Goal: Feedback & Contribution: Submit feedback/report problem

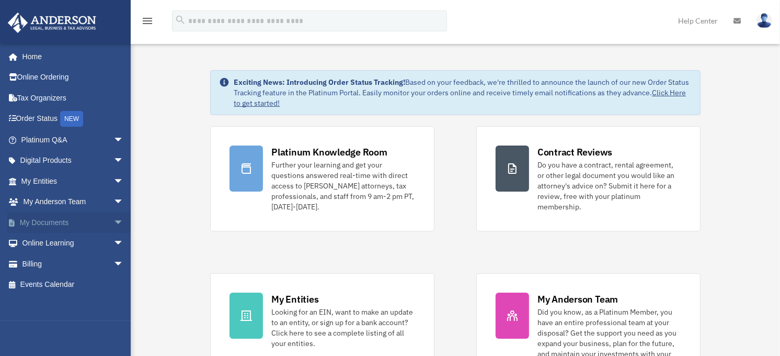
click at [113, 220] on span "arrow_drop_down" at bounding box center [123, 222] width 21 height 21
click at [40, 241] on link "Box" at bounding box center [77, 243] width 125 height 21
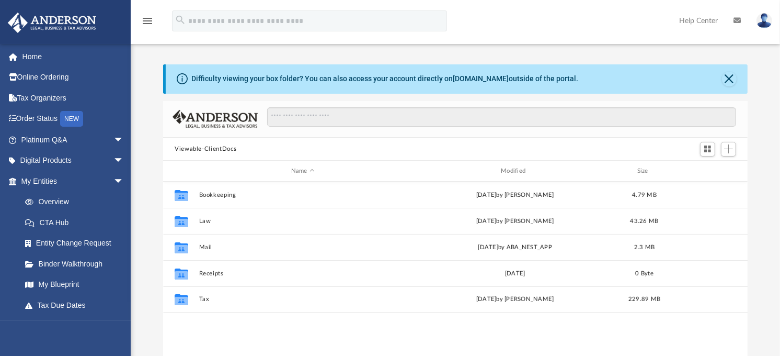
scroll to position [228, 576]
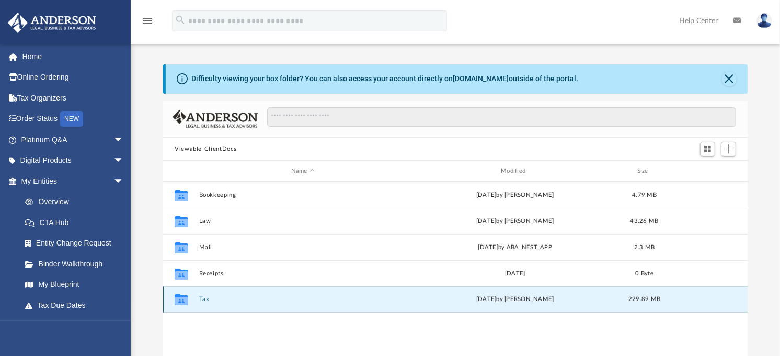
click at [201, 299] on button "Tax" at bounding box center [303, 299] width 208 height 7
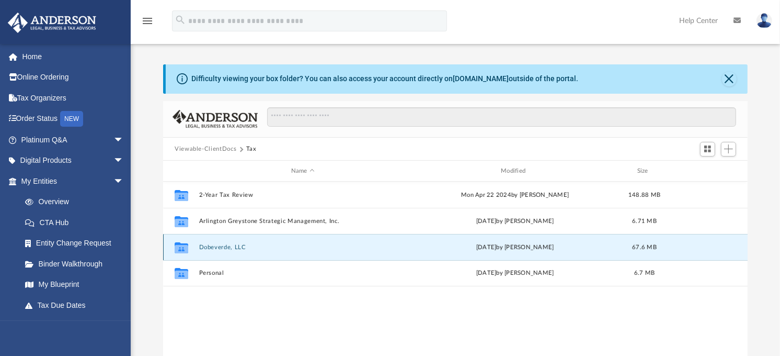
click at [232, 246] on button "Dobeverde, LLC" at bounding box center [303, 247] width 208 height 7
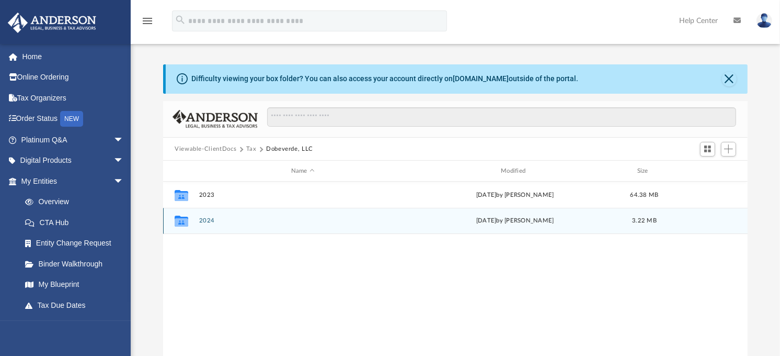
click at [209, 221] on button "2024" at bounding box center [303, 221] width 208 height 7
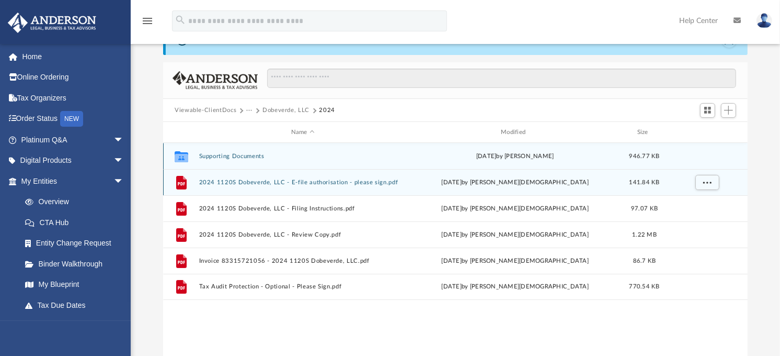
scroll to position [116, 0]
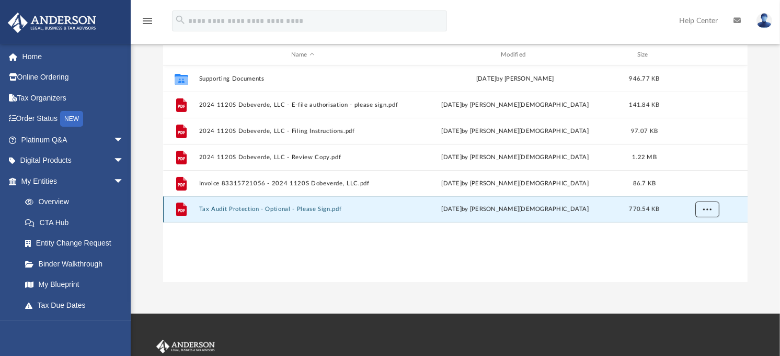
click at [714, 210] on button "More options" at bounding box center [708, 209] width 24 height 16
click at [697, 248] on li "Download" at bounding box center [699, 247] width 30 height 11
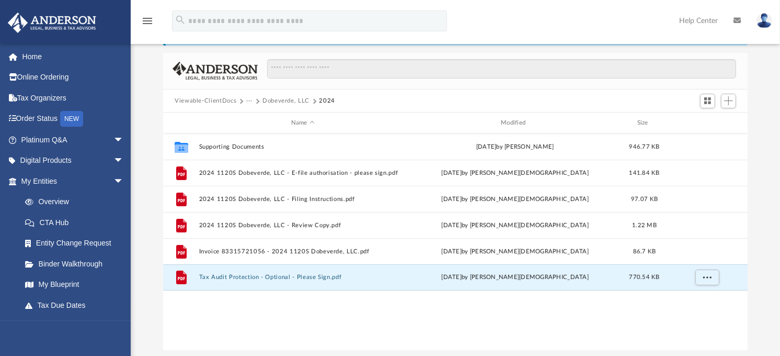
scroll to position [0, 0]
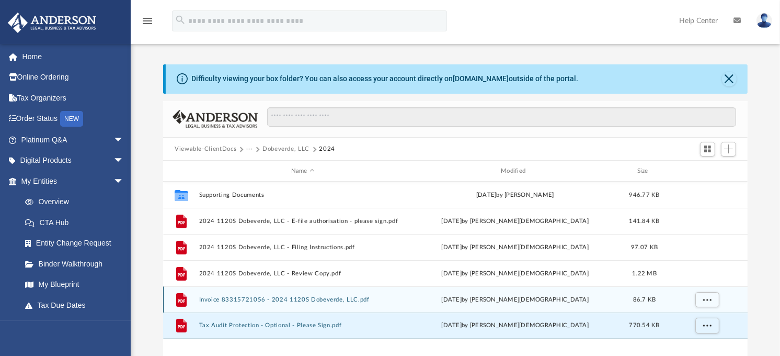
click at [241, 298] on button "Invoice 83315721056 - 2024 1120S Dobeverde, LLC.pdf" at bounding box center [303, 299] width 208 height 7
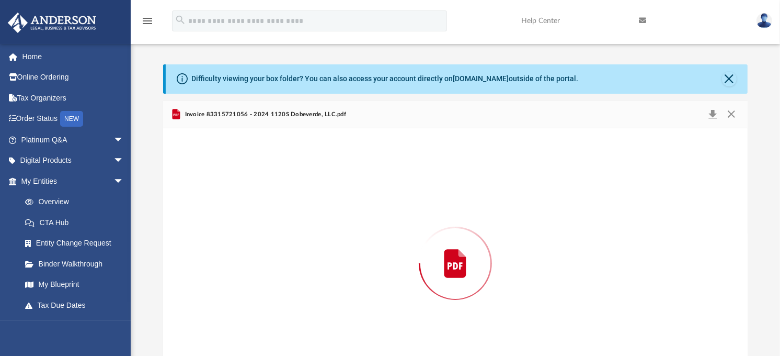
scroll to position [42, 0]
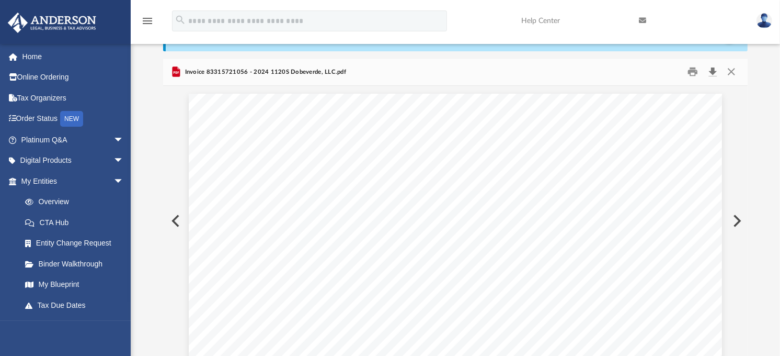
click at [714, 69] on button "Download" at bounding box center [712, 72] width 19 height 16
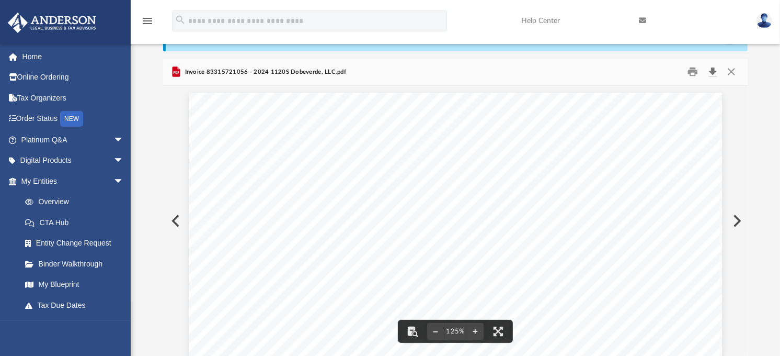
scroll to position [0, 0]
click at [770, 65] on div "Difficulty viewing your box folder? You can also access your account directly o…" at bounding box center [456, 189] width 650 height 334
click at [734, 70] on button "Close" at bounding box center [731, 72] width 19 height 16
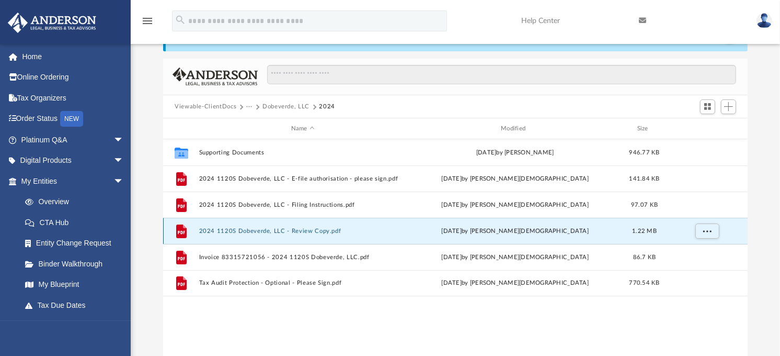
click at [267, 230] on button "2024 1120S Dobeverde, LLC - Review Copy.pdf" at bounding box center [303, 231] width 208 height 7
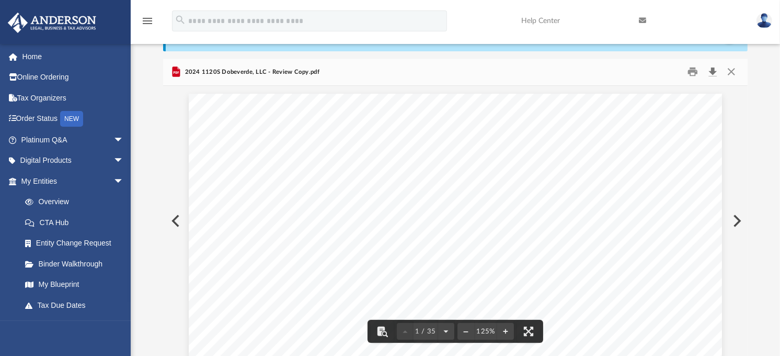
click at [712, 69] on button "Download" at bounding box center [712, 72] width 19 height 16
click at [733, 70] on button "Close" at bounding box center [731, 72] width 19 height 16
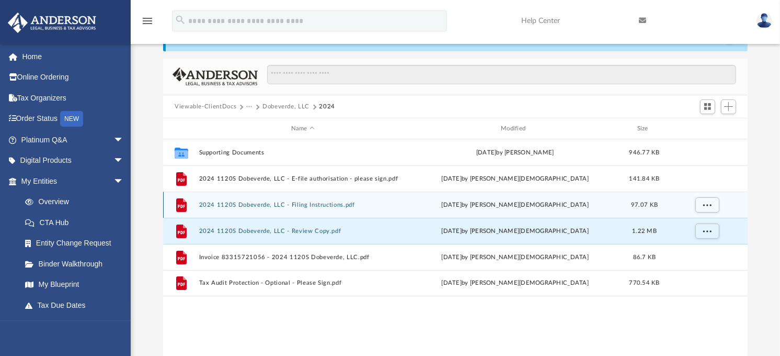
click at [269, 206] on button "2024 1120S Dobeverde, LLC - Filing Instructions.pdf" at bounding box center [303, 204] width 208 height 7
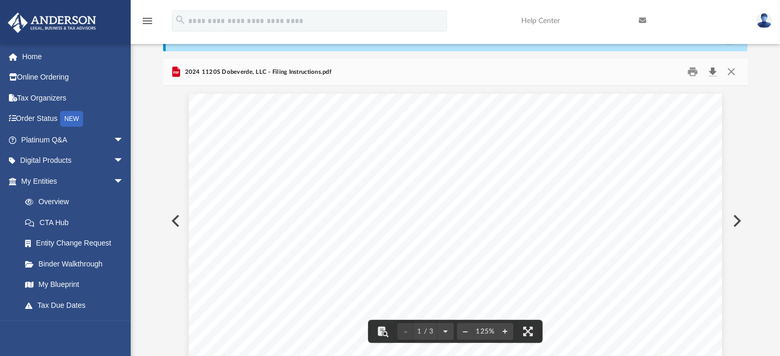
click at [713, 71] on button "Download" at bounding box center [712, 72] width 19 height 16
drag, startPoint x: 478, startPoint y: 98, endPoint x: 503, endPoint y: 97, distance: 24.6
click at [735, 68] on button "Close" at bounding box center [731, 72] width 19 height 16
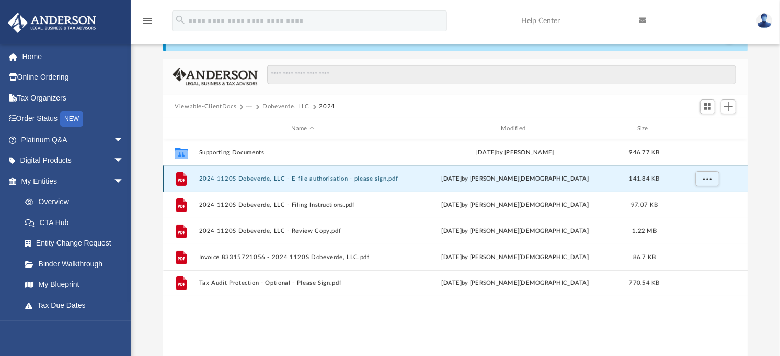
click at [311, 176] on button "2024 1120S Dobeverde, LLC - E-file authorisation - please sign.pdf" at bounding box center [303, 178] width 208 height 7
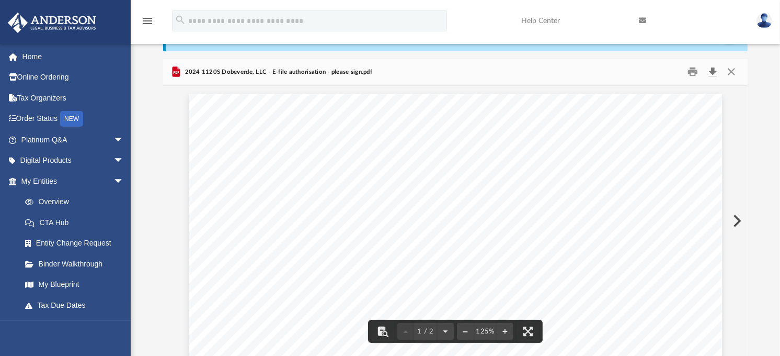
click at [713, 71] on button "Download" at bounding box center [712, 72] width 19 height 16
click at [477, 71] on div "2024 1120S Dobeverde, LLC - E-file authorisation - please sign.pdf" at bounding box center [455, 73] width 585 height 28
click at [730, 75] on button "Close" at bounding box center [731, 72] width 19 height 16
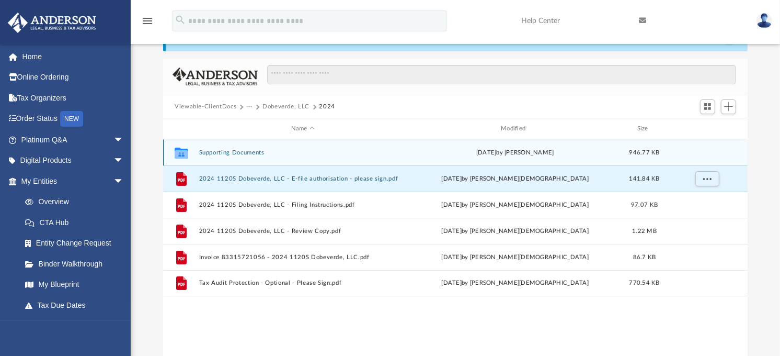
click at [257, 150] on button "Supporting Documents" at bounding box center [303, 152] width 208 height 7
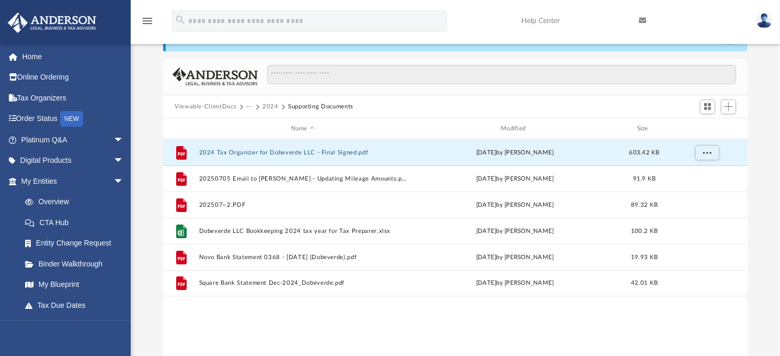
drag, startPoint x: 314, startPoint y: 152, endPoint x: -135, endPoint y: 19, distance: 468.5
click at [0, 19] on html "X Get a chance to win 6 months of Platinum for free just by filling out this su…" at bounding box center [390, 266] width 780 height 617
click at [710, 154] on span "More options" at bounding box center [707, 153] width 8 height 6
click at [702, 192] on li "Download" at bounding box center [699, 190] width 30 height 11
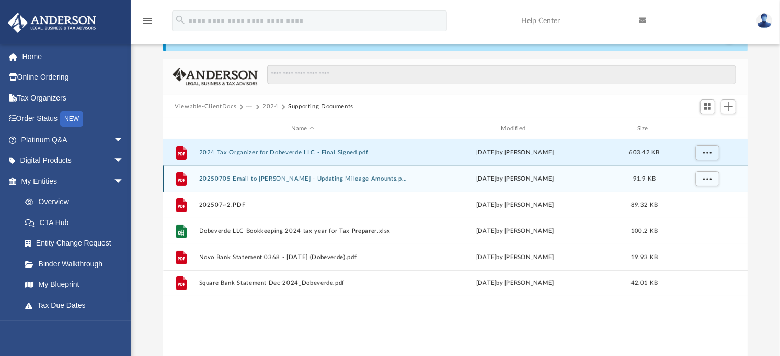
click at [301, 178] on button "20250705 Email to Anderson - Updating Mileage Amounts.pdf" at bounding box center [303, 178] width 208 height 7
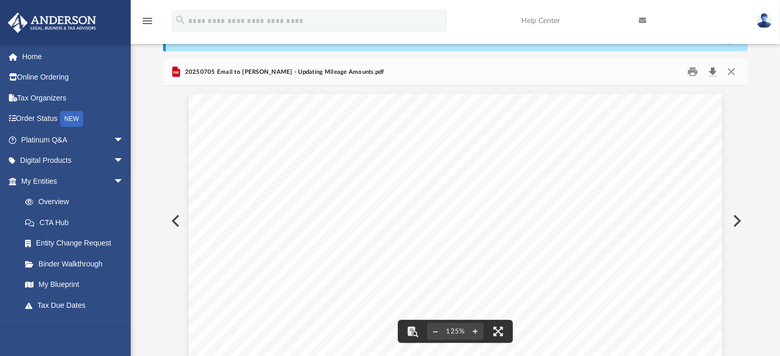
click at [714, 70] on button "Download" at bounding box center [712, 72] width 19 height 16
click at [430, 78] on div "20250705 Email to Anderson - Updating Mileage Amounts.pdf" at bounding box center [455, 73] width 585 height 28
click at [731, 72] on button "Close" at bounding box center [731, 72] width 19 height 16
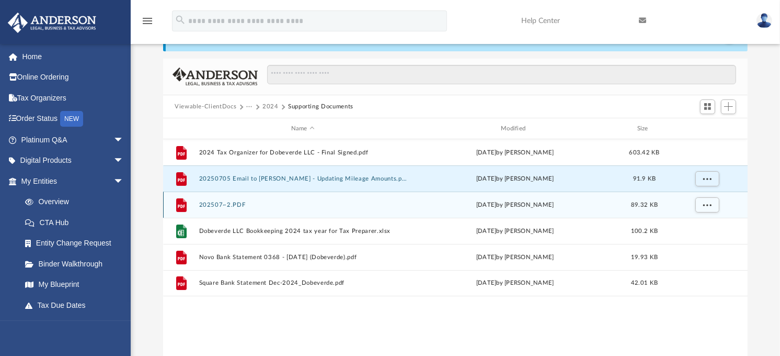
click at [218, 205] on button "202507~2.PDF" at bounding box center [303, 204] width 208 height 7
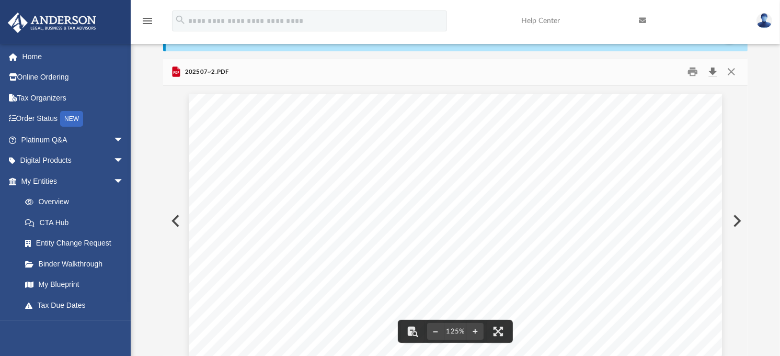
click at [712, 69] on button "Download" at bounding box center [712, 72] width 19 height 16
click at [470, 72] on div "202507~2.PDF" at bounding box center [455, 73] width 585 height 28
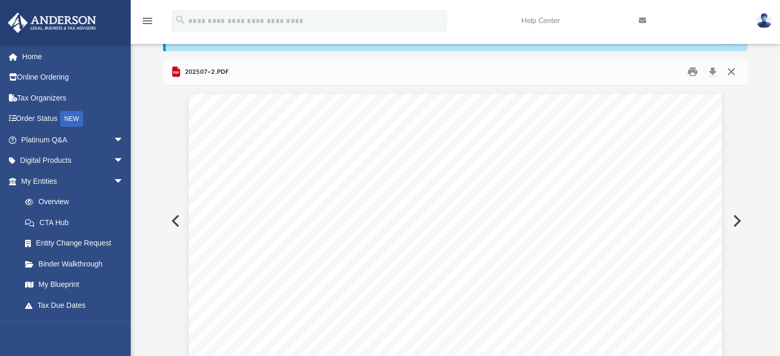
click at [734, 76] on button "Close" at bounding box center [731, 72] width 19 height 16
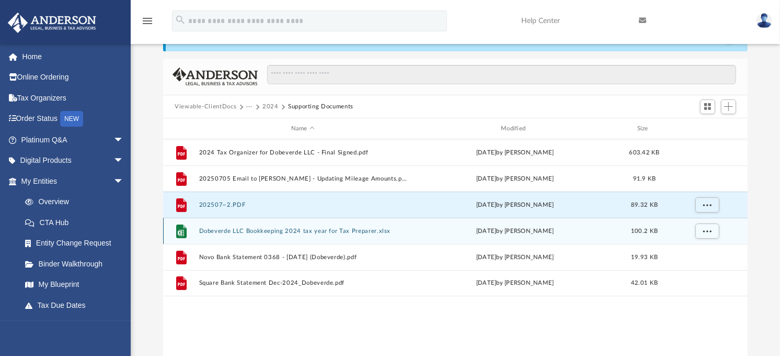
click at [286, 230] on button "Dobeverde LLC Bookkeeping 2024 tax year for Tax Preparer.xlsx" at bounding box center [303, 231] width 208 height 7
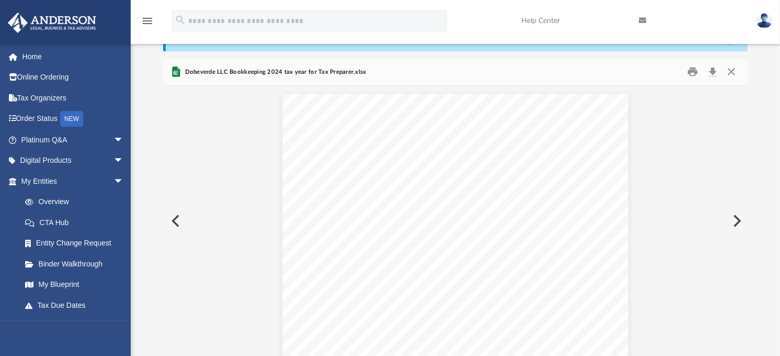
scroll to position [3112, 0]
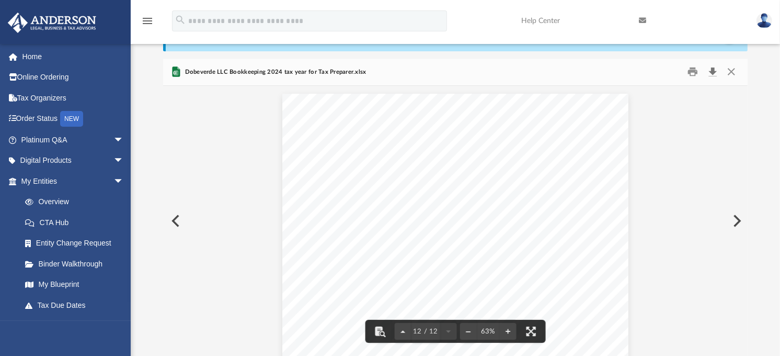
click at [713, 69] on button "Download" at bounding box center [712, 72] width 19 height 16
click at [714, 75] on button "Download" at bounding box center [712, 72] width 19 height 16
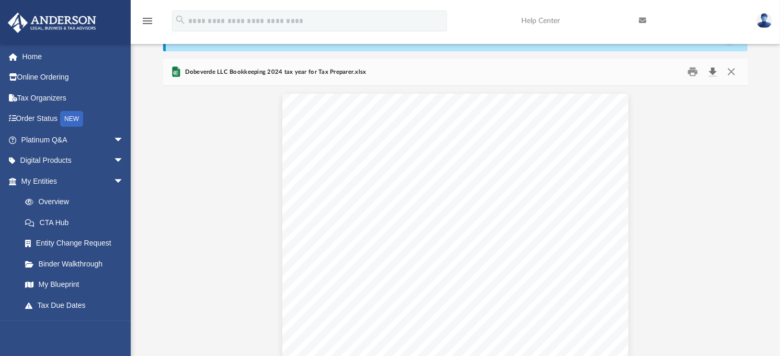
click at [714, 71] on button "Download" at bounding box center [712, 72] width 19 height 16
click at [730, 69] on button "Close" at bounding box center [731, 72] width 19 height 16
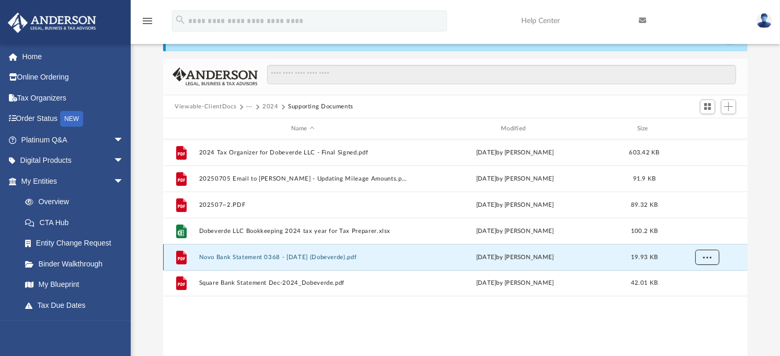
click at [708, 259] on span "More options" at bounding box center [707, 257] width 8 height 6
click at [699, 295] on li "Download" at bounding box center [699, 295] width 30 height 11
click at [422, 321] on div "File 2024 Tax Organizer for Dobeverde LLC - Final Signed.pdf Mon Jun 30 2025 by…" at bounding box center [455, 247] width 585 height 217
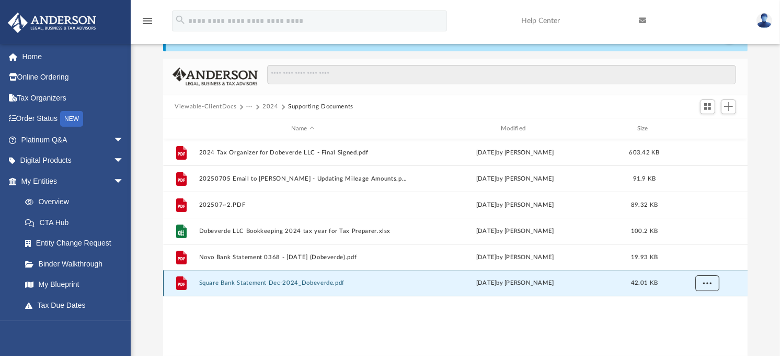
click at [708, 284] on span "More options" at bounding box center [707, 283] width 8 height 6
click at [331, 283] on button "Square Bank Statement Dec-2024_Dobeverde.pdf" at bounding box center [303, 283] width 208 height 7
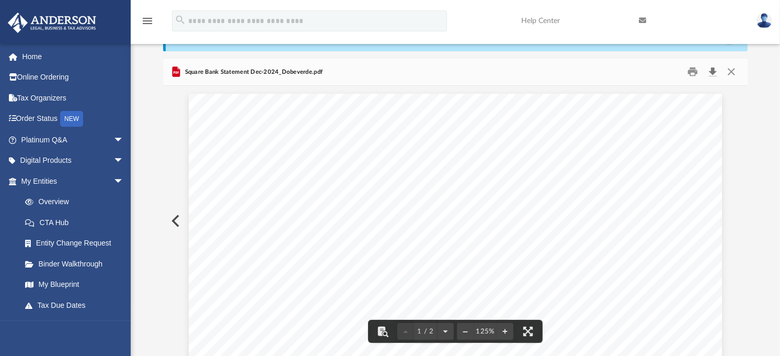
click at [712, 74] on button "Download" at bounding box center [712, 72] width 19 height 16
click at [472, 30] on div "menu search Site Menu add christopherzebradesign@gmail.com My Profile Reset Pas…" at bounding box center [390, 26] width 765 height 36
click at [733, 74] on button "Close" at bounding box center [731, 72] width 19 height 16
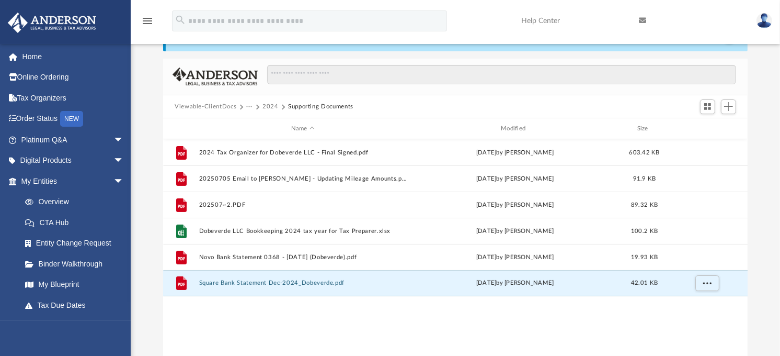
click at [269, 105] on button "2024" at bounding box center [271, 106] width 16 height 9
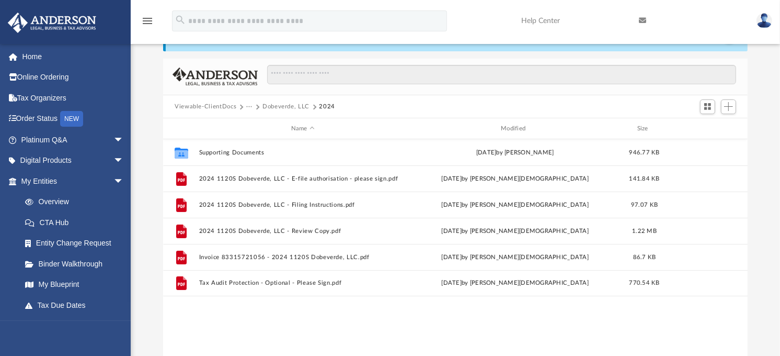
click at [289, 105] on button "Dobeverde, LLC" at bounding box center [286, 106] width 47 height 9
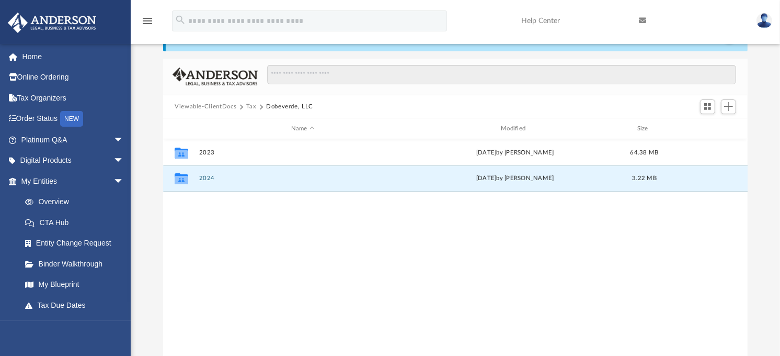
drag, startPoint x: 207, startPoint y: 178, endPoint x: 227, endPoint y: 234, distance: 59.6
click at [227, 234] on div "Collaborated Folder 2023 Fri Jun 14 2024 by Jasmine Splunge 64.38 MB Collaborat…" at bounding box center [455, 247] width 585 height 217
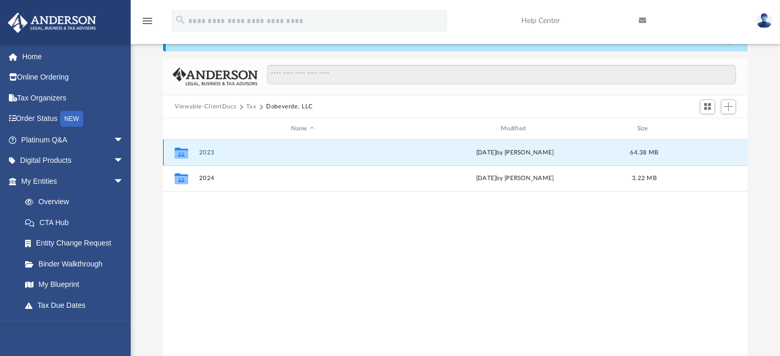
click at [208, 150] on button "2023" at bounding box center [303, 152] width 208 height 7
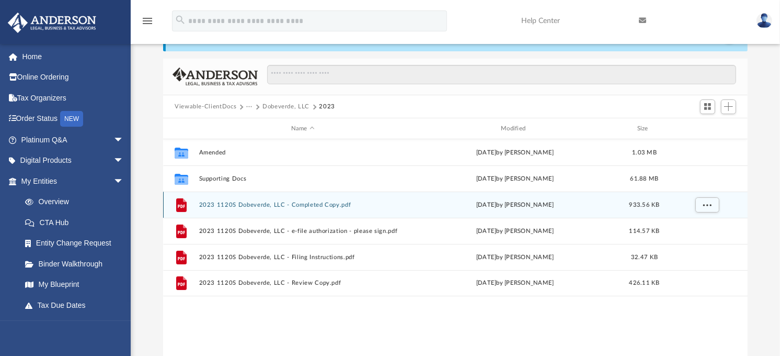
click at [318, 206] on button "2023 1120S Dobeverde, LLC - Completed Copy.pdf" at bounding box center [303, 204] width 208 height 7
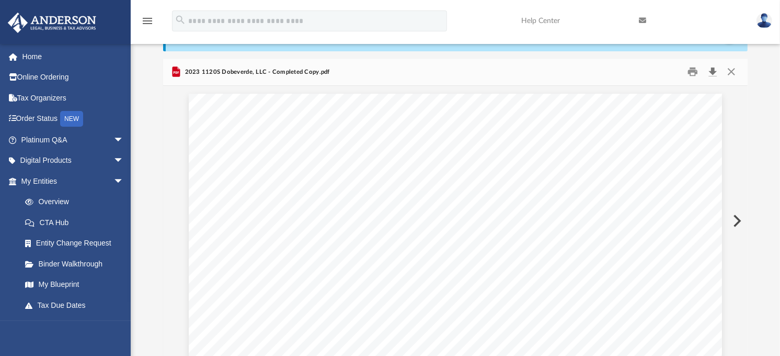
scroll to position [4236, 0]
click at [714, 71] on button "Download" at bounding box center [712, 72] width 19 height 16
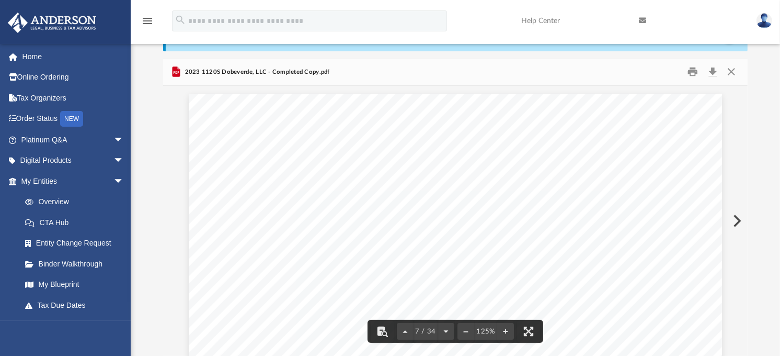
click at [446, 69] on div "2023 1120S Dobeverde, LLC - Completed Copy.pdf" at bounding box center [455, 73] width 585 height 28
click at [732, 69] on button "Close" at bounding box center [731, 72] width 19 height 16
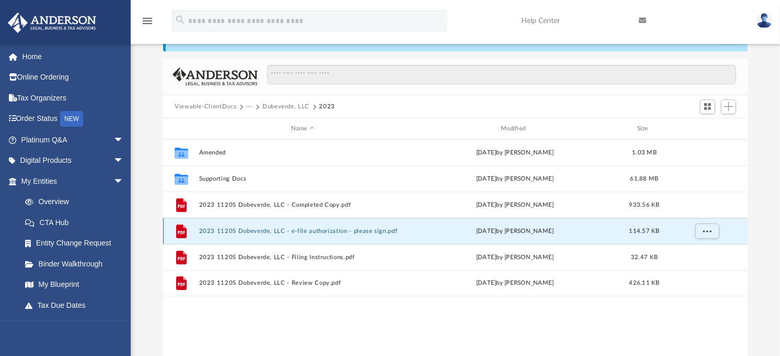
click at [339, 231] on button "2023 1120S Dobeverde, LLC - e-file authorization - please sign.pdf" at bounding box center [303, 231] width 208 height 7
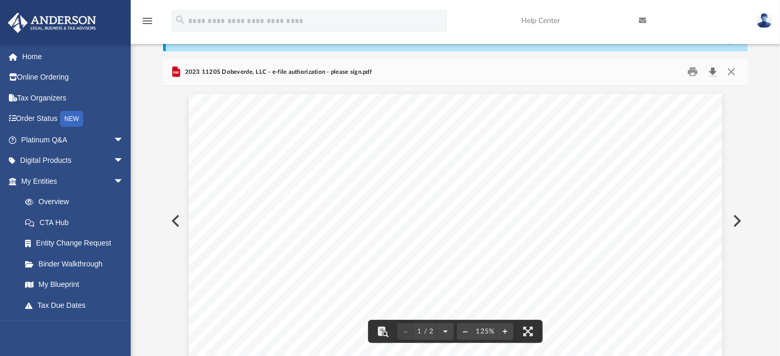
click at [713, 72] on button "Download" at bounding box center [712, 72] width 19 height 16
drag, startPoint x: 452, startPoint y: 81, endPoint x: 458, endPoint y: 81, distance: 5.8
click at [452, 81] on div "2023 1120S Dobeverde, LLC - e-file authorization - please sign.pdf" at bounding box center [455, 73] width 585 height 28
click at [729, 71] on button "Close" at bounding box center [731, 72] width 19 height 16
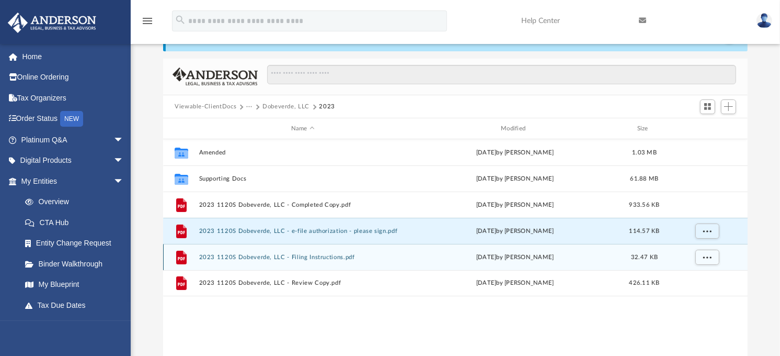
click at [275, 258] on button "2023 1120S Dobeverde, LLC - Filing Instructions.pdf" at bounding box center [303, 257] width 208 height 7
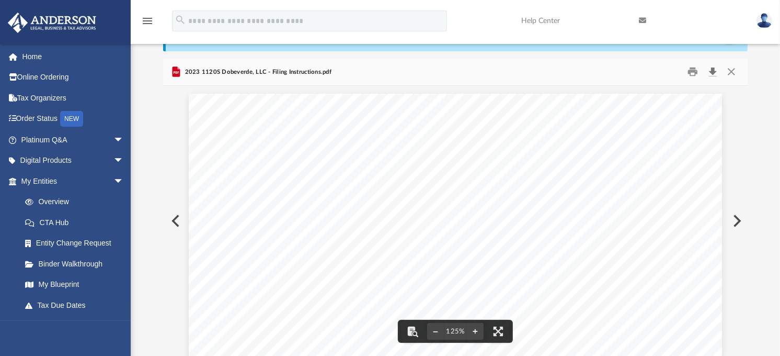
drag, startPoint x: 715, startPoint y: 71, endPoint x: 715, endPoint y: 76, distance: 5.3
click at [715, 71] on button "Download" at bounding box center [712, 72] width 19 height 16
drag, startPoint x: 438, startPoint y: 97, endPoint x: 472, endPoint y: 105, distance: 34.5
drag, startPoint x: 733, startPoint y: 71, endPoint x: 730, endPoint y: 75, distance: 5.7
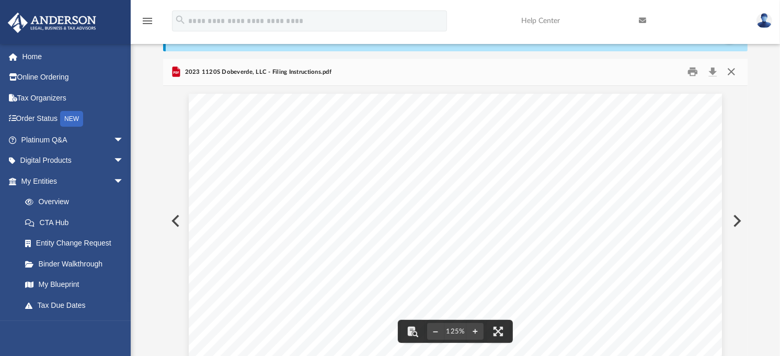
click at [732, 72] on button "Close" at bounding box center [731, 72] width 19 height 16
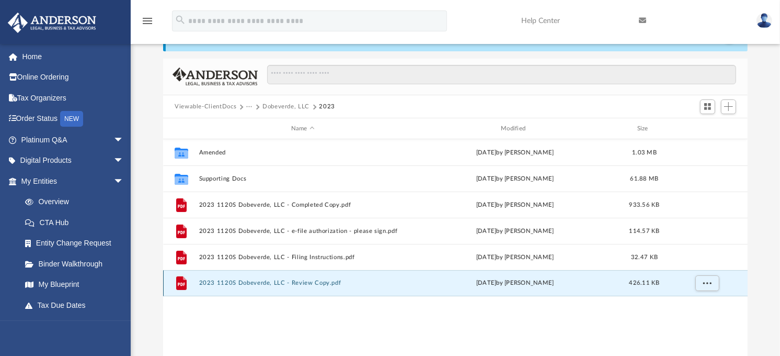
click at [260, 283] on button "2023 1120S Dobeverde, LLC - Review Copy.pdf" at bounding box center [303, 283] width 208 height 7
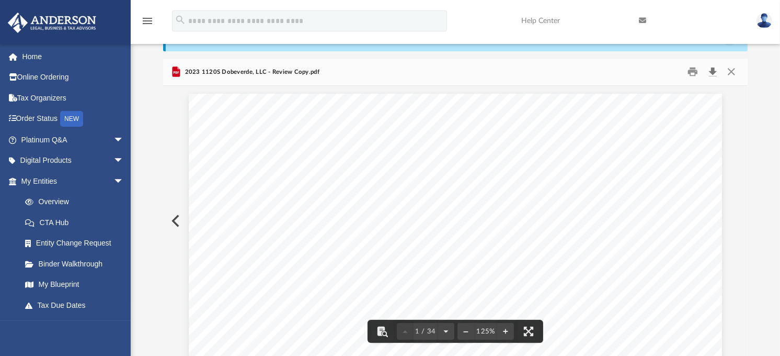
click at [712, 71] on button "Download" at bounding box center [712, 72] width 19 height 16
click at [729, 71] on button "Close" at bounding box center [731, 72] width 19 height 16
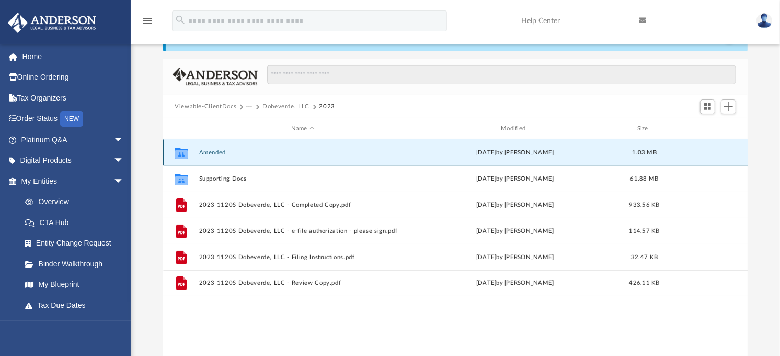
click at [220, 153] on button "Amended" at bounding box center [303, 152] width 208 height 7
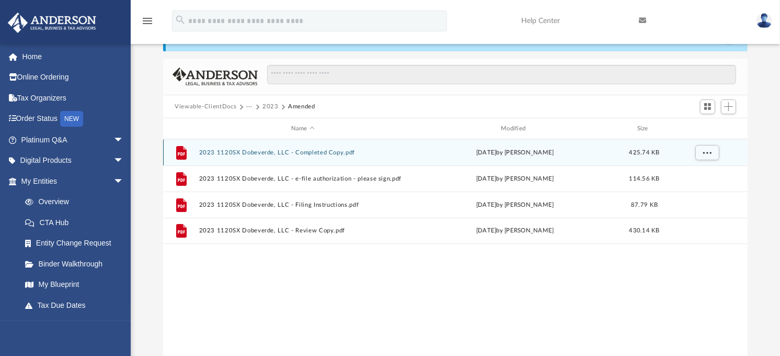
click at [279, 153] on button "2023 1120SX Dobeverde, LLC - Completed Copy.pdf" at bounding box center [303, 152] width 208 height 7
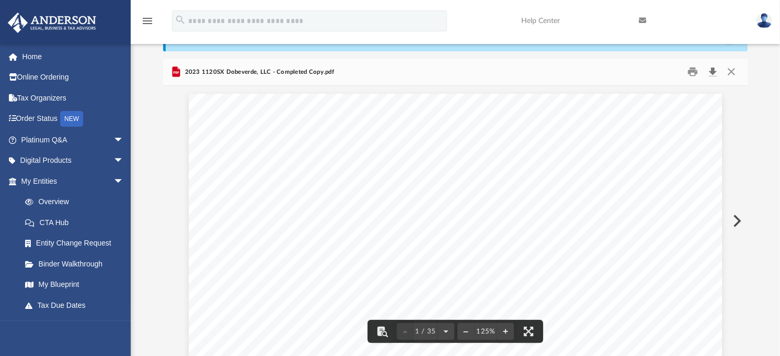
drag, startPoint x: 712, startPoint y: 69, endPoint x: 698, endPoint y: 100, distance: 34.7
click at [712, 70] on button "Download" at bounding box center [712, 72] width 19 height 16
drag, startPoint x: 443, startPoint y: 74, endPoint x: 485, endPoint y: 71, distance: 42.5
click at [445, 74] on div "2023 1120SX Dobeverde, LLC - Completed Copy.pdf" at bounding box center [455, 73] width 585 height 28
click at [729, 72] on button "Close" at bounding box center [731, 72] width 19 height 16
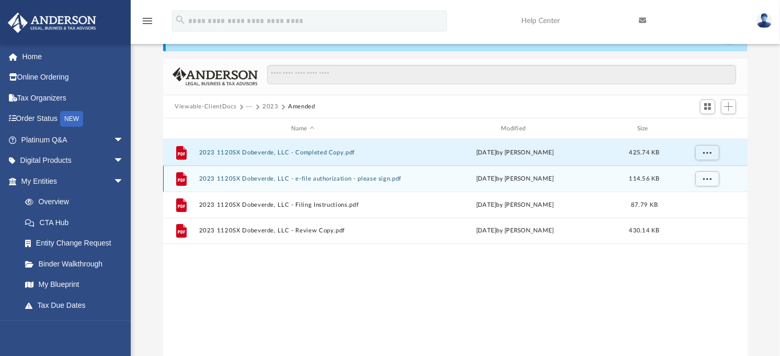
click at [269, 176] on button "2023 1120SX Dobeverde, LLC - e-file authorization - please sign.pdf" at bounding box center [303, 178] width 208 height 7
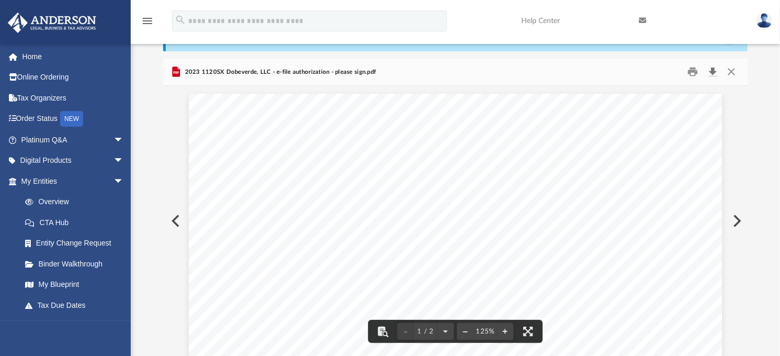
click at [713, 70] on button "Download" at bounding box center [712, 72] width 19 height 16
click at [446, 81] on div "2023 1120SX Dobeverde, LLC - e-file authorization - please sign.pdf" at bounding box center [455, 73] width 585 height 28
click at [731, 69] on button "Close" at bounding box center [731, 72] width 19 height 16
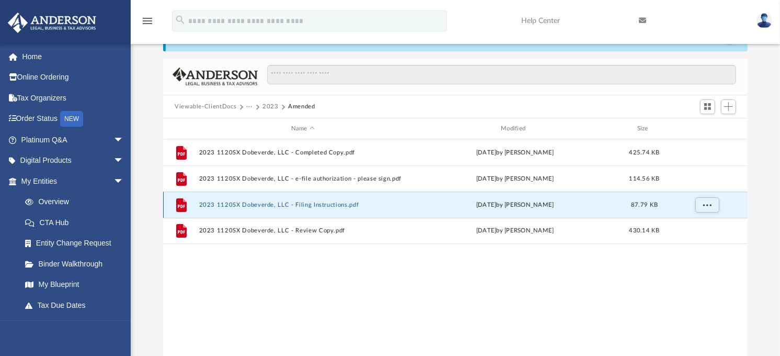
click at [246, 204] on button "2023 1120SX Dobeverde, LLC - Filing Instructions.pdf" at bounding box center [303, 204] width 208 height 7
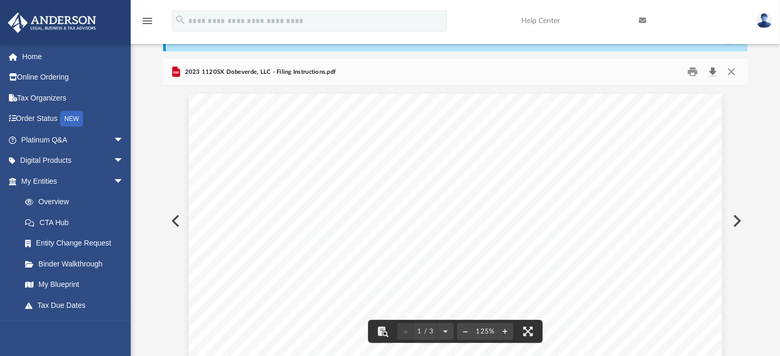
click at [713, 73] on button "Download" at bounding box center [712, 72] width 19 height 16
click at [405, 74] on div "2023 1120SX Dobeverde, LLC - Filing Instructions.pdf" at bounding box center [455, 73] width 585 height 28
click at [730, 68] on button "Close" at bounding box center [731, 72] width 19 height 16
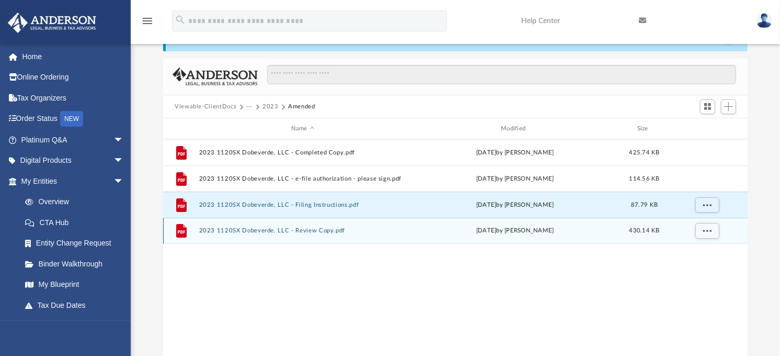
click at [315, 229] on button "2023 1120SX Dobeverde, LLC - Review Copy.pdf" at bounding box center [303, 231] width 208 height 7
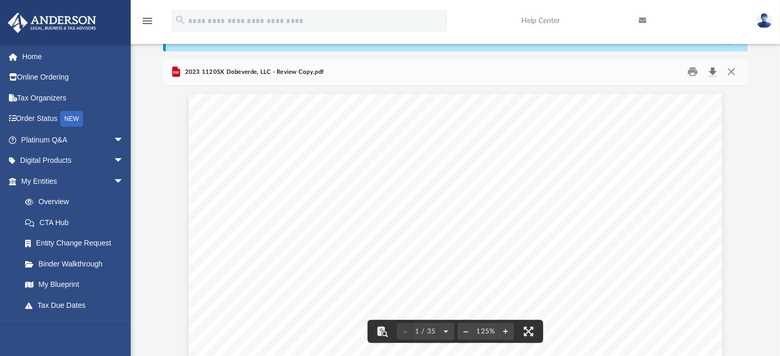
click at [713, 71] on button "Download" at bounding box center [712, 72] width 19 height 16
click at [729, 74] on button "Close" at bounding box center [731, 72] width 19 height 16
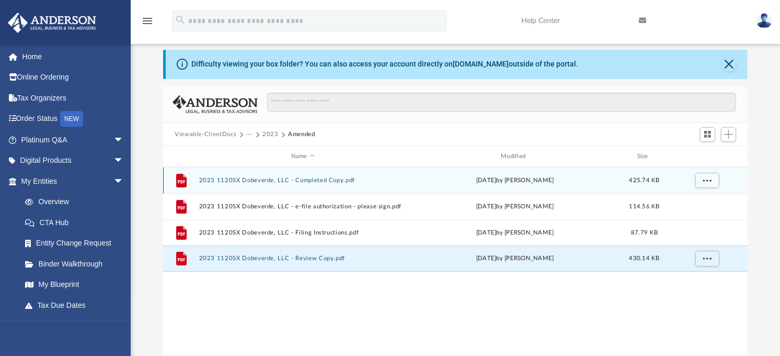
scroll to position [0, 0]
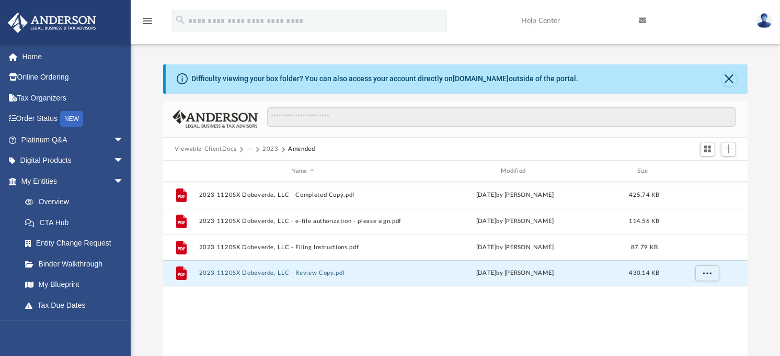
click at [267, 147] on button "2023" at bounding box center [271, 148] width 16 height 9
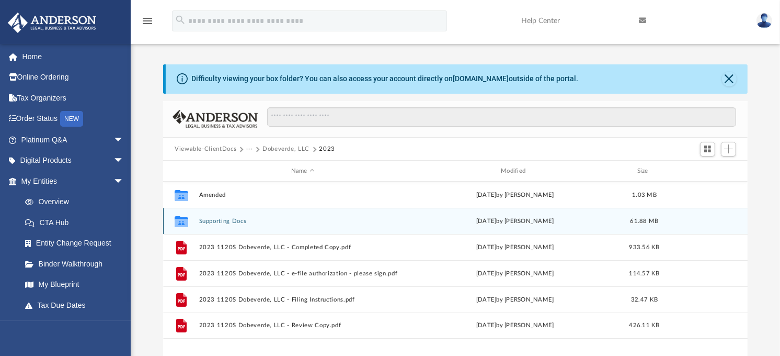
click at [233, 221] on button "Supporting Docs" at bounding box center [303, 221] width 208 height 7
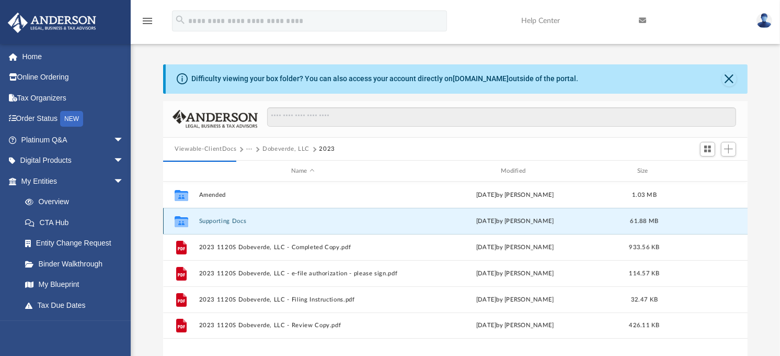
click at [231, 220] on button "Supporting Docs" at bounding box center [303, 221] width 208 height 7
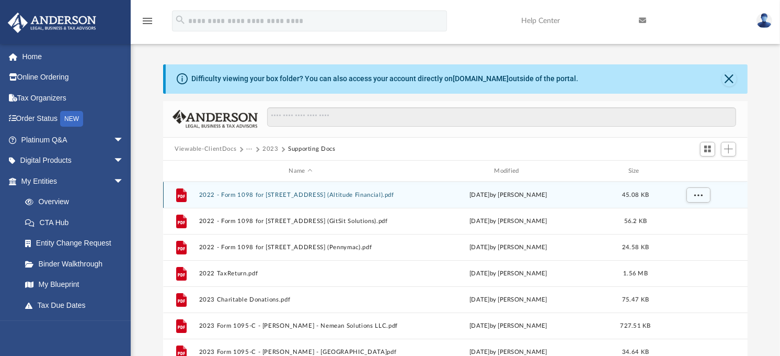
click at [393, 194] on button "2022 - Form 1098 for 8760 N Newport Place (Altitude Financial).pdf" at bounding box center [300, 194] width 203 height 7
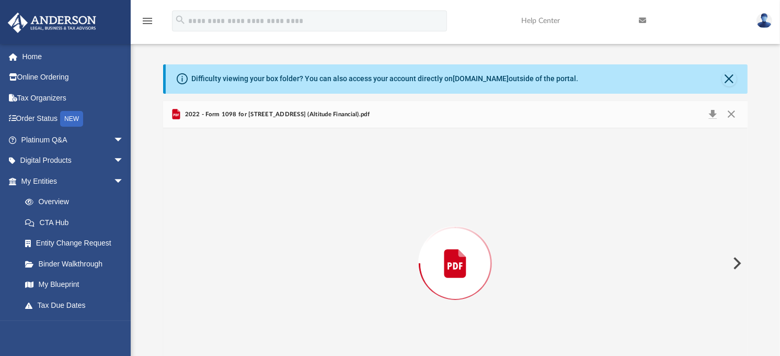
scroll to position [42, 0]
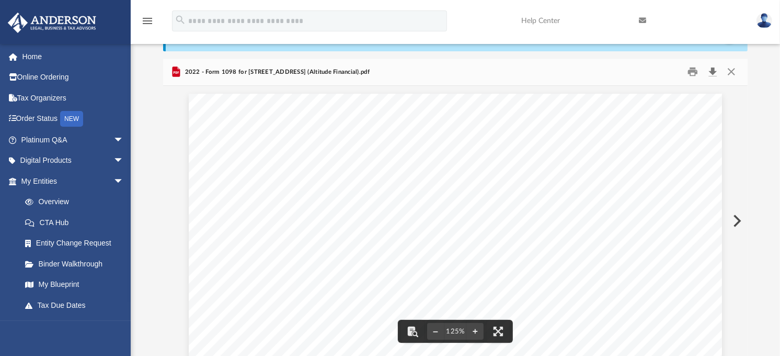
click at [712, 69] on button "Download" at bounding box center [712, 72] width 19 height 16
drag, startPoint x: 425, startPoint y: 75, endPoint x: 453, endPoint y: 75, distance: 27.7
click at [426, 75] on div "2022 - Form 1098 for 8760 N Newport Place (Altitude Financial).pdf" at bounding box center [455, 73] width 585 height 28
click at [734, 70] on button "Close" at bounding box center [731, 72] width 19 height 16
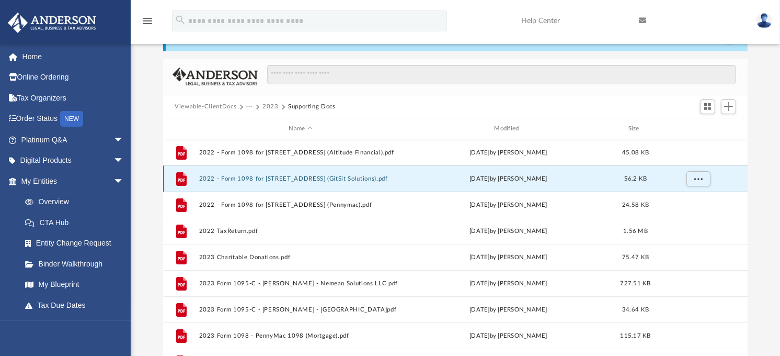
click at [289, 179] on button "2022 - Form 1098 for 8760 N Newport Place (GitSit Solutions).pdf" at bounding box center [300, 178] width 203 height 7
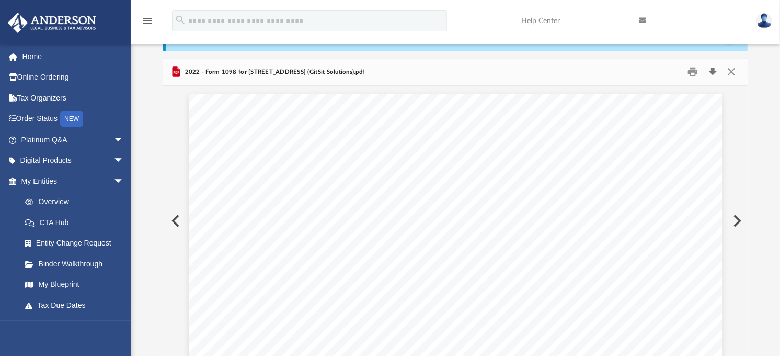
drag, startPoint x: 711, startPoint y: 71, endPoint x: 708, endPoint y: 79, distance: 8.7
click at [711, 71] on button "Download" at bounding box center [712, 72] width 19 height 16
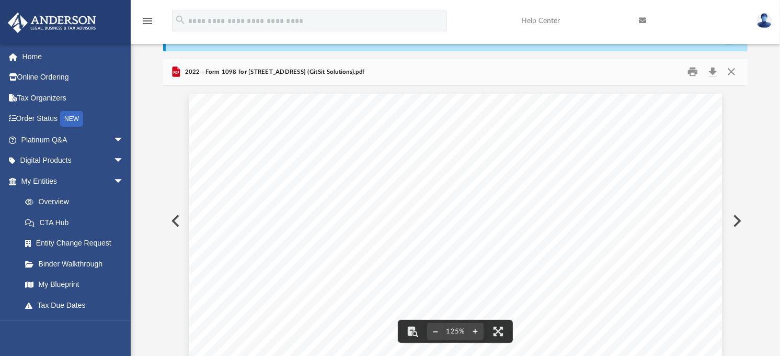
click at [484, 82] on div "2022 - Form 1098 for 8760 N Newport Place (GitSit Solutions).pdf" at bounding box center [455, 73] width 585 height 28
click at [730, 71] on button "Close" at bounding box center [731, 72] width 19 height 16
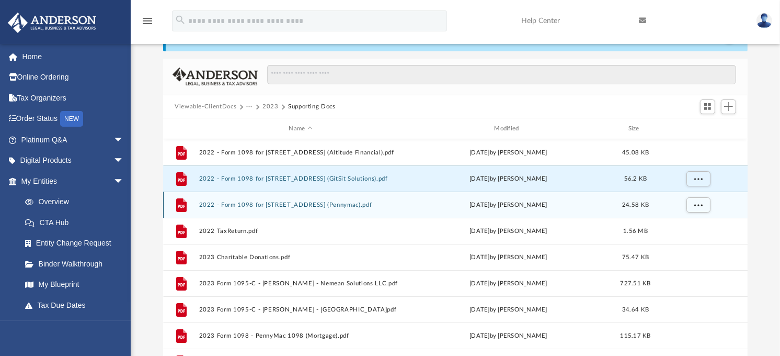
click at [265, 203] on button "2022 - Form 1098 for 8760 N Newport Place (Pennymac).pdf" at bounding box center [300, 204] width 203 height 7
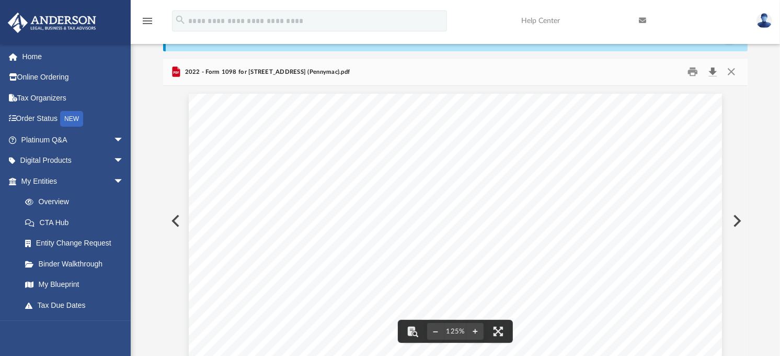
click at [712, 68] on button "Download" at bounding box center [712, 72] width 19 height 16
click at [729, 73] on button "Close" at bounding box center [731, 72] width 19 height 16
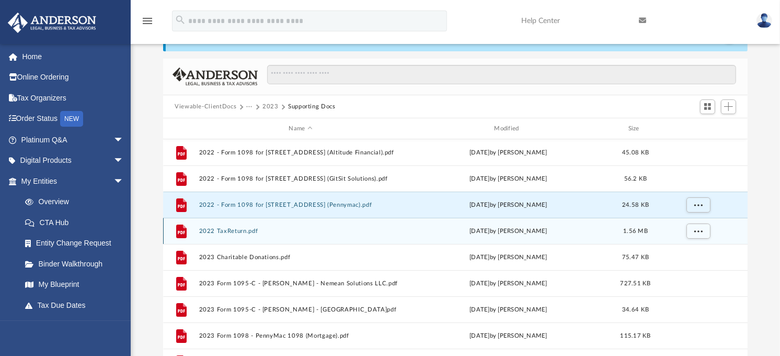
click at [255, 229] on button "2022 TaxReturn.pdf" at bounding box center [300, 231] width 203 height 7
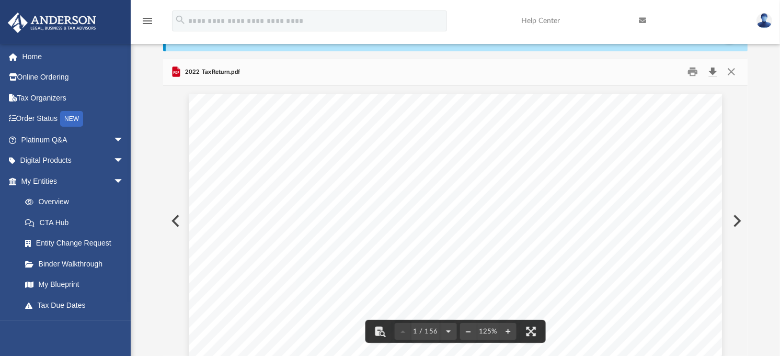
click at [713, 71] on button "Download" at bounding box center [712, 72] width 19 height 16
drag, startPoint x: 380, startPoint y: 71, endPoint x: 388, endPoint y: 71, distance: 7.8
click at [380, 71] on div "2022 TaxReturn.pdf" at bounding box center [455, 73] width 585 height 28
click at [731, 72] on button "Close" at bounding box center [731, 72] width 19 height 16
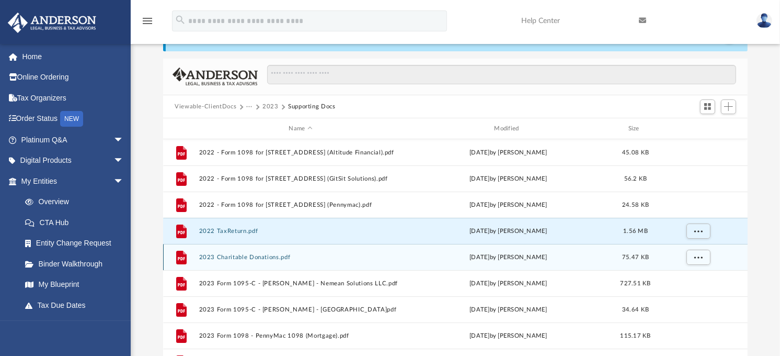
click at [274, 255] on button "2023 Charitable Donations.pdf" at bounding box center [300, 257] width 203 height 7
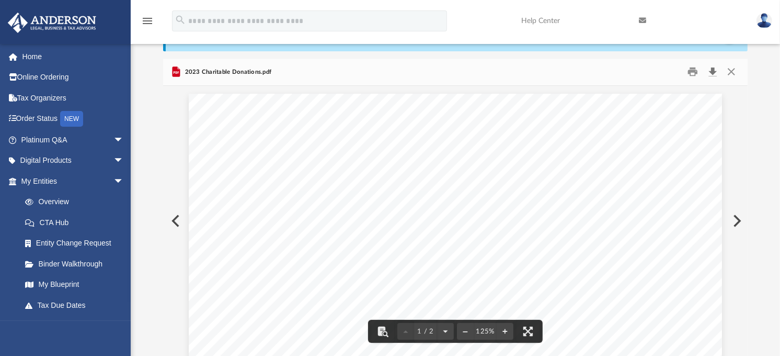
click at [713, 70] on button "Download" at bounding box center [712, 72] width 19 height 16
drag, startPoint x: 729, startPoint y: 74, endPoint x: 722, endPoint y: 85, distance: 12.9
click at [729, 74] on button "Close" at bounding box center [731, 72] width 19 height 16
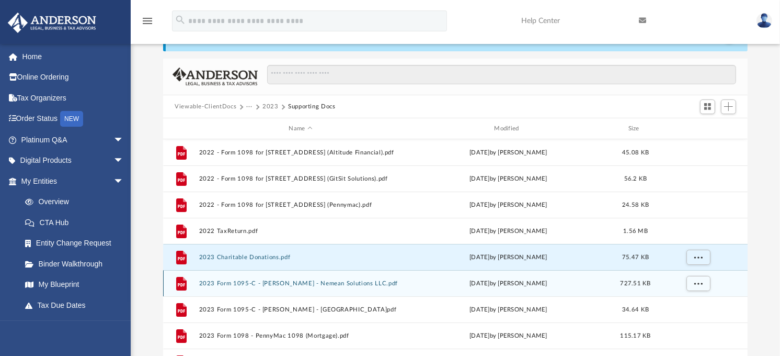
click at [257, 281] on button "2023 Form 1095-C - Melinda MIlheim - Nemean Solutions LLC.pdf" at bounding box center [300, 283] width 203 height 7
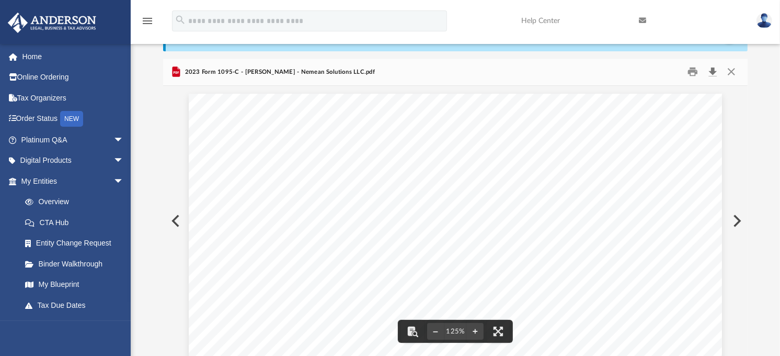
click at [714, 72] on button "Download" at bounding box center [712, 72] width 19 height 16
click at [730, 75] on button "Close" at bounding box center [731, 72] width 19 height 16
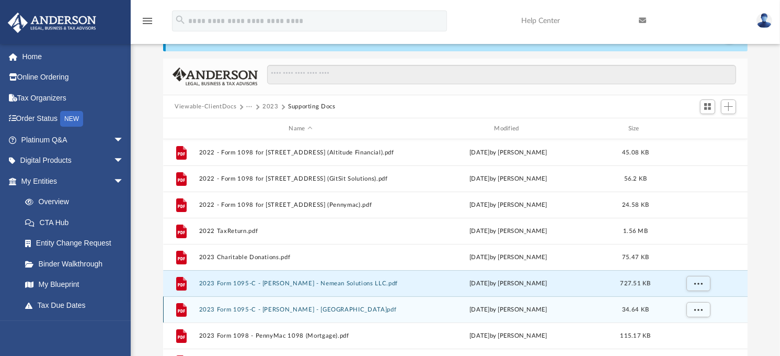
click at [269, 309] on button "2023 Form 1095-C - Robb MIlheim - DFAS.pdf" at bounding box center [300, 309] width 203 height 7
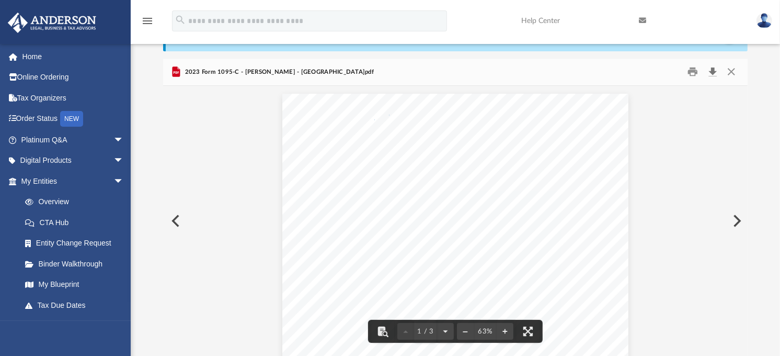
click at [717, 73] on button "Download" at bounding box center [712, 72] width 19 height 16
click at [444, 69] on div "2023 Form 1095-C - Robb MIlheim - DFAS.pdf" at bounding box center [455, 73] width 585 height 28
click at [732, 74] on button "Close" at bounding box center [731, 72] width 19 height 16
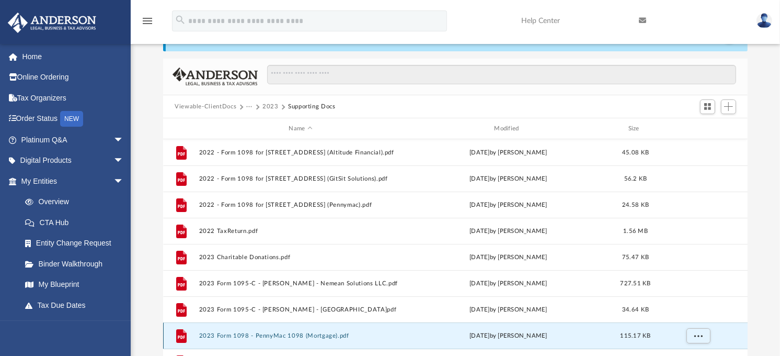
click at [298, 336] on button "2023 Form 1098 - PennyMac 1098 (Mortgage).pdf" at bounding box center [300, 335] width 203 height 7
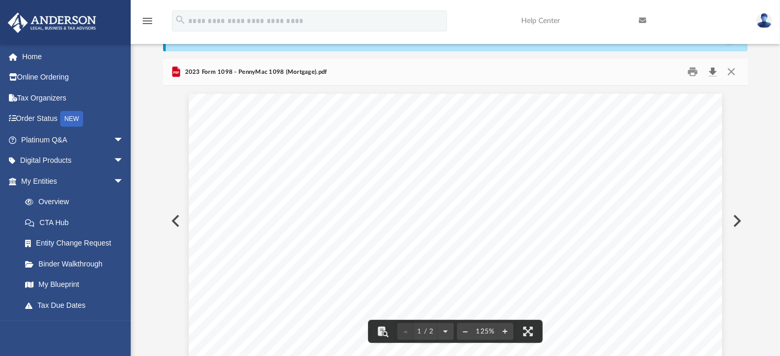
click at [715, 70] on button "Download" at bounding box center [712, 72] width 19 height 16
drag, startPoint x: 470, startPoint y: 126, endPoint x: 478, endPoint y: 124, distance: 8.6
click at [731, 69] on button "Close" at bounding box center [731, 72] width 19 height 16
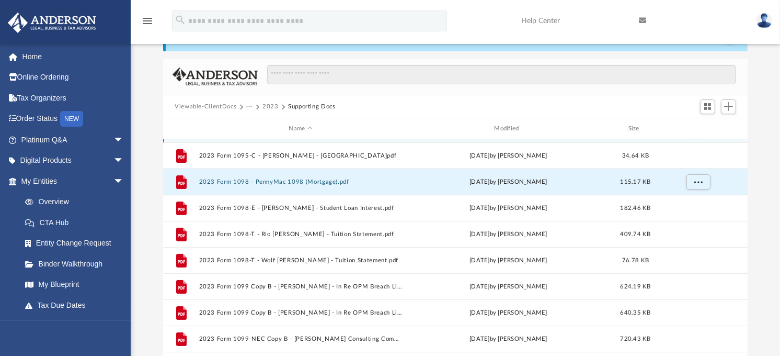
scroll to position [174, 0]
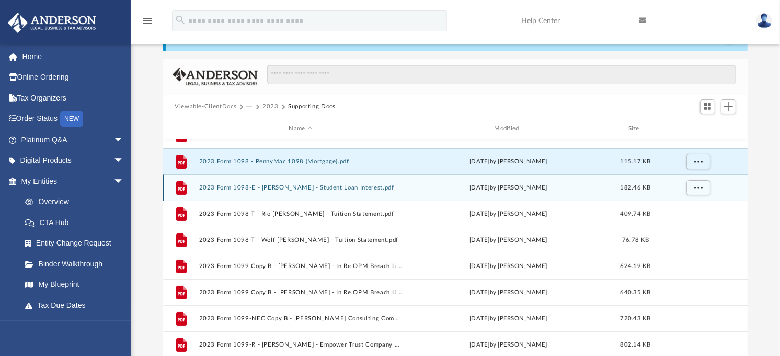
click at [355, 188] on button "2023 Form 1098-E - Melinda Milheim - Student Loan Interest.pdf" at bounding box center [300, 187] width 203 height 7
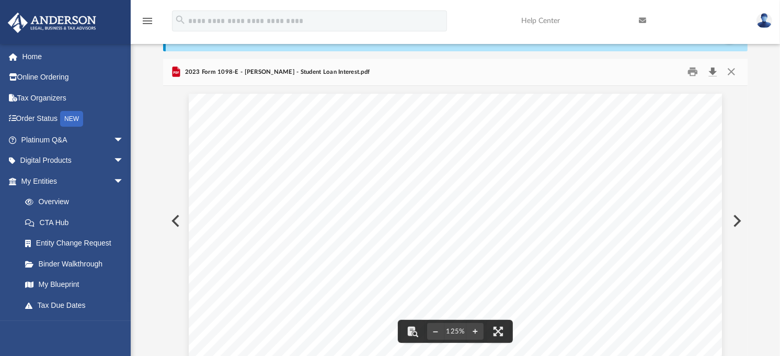
click at [712, 72] on button "Download" at bounding box center [712, 72] width 19 height 16
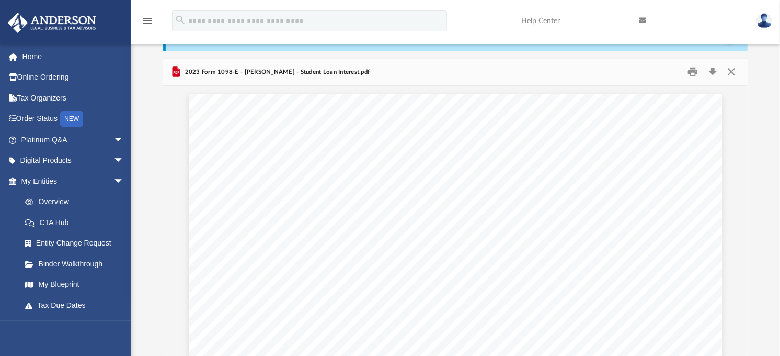
click at [469, 70] on div "2023 Form 1098-E - Melinda Milheim - Student Loan Interest.pdf" at bounding box center [455, 73] width 585 height 28
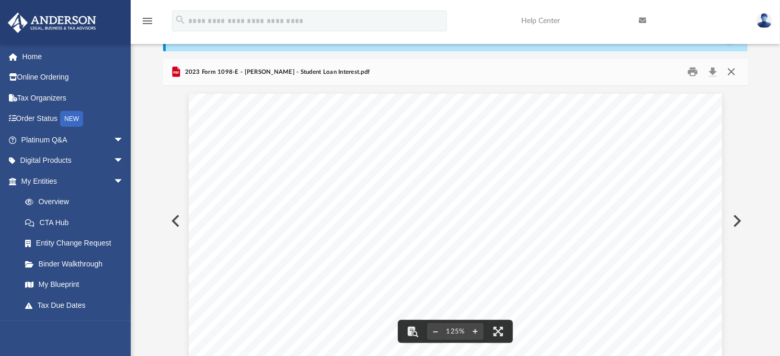
click at [734, 75] on button "Close" at bounding box center [731, 72] width 19 height 16
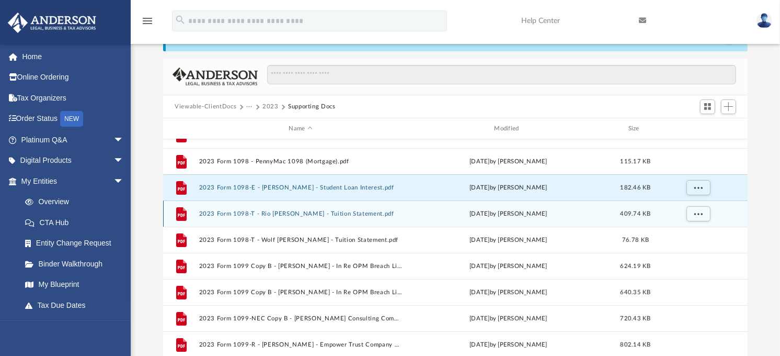
click at [315, 212] on button "2023 Form 1098-T - Rio MIlheim - Tuition Statement.pdf" at bounding box center [300, 213] width 203 height 7
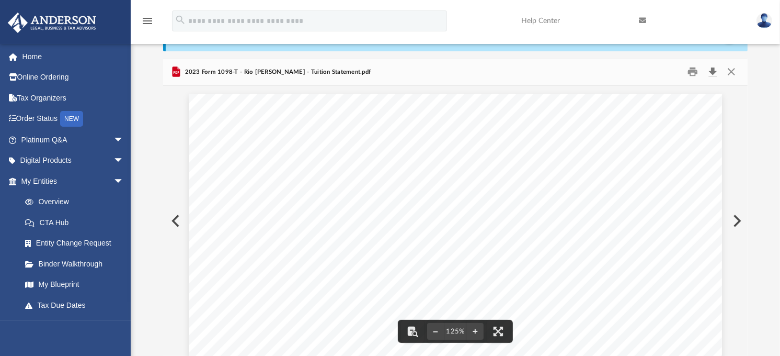
click at [713, 70] on button "Download" at bounding box center [712, 72] width 19 height 16
click at [727, 71] on button "Close" at bounding box center [731, 72] width 19 height 16
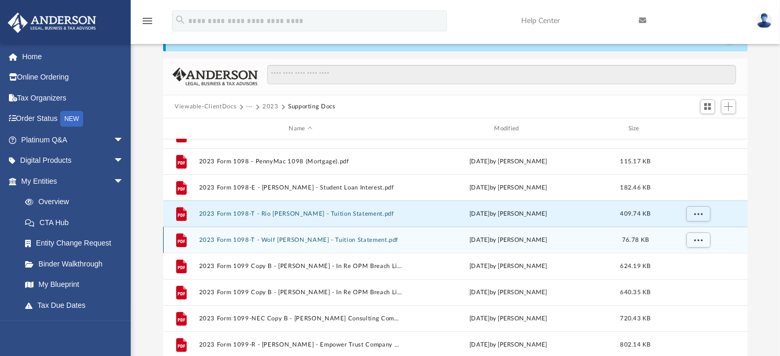
click at [312, 240] on button "2023 Form 1098-T - Wolf Milheim - Tuition Statement.pdf" at bounding box center [300, 239] width 203 height 7
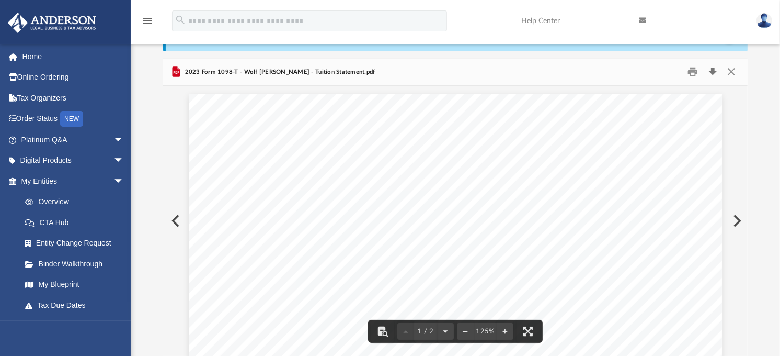
click at [714, 69] on button "Download" at bounding box center [712, 72] width 19 height 16
drag, startPoint x: 464, startPoint y: 62, endPoint x: 474, endPoint y: 64, distance: 10.3
click at [465, 63] on div "2023 Form 1098-T - Wolf Milheim - Tuition Statement.pdf" at bounding box center [455, 73] width 585 height 28
click at [734, 72] on button "Close" at bounding box center [731, 72] width 19 height 16
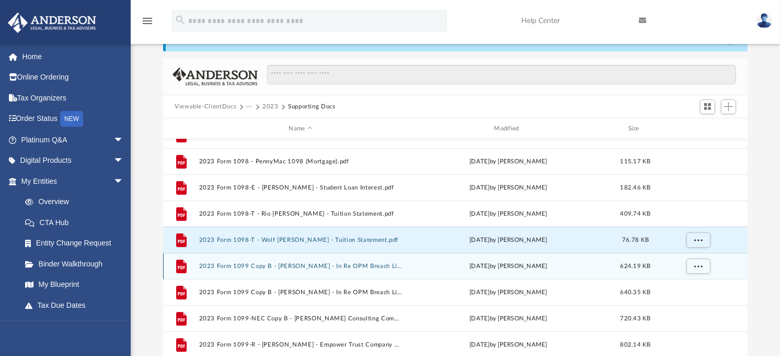
click at [340, 266] on button "2023 Form 1099 Copy B - Melinda Milheim - In Re OPM Breach Litigation Settlemen…" at bounding box center [300, 266] width 203 height 7
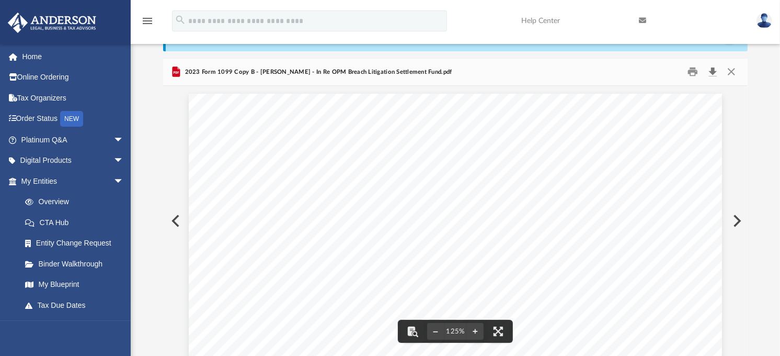
drag, startPoint x: 712, startPoint y: 71, endPoint x: 708, endPoint y: 93, distance: 22.5
click at [712, 71] on button "Download" at bounding box center [712, 72] width 19 height 16
drag, startPoint x: 467, startPoint y: 173, endPoint x: 472, endPoint y: 170, distance: 5.4
click at [728, 74] on button "Close" at bounding box center [731, 72] width 19 height 16
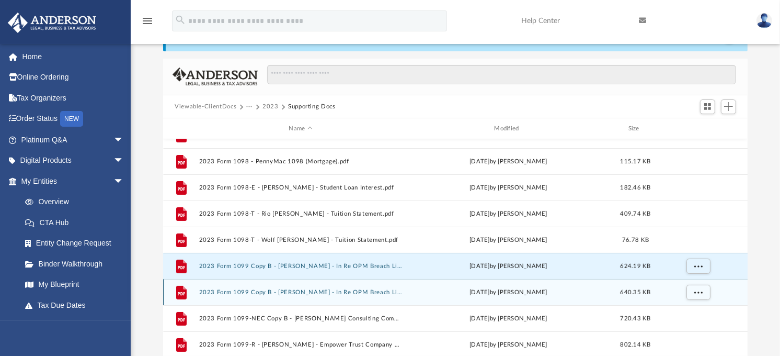
click at [368, 290] on button "2023 Form 1099 Copy B - Robb Milheim - In Re OPM Breach Litigation Settlement F…" at bounding box center [300, 292] width 203 height 7
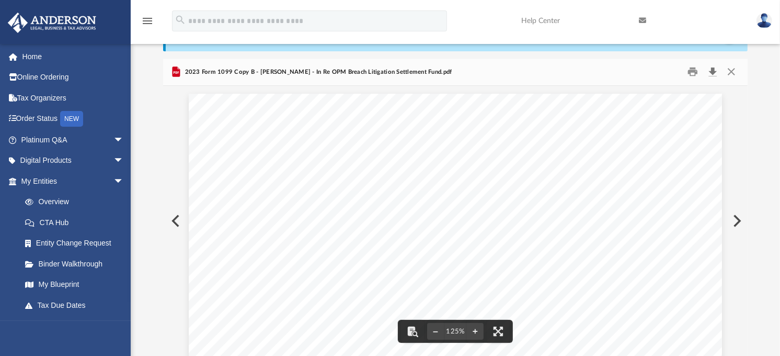
click at [713, 74] on button "Download" at bounding box center [712, 72] width 19 height 16
click at [734, 69] on button "Close" at bounding box center [731, 72] width 19 height 16
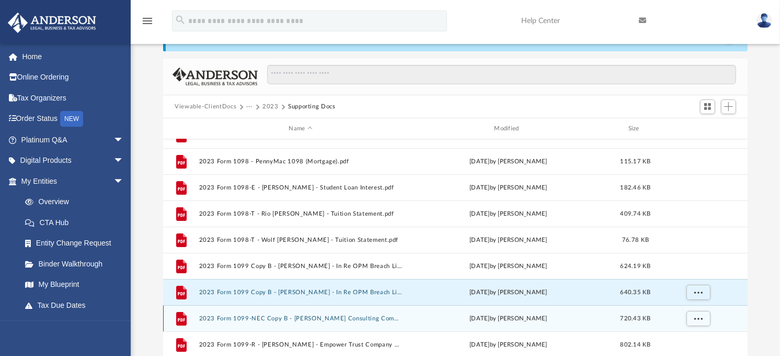
click at [363, 317] on button "2023 Form 1099-NEC Copy B - Melinda MIlheim - Stafford Consulting Company Inc.p…" at bounding box center [300, 318] width 203 height 7
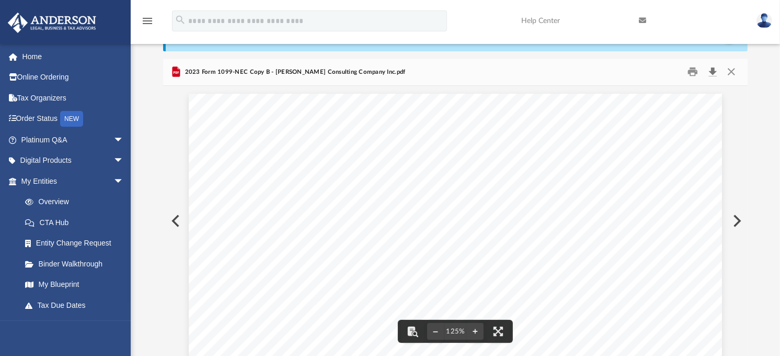
click at [714, 71] on button "Download" at bounding box center [712, 72] width 19 height 16
drag, startPoint x: 368, startPoint y: 181, endPoint x: 377, endPoint y: 178, distance: 8.8
click at [731, 71] on button "Close" at bounding box center [731, 72] width 19 height 16
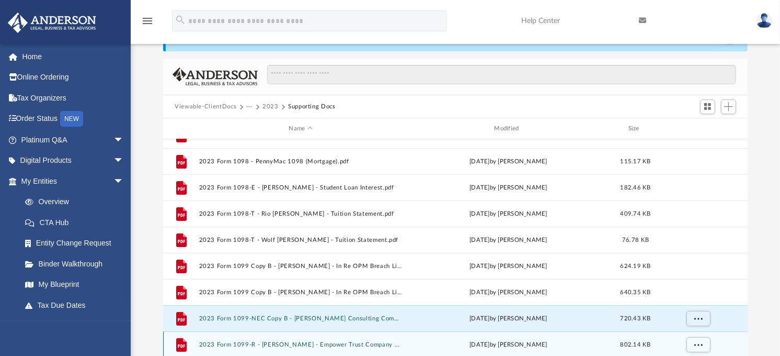
scroll to position [175, 0]
click at [374, 343] on div "File 2023 Form 1095-C - Melinda MIlheim - Nemean Solutions LLC.pdf Thu Feb 15 2…" at bounding box center [455, 247] width 585 height 217
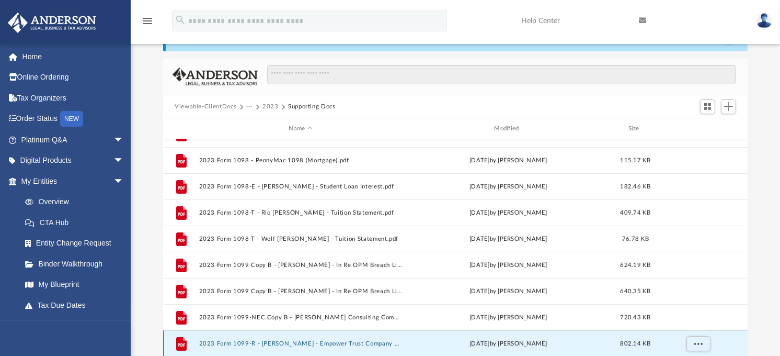
click at [327, 343] on button "2023 Form 1099-R - Melinda Milheim - Empower Trust Company LLC.pdf" at bounding box center [300, 343] width 203 height 7
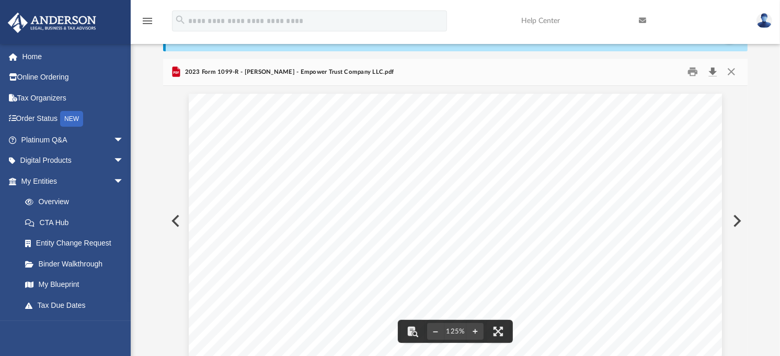
click at [712, 70] on button "Download" at bounding box center [712, 72] width 19 height 16
click at [478, 63] on div "2023 Form 1099-R - Melinda Milheim - Empower Trust Company LLC.pdf" at bounding box center [455, 73] width 585 height 28
click at [732, 72] on button "Close" at bounding box center [731, 72] width 19 height 16
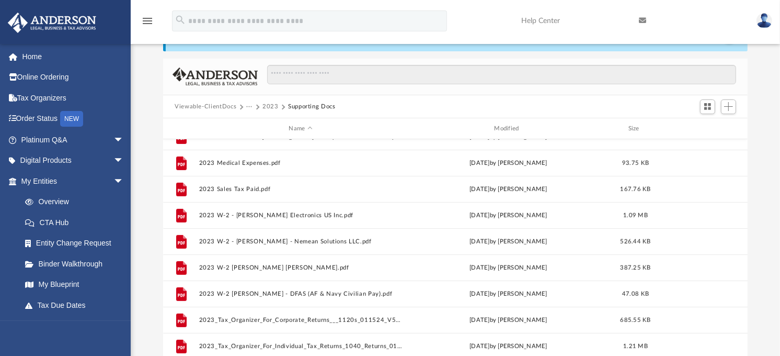
scroll to position [349, 0]
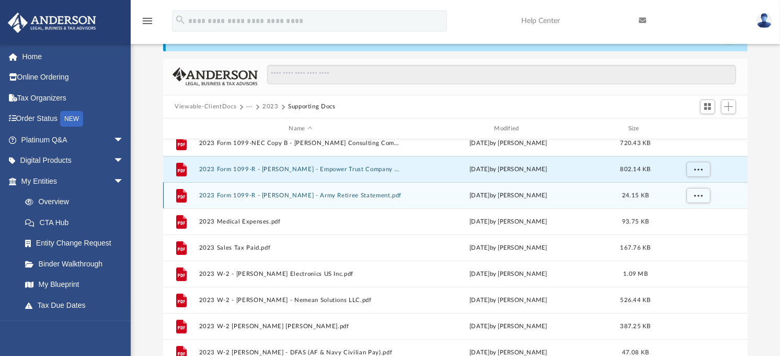
click at [347, 192] on button "2023 Form 1099-R - Robb Milheim - Army Retiree Statement.pdf" at bounding box center [300, 195] width 203 height 7
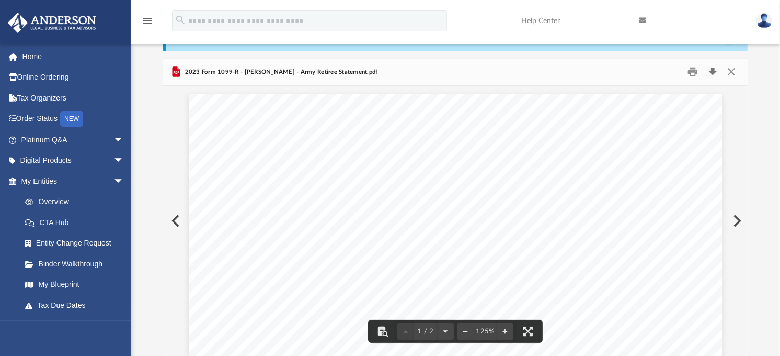
click at [715, 70] on button "Download" at bounding box center [712, 72] width 19 height 16
drag, startPoint x: 422, startPoint y: 89, endPoint x: 492, endPoint y: 85, distance: 69.7
click at [731, 71] on button "Close" at bounding box center [731, 72] width 19 height 16
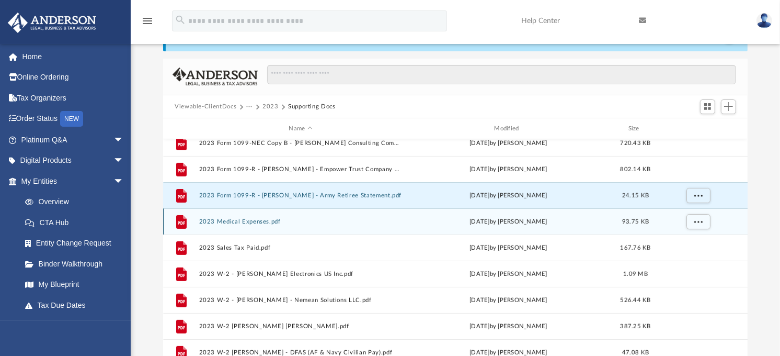
click at [248, 222] on button "2023 Medical Expenses.pdf" at bounding box center [300, 221] width 203 height 7
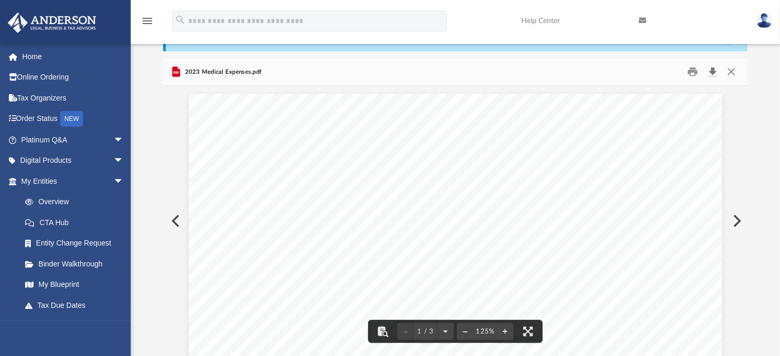
click at [712, 70] on button "Download" at bounding box center [712, 72] width 19 height 16
click at [730, 71] on button "Close" at bounding box center [731, 72] width 19 height 16
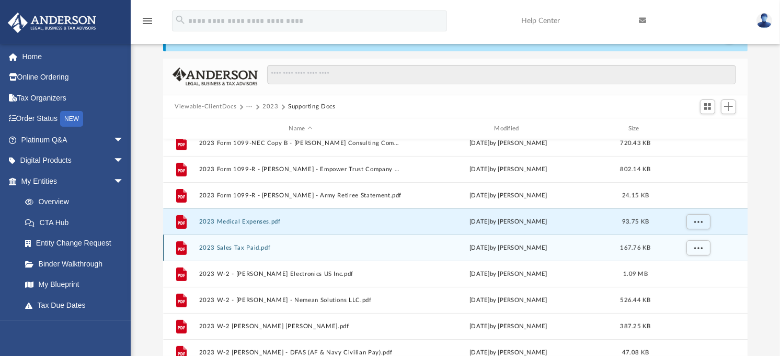
click at [260, 248] on button "2023 Sales Tax Paid.pdf" at bounding box center [300, 247] width 203 height 7
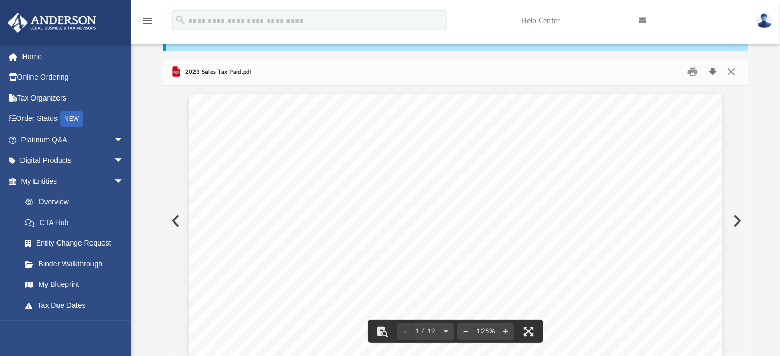
click at [714, 72] on button "Download" at bounding box center [712, 72] width 19 height 16
drag, startPoint x: 474, startPoint y: 86, endPoint x: 508, endPoint y: 87, distance: 34.0
click at [733, 73] on button "Close" at bounding box center [731, 72] width 19 height 16
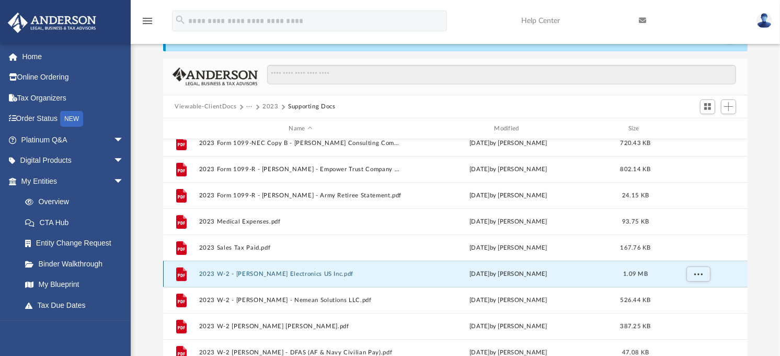
click at [305, 272] on button "2023 W-2 - Melinda MIlheim - Leonardo Electronics US Inc.pdf" at bounding box center [300, 273] width 203 height 7
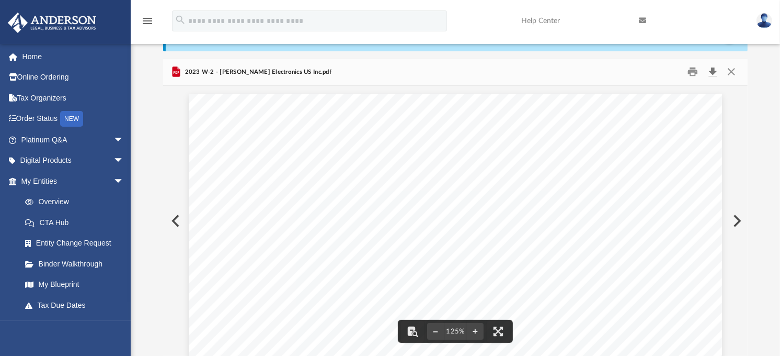
click at [713, 72] on button "Download" at bounding box center [712, 72] width 19 height 16
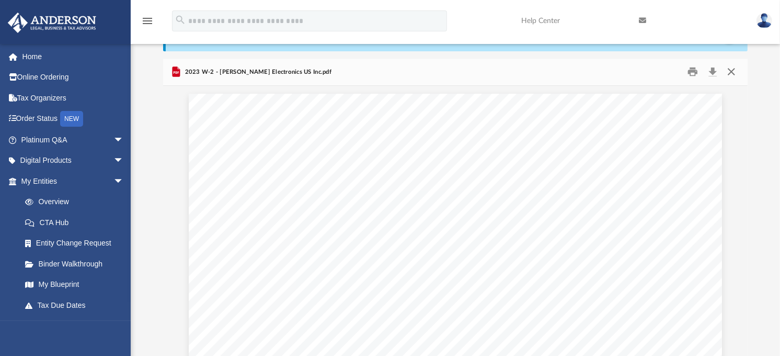
click at [730, 73] on button "Close" at bounding box center [731, 72] width 19 height 16
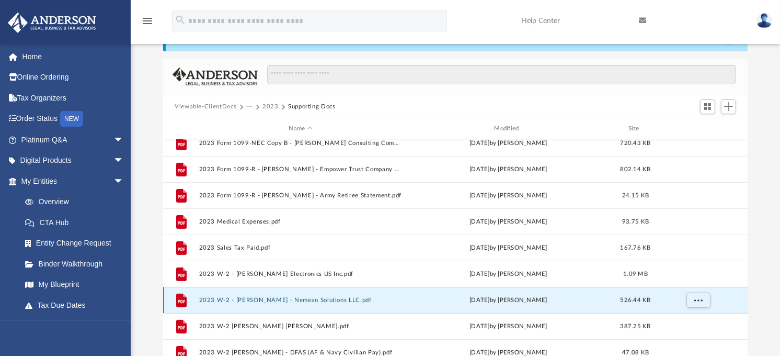
click at [351, 299] on button "2023 W-2 - Melinda MIlheim - Nemean Solutions LLC.pdf" at bounding box center [300, 300] width 203 height 7
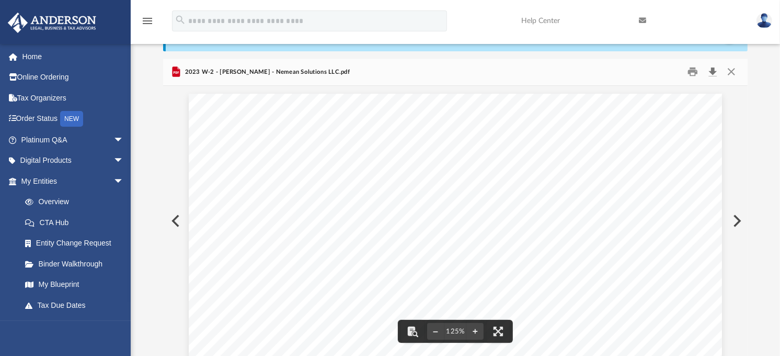
click at [713, 72] on button "Download" at bounding box center [712, 72] width 19 height 16
click at [432, 77] on div "2023 W-2 - Melinda MIlheim - Nemean Solutions LLC.pdf" at bounding box center [455, 73] width 585 height 28
click at [732, 72] on button "Close" at bounding box center [731, 72] width 19 height 16
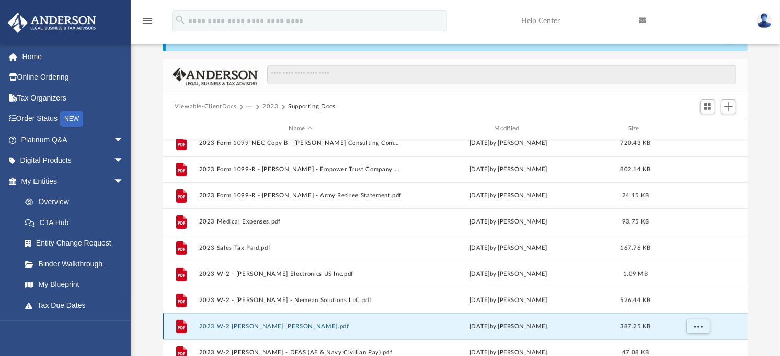
click at [300, 326] on button "2023 W-2 Melinda MIlheim - Moss Adams.pdf" at bounding box center [300, 326] width 203 height 7
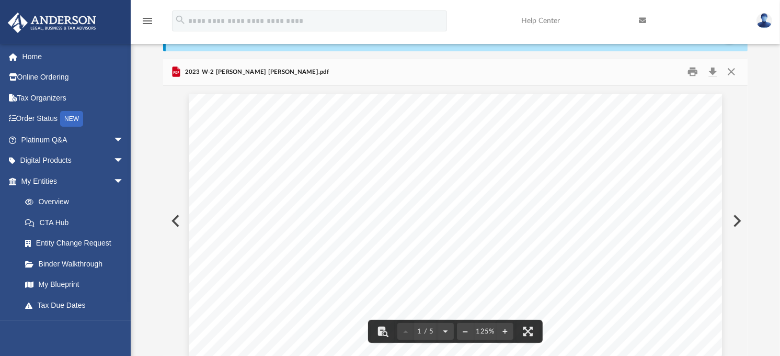
scroll to position [58, 0]
drag, startPoint x: 713, startPoint y: 70, endPoint x: 711, endPoint y: 86, distance: 16.3
click at [713, 70] on button "Download" at bounding box center [712, 72] width 19 height 16
click at [462, 108] on span "Page 1" at bounding box center [454, 195] width 105 height 174
click at [725, 74] on button "Close" at bounding box center [731, 72] width 19 height 16
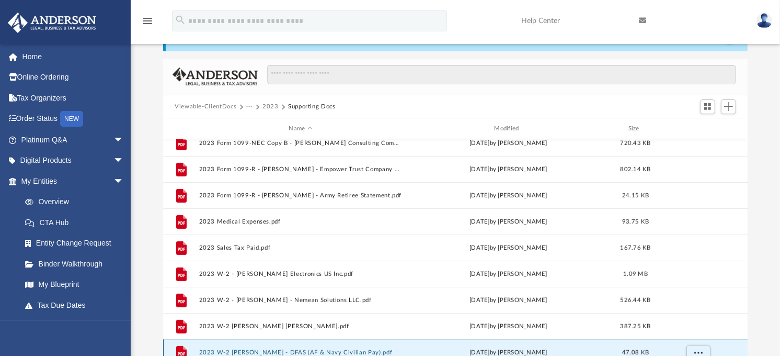
scroll to position [358, 0]
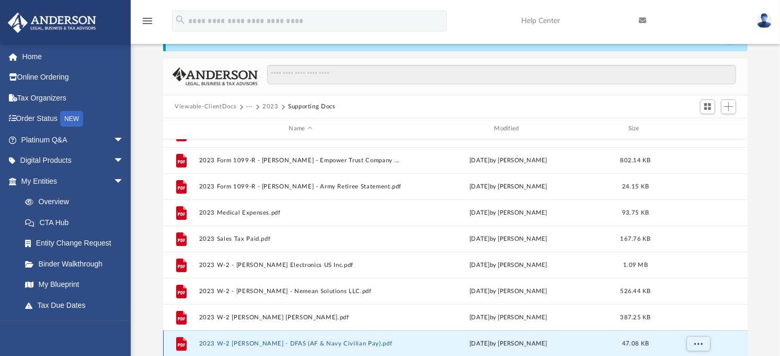
click at [299, 349] on div "File 2022 TaxReturn.pdf Thu Feb 15 2024 by Melinda Milheim 1.56 MB File 2023 Ch…" at bounding box center [455, 247] width 585 height 217
click at [330, 341] on button "2023 W-2 Robb MIlheim - DFAS (AF & Navy Civilian Pay).pdf" at bounding box center [300, 343] width 203 height 7
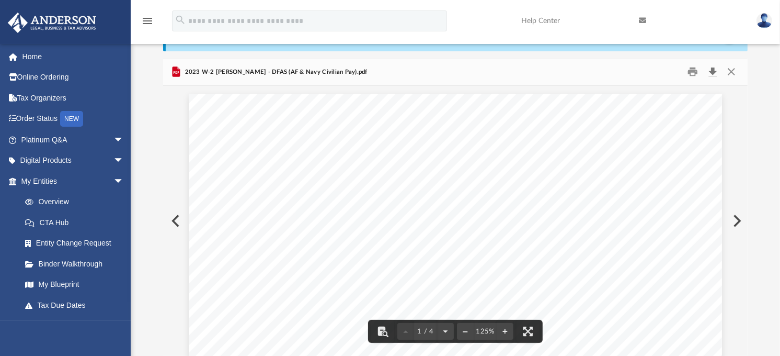
click at [712, 71] on button "Download" at bounding box center [712, 72] width 19 height 16
click at [485, 74] on div "2023 W-2 Robb MIlheim - DFAS (AF & Navy Civilian Pay).pdf" at bounding box center [455, 73] width 585 height 28
drag, startPoint x: 729, startPoint y: 68, endPoint x: 697, endPoint y: 123, distance: 64.2
click at [729, 70] on button "Close" at bounding box center [731, 72] width 19 height 16
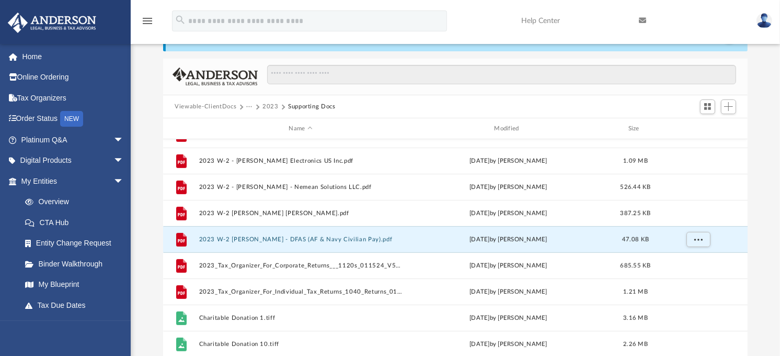
scroll to position [474, 0]
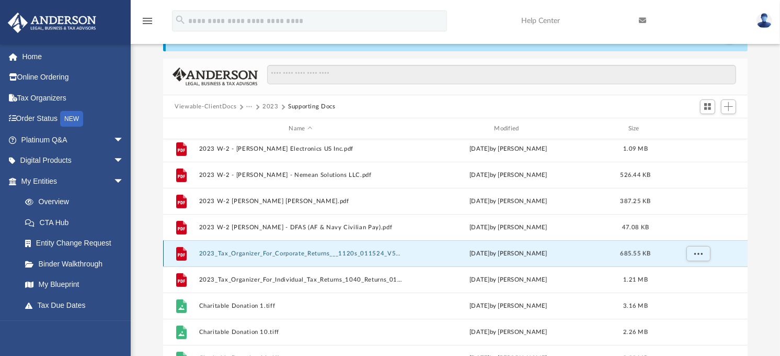
click at [316, 253] on button "2023_Tax_Organizer_For_Corporate_Returns___1120s_011524_V5 - Dobeverde signed.p…" at bounding box center [300, 253] width 203 height 7
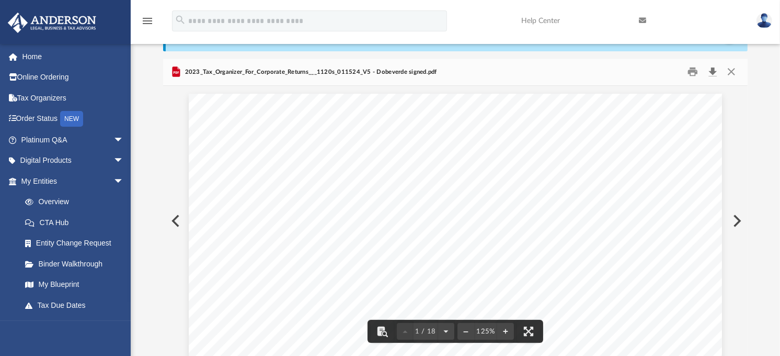
click at [714, 70] on button "Download" at bounding box center [712, 72] width 19 height 16
drag, startPoint x: 483, startPoint y: 27, endPoint x: 486, endPoint y: 34, distance: 8.0
click at [483, 28] on div "menu search Site Menu add christopherzebradesign@gmail.com My Profile Reset Pas…" at bounding box center [390, 26] width 765 height 36
click at [732, 73] on button "Close" at bounding box center [731, 72] width 19 height 16
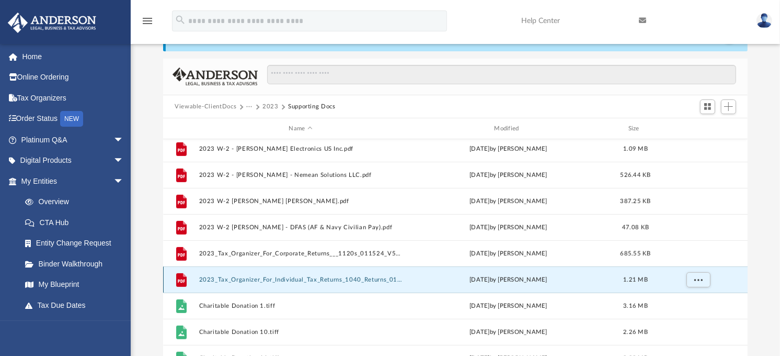
click at [278, 280] on button "2023_Tax_Organizer_For_Individual_Tax_Returns_1040_Returns_011524_V6 - MIlheim …" at bounding box center [300, 279] width 203 height 7
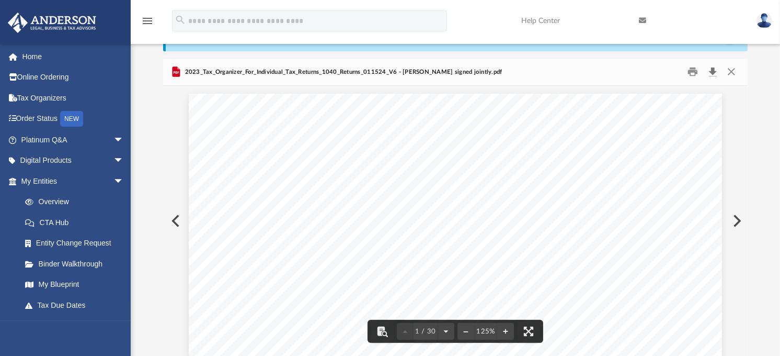
click at [715, 74] on button "Download" at bounding box center [712, 72] width 19 height 16
drag, startPoint x: 489, startPoint y: 177, endPoint x: 513, endPoint y: 171, distance: 24.7
click at [727, 72] on button "Close" at bounding box center [731, 72] width 19 height 16
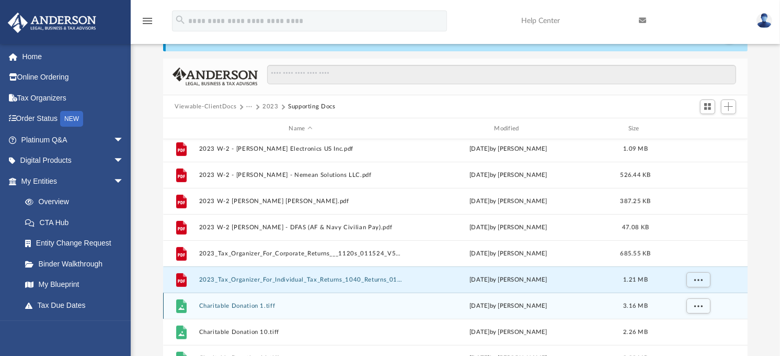
click at [260, 304] on button "Charitable Donation 1.tiff" at bounding box center [300, 305] width 203 height 7
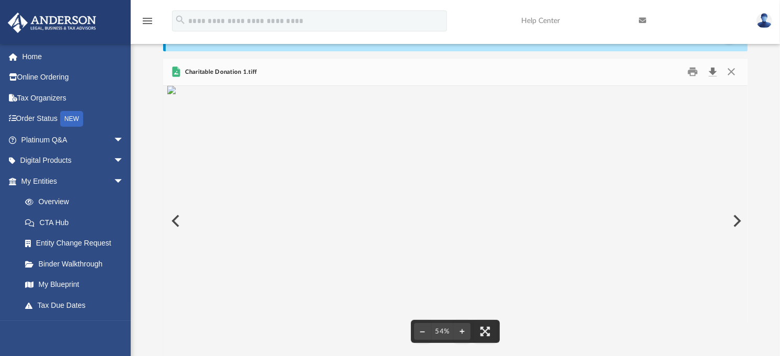
click at [711, 71] on button "Download" at bounding box center [712, 72] width 19 height 16
click at [436, 94] on img "File preview" at bounding box center [455, 90] width 576 height 8
drag, startPoint x: 731, startPoint y: 72, endPoint x: 727, endPoint y: 76, distance: 5.7
click at [732, 71] on button "Close" at bounding box center [731, 72] width 19 height 16
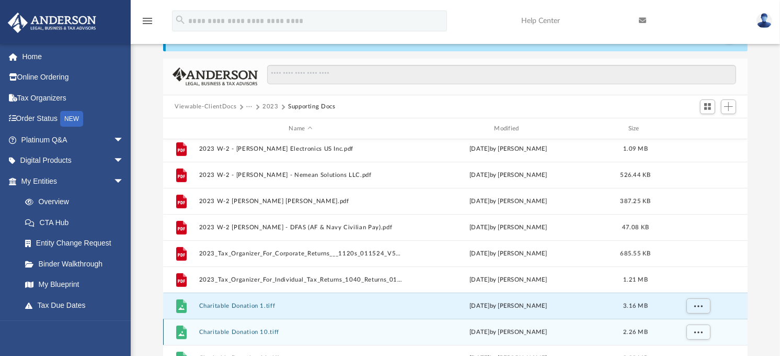
click at [254, 333] on button "Charitable Donation 10.tiff" at bounding box center [300, 331] width 203 height 7
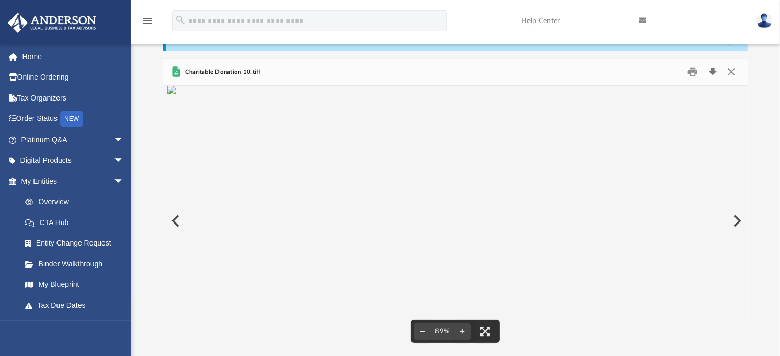
click at [713, 71] on button "Download" at bounding box center [712, 72] width 19 height 16
click at [488, 51] on div "Difficulty viewing your box folder? You can also access your account directly o…" at bounding box center [455, 189] width 585 height 334
click at [733, 67] on button "Close" at bounding box center [731, 72] width 19 height 16
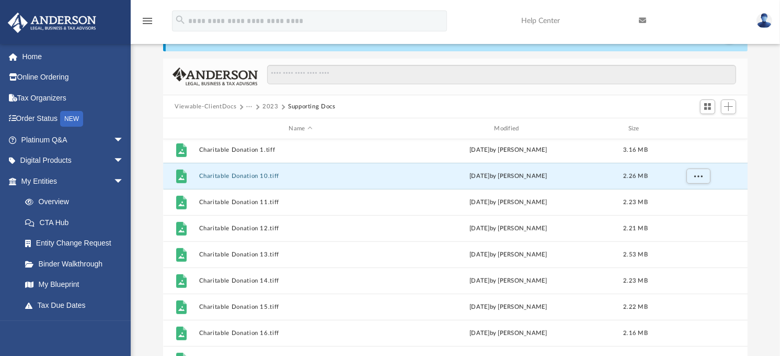
scroll to position [649, 0]
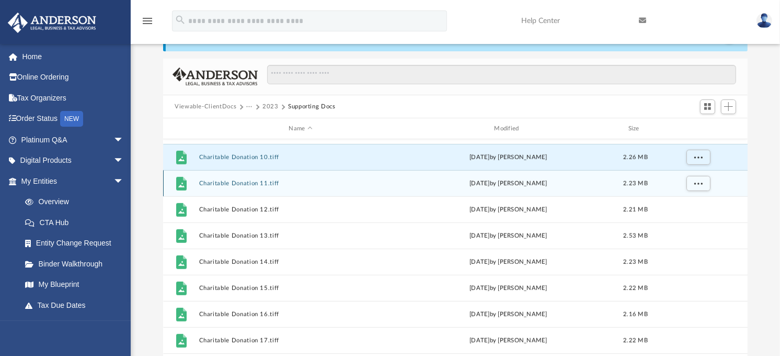
click at [272, 183] on button "Charitable Donation 11.tiff" at bounding box center [300, 183] width 203 height 7
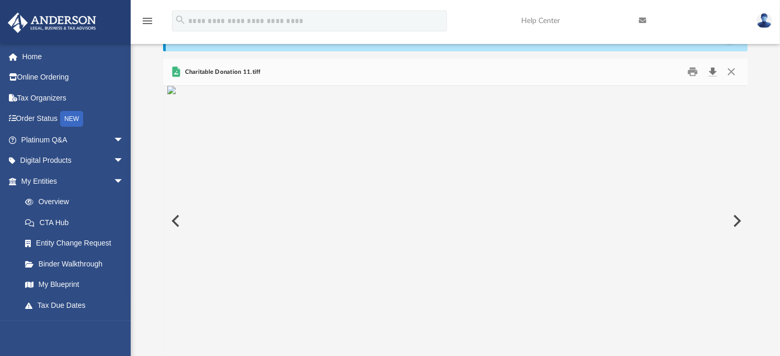
click at [713, 72] on button "Download" at bounding box center [712, 72] width 19 height 16
drag, startPoint x: 377, startPoint y: 147, endPoint x: 382, endPoint y: 148, distance: 5.3
click at [377, 94] on img "File preview" at bounding box center [455, 90] width 576 height 8
click at [728, 70] on button "Close" at bounding box center [731, 72] width 19 height 16
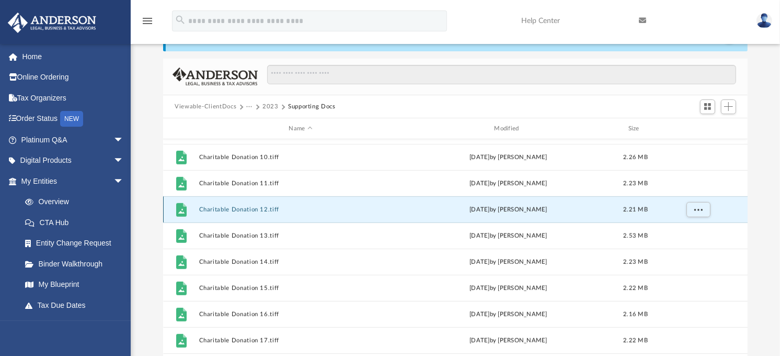
click at [263, 209] on button "Charitable Donation 12.tiff" at bounding box center [300, 209] width 203 height 7
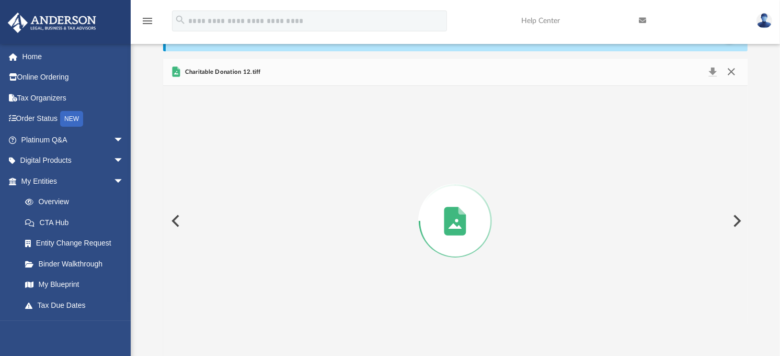
click at [733, 72] on button "Close" at bounding box center [731, 72] width 19 height 15
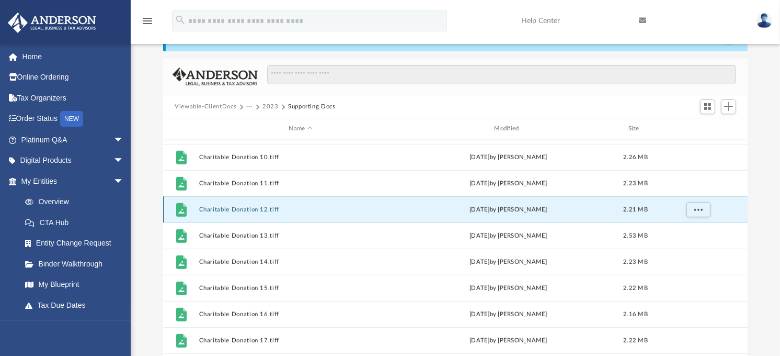
click at [258, 207] on button "Charitable Donation 12.tiff" at bounding box center [300, 209] width 203 height 7
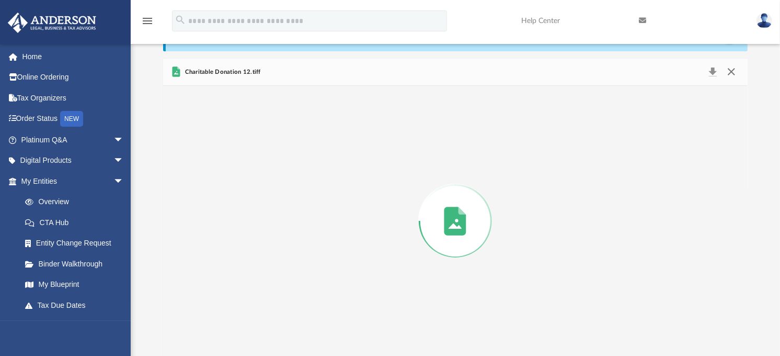
click at [732, 72] on button "Close" at bounding box center [731, 72] width 19 height 15
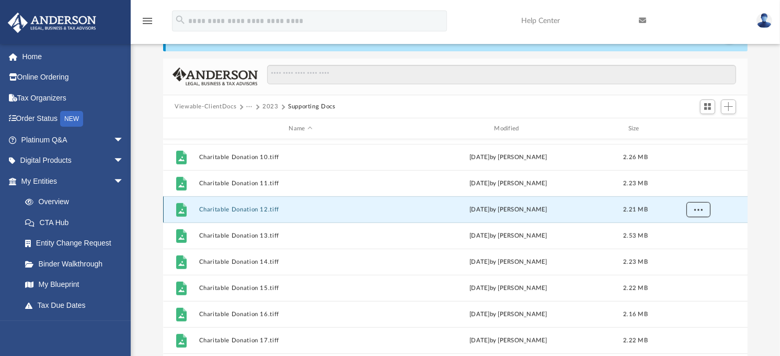
click at [697, 210] on span "More options" at bounding box center [699, 210] width 8 height 6
click at [693, 247] on li "Download" at bounding box center [690, 247] width 30 height 11
click at [406, 80] on input "Search files and folders" at bounding box center [501, 75] width 469 height 20
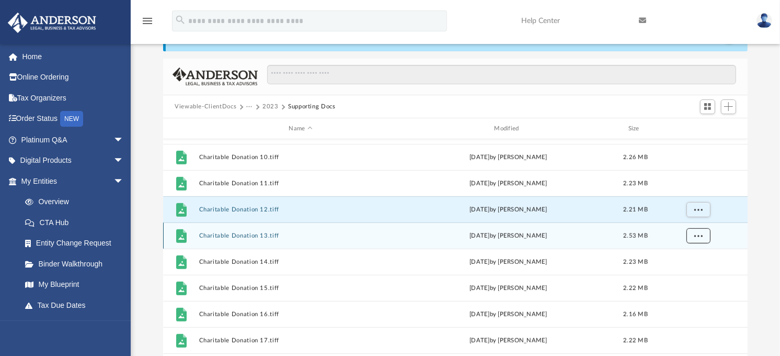
click at [700, 236] on span "More options" at bounding box center [699, 236] width 8 height 6
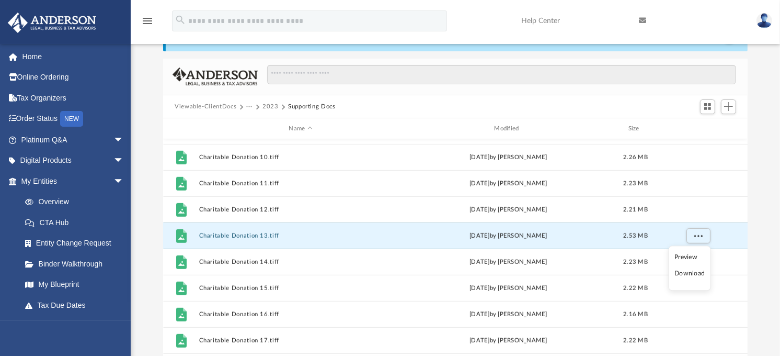
click at [697, 276] on li "Download" at bounding box center [690, 273] width 30 height 11
click at [471, 30] on div "menu search Site Menu add christopherzebradesign@gmail.com My Profile Reset Pas…" at bounding box center [390, 26] width 765 height 36
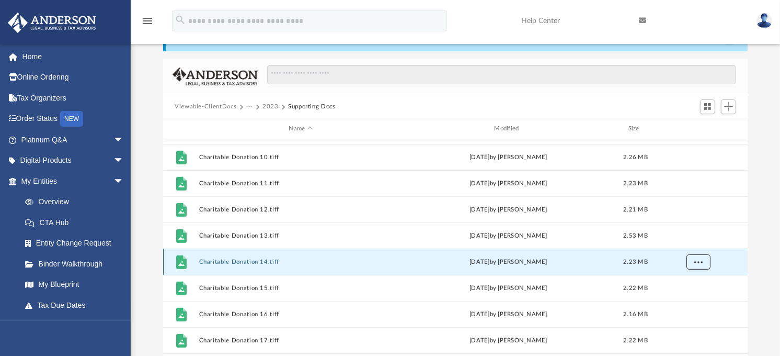
click at [703, 263] on button "More options" at bounding box center [699, 262] width 24 height 16
click at [693, 299] on li "Download" at bounding box center [690, 299] width 30 height 11
click at [460, 28] on div "menu search Site Menu add christopherzebradesign@gmail.com My Profile Reset Pas…" at bounding box center [390, 26] width 765 height 36
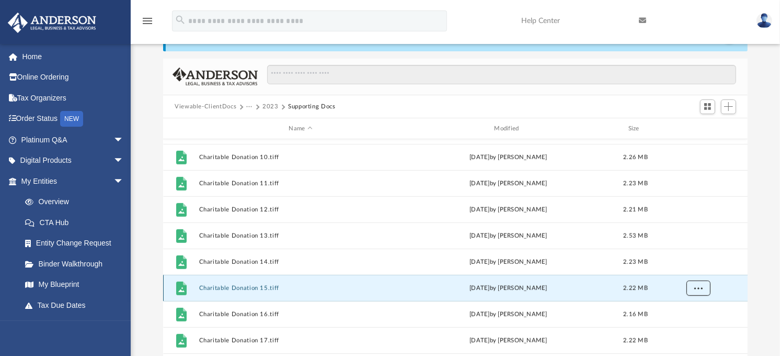
click at [697, 286] on span "More options" at bounding box center [699, 288] width 8 height 6
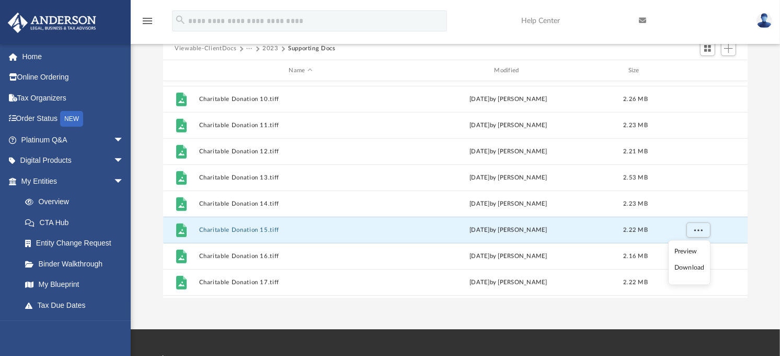
click at [691, 269] on li "Download" at bounding box center [690, 268] width 30 height 11
click at [699, 231] on span "More options" at bounding box center [699, 230] width 8 height 6
click at [690, 268] on li "Download" at bounding box center [690, 268] width 30 height 11
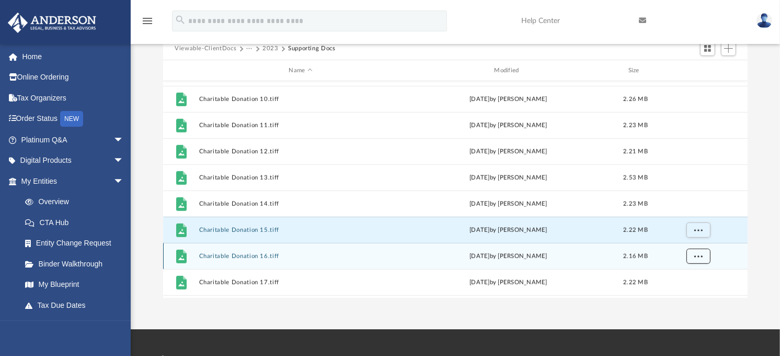
click at [698, 258] on span "More options" at bounding box center [699, 256] width 8 height 6
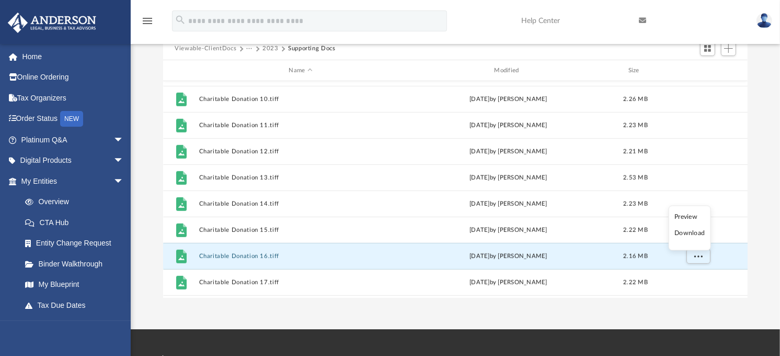
click at [687, 233] on li "Download" at bounding box center [690, 233] width 30 height 11
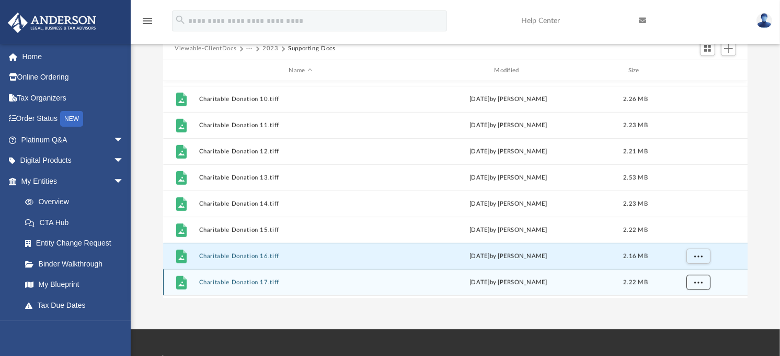
click at [696, 282] on span "More options" at bounding box center [699, 282] width 8 height 6
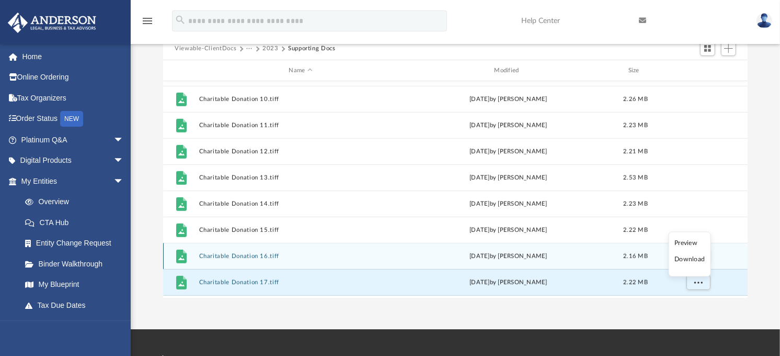
click at [683, 259] on li "Download" at bounding box center [690, 259] width 30 height 11
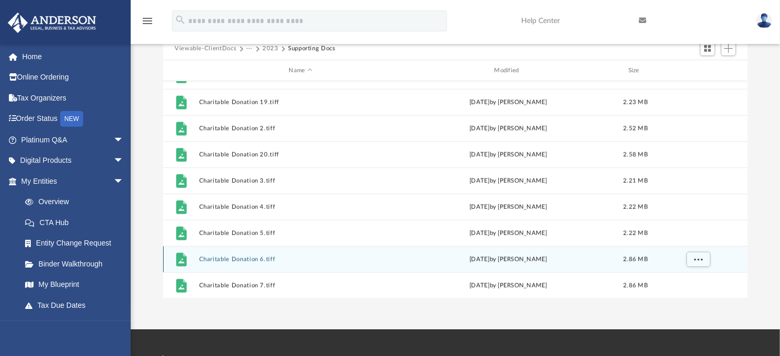
scroll to position [823, 0]
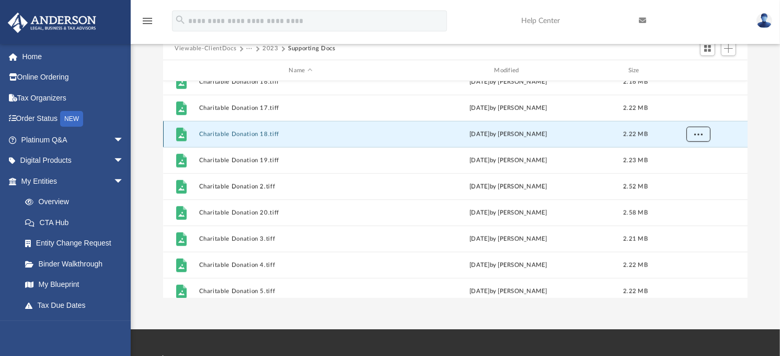
click at [699, 133] on span "More options" at bounding box center [699, 134] width 8 height 6
click at [692, 173] on li "Download" at bounding box center [690, 171] width 30 height 11
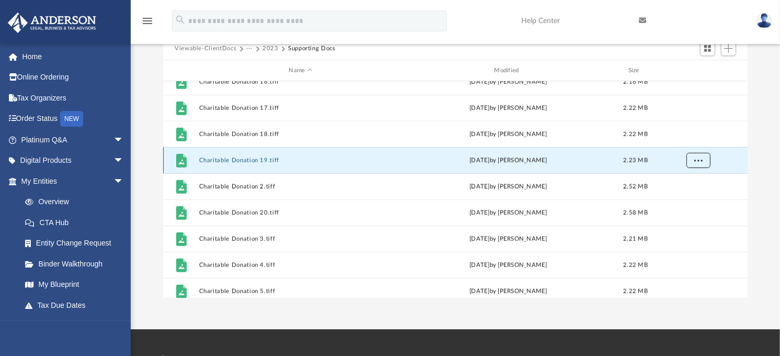
click at [701, 161] on span "More options" at bounding box center [699, 160] width 8 height 6
click at [697, 199] on li "Download" at bounding box center [690, 197] width 30 height 11
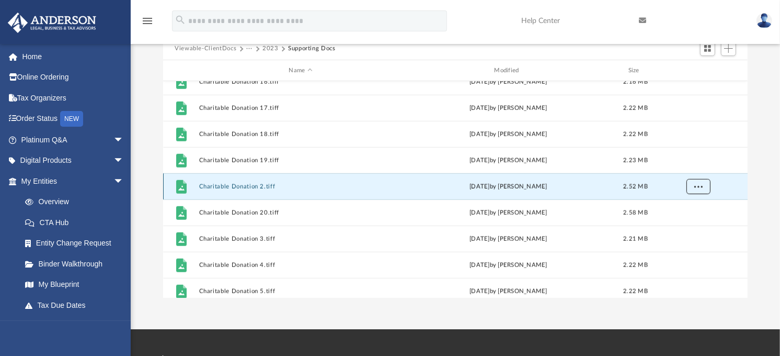
click at [703, 187] on button "More options" at bounding box center [699, 187] width 24 height 16
click at [696, 223] on li "Download" at bounding box center [690, 224] width 30 height 11
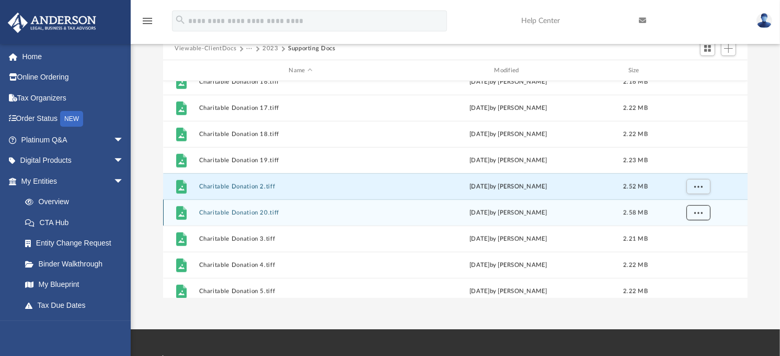
click at [701, 215] on span "More options" at bounding box center [699, 213] width 8 height 6
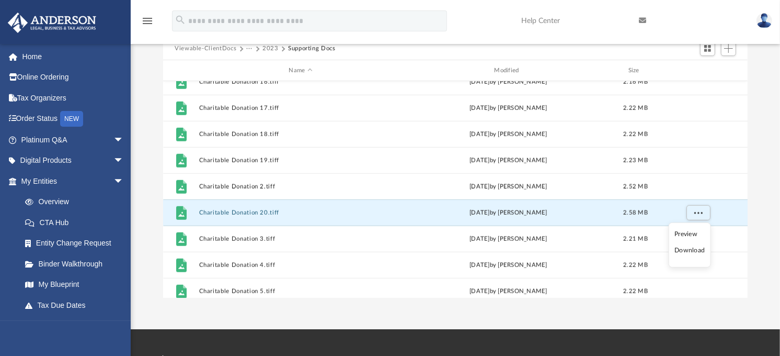
click at [693, 251] on li "Download" at bounding box center [690, 250] width 30 height 11
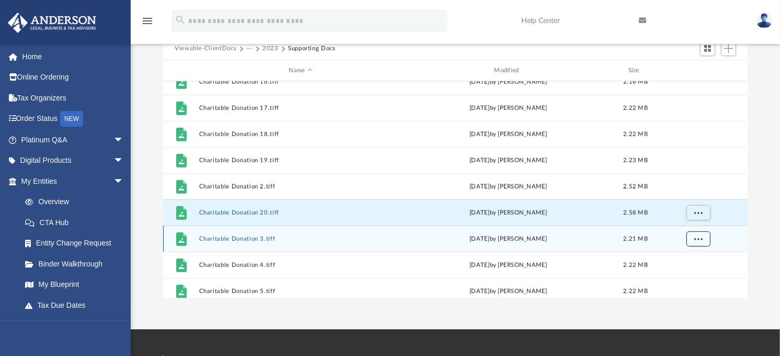
click at [707, 241] on button "More options" at bounding box center [699, 239] width 24 height 16
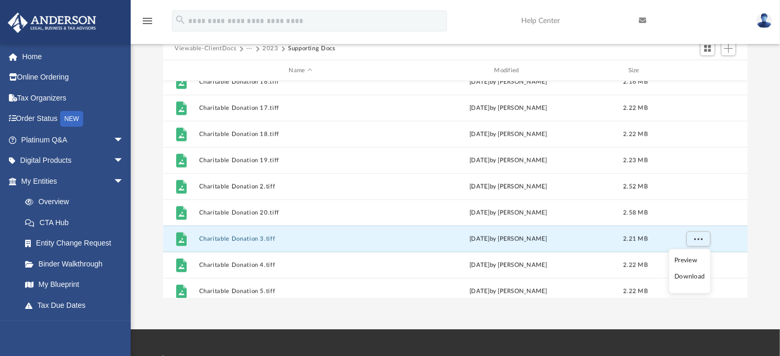
click at [697, 275] on li "Download" at bounding box center [690, 276] width 30 height 11
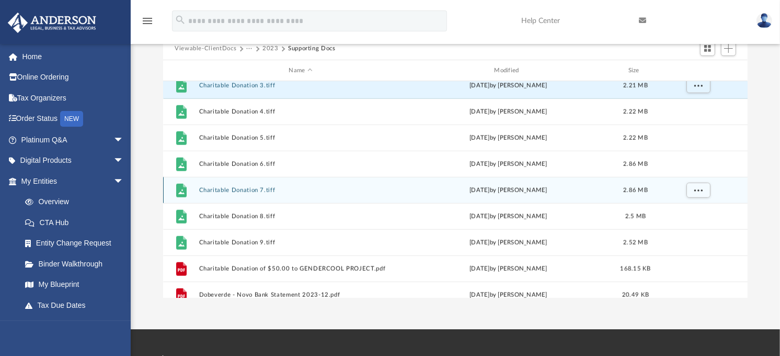
scroll to position [997, 0]
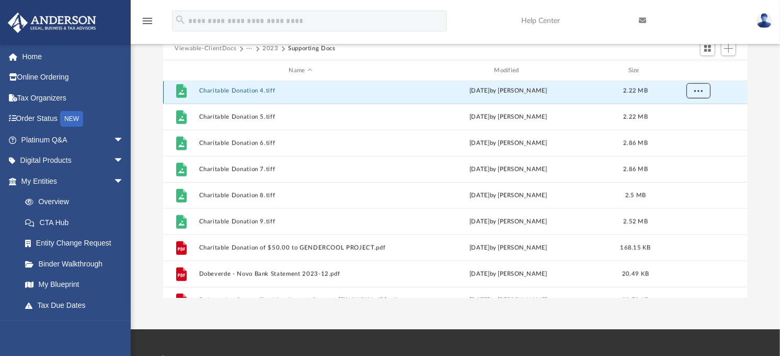
click at [702, 89] on button "More options" at bounding box center [699, 91] width 24 height 16
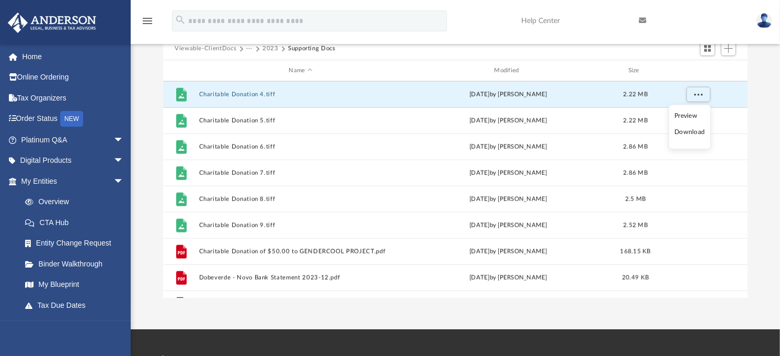
click at [689, 132] on li "Download" at bounding box center [690, 132] width 30 height 11
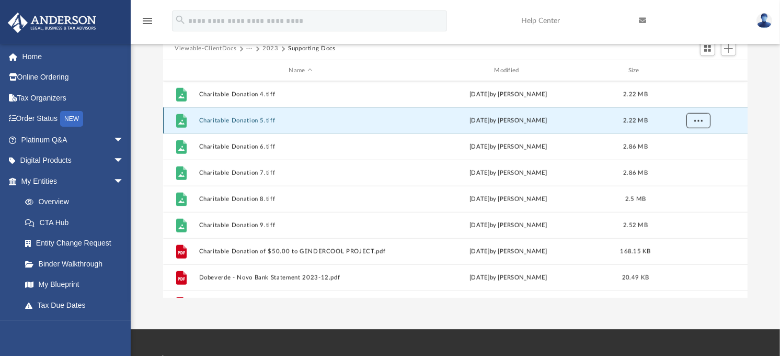
click at [701, 121] on span "More options" at bounding box center [699, 121] width 8 height 6
click at [697, 153] on li "Download" at bounding box center [690, 158] width 30 height 11
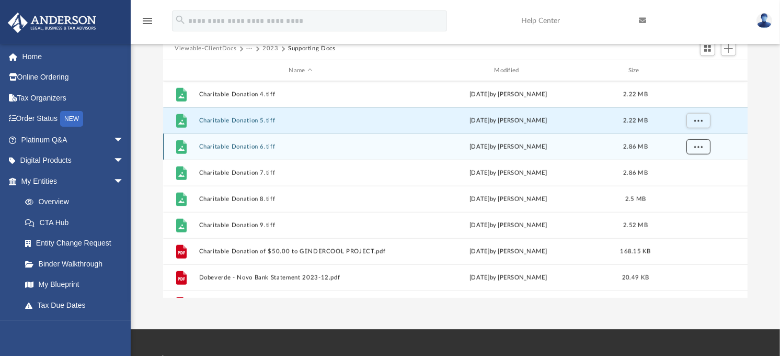
click at [700, 147] on span "More options" at bounding box center [699, 147] width 8 height 6
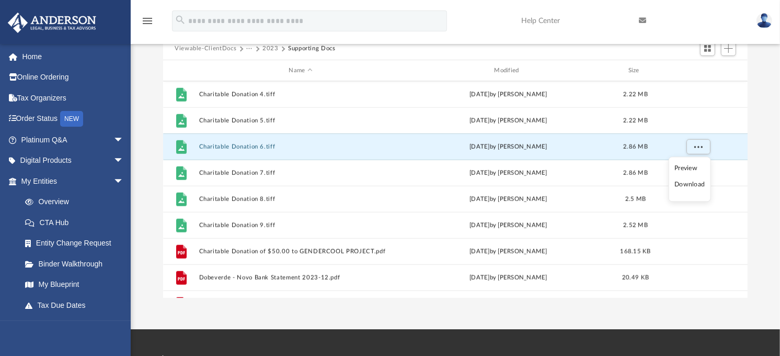
click at [696, 185] on li "Download" at bounding box center [690, 184] width 30 height 11
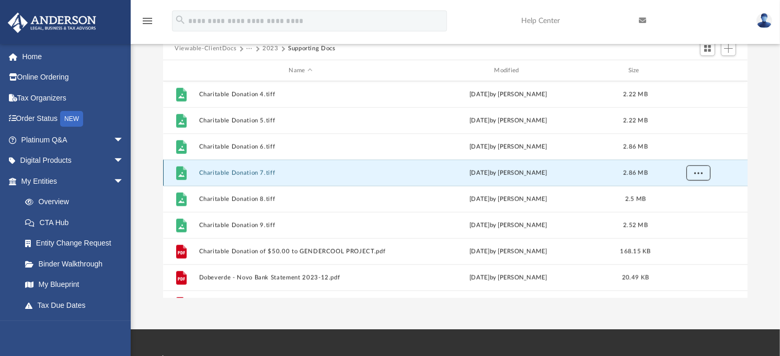
click at [701, 170] on span "More options" at bounding box center [699, 173] width 8 height 6
click at [692, 213] on li "Download" at bounding box center [690, 211] width 30 height 11
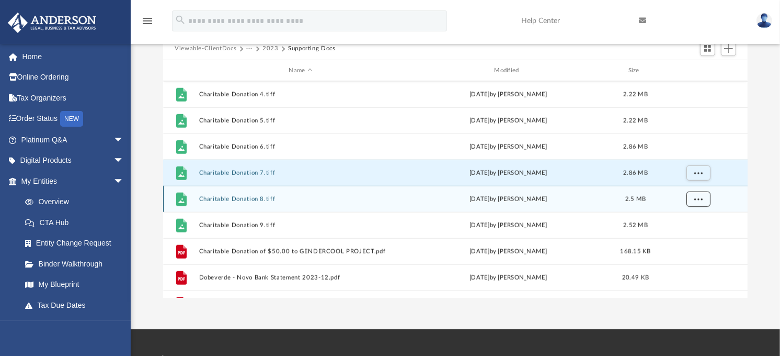
click at [703, 197] on button "More options" at bounding box center [699, 199] width 24 height 16
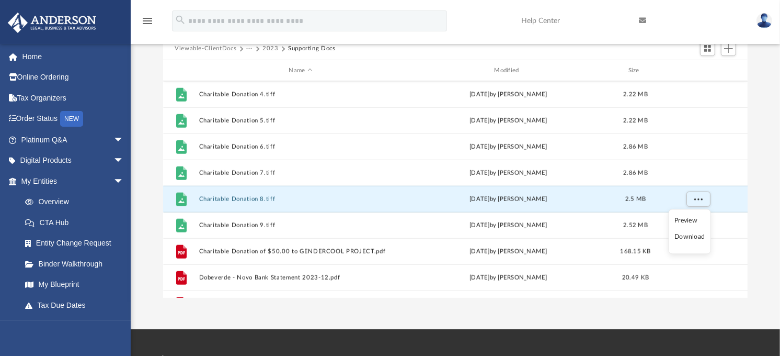
click at [689, 238] on li "Download" at bounding box center [690, 237] width 30 height 11
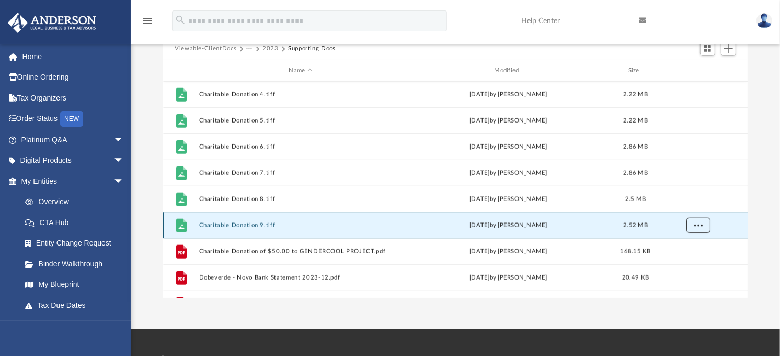
click at [701, 227] on span "More options" at bounding box center [699, 225] width 8 height 6
click at [696, 264] on li "Download" at bounding box center [690, 263] width 30 height 11
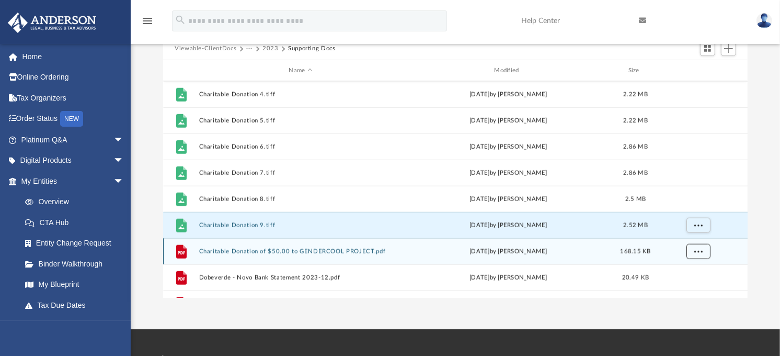
click at [698, 249] on span "More options" at bounding box center [699, 251] width 8 height 6
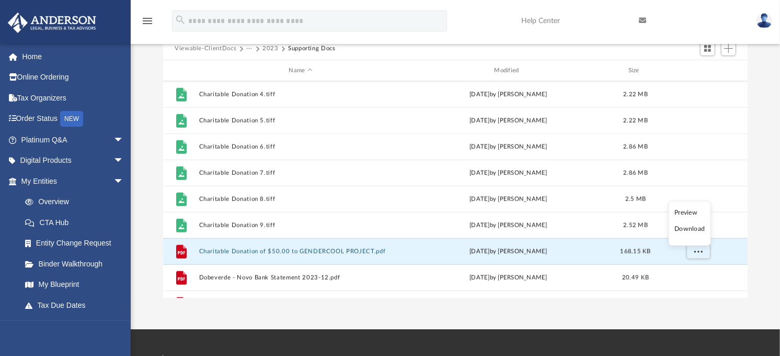
click at [685, 228] on li "Download" at bounding box center [690, 228] width 30 height 11
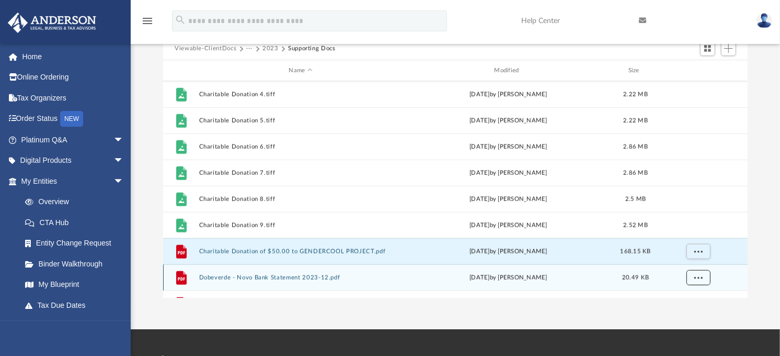
click at [704, 280] on button "More options" at bounding box center [699, 278] width 24 height 16
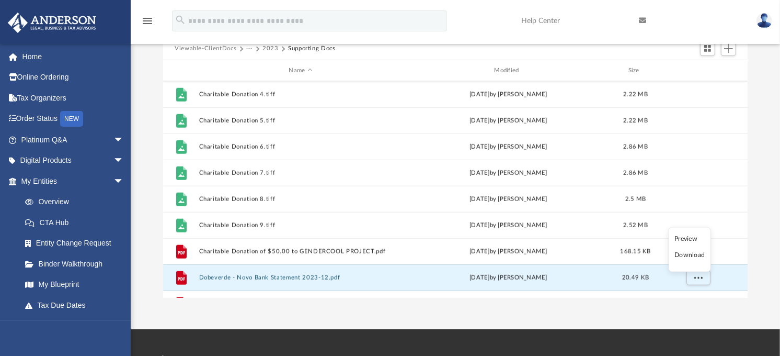
click at [690, 255] on li "Download" at bounding box center [690, 254] width 30 height 11
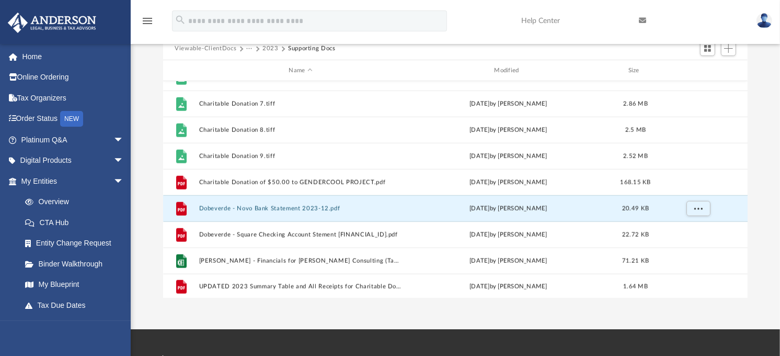
scroll to position [1064, 0]
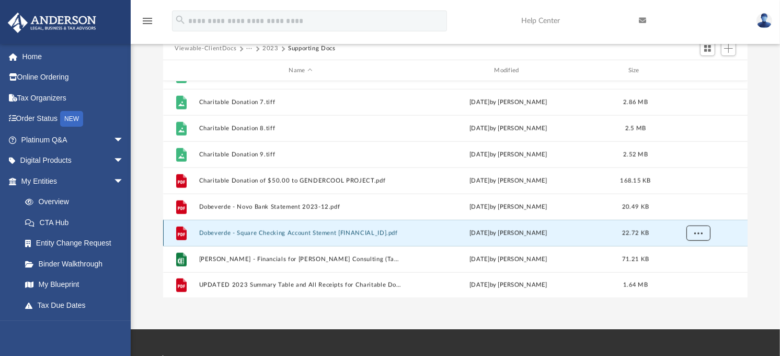
click at [699, 233] on span "More options" at bounding box center [699, 233] width 8 height 6
click at [690, 270] on li "Download" at bounding box center [690, 270] width 30 height 11
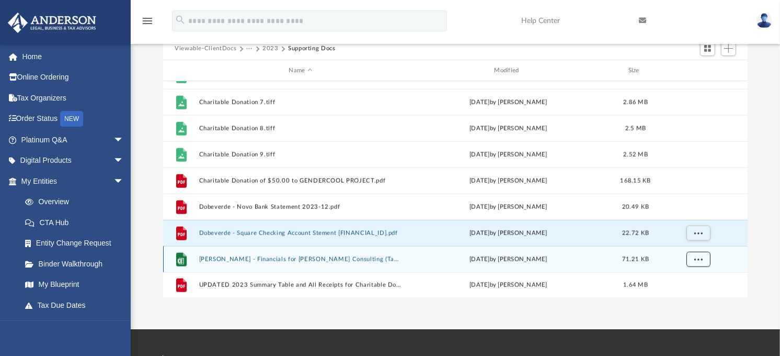
click at [692, 259] on button "More options" at bounding box center [699, 260] width 24 height 16
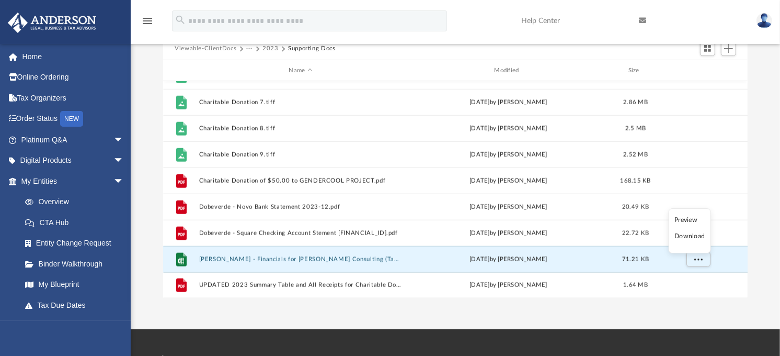
click at [683, 237] on li "Download" at bounding box center [690, 236] width 30 height 11
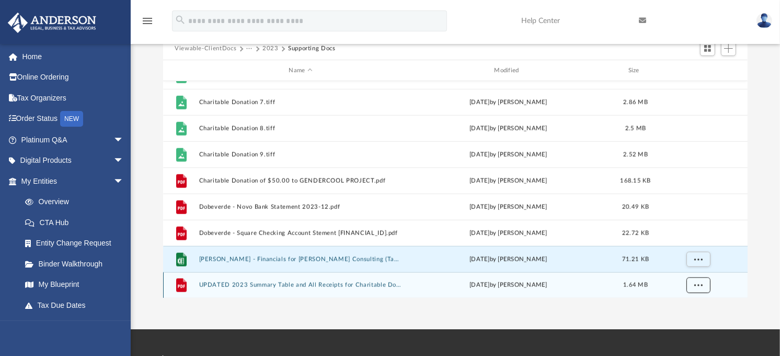
click at [701, 286] on span "More options" at bounding box center [699, 285] width 8 height 6
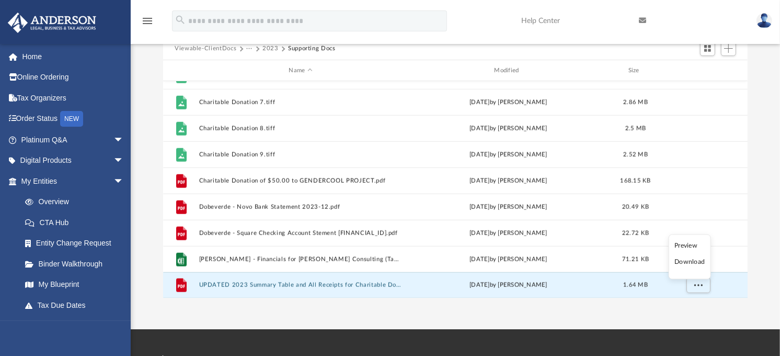
click at [690, 263] on li "Download" at bounding box center [690, 262] width 30 height 11
click at [488, 25] on div "menu search Site Menu add christopherzebradesign@gmail.com My Profile Reset Pas…" at bounding box center [390, 26] width 765 height 36
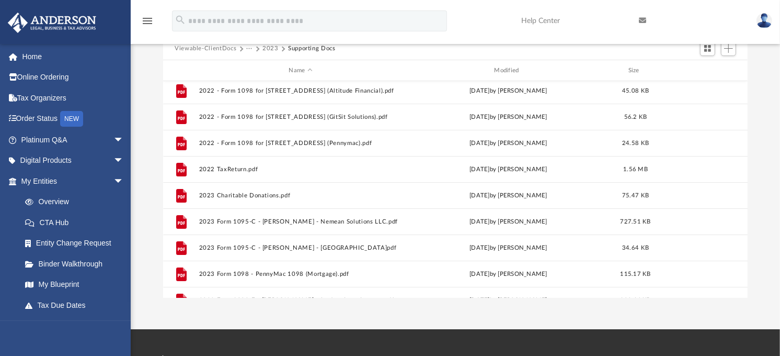
scroll to position [0, 0]
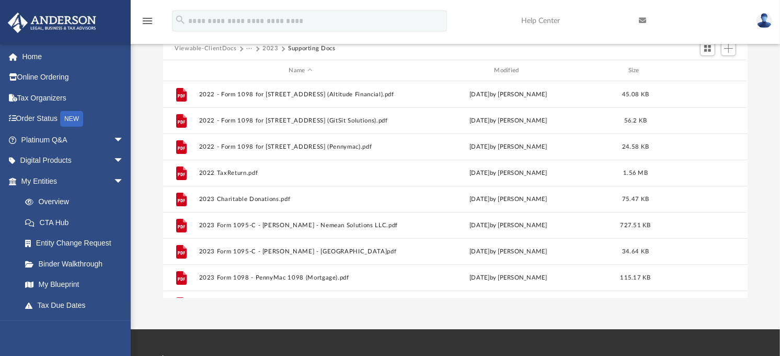
click at [270, 50] on button "2023" at bounding box center [271, 48] width 16 height 9
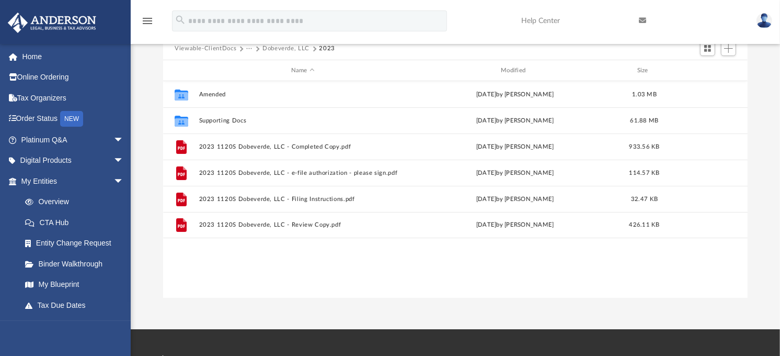
drag, startPoint x: 273, startPoint y: 48, endPoint x: 272, endPoint y: 55, distance: 7.4
click at [272, 50] on button "Dobeverde, LLC" at bounding box center [286, 48] width 47 height 9
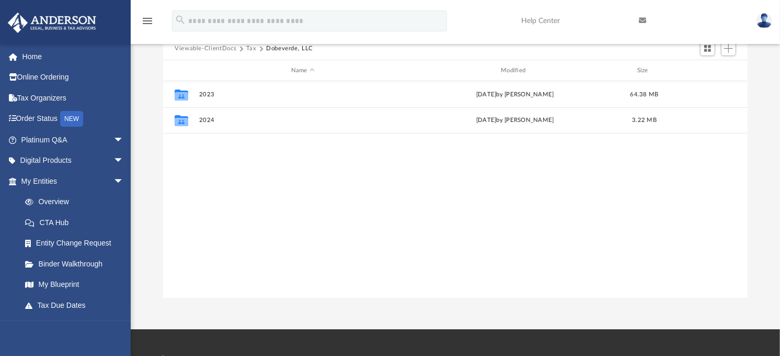
click at [251, 46] on button "Tax" at bounding box center [251, 48] width 10 height 9
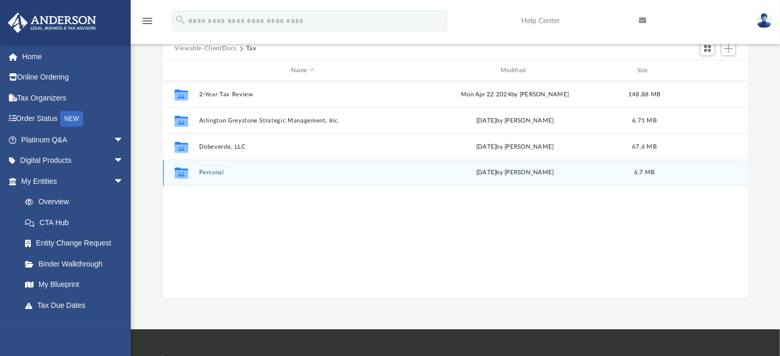
click at [213, 173] on button "Personal" at bounding box center [303, 172] width 208 height 7
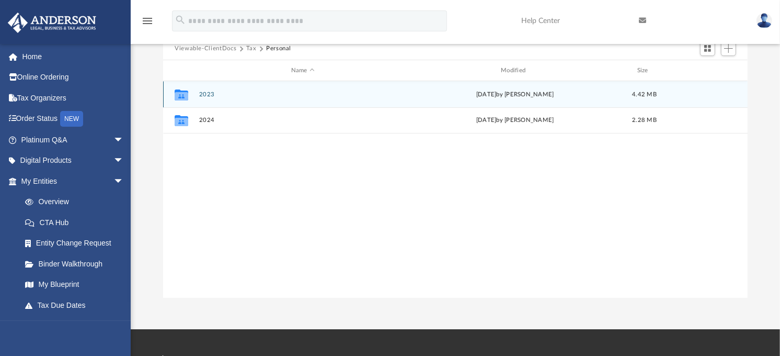
click at [212, 95] on button "2023" at bounding box center [303, 94] width 208 height 7
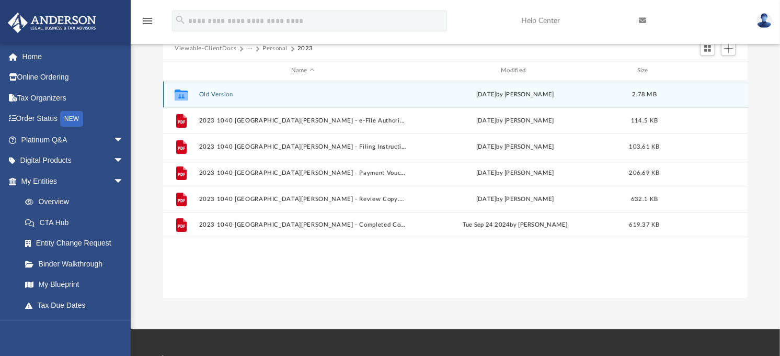
click at [220, 95] on button "Old Version" at bounding box center [303, 94] width 208 height 7
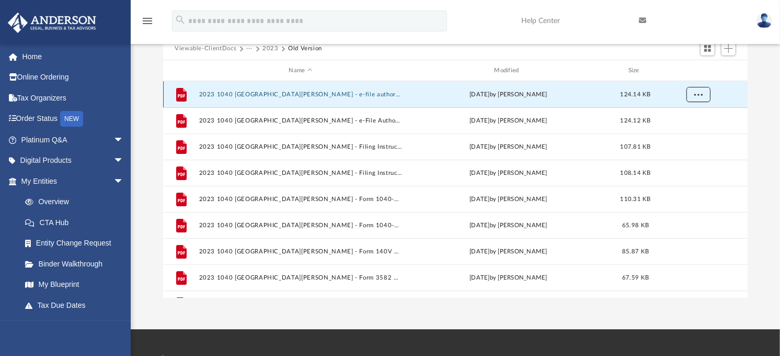
click at [702, 97] on button "More options" at bounding box center [699, 95] width 24 height 16
click at [698, 133] on li "Download" at bounding box center [690, 132] width 30 height 11
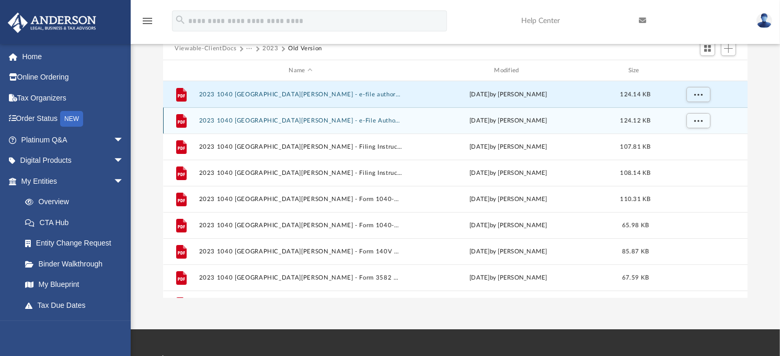
click at [250, 126] on div "File 2023 1040 Milheim, Melinda - e-File Authorization Forms.pdf Wed Jun 19 202…" at bounding box center [455, 120] width 585 height 26
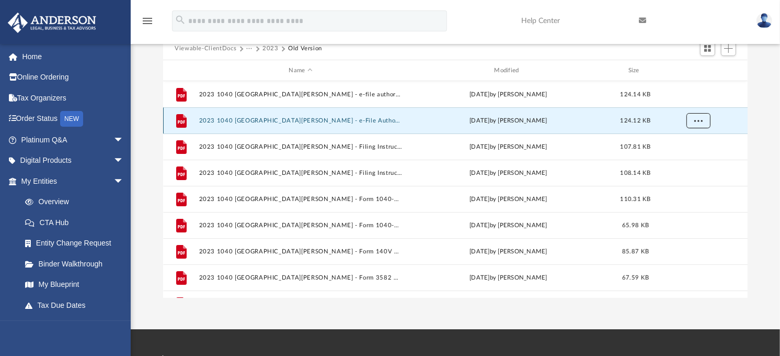
click at [698, 122] on span "More options" at bounding box center [699, 121] width 8 height 6
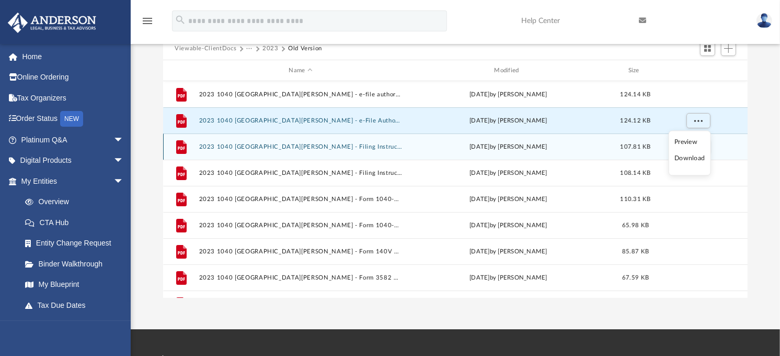
click at [698, 157] on li "Download" at bounding box center [690, 158] width 30 height 11
click at [242, 150] on button "2023 1040 Milheim, Melinda - Filing Instructions dont use.pdf" at bounding box center [300, 146] width 203 height 7
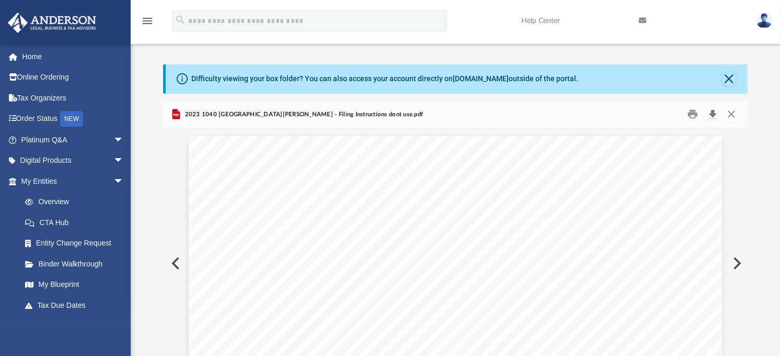
click at [714, 117] on button "Download" at bounding box center [712, 114] width 19 height 16
click at [471, 116] on div "2023 1040 Milheim, Melinda - Filing Instructions dont use.pdf" at bounding box center [455, 115] width 585 height 28
click at [730, 114] on button "Close" at bounding box center [731, 114] width 19 height 16
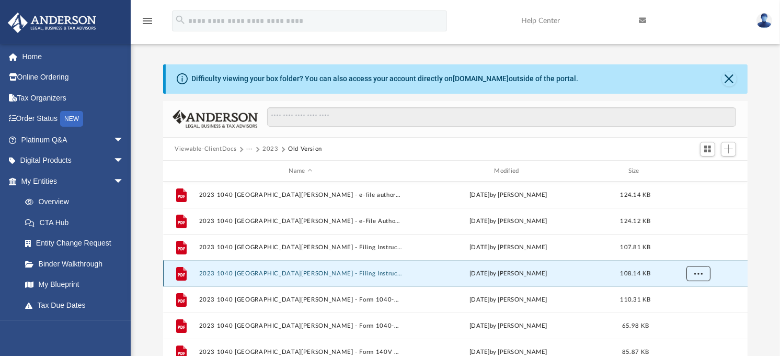
click at [699, 273] on span "More options" at bounding box center [699, 273] width 8 height 6
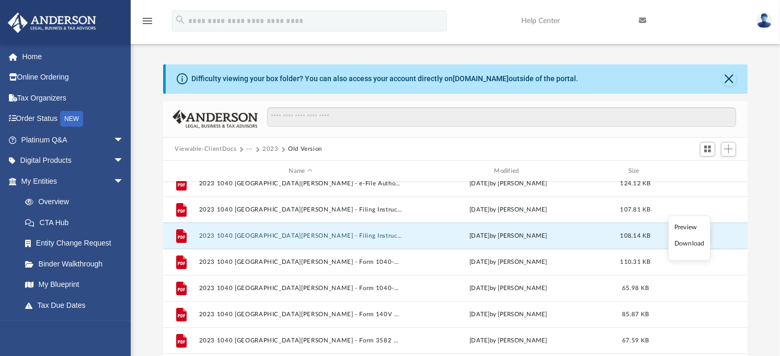
scroll to position [71, 0]
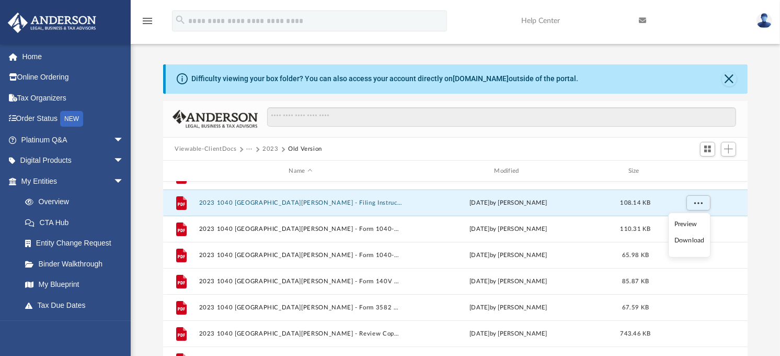
click at [766, 232] on div "Difficulty viewing your box folder? You can also access your account directly o…" at bounding box center [456, 231] width 650 height 334
click at [702, 202] on button "More options" at bounding box center [699, 203] width 24 height 16
click at [686, 241] on li "Download" at bounding box center [690, 240] width 30 height 11
click at [459, 50] on div "Difficulty viewing your box folder? You can also access your account directly o…" at bounding box center [456, 220] width 650 height 356
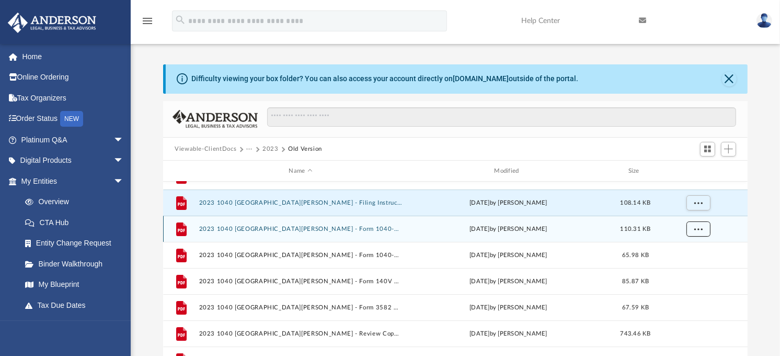
click at [701, 232] on button "More options" at bounding box center [699, 229] width 24 height 16
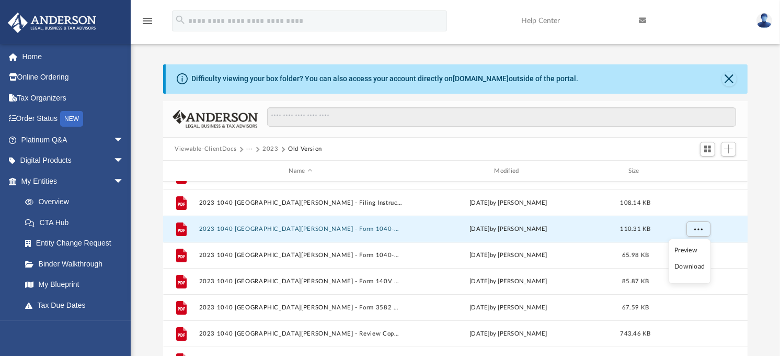
click at [692, 269] on li "Download" at bounding box center [690, 266] width 30 height 11
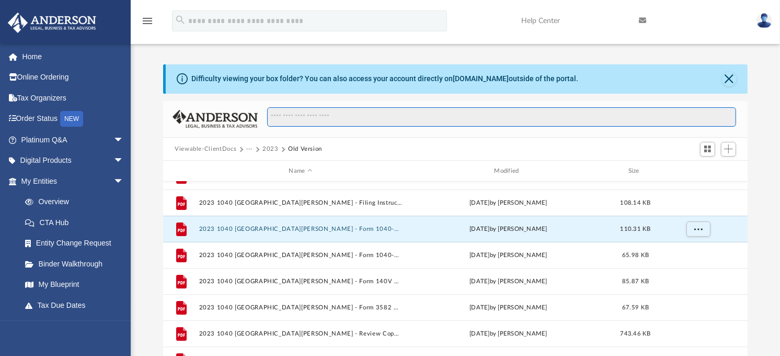
click at [411, 112] on input "Search files and folders" at bounding box center [501, 117] width 469 height 20
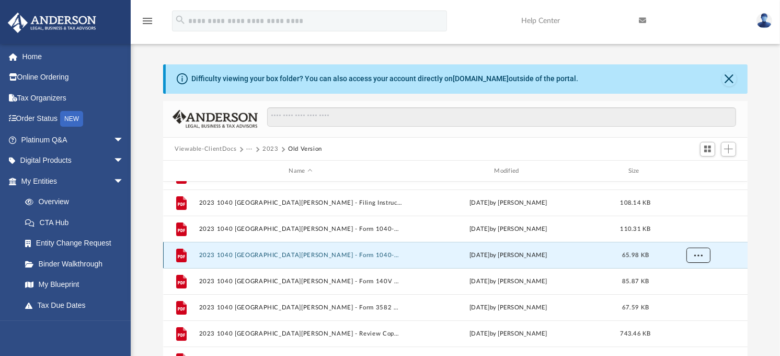
click at [705, 256] on button "More options" at bounding box center [699, 255] width 24 height 16
click at [692, 295] on li "Download" at bounding box center [690, 292] width 30 height 11
click at [406, 103] on div at bounding box center [455, 119] width 585 height 37
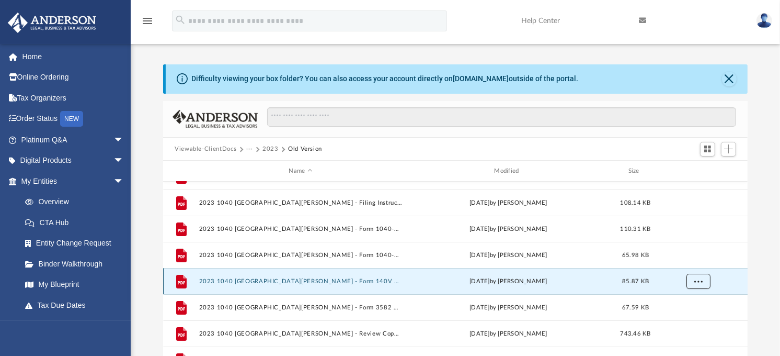
click at [697, 283] on span "More options" at bounding box center [699, 281] width 8 height 6
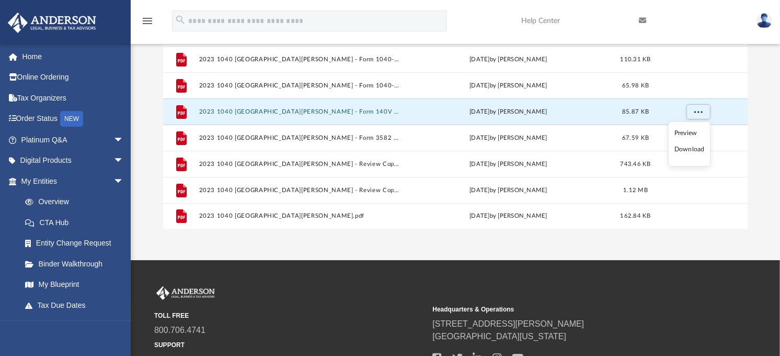
scroll to position [174, 0]
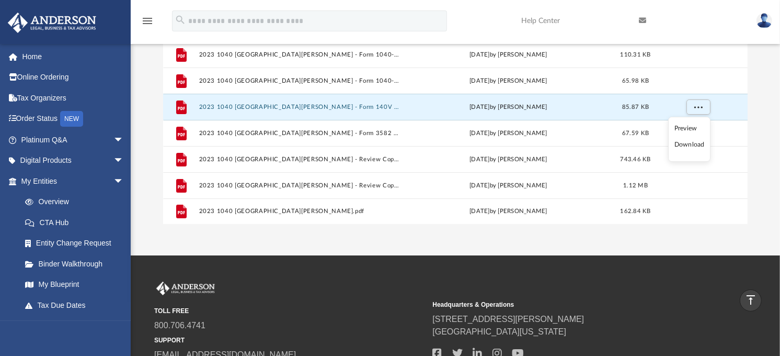
click at [687, 147] on li "Download" at bounding box center [690, 144] width 30 height 11
click at [455, 268] on div "TOLL FREE 800.706.4741 SUPPORT [EMAIL_ADDRESS][DOMAIN_NAME] Headquarters & Oper…" at bounding box center [390, 330] width 780 height 150
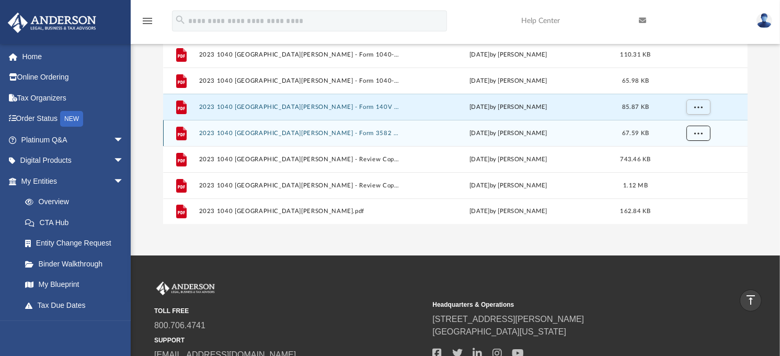
click at [701, 132] on span "More options" at bounding box center [699, 133] width 8 height 6
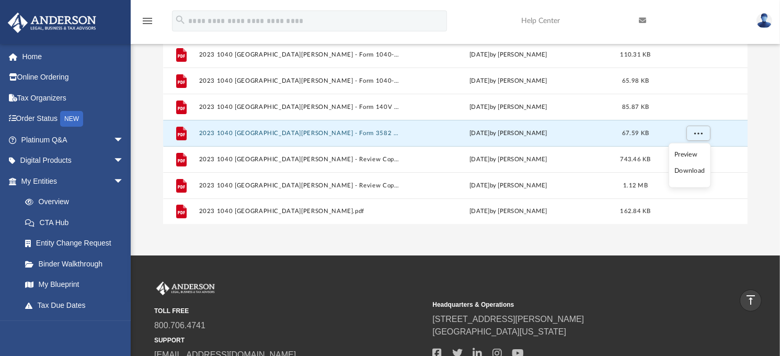
click at [688, 169] on li "Download" at bounding box center [690, 170] width 30 height 11
click at [380, 279] on div "TOLL FREE 800.706.4741 SUPPORT [EMAIL_ADDRESS][DOMAIN_NAME] Headquarters & Oper…" at bounding box center [390, 330] width 780 height 150
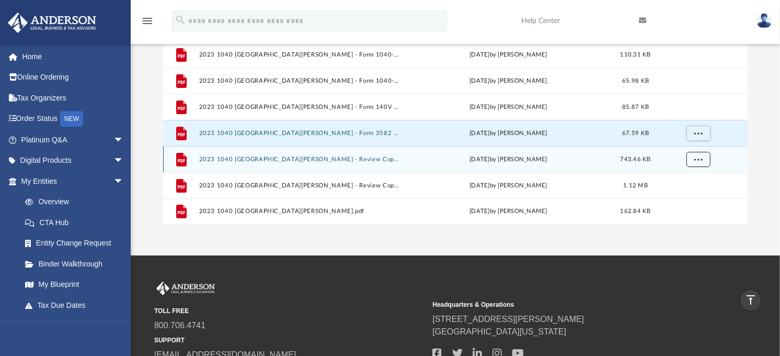
click at [696, 159] on span "More options" at bounding box center [699, 159] width 8 height 6
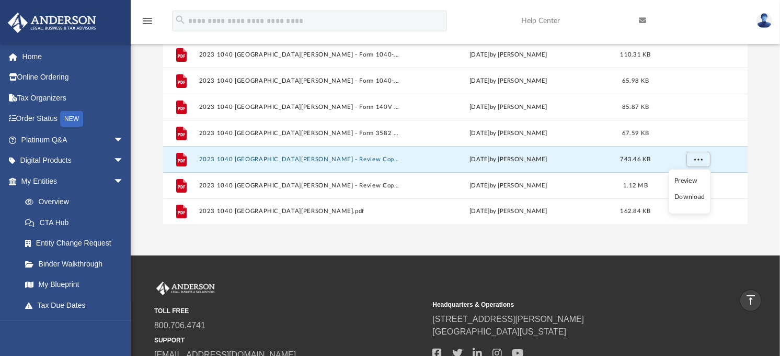
click at [691, 197] on li "Download" at bounding box center [690, 196] width 30 height 11
click at [308, 283] on div "TOLL FREE 800.706.4741 SUPPORT info@andersonadvisors.com" at bounding box center [289, 320] width 271 height 79
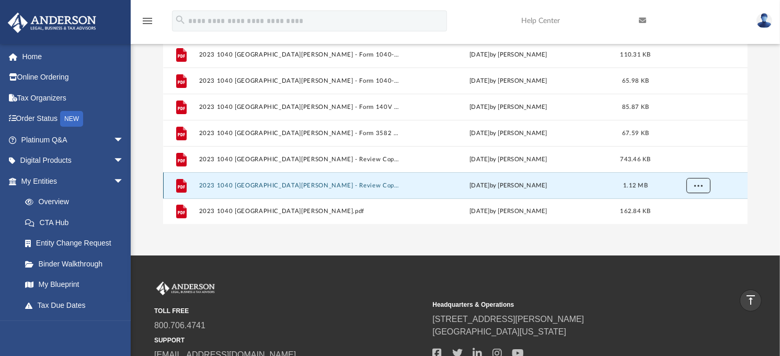
click at [699, 181] on button "More options" at bounding box center [699, 186] width 24 height 16
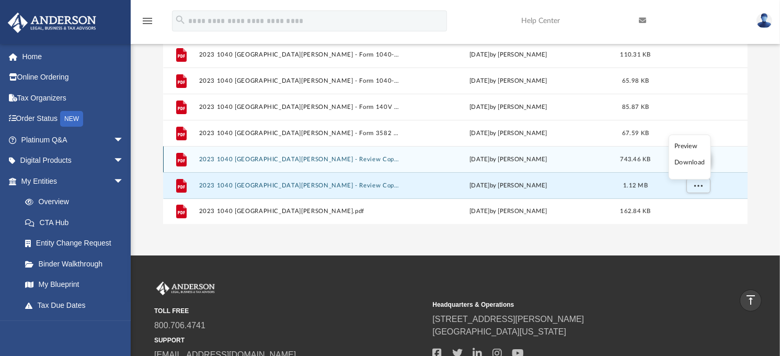
click at [691, 163] on li "Download" at bounding box center [690, 162] width 30 height 11
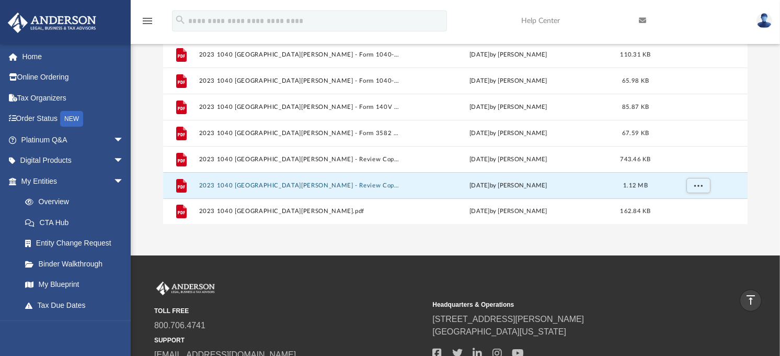
click at [464, 269] on div "TOLL FREE 800.706.4741 SUPPORT [EMAIL_ADDRESS][DOMAIN_NAME] Headquarters & Oper…" at bounding box center [390, 330] width 780 height 150
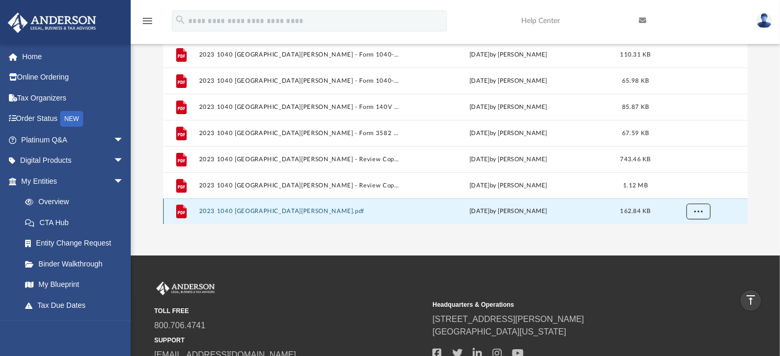
click at [699, 211] on span "More options" at bounding box center [699, 211] width 8 height 6
click at [692, 190] on li "Download" at bounding box center [690, 188] width 30 height 11
click at [450, 228] on div "App mmilheim@asu.edu Sign Out christopherzebradesign@gmail.com Home Online Orde…" at bounding box center [390, 40] width 780 height 429
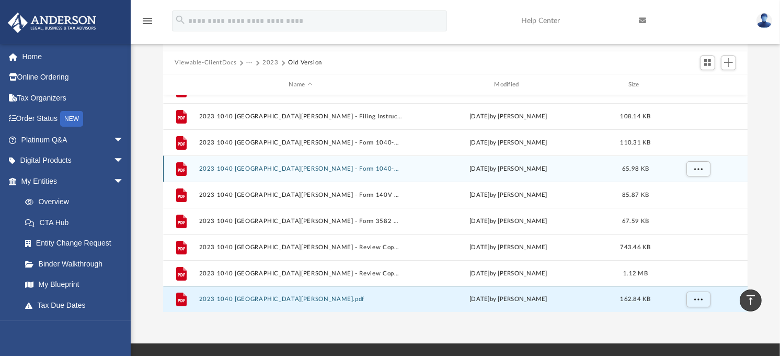
scroll to position [0, 0]
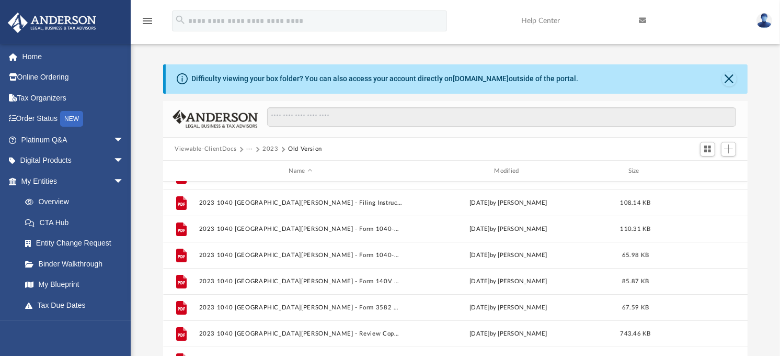
click at [270, 147] on button "2023" at bounding box center [271, 148] width 16 height 9
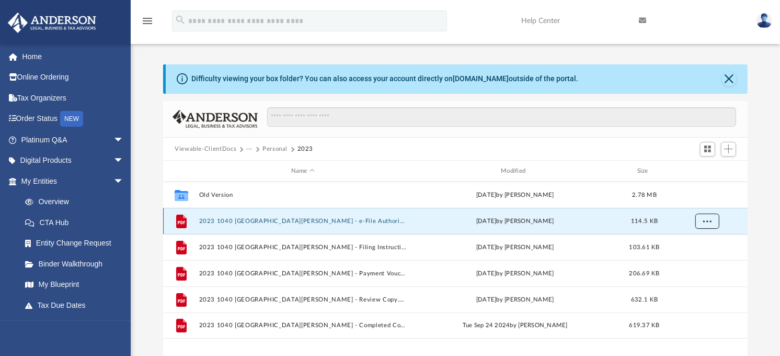
click at [705, 222] on span "More options" at bounding box center [707, 221] width 8 height 6
click at [703, 260] on li "Download" at bounding box center [699, 259] width 30 height 11
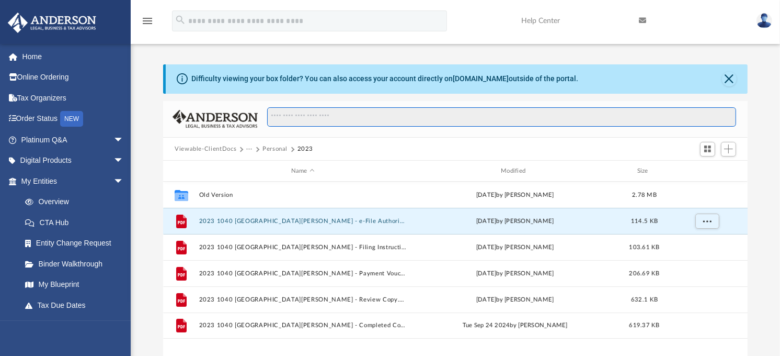
click at [453, 118] on input "Search files and folders" at bounding box center [501, 117] width 469 height 20
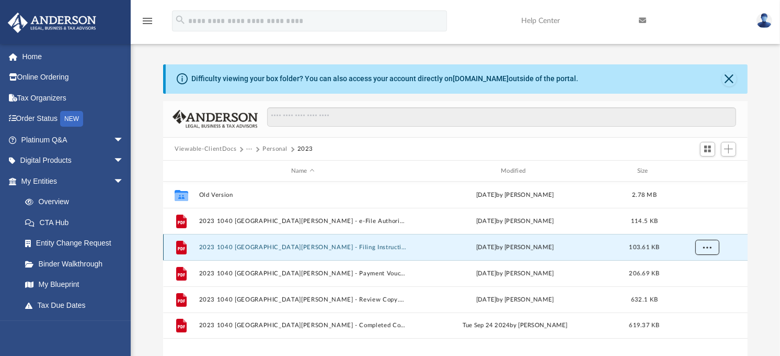
click at [709, 247] on span "More options" at bounding box center [707, 247] width 8 height 6
click at [706, 287] on li "Download" at bounding box center [699, 285] width 30 height 11
click at [769, 236] on div "Difficulty viewing your box folder? You can also access your account directly o…" at bounding box center [456, 231] width 650 height 334
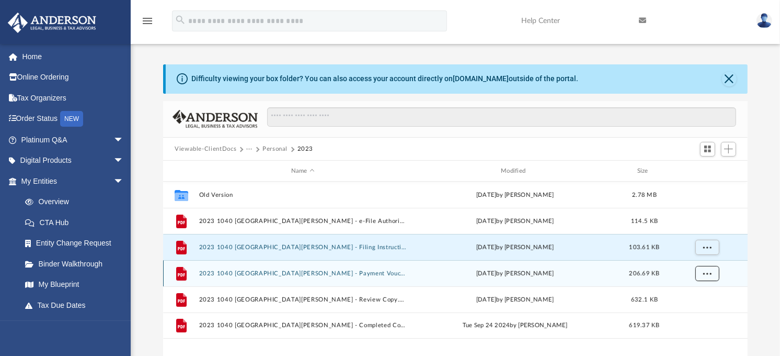
click at [711, 275] on span "More options" at bounding box center [707, 273] width 8 height 6
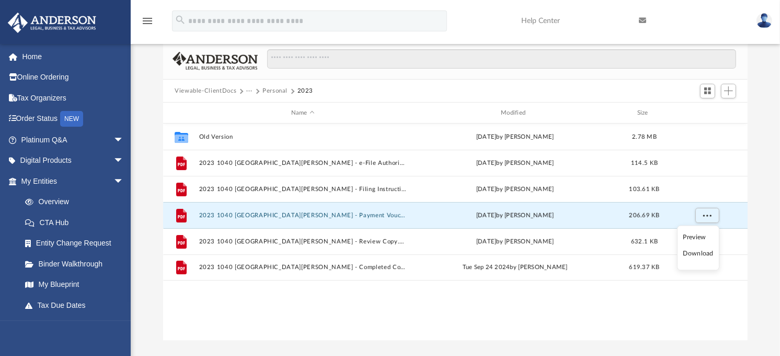
scroll to position [116, 0]
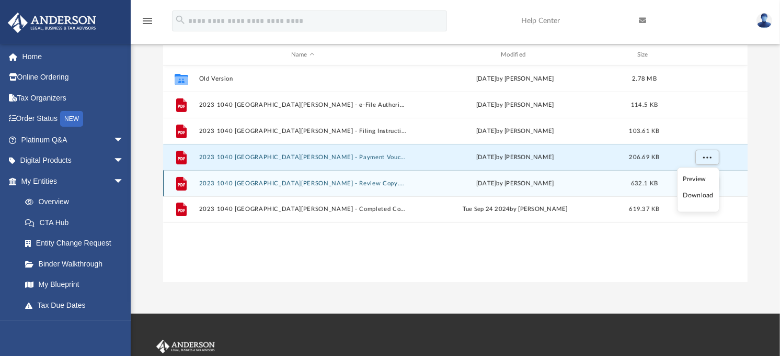
click at [690, 195] on li "Download" at bounding box center [699, 195] width 30 height 11
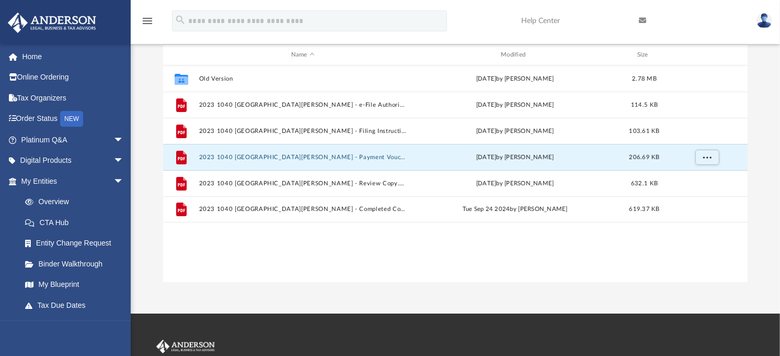
click at [767, 116] on div "Difficulty viewing your box folder? You can also access your account directly o…" at bounding box center [456, 115] width 650 height 334
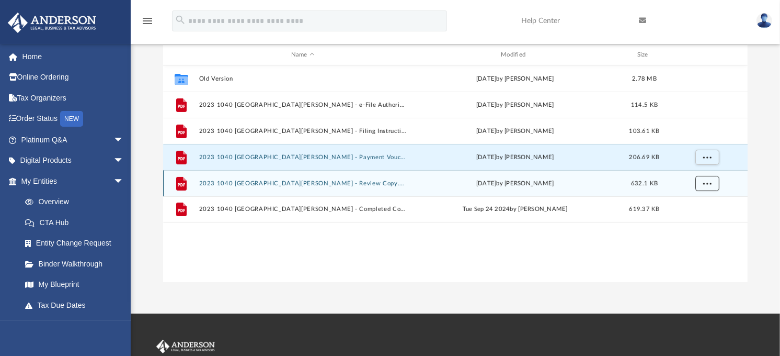
click at [710, 183] on span "More options" at bounding box center [707, 183] width 8 height 6
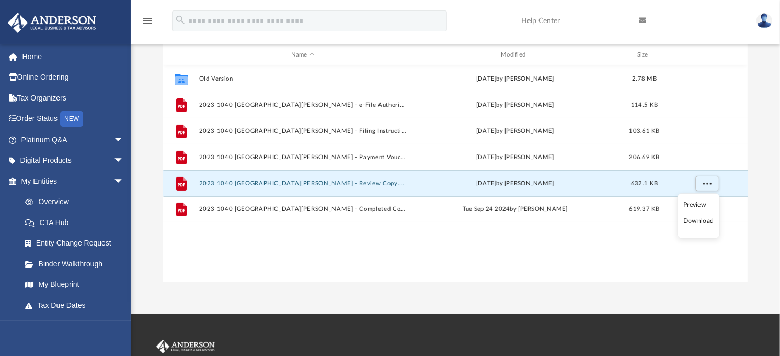
click at [701, 221] on li "Download" at bounding box center [699, 221] width 30 height 11
click at [777, 220] on div "Difficulty viewing your box folder? You can also access your account directly o…" at bounding box center [456, 115] width 650 height 334
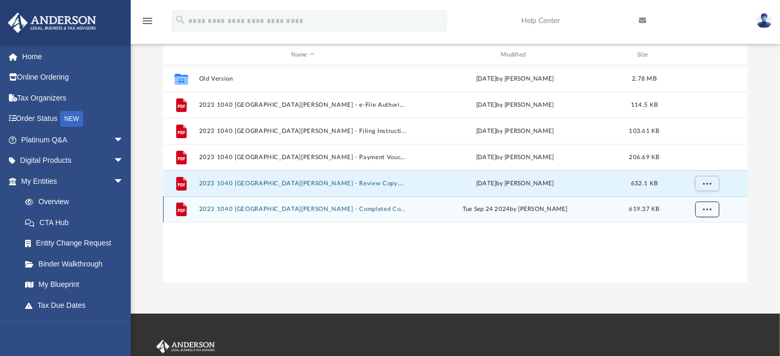
click at [706, 208] on span "More options" at bounding box center [707, 209] width 8 height 6
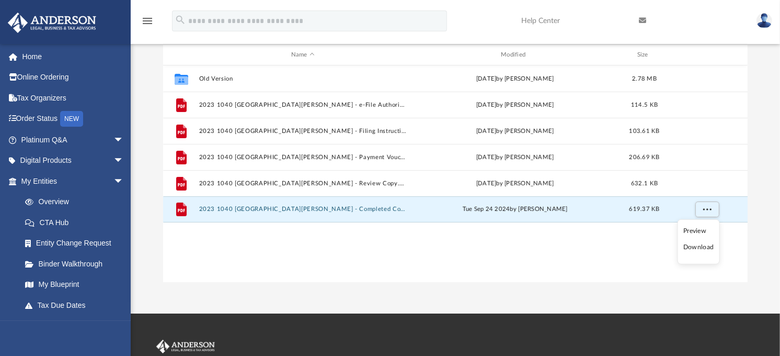
click at [699, 247] on li "Download" at bounding box center [699, 247] width 30 height 11
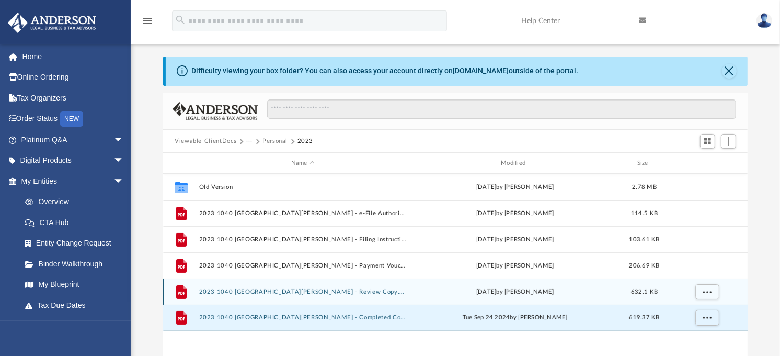
scroll to position [0, 0]
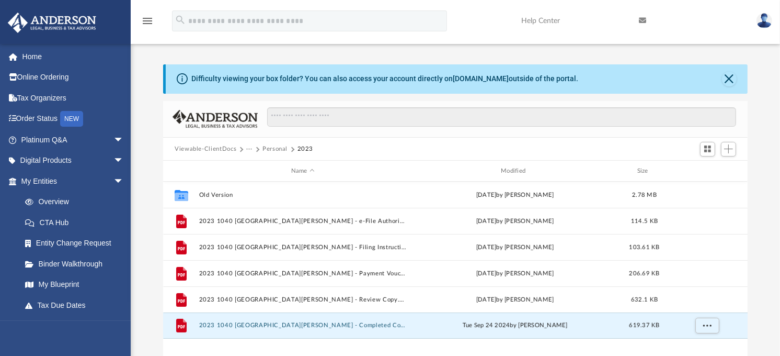
click at [276, 146] on button "Personal" at bounding box center [275, 148] width 25 height 9
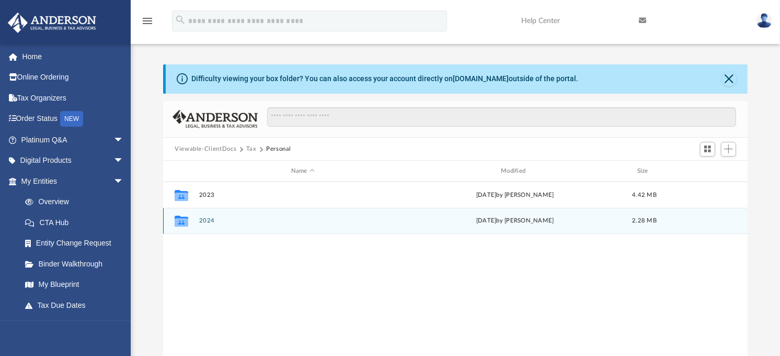
click at [207, 222] on button "2024" at bounding box center [303, 221] width 208 height 7
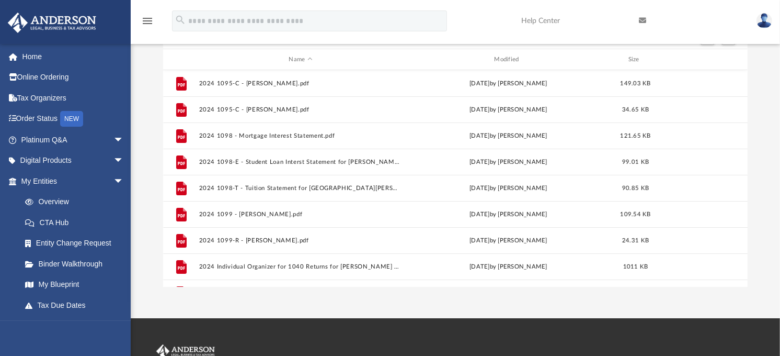
scroll to position [116, 0]
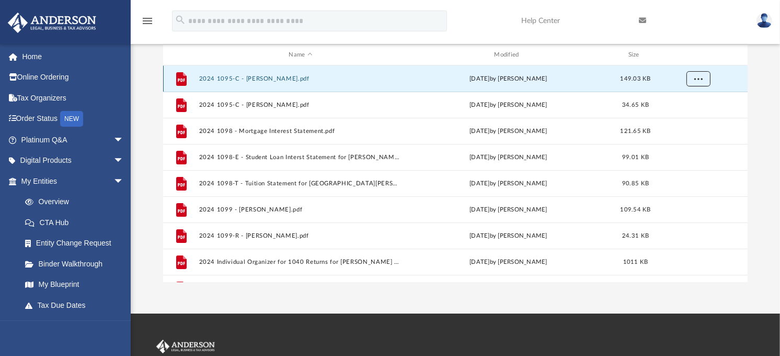
click at [703, 79] on button "More options" at bounding box center [699, 79] width 24 height 16
click at [688, 116] on li "Download" at bounding box center [690, 116] width 30 height 11
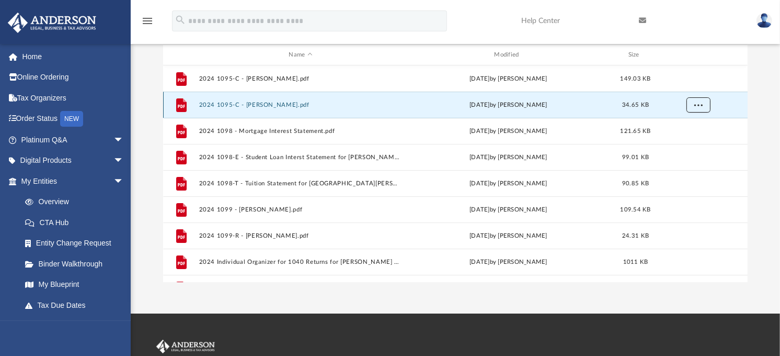
click at [698, 103] on span "More options" at bounding box center [699, 105] width 8 height 6
click at [698, 144] on li "Download" at bounding box center [690, 143] width 30 height 11
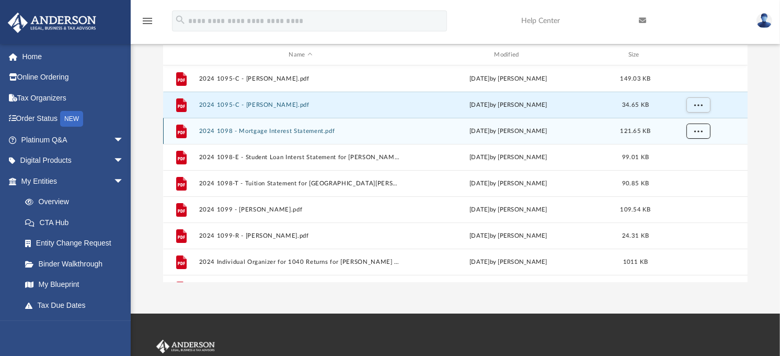
click at [695, 131] on span "More options" at bounding box center [699, 131] width 8 height 6
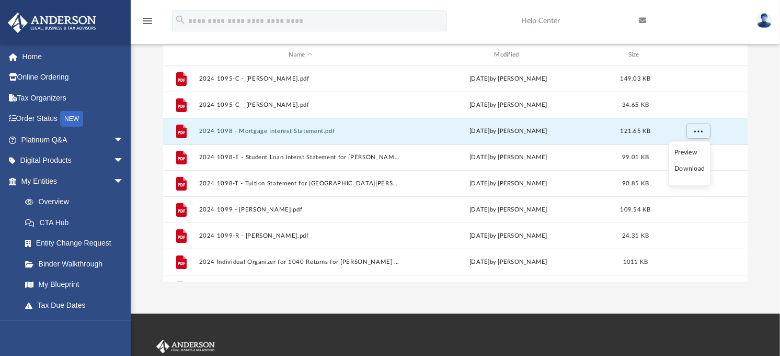
click at [688, 169] on li "Download" at bounding box center [690, 169] width 30 height 11
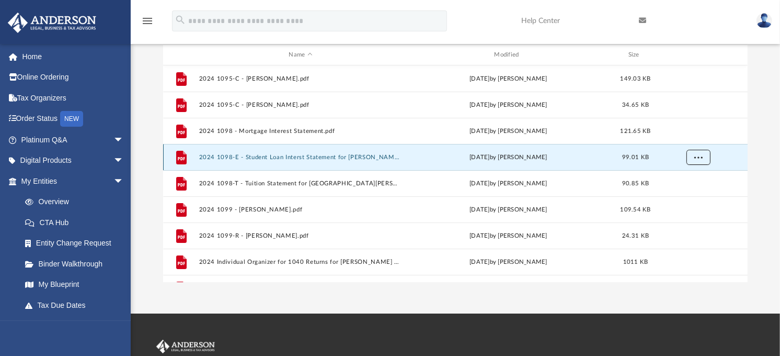
click at [701, 159] on span "More options" at bounding box center [699, 157] width 8 height 6
click at [695, 192] on li "Download" at bounding box center [690, 195] width 30 height 11
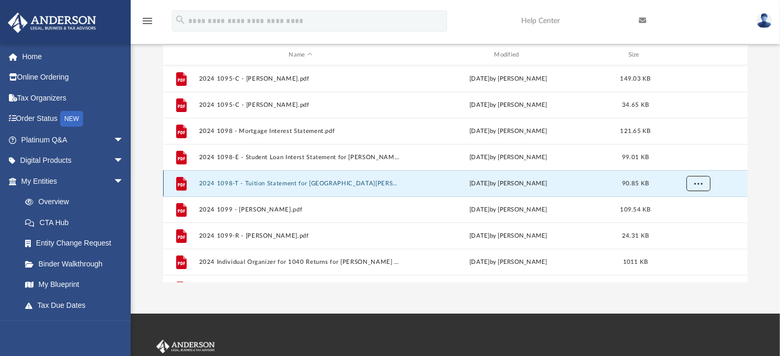
click at [698, 179] on button "More options" at bounding box center [699, 184] width 24 height 16
click at [688, 223] on li "Download" at bounding box center [690, 221] width 30 height 11
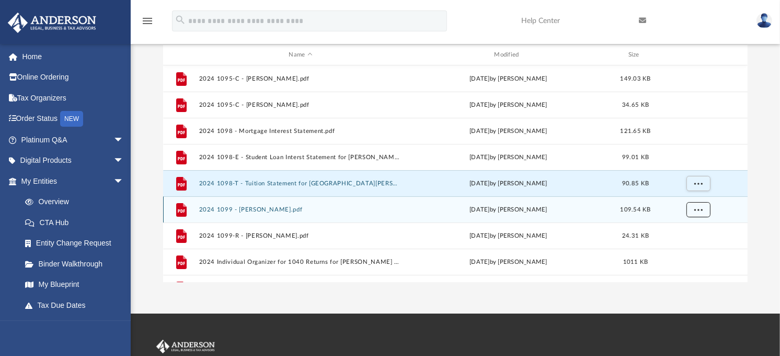
click at [699, 210] on span "More options" at bounding box center [699, 210] width 8 height 6
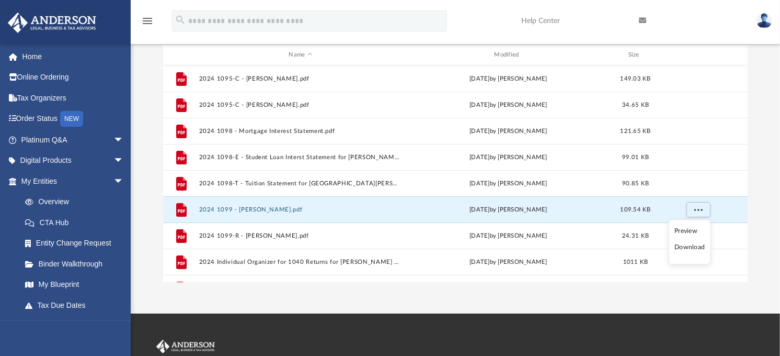
click at [694, 248] on li "Download" at bounding box center [690, 247] width 30 height 11
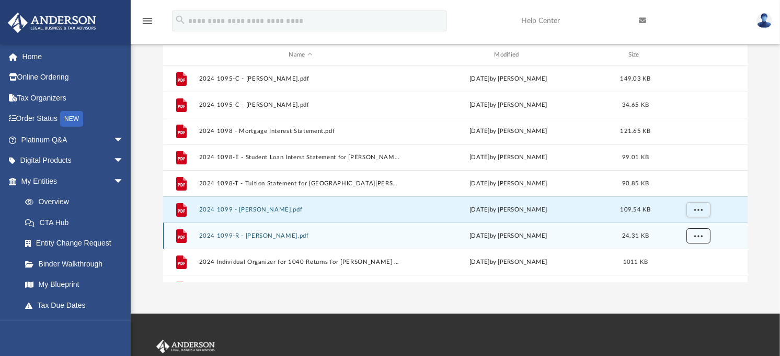
click at [702, 237] on button "More options" at bounding box center [699, 236] width 24 height 16
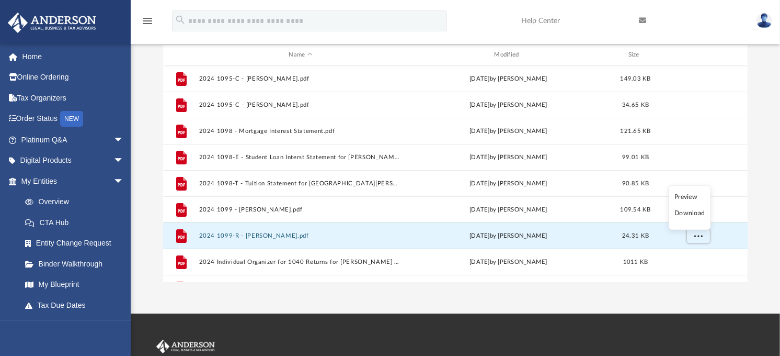
click at [691, 216] on li "Download" at bounding box center [690, 213] width 30 height 11
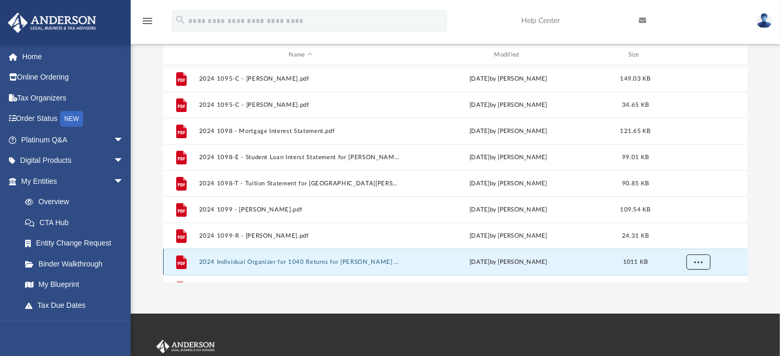
click at [703, 264] on button "More options" at bounding box center [699, 262] width 24 height 16
click at [687, 238] on li "Download" at bounding box center [690, 239] width 30 height 11
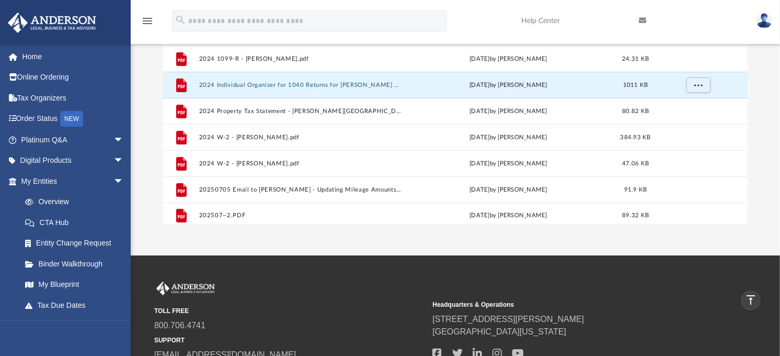
scroll to position [123, 0]
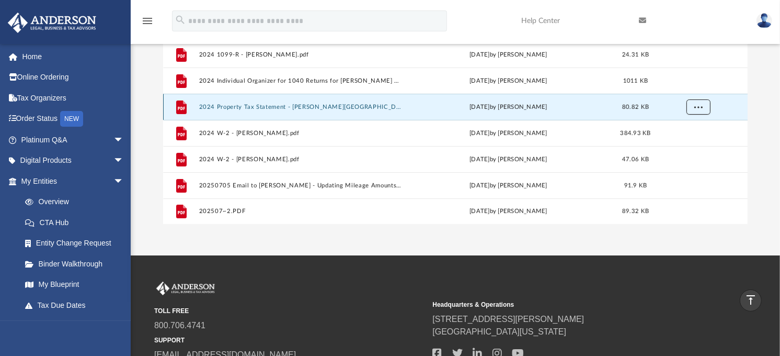
click at [693, 106] on button "More options" at bounding box center [699, 107] width 24 height 16
click at [696, 147] on li "Download" at bounding box center [690, 144] width 30 height 11
click at [766, 194] on div "Difficulty viewing your box folder? You can also access your account directly o…" at bounding box center [456, 57] width 650 height 334
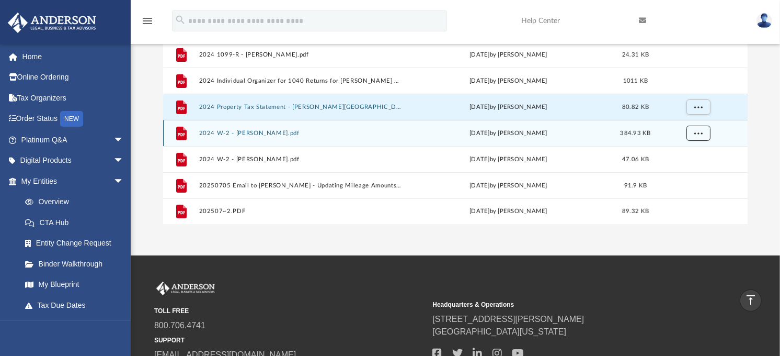
click at [702, 134] on span "More options" at bounding box center [699, 133] width 8 height 6
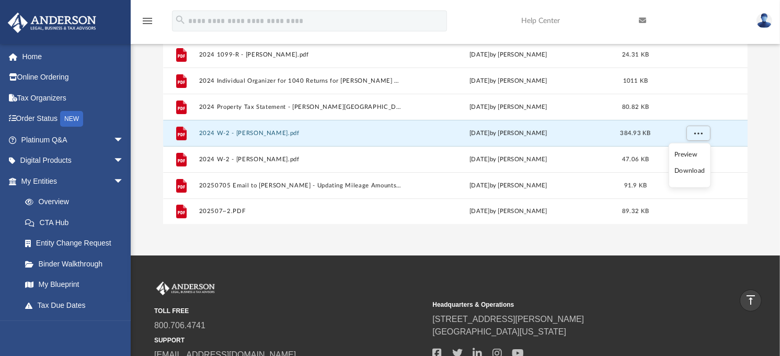
click at [699, 170] on li "Download" at bounding box center [690, 170] width 30 height 11
click at [772, 166] on div "Difficulty viewing your box folder? You can also access your account directly o…" at bounding box center [456, 57] width 650 height 334
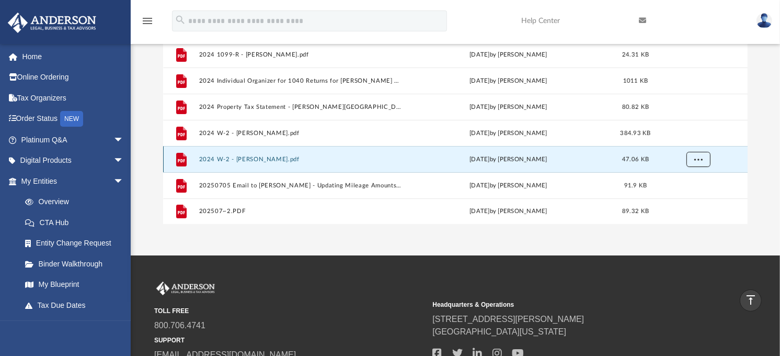
click at [703, 160] on button "More options" at bounding box center [699, 160] width 24 height 16
click at [686, 199] on li "Download" at bounding box center [690, 196] width 30 height 11
click at [771, 192] on div "Difficulty viewing your box folder? You can also access your account directly o…" at bounding box center [456, 57] width 650 height 334
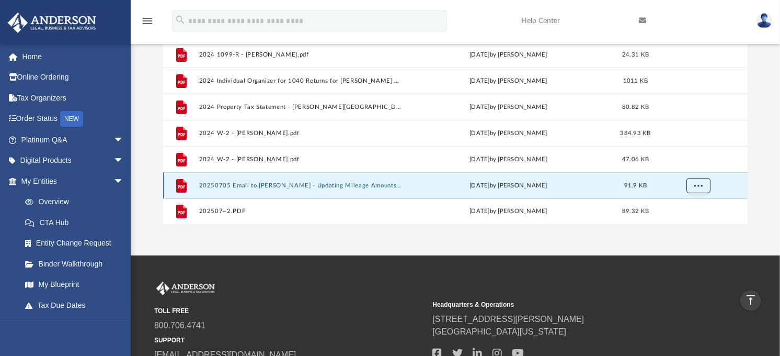
click at [703, 185] on button "More options" at bounding box center [699, 186] width 24 height 16
click at [696, 163] on li "Download" at bounding box center [690, 162] width 30 height 11
click at [769, 180] on div "Difficulty viewing your box folder? You can also access your account directly o…" at bounding box center [456, 57] width 650 height 334
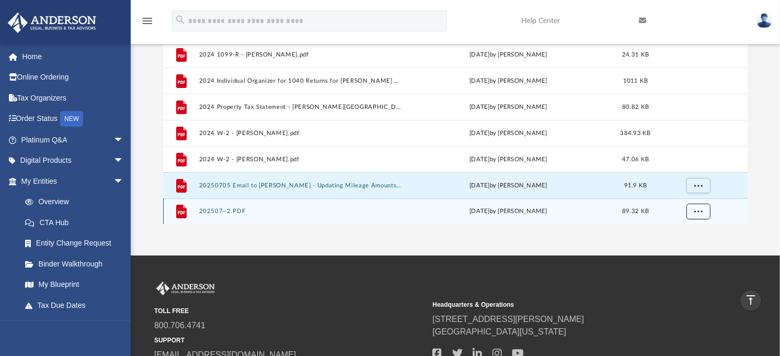
click at [701, 211] on span "More options" at bounding box center [699, 211] width 8 height 6
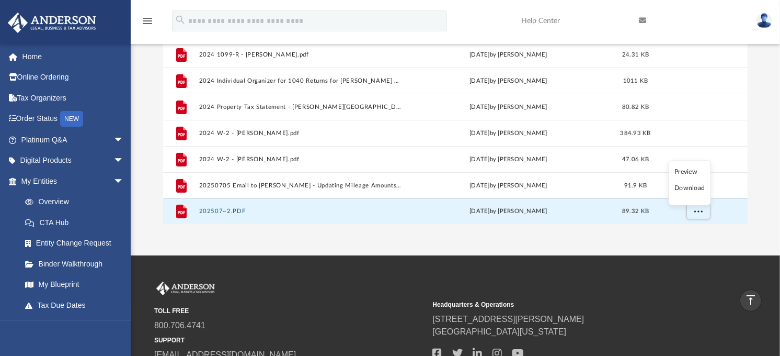
click at [695, 189] on li "Download" at bounding box center [690, 188] width 30 height 11
click at [765, 197] on div "Difficulty viewing your box folder? You can also access your account directly o…" at bounding box center [456, 57] width 650 height 334
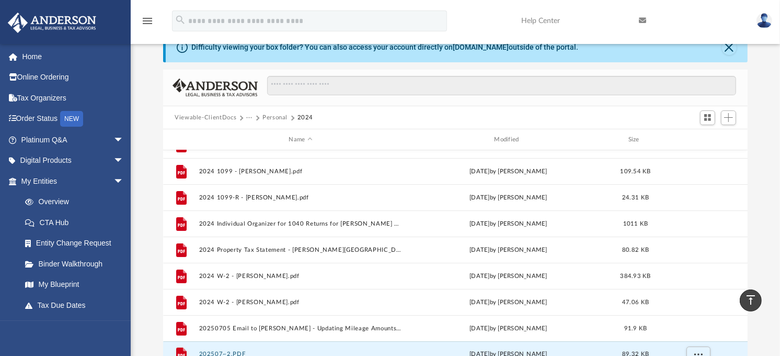
scroll to position [0, 0]
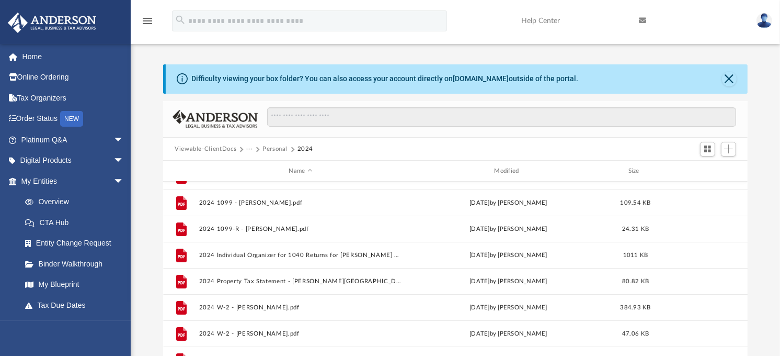
click at [274, 146] on button "Personal" at bounding box center [275, 148] width 25 height 9
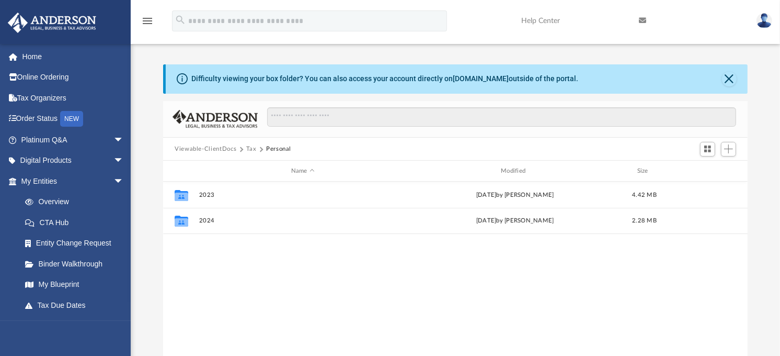
click at [268, 304] on div "Collaborated Folder 2023 Tue Jul 1 2025 by Kelly Butterfield 4.42 MB Collaborat…" at bounding box center [455, 289] width 585 height 217
click at [251, 148] on button "Tax" at bounding box center [251, 148] width 10 height 9
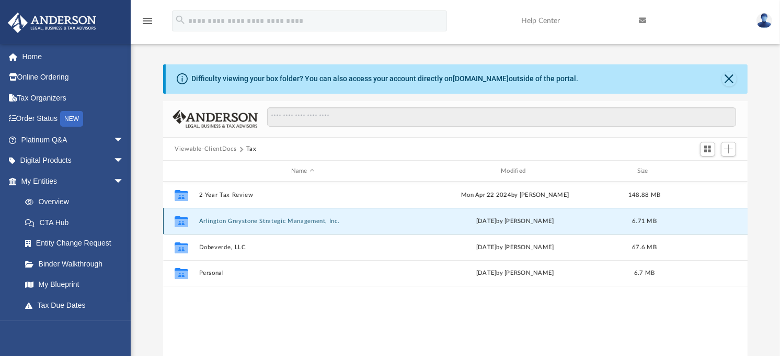
click at [230, 220] on button "Arlington Greystone Strategic Management, Inc." at bounding box center [303, 221] width 208 height 7
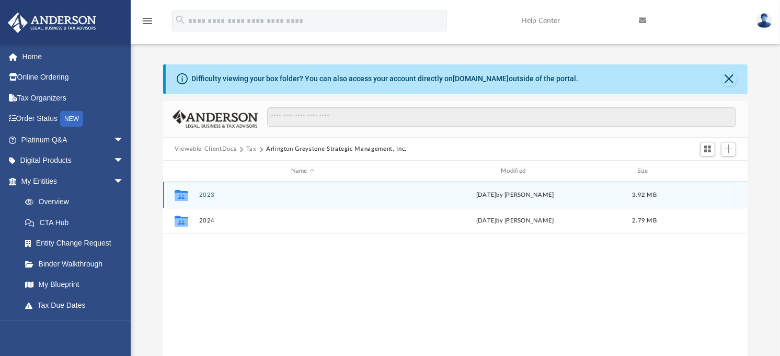
drag, startPoint x: 211, startPoint y: 195, endPoint x: 277, endPoint y: 222, distance: 71.6
click at [211, 196] on button "2023" at bounding box center [303, 194] width 208 height 7
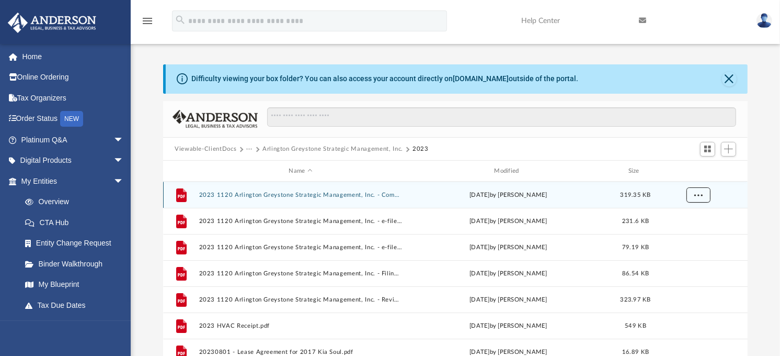
click at [703, 196] on button "More options" at bounding box center [699, 195] width 24 height 16
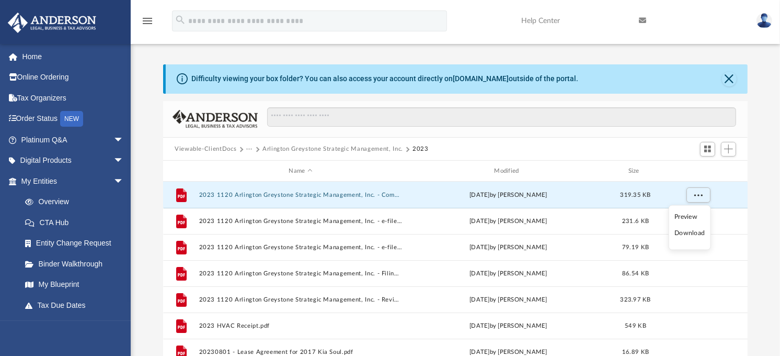
click at [691, 236] on li "Download" at bounding box center [690, 233] width 30 height 11
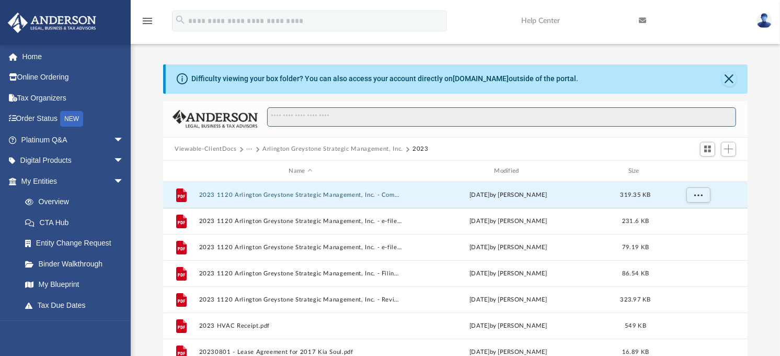
click at [445, 118] on input "Search files and folders" at bounding box center [501, 117] width 469 height 20
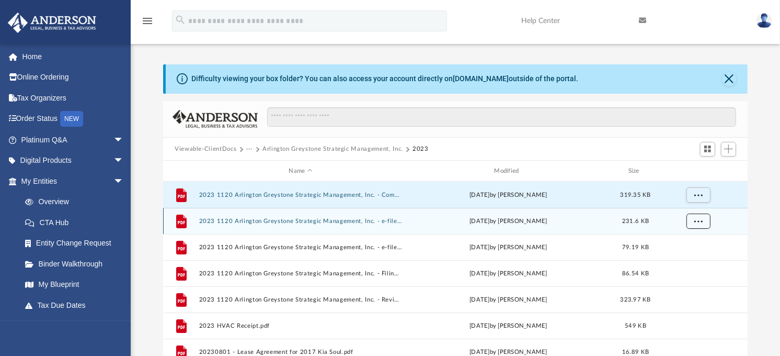
click at [700, 223] on span "More options" at bounding box center [699, 221] width 8 height 6
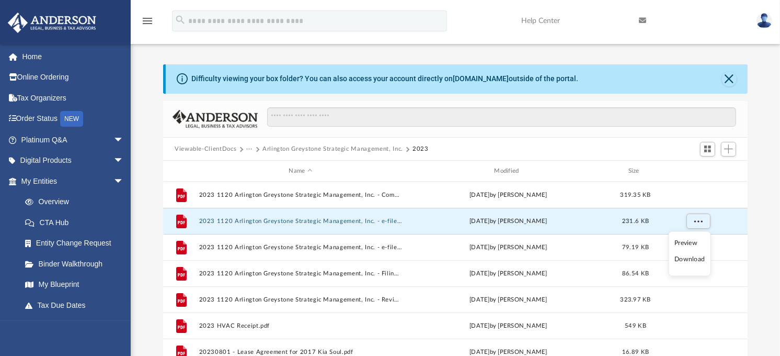
click at [693, 260] on li "Download" at bounding box center [690, 259] width 30 height 11
click at [766, 211] on div "Difficulty viewing your box folder? You can also access your account directly o…" at bounding box center [456, 231] width 650 height 334
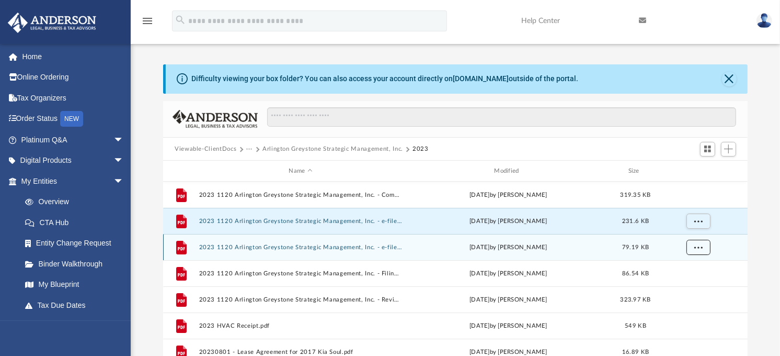
click at [696, 249] on span "More options" at bounding box center [699, 247] width 8 height 6
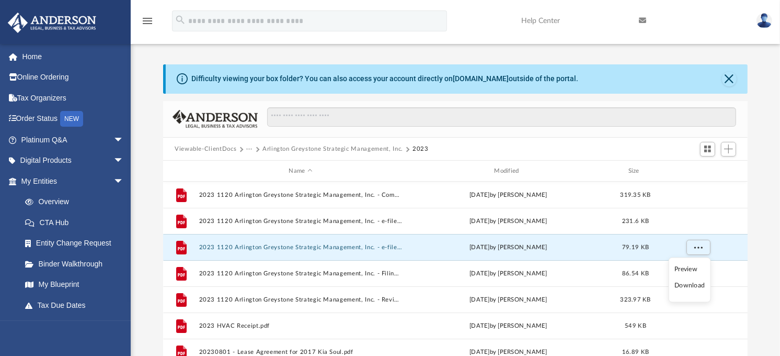
click at [689, 286] on li "Download" at bounding box center [690, 285] width 30 height 11
drag, startPoint x: 776, startPoint y: 194, endPoint x: 767, endPoint y: 204, distance: 13.7
click at [775, 196] on div "Difficulty viewing your box folder? You can also access your account directly o…" at bounding box center [456, 231] width 650 height 334
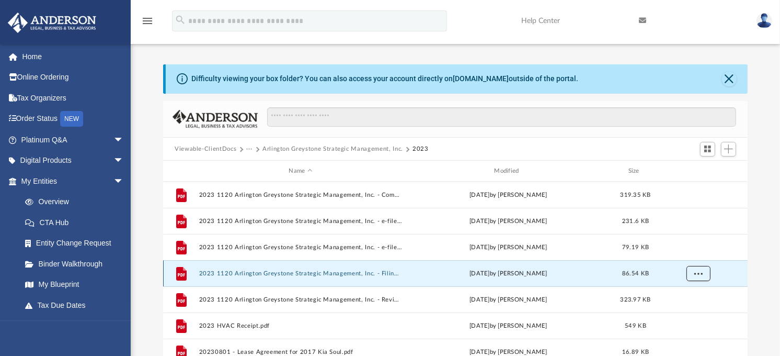
click at [698, 273] on span "More options" at bounding box center [699, 273] width 8 height 6
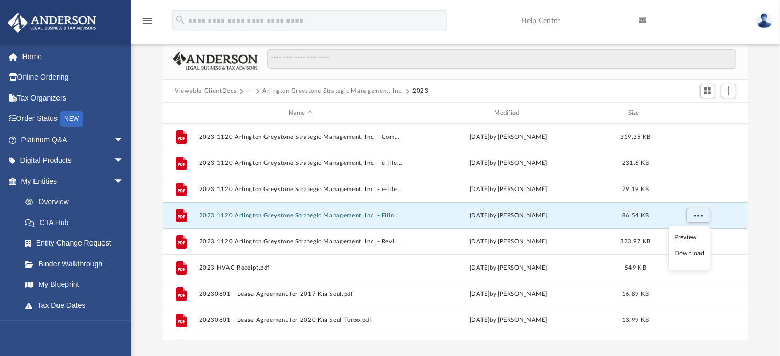
click at [682, 255] on li "Download" at bounding box center [690, 253] width 30 height 11
click at [760, 236] on div "Difficulty viewing your box folder? You can also access your account directly o…" at bounding box center [456, 173] width 650 height 334
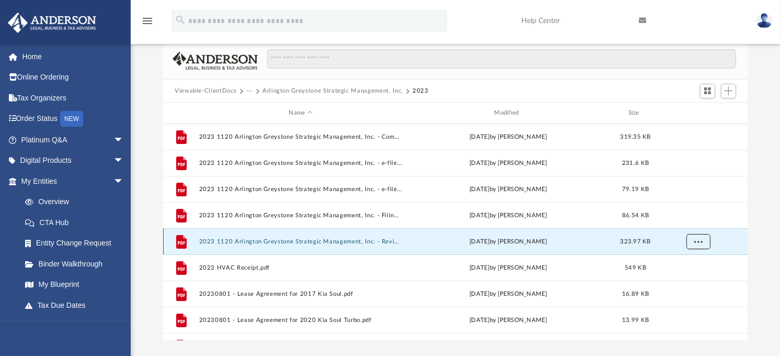
click at [696, 242] on span "More options" at bounding box center [699, 241] width 8 height 6
click at [687, 281] on li "Download" at bounding box center [690, 279] width 30 height 11
click at [766, 262] on div "Difficulty viewing your box folder? You can also access your account directly o…" at bounding box center [456, 173] width 650 height 334
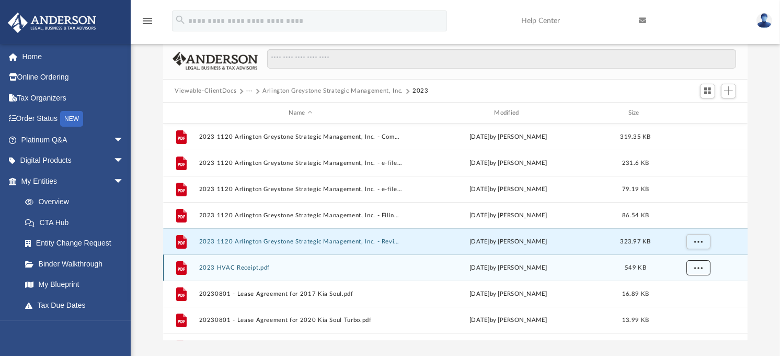
click at [701, 269] on span "More options" at bounding box center [699, 268] width 8 height 6
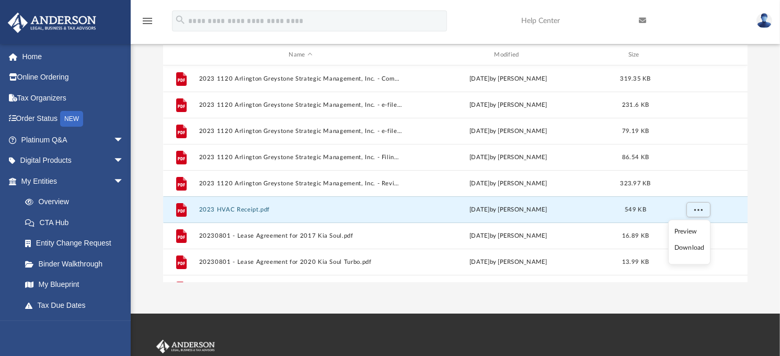
scroll to position [174, 0]
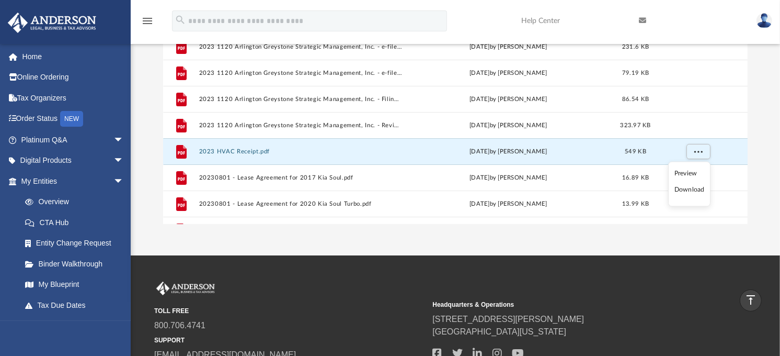
click at [697, 190] on li "Download" at bounding box center [690, 189] width 30 height 11
click at [768, 160] on div "Difficulty viewing your box folder? You can also access your account directly o…" at bounding box center [456, 57] width 650 height 334
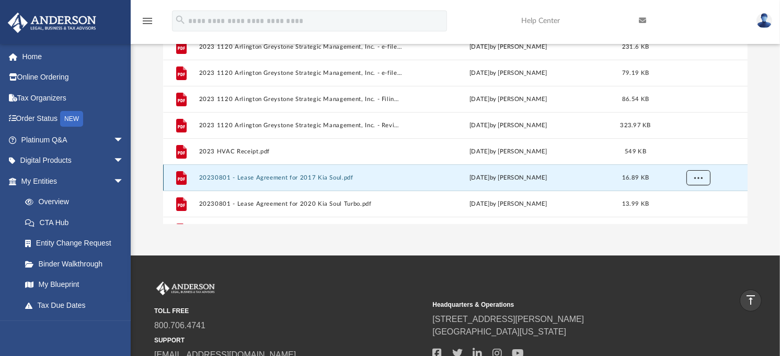
click at [699, 178] on span "More options" at bounding box center [699, 178] width 8 height 6
click at [692, 156] on li "Download" at bounding box center [690, 155] width 30 height 11
click at [769, 199] on div "Difficulty viewing your box folder? You can also access your account directly o…" at bounding box center [456, 57] width 650 height 334
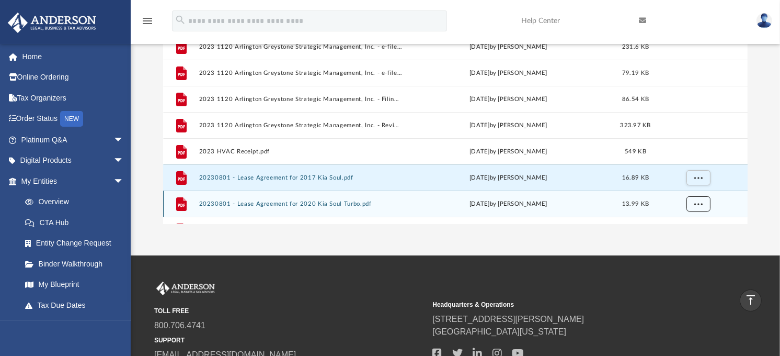
click at [704, 205] on button "More options" at bounding box center [699, 204] width 24 height 16
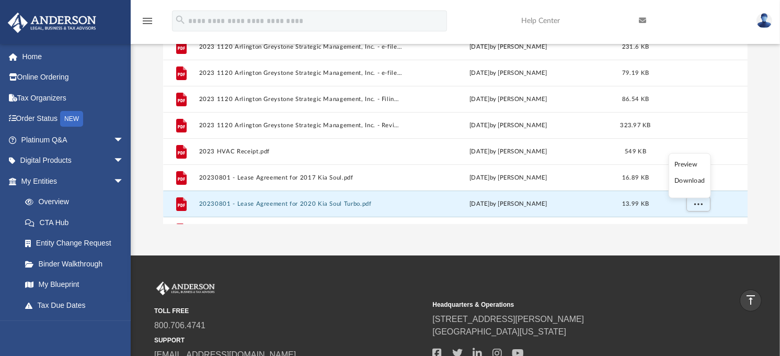
click at [696, 182] on li "Download" at bounding box center [690, 181] width 30 height 11
click at [771, 153] on div "Difficulty viewing your box folder? You can also access your account directly o…" at bounding box center [456, 57] width 650 height 334
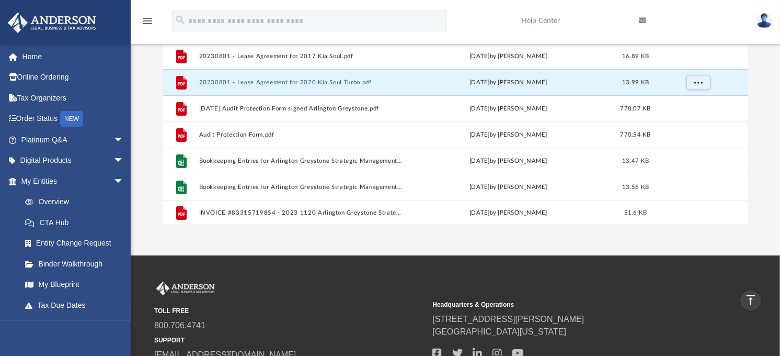
scroll to position [123, 0]
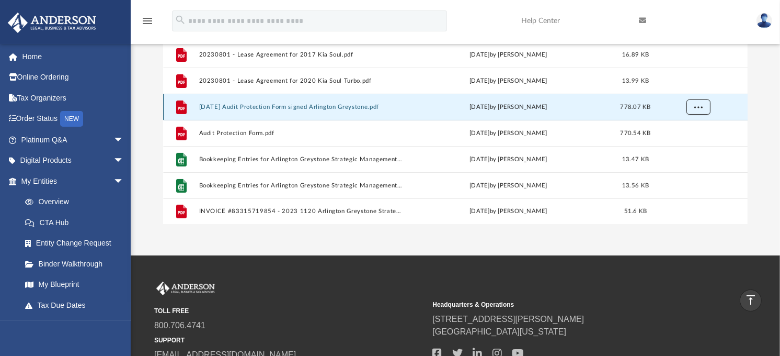
click at [699, 106] on span "More options" at bounding box center [699, 107] width 8 height 6
click at [692, 146] on li "Download" at bounding box center [690, 144] width 30 height 11
click at [771, 216] on div "Difficulty viewing your box folder? You can also access your account directly o…" at bounding box center [456, 57] width 650 height 334
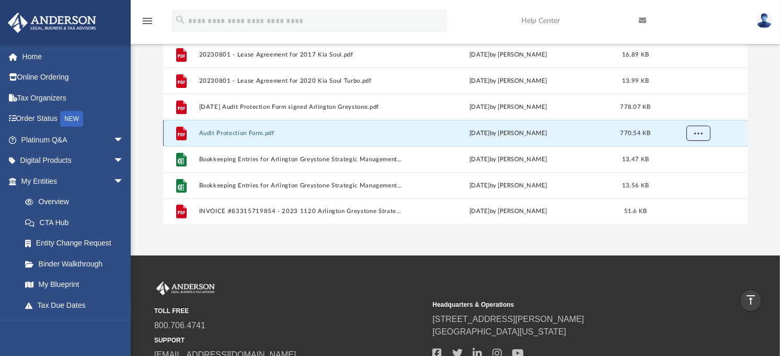
click at [698, 133] on span "More options" at bounding box center [699, 133] width 8 height 6
click at [691, 173] on li "Download" at bounding box center [690, 170] width 30 height 11
click at [764, 171] on div "Difficulty viewing your box folder? You can also access your account directly o…" at bounding box center [456, 57] width 650 height 334
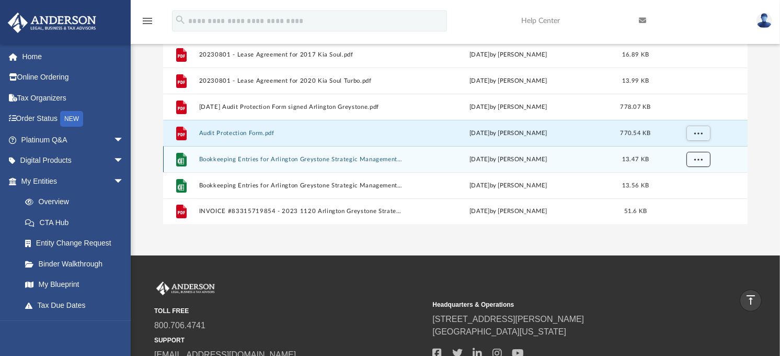
click at [699, 157] on span "More options" at bounding box center [699, 159] width 8 height 6
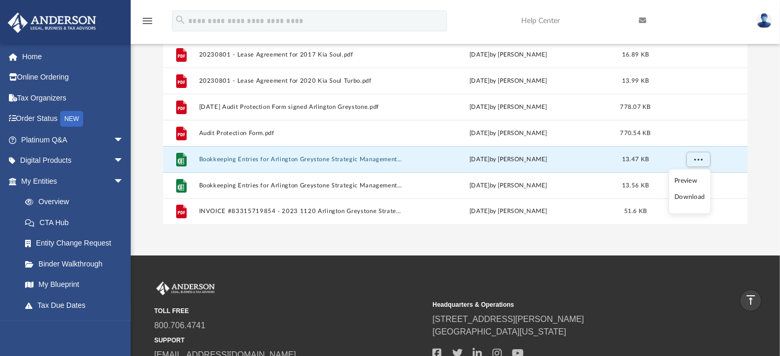
click at [678, 197] on li "Download" at bounding box center [690, 196] width 30 height 11
click at [767, 209] on div "Difficulty viewing your box folder? You can also access your account directly o…" at bounding box center [456, 57] width 650 height 334
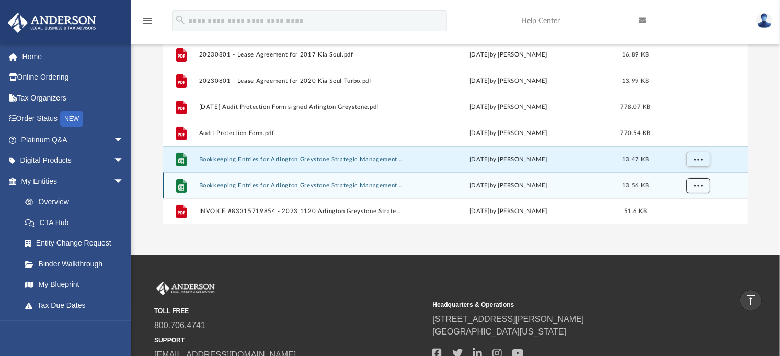
drag, startPoint x: 699, startPoint y: 185, endPoint x: 701, endPoint y: 191, distance: 6.3
click at [699, 186] on span "More options" at bounding box center [699, 186] width 8 height 6
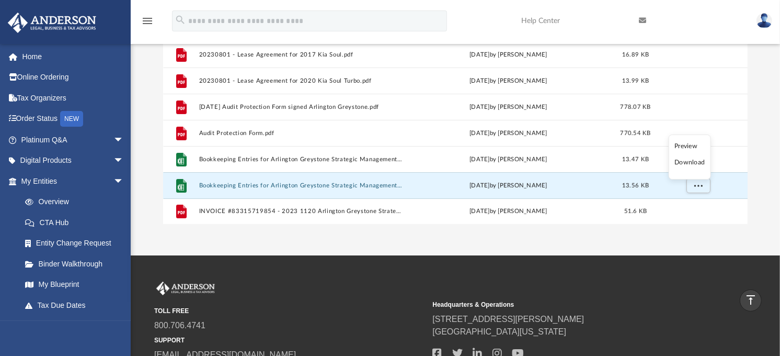
click at [697, 162] on li "Download" at bounding box center [690, 162] width 30 height 11
click at [763, 222] on div "Difficulty viewing your box folder? You can also access your account directly o…" at bounding box center [456, 57] width 650 height 334
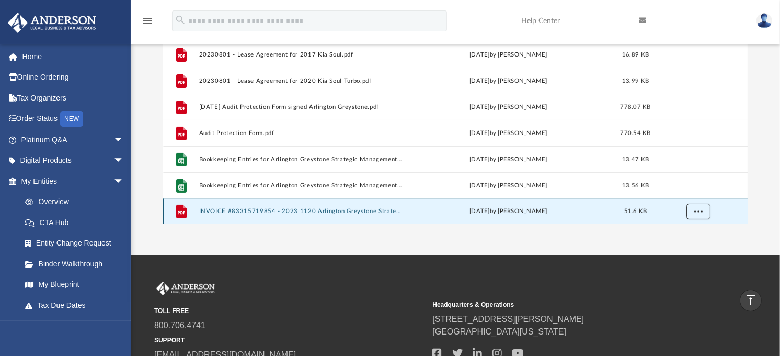
click at [699, 211] on span "More options" at bounding box center [699, 211] width 8 height 6
click at [691, 187] on li "Download" at bounding box center [690, 188] width 30 height 11
drag, startPoint x: 754, startPoint y: 210, endPoint x: 761, endPoint y: 221, distance: 13.6
click at [761, 221] on div "Difficulty viewing your box folder? You can also access your account directly o…" at bounding box center [456, 57] width 650 height 334
drag, startPoint x: 715, startPoint y: 0, endPoint x: 773, endPoint y: 139, distance: 150.1
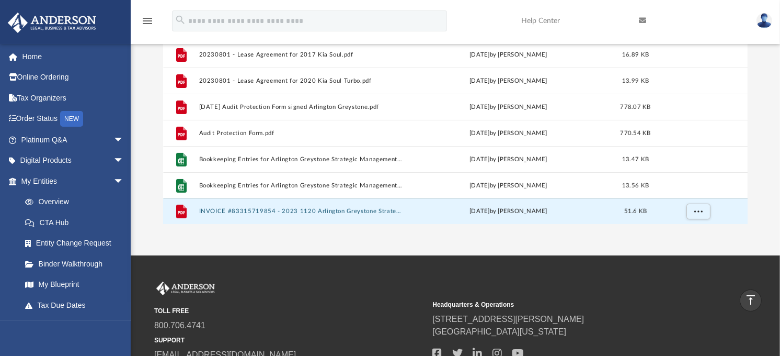
click at [774, 138] on div "Difficulty viewing your box folder? You can also access your account directly o…" at bounding box center [456, 57] width 650 height 334
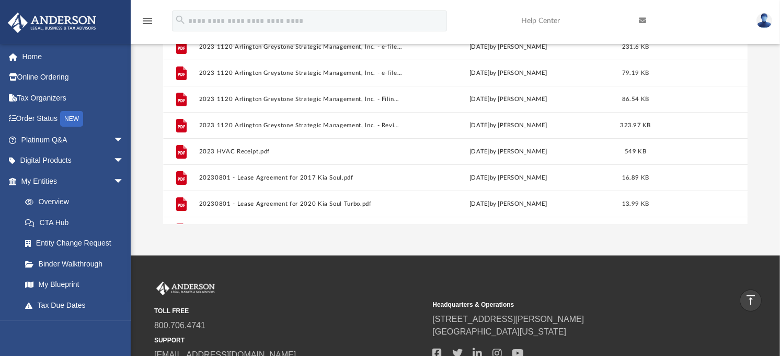
scroll to position [11, 0]
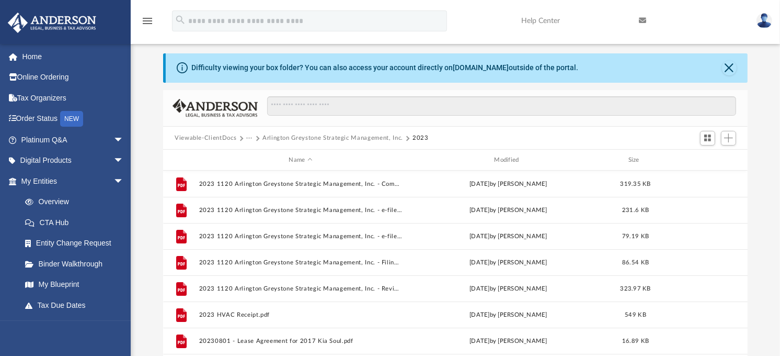
click at [372, 138] on button "Arlington Greystone Strategic Management, Inc." at bounding box center [333, 137] width 141 height 9
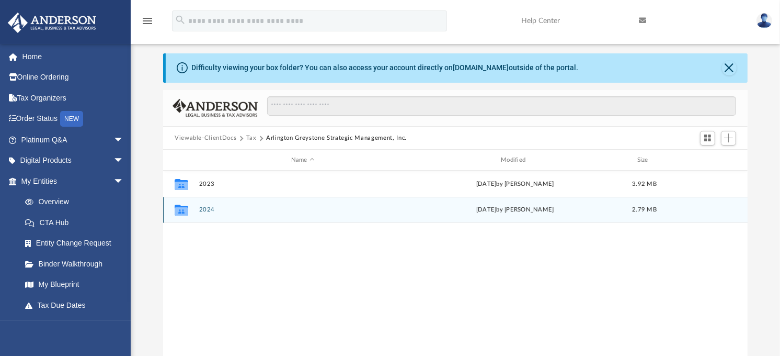
click at [202, 210] on button "2024" at bounding box center [303, 210] width 208 height 7
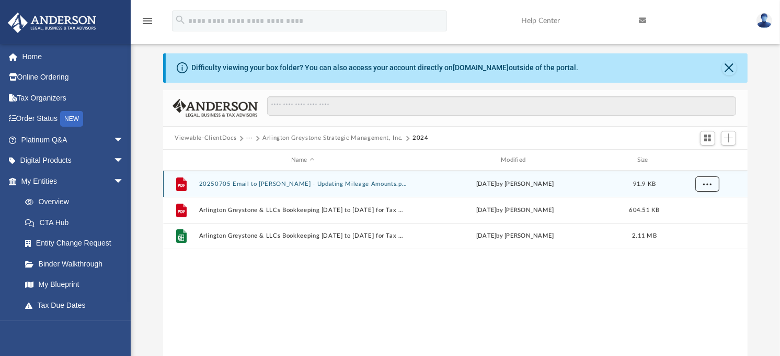
click at [711, 189] on button "More options" at bounding box center [708, 184] width 24 height 16
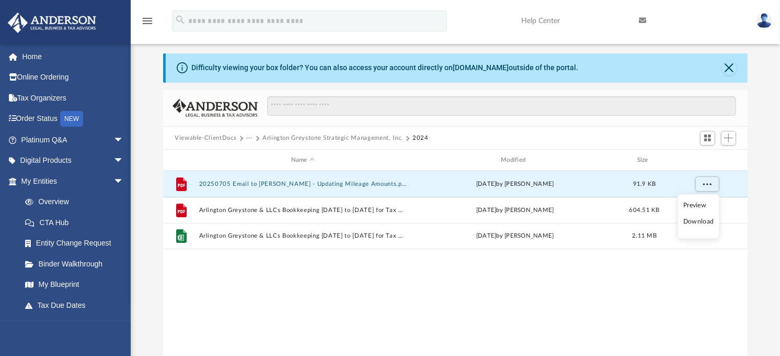
click at [702, 224] on li "Download" at bounding box center [699, 222] width 30 height 11
click at [408, 308] on div "File 20250705 Email to Anderson - Updating Mileage Amounts.pdf Sat Jul 5 2025 b…" at bounding box center [455, 278] width 585 height 217
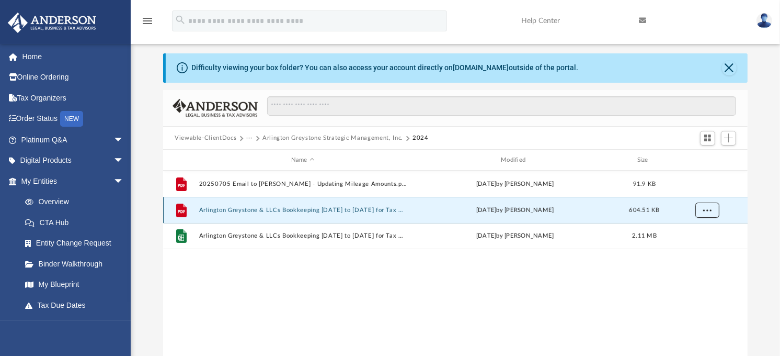
click at [707, 213] on button "More options" at bounding box center [708, 210] width 24 height 16
click at [698, 249] on li "Download" at bounding box center [699, 248] width 30 height 11
click at [343, 309] on div "File 20250705 Email to Anderson - Updating Mileage Amounts.pdf Sat Jul 5 2025 b…" at bounding box center [455, 278] width 585 height 217
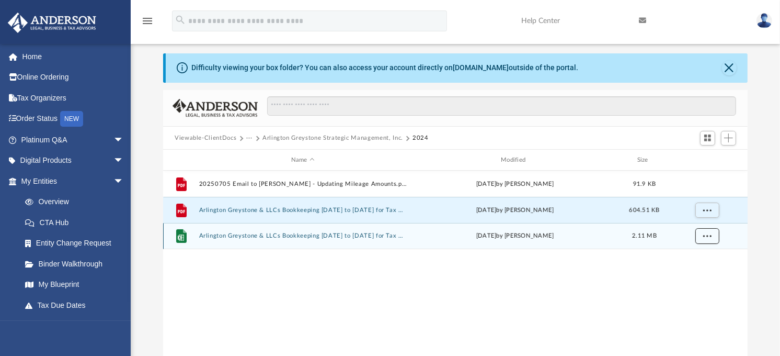
click at [697, 236] on button "More options" at bounding box center [708, 236] width 24 height 16
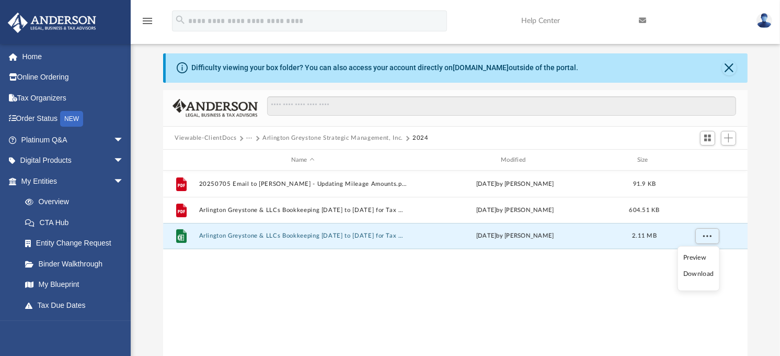
click at [694, 274] on li "Download" at bounding box center [699, 273] width 30 height 11
click at [414, 300] on div "File 20250705 Email to Anderson - Updating Mileage Amounts.pdf Sat Jul 5 2025 b…" at bounding box center [455, 278] width 585 height 217
click at [336, 138] on button "Arlington Greystone Strategic Management, Inc." at bounding box center [333, 137] width 141 height 9
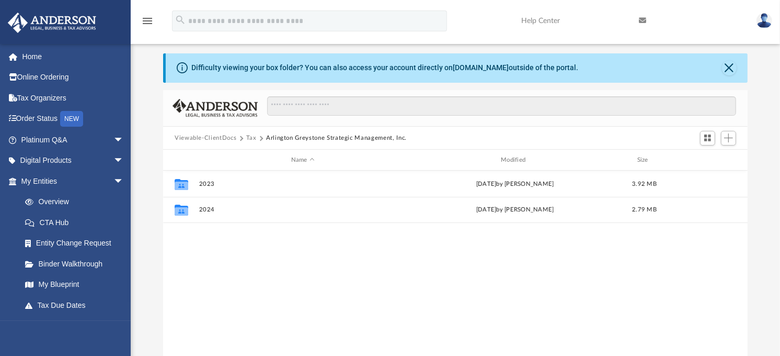
click at [252, 134] on button "Tax" at bounding box center [251, 137] width 10 height 9
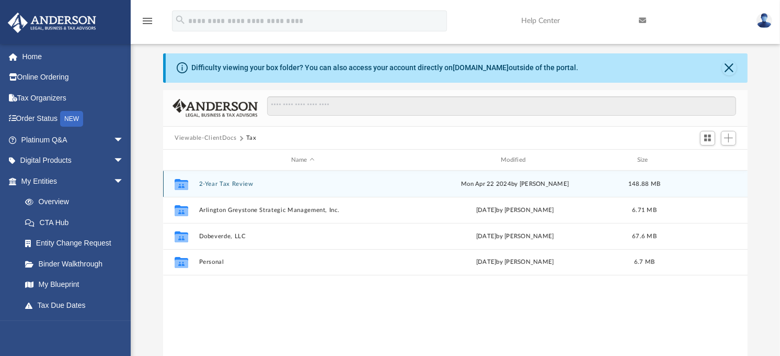
click at [245, 182] on button "2-Year Tax Review" at bounding box center [303, 183] width 208 height 7
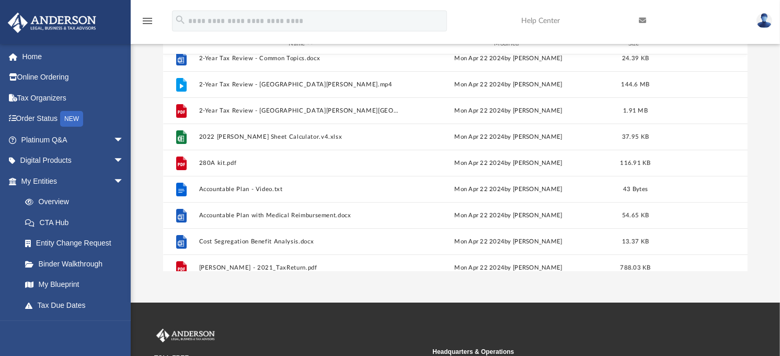
scroll to position [0, 0]
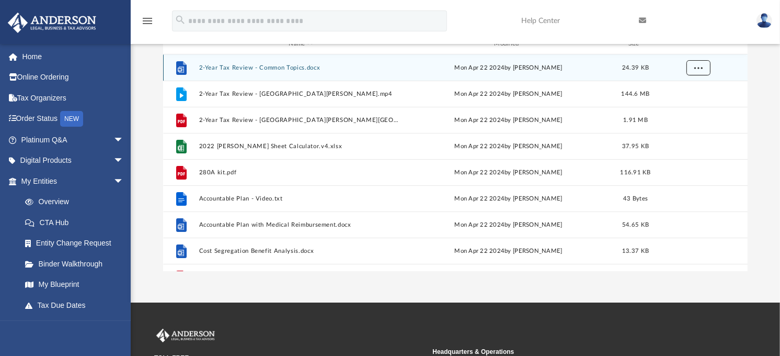
click at [695, 67] on span "More options" at bounding box center [699, 68] width 8 height 6
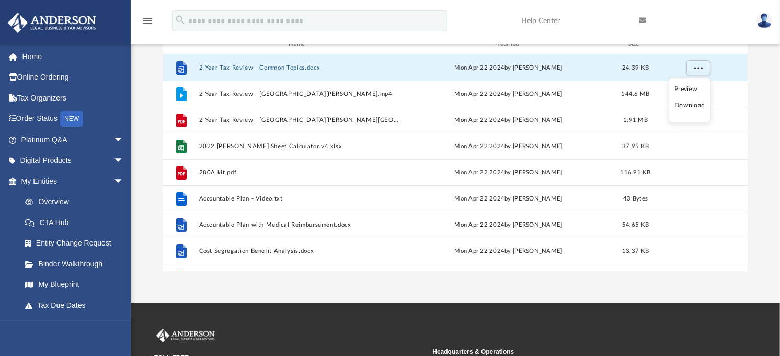
click at [684, 107] on li "Download" at bounding box center [690, 105] width 30 height 11
click at [463, 29] on div "menu search Site Menu add christopherzebradesign@gmail.com My Profile Reset Pas…" at bounding box center [390, 26] width 765 height 36
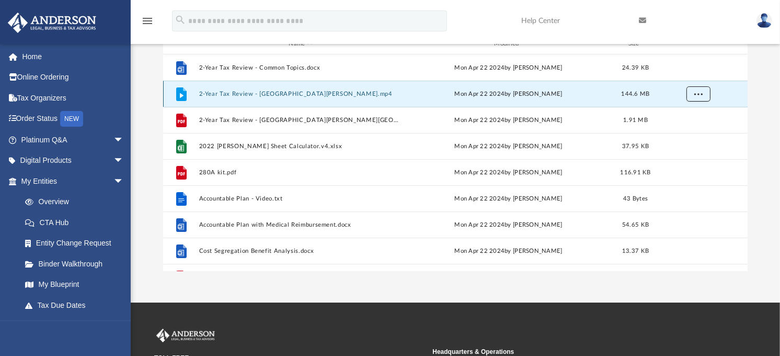
click at [701, 93] on span "More options" at bounding box center [699, 94] width 8 height 6
click at [690, 133] on li "Download" at bounding box center [690, 132] width 30 height 11
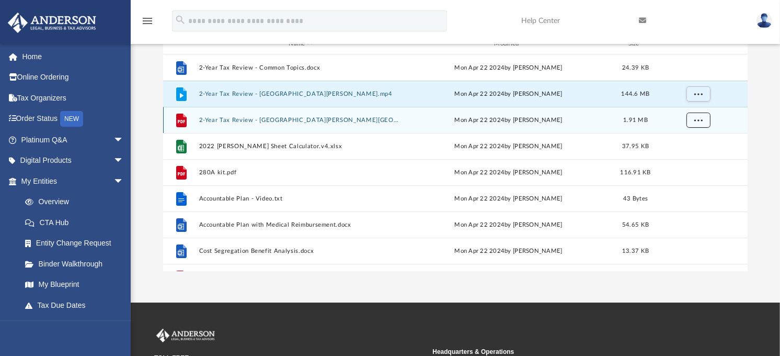
click at [703, 118] on button "More options" at bounding box center [699, 120] width 24 height 16
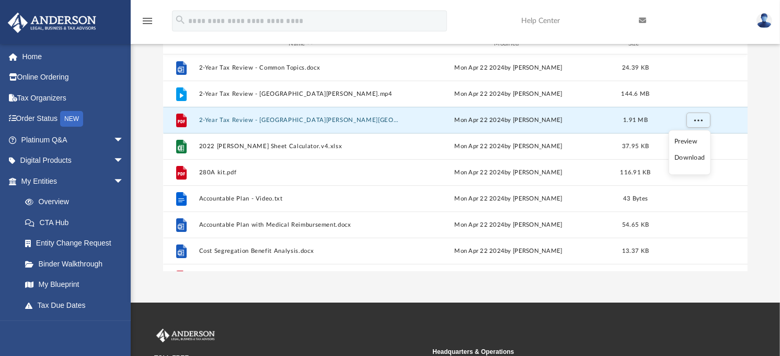
click at [690, 159] on li "Download" at bounding box center [690, 158] width 30 height 11
click at [488, 18] on div "menu search Site Menu add christopherzebradesign@gmail.com My Profile Reset Pas…" at bounding box center [390, 26] width 765 height 36
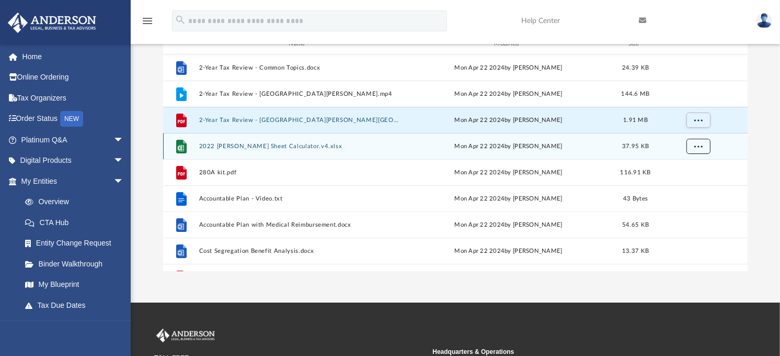
click at [698, 149] on span "More options" at bounding box center [699, 146] width 8 height 6
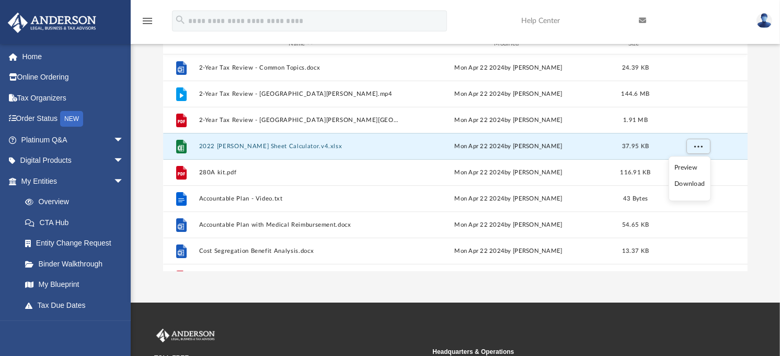
click at [687, 184] on li "Download" at bounding box center [690, 184] width 30 height 11
click at [453, 294] on div "App mmilheim@asu.edu Sign Out christopherzebradesign@gmail.com Home Online Orde…" at bounding box center [390, 87] width 780 height 429
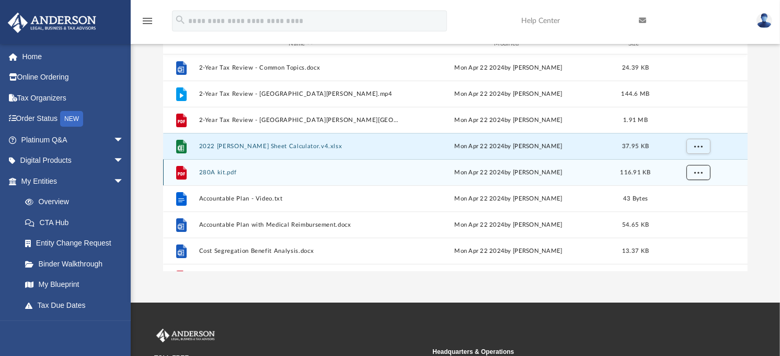
click at [696, 170] on span "More options" at bounding box center [699, 172] width 8 height 6
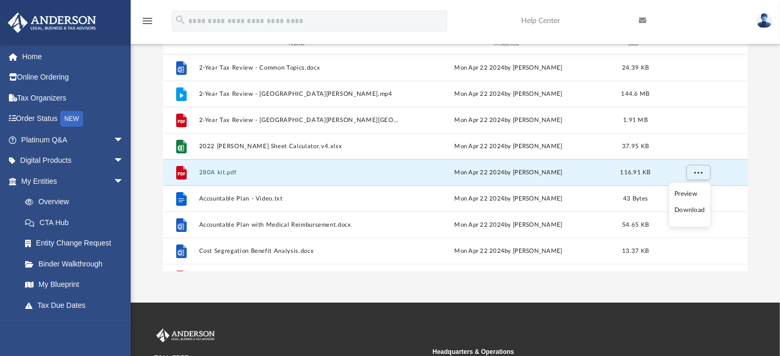
click at [692, 208] on li "Download" at bounding box center [690, 210] width 30 height 11
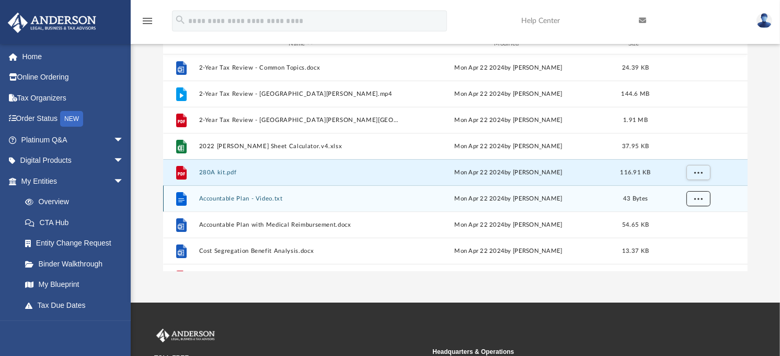
click at [702, 199] on button "More options" at bounding box center [699, 199] width 24 height 16
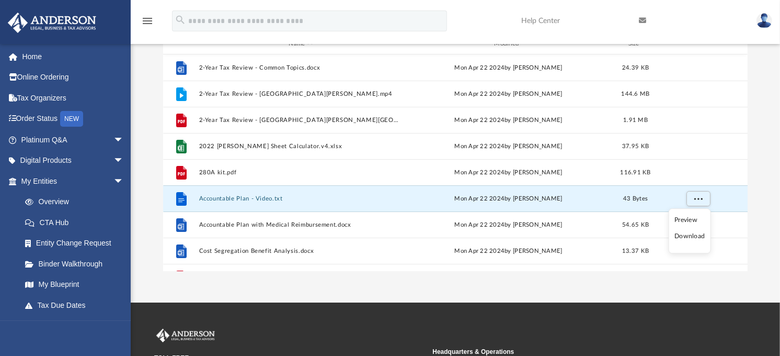
click at [694, 238] on li "Download" at bounding box center [690, 236] width 30 height 11
drag, startPoint x: 391, startPoint y: 311, endPoint x: 400, endPoint y: 309, distance: 9.1
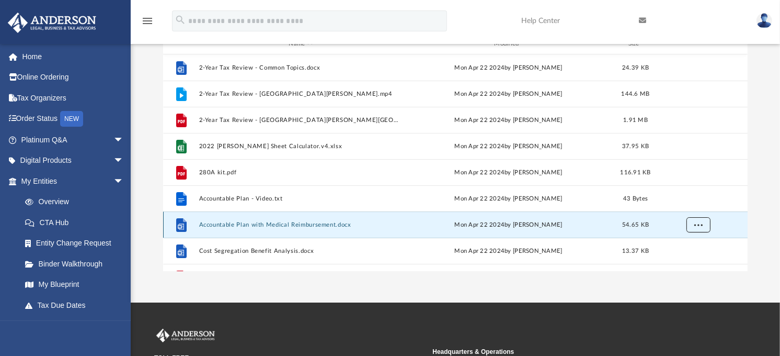
click at [703, 225] on button "More options" at bounding box center [699, 225] width 24 height 16
click at [698, 201] on li "Download" at bounding box center [690, 202] width 30 height 11
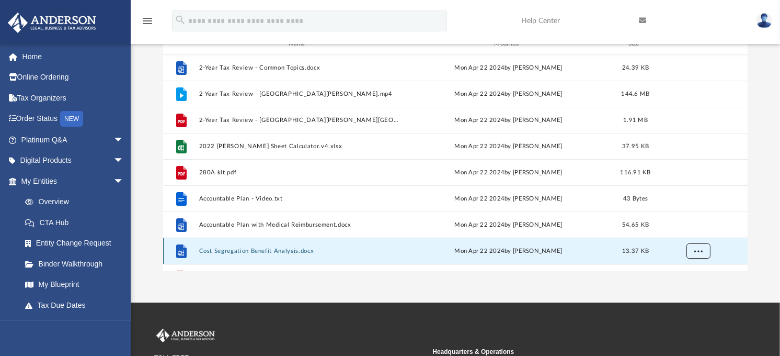
click at [700, 252] on span "More options" at bounding box center [699, 251] width 8 height 6
click at [695, 229] on li "Download" at bounding box center [690, 228] width 30 height 11
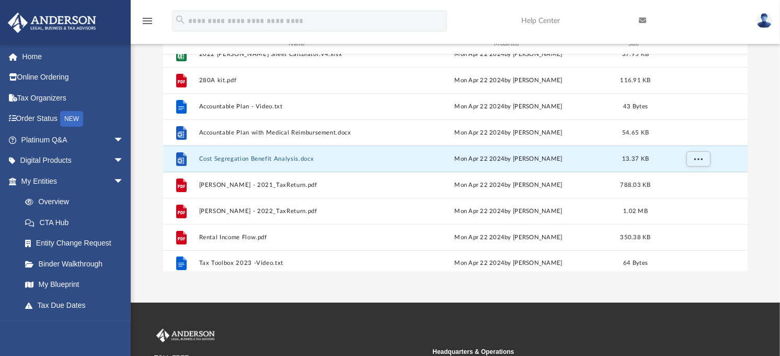
scroll to position [97, 0]
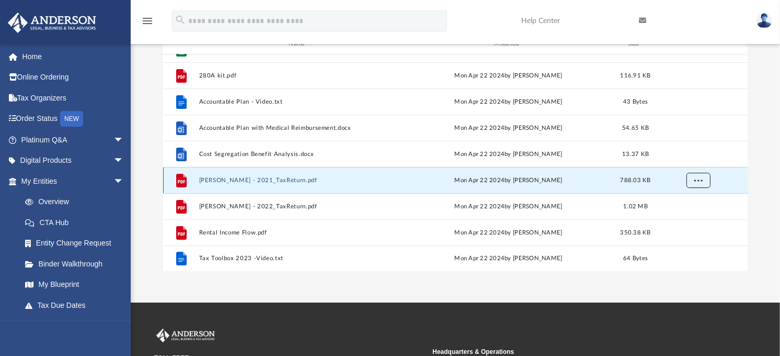
click at [704, 180] on button "More options" at bounding box center [699, 181] width 24 height 16
click at [695, 220] on li "Download" at bounding box center [690, 217] width 30 height 11
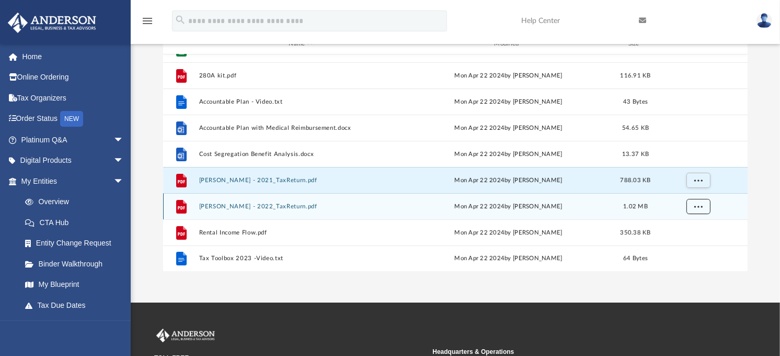
click at [697, 207] on span "More options" at bounding box center [699, 206] width 8 height 6
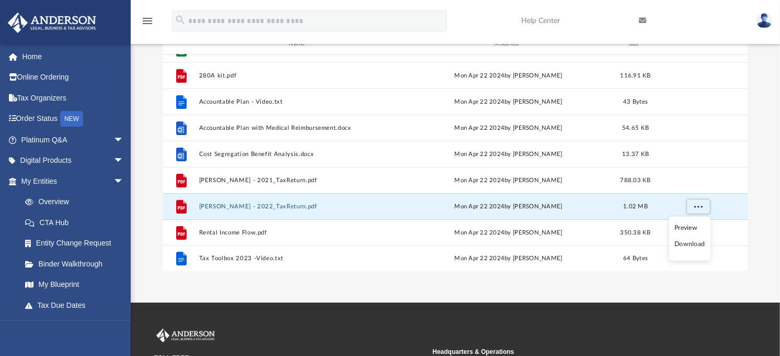
click at [691, 245] on li "Download" at bounding box center [690, 243] width 30 height 11
click at [699, 207] on span "More options" at bounding box center [699, 206] width 8 height 6
click at [691, 242] on li "Download" at bounding box center [690, 243] width 30 height 11
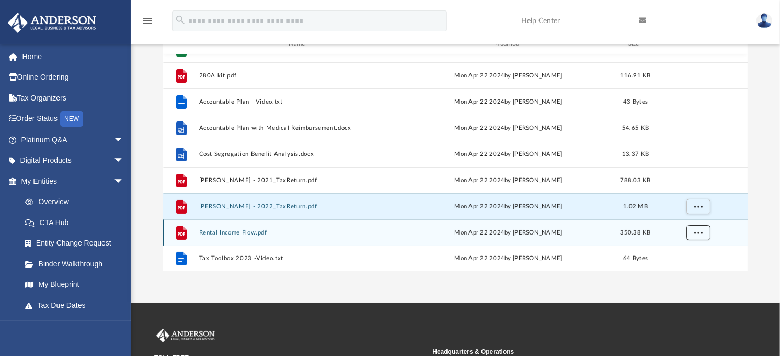
click at [699, 233] on span "More options" at bounding box center [699, 233] width 8 height 6
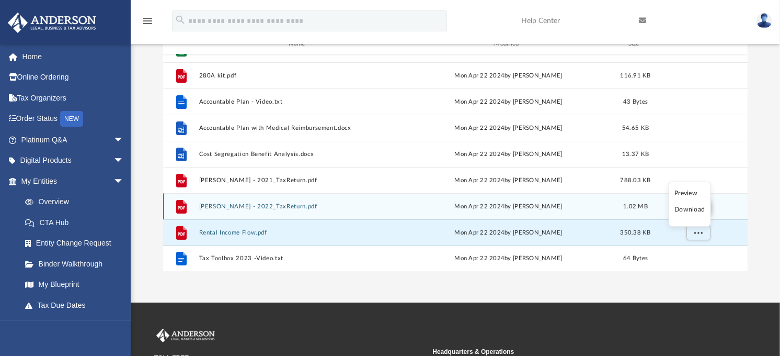
click at [692, 211] on li "Download" at bounding box center [690, 209] width 30 height 11
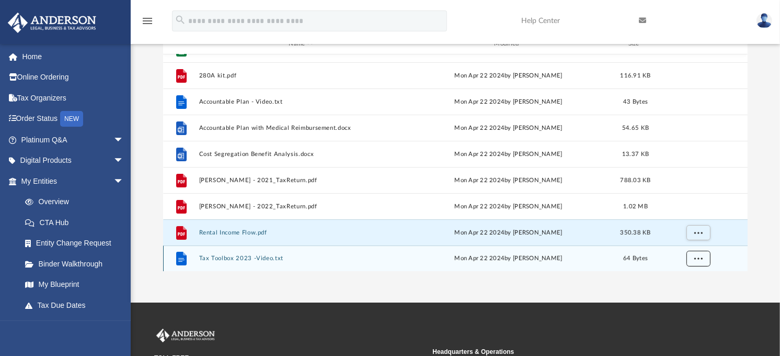
click at [698, 257] on span "More options" at bounding box center [699, 258] width 8 height 6
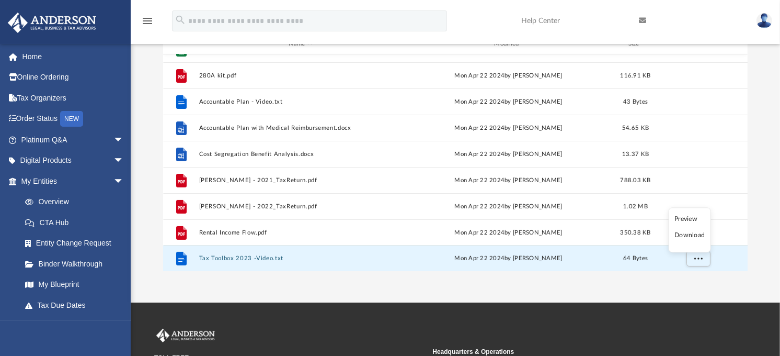
click at [685, 234] on li "Download" at bounding box center [690, 235] width 30 height 11
click at [771, 96] on div "Difficulty viewing your box folder? You can also access your account directly o…" at bounding box center [456, 104] width 650 height 334
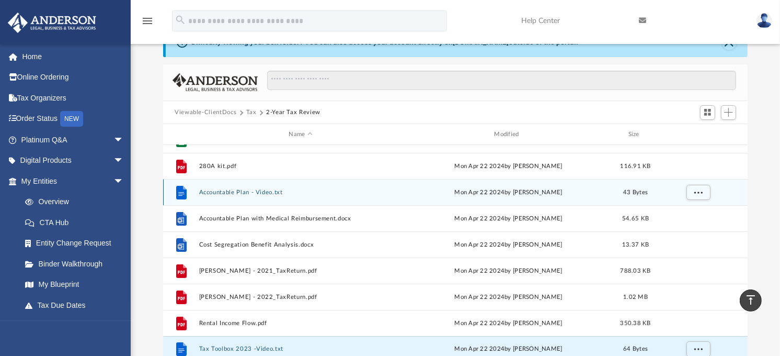
scroll to position [28, 0]
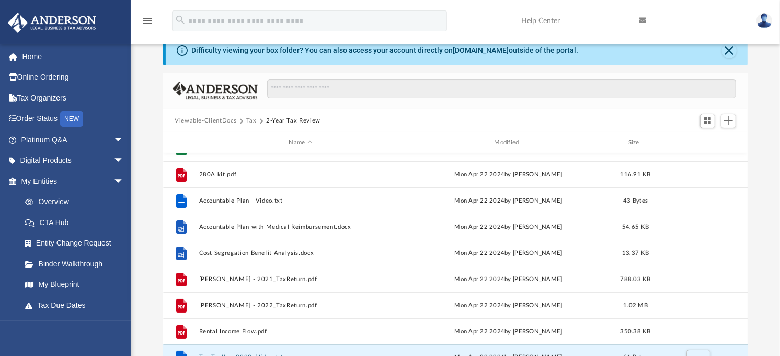
click at [251, 119] on button "Tax" at bounding box center [251, 120] width 10 height 9
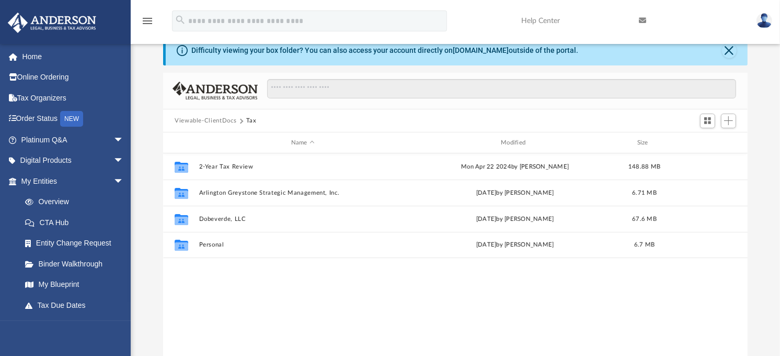
scroll to position [0, 0]
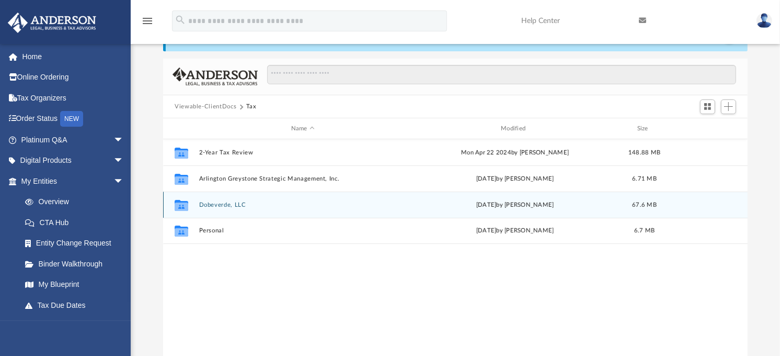
click at [236, 202] on button "Dobeverde, LLC" at bounding box center [303, 204] width 208 height 7
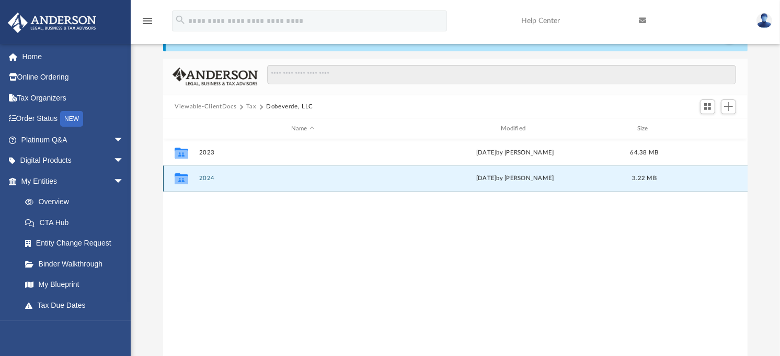
click at [207, 178] on button "2024" at bounding box center [303, 178] width 208 height 7
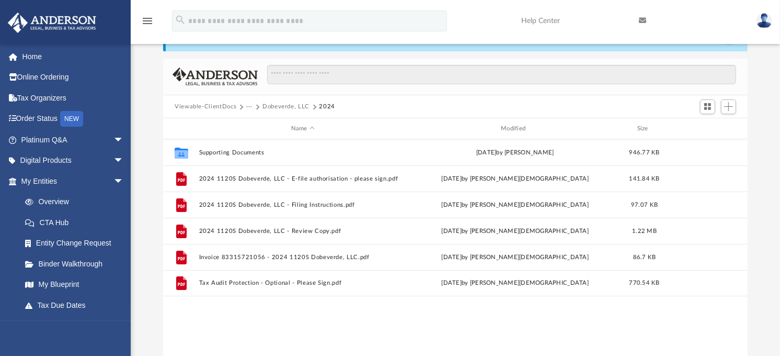
click at [419, 314] on div "Collaborated Folder Supporting Documents Thu Aug 28 2025 by Noelia Mata Aguirre…" at bounding box center [455, 247] width 585 height 217
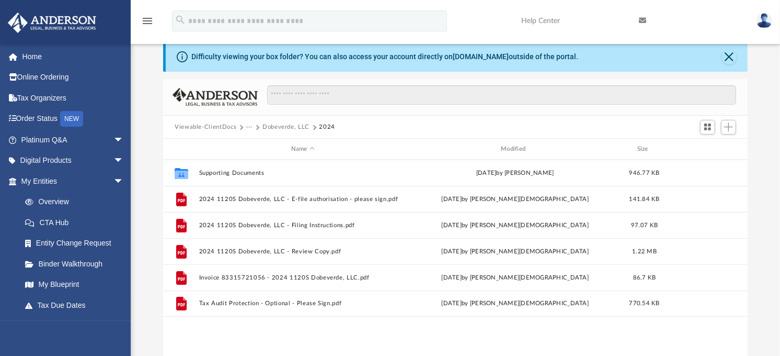
click at [223, 127] on button "Viewable-ClientDocs" at bounding box center [206, 126] width 62 height 9
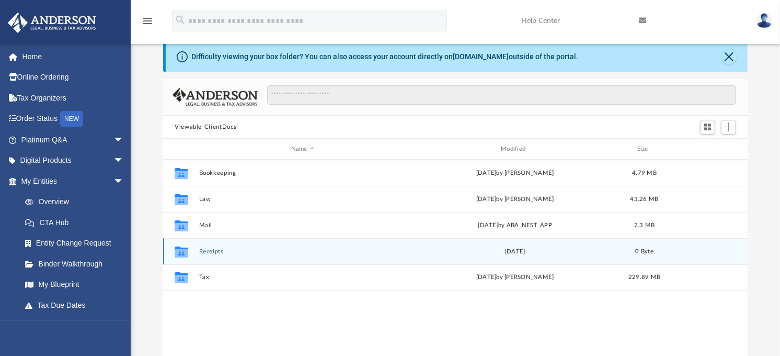
click at [218, 252] on button "Receipts" at bounding box center [303, 251] width 208 height 7
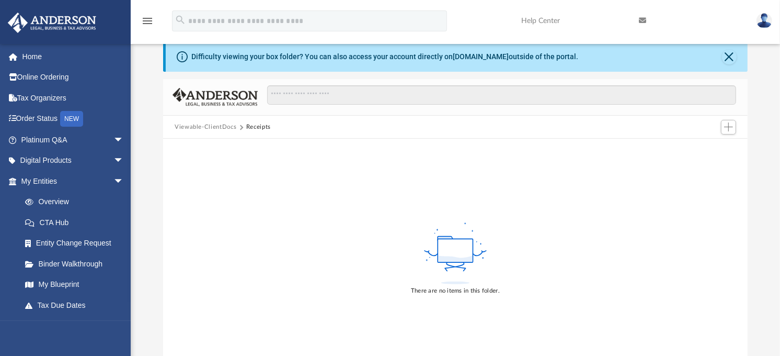
click at [224, 122] on button "Viewable-ClientDocs" at bounding box center [206, 126] width 62 height 9
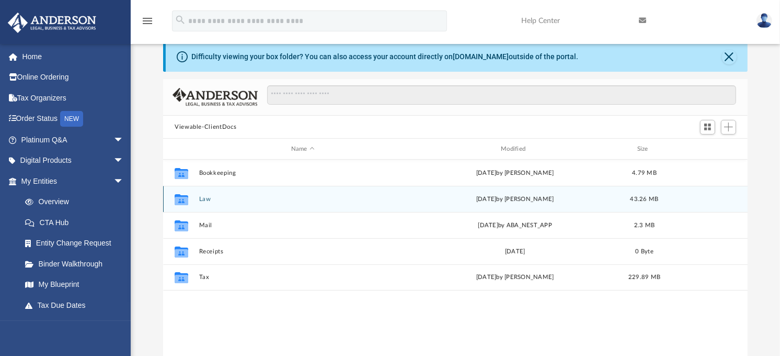
scroll to position [228, 576]
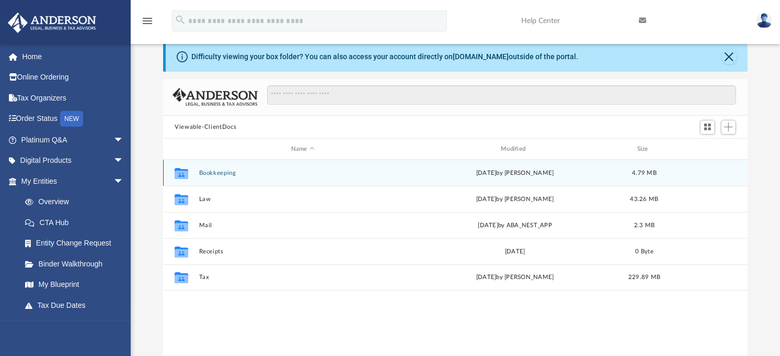
click at [213, 173] on button "Bookkeeping" at bounding box center [303, 172] width 208 height 7
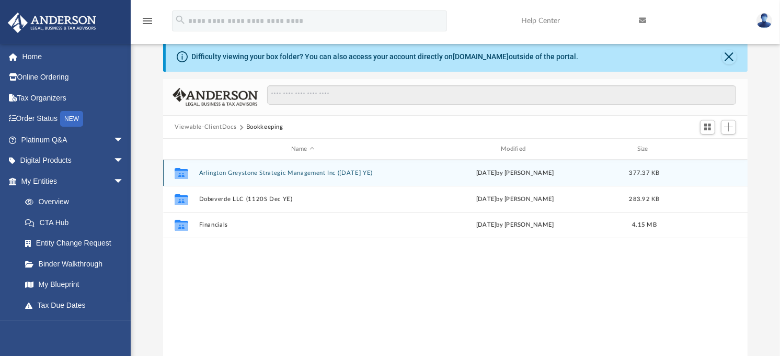
click at [262, 172] on button "Arlington Greystone Strategic Management Inc (1120 March YE)" at bounding box center [303, 172] width 208 height 7
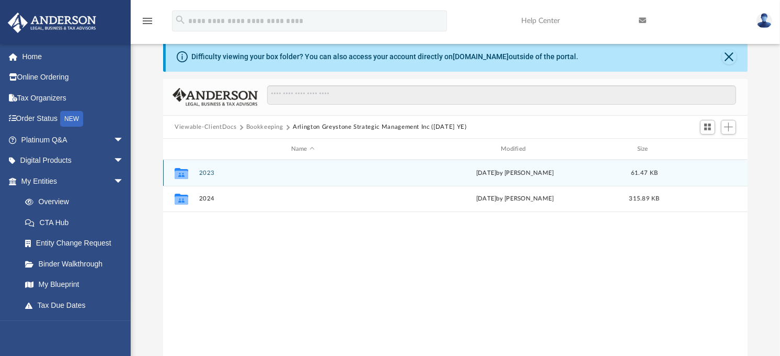
click at [211, 171] on button "2023" at bounding box center [303, 172] width 208 height 7
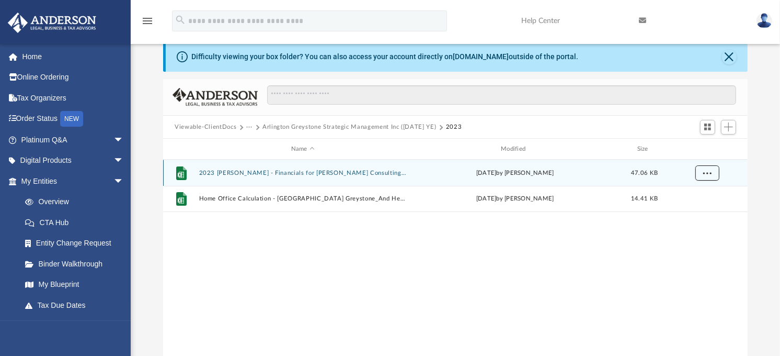
click at [713, 173] on button "More options" at bounding box center [708, 173] width 24 height 16
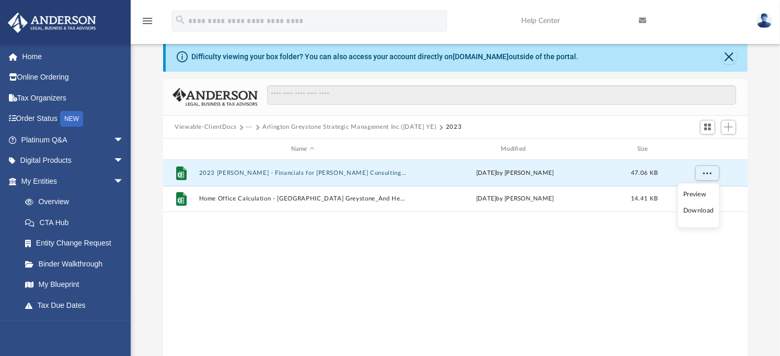
click at [706, 212] on li "Download" at bounding box center [699, 211] width 30 height 11
drag, startPoint x: 482, startPoint y: 272, endPoint x: 488, endPoint y: 266, distance: 9.3
click at [482, 272] on div "File 2023 MIlheim - Financials for Anderson Consulting (Tax Prep Info for Arlin…" at bounding box center [455, 268] width 585 height 217
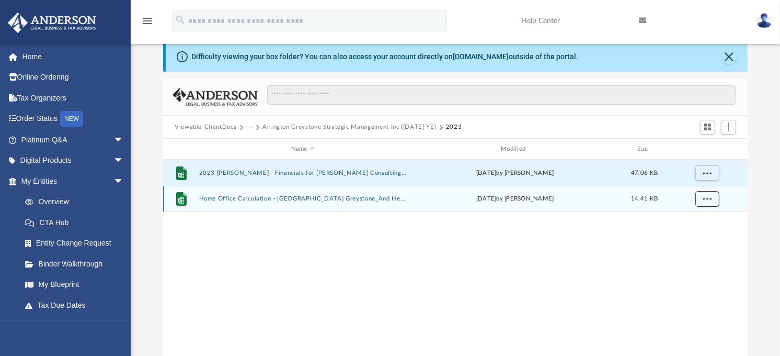
click at [703, 196] on span "More options" at bounding box center [707, 199] width 8 height 6
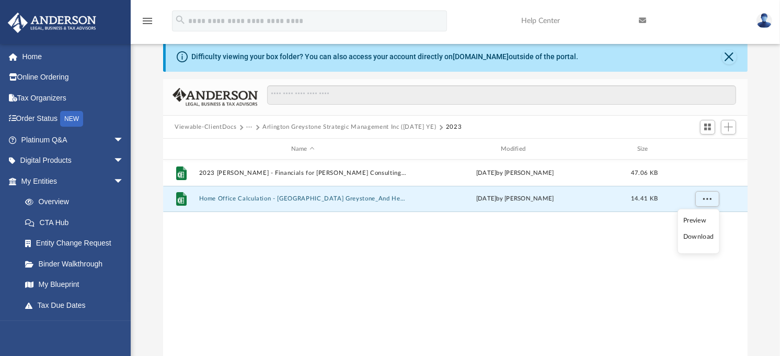
click at [699, 236] on li "Download" at bounding box center [699, 236] width 30 height 11
click at [295, 293] on div "File 2023 MIlheim - Financials for Anderson Consulting (Tax Prep Info for Arlin…" at bounding box center [455, 268] width 585 height 217
click at [351, 126] on button "Arlington Greystone Strategic Management Inc (1120 March YE)" at bounding box center [350, 126] width 174 height 9
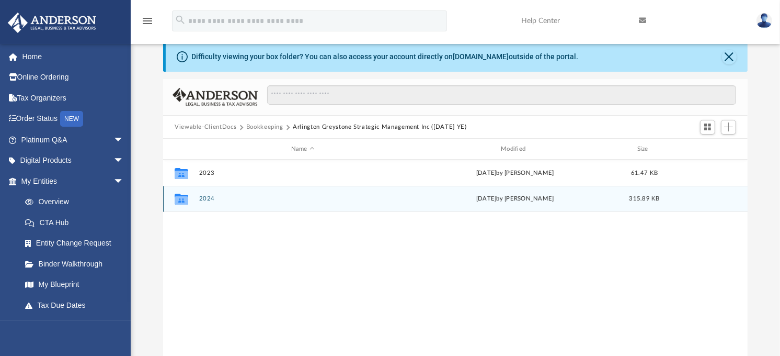
click at [211, 197] on button "2024" at bounding box center [303, 199] width 208 height 7
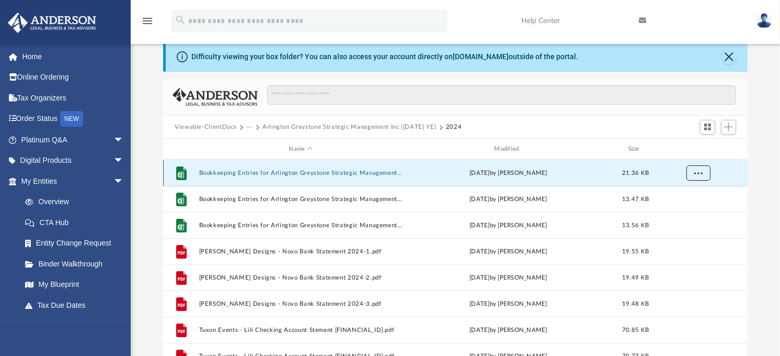
click at [696, 173] on span "More options" at bounding box center [699, 173] width 8 height 6
click at [689, 213] on li "Download" at bounding box center [690, 211] width 30 height 11
click at [697, 174] on span "More options" at bounding box center [699, 173] width 8 height 6
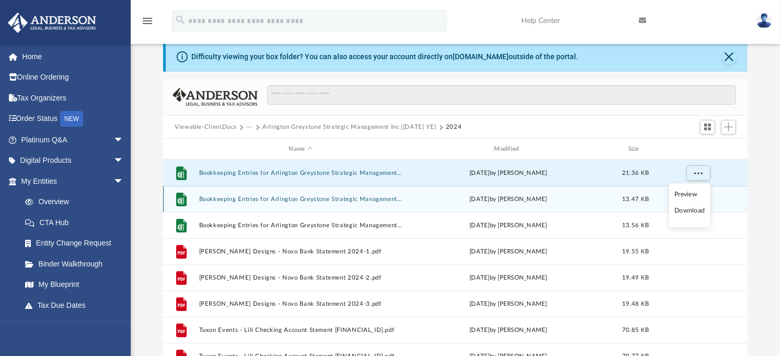
click at [694, 211] on li "Download" at bounding box center [690, 211] width 30 height 11
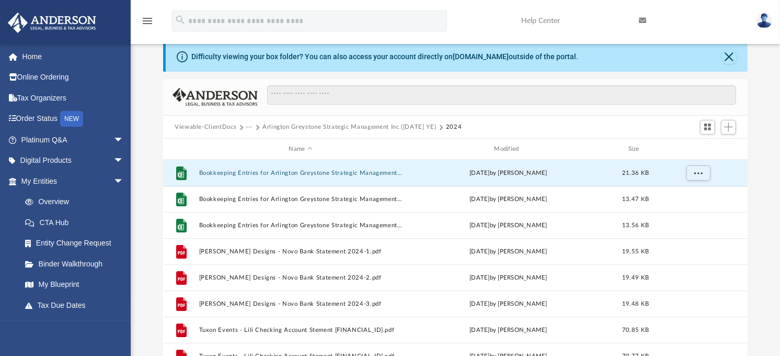
click at [757, 176] on div "Difficulty viewing your box folder? You can also access your account directly o…" at bounding box center [456, 209] width 650 height 334
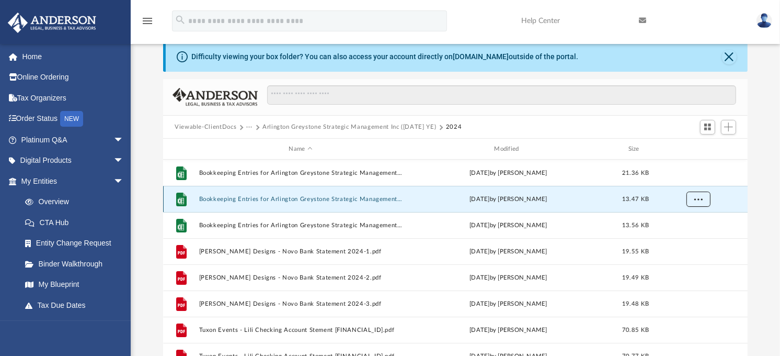
click at [703, 201] on button "More options" at bounding box center [699, 199] width 24 height 16
click at [692, 238] on li "Download" at bounding box center [690, 237] width 30 height 11
click at [772, 189] on div "Difficulty viewing your box folder? You can also access your account directly o…" at bounding box center [456, 209] width 650 height 334
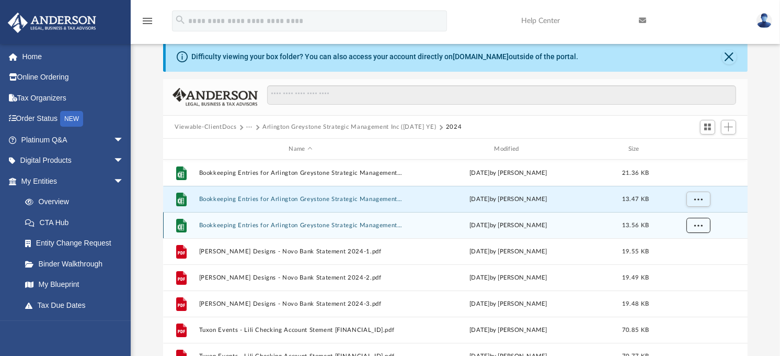
click at [698, 228] on button "More options" at bounding box center [699, 226] width 24 height 16
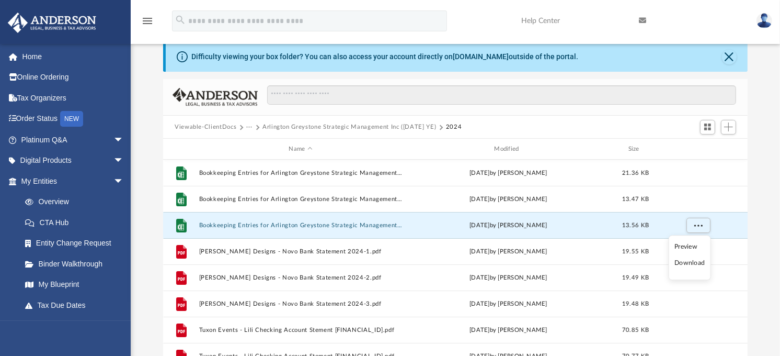
click at [693, 263] on li "Download" at bounding box center [690, 263] width 30 height 11
click at [770, 240] on div "Difficulty viewing your box folder? You can also access your account directly o…" at bounding box center [456, 209] width 650 height 334
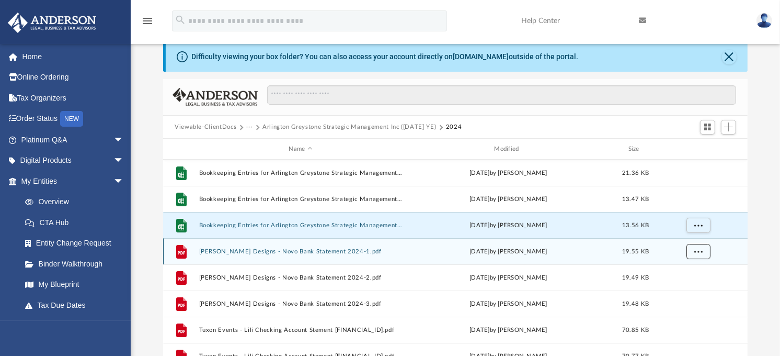
click at [697, 252] on span "More options" at bounding box center [699, 251] width 8 height 6
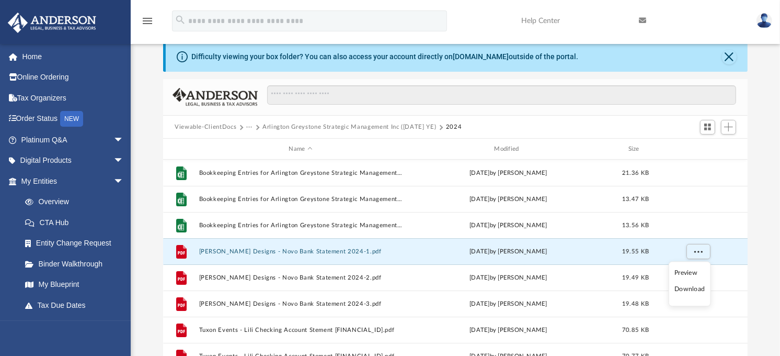
click at [696, 290] on li "Download" at bounding box center [690, 289] width 30 height 11
click at [759, 260] on div "Difficulty viewing your box folder? You can also access your account directly o…" at bounding box center [456, 209] width 650 height 334
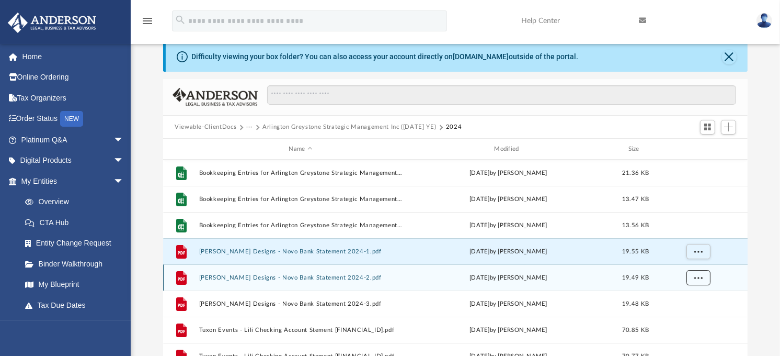
click at [698, 279] on span "More options" at bounding box center [699, 278] width 8 height 6
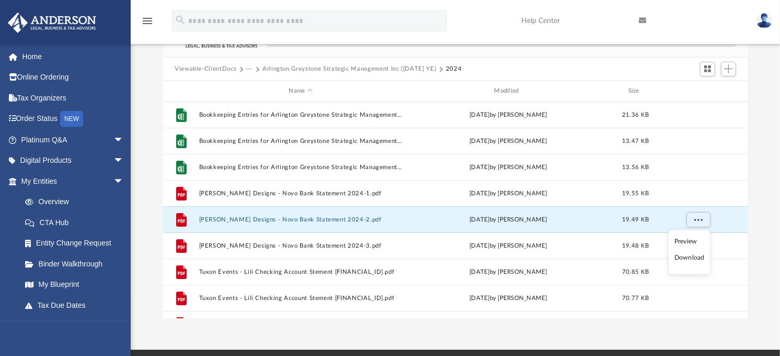
scroll to position [138, 0]
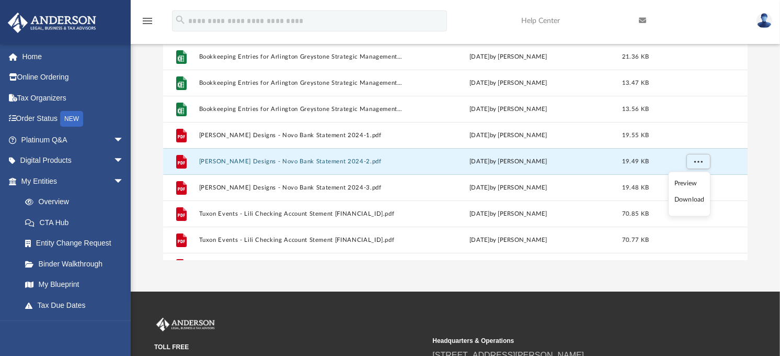
click at [685, 201] on li "Download" at bounding box center [690, 199] width 30 height 11
click at [764, 224] on div "Difficulty viewing your box folder? You can also access your account directly o…" at bounding box center [456, 93] width 650 height 334
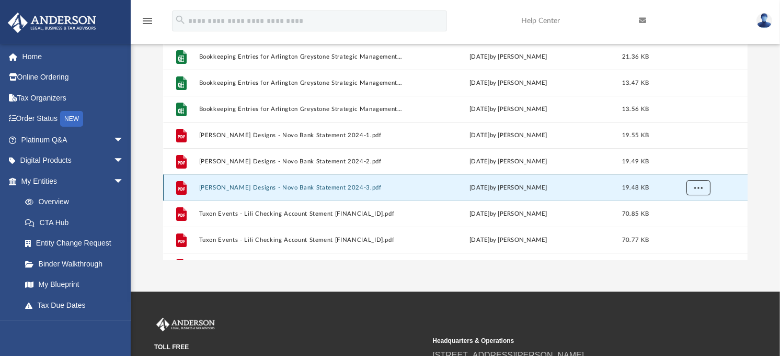
click at [703, 186] on button "More options" at bounding box center [699, 188] width 24 height 16
click at [696, 227] on li "Download" at bounding box center [690, 225] width 30 height 11
click at [766, 220] on div "Difficulty viewing your box folder? You can also access your account directly o…" at bounding box center [456, 93] width 650 height 334
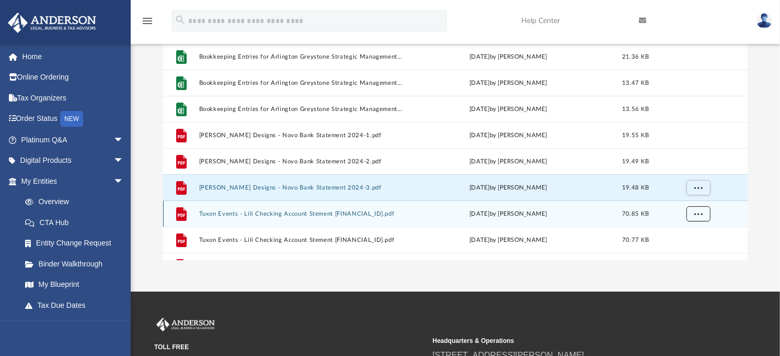
click at [705, 212] on button "More options" at bounding box center [699, 214] width 24 height 16
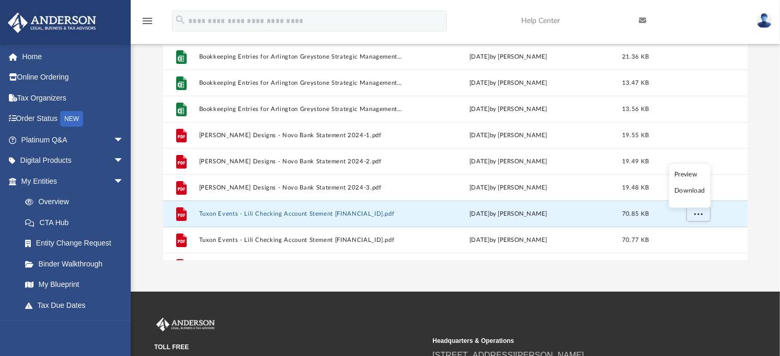
click at [698, 192] on li "Download" at bounding box center [690, 191] width 30 height 11
click at [769, 220] on div "Difficulty viewing your box folder? You can also access your account directly o…" at bounding box center [456, 93] width 650 height 334
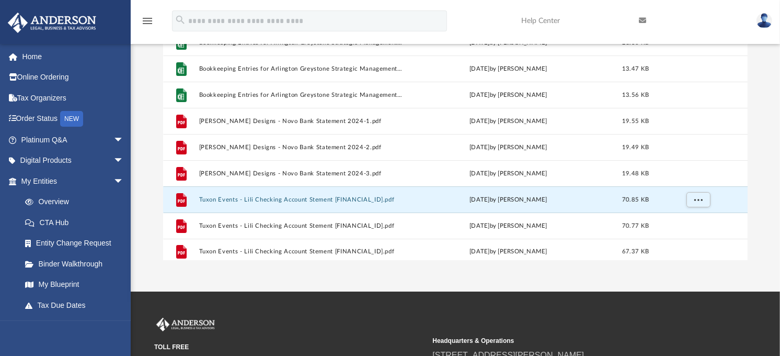
scroll to position [18, 0]
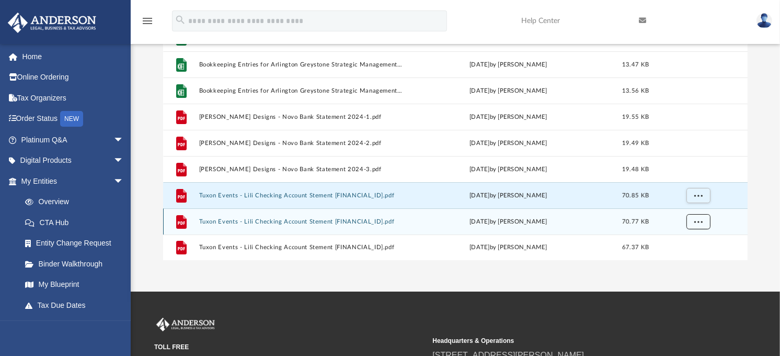
click at [698, 221] on span "More options" at bounding box center [699, 222] width 8 height 6
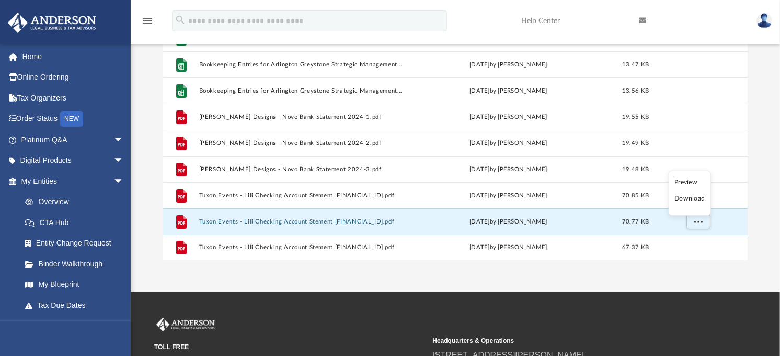
click at [691, 200] on li "Download" at bounding box center [690, 198] width 30 height 11
click at [764, 235] on div "Difficulty viewing your box folder? You can also access your account directly o…" at bounding box center [456, 93] width 650 height 334
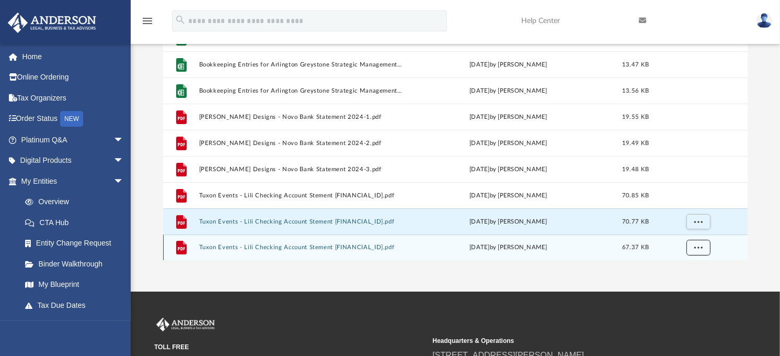
click at [701, 249] on button "More options" at bounding box center [699, 248] width 24 height 16
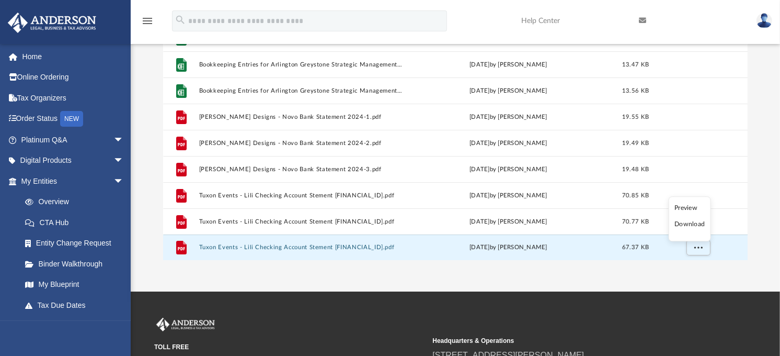
click at [691, 225] on li "Download" at bounding box center [690, 224] width 30 height 11
click at [769, 204] on div "Difficulty viewing your box folder? You can also access your account directly o…" at bounding box center [456, 93] width 650 height 334
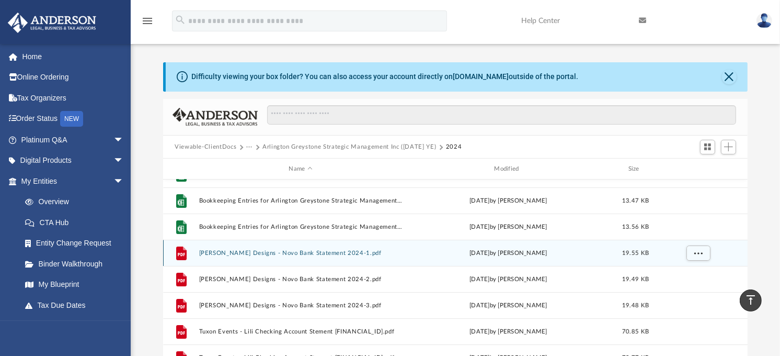
scroll to position [0, 0]
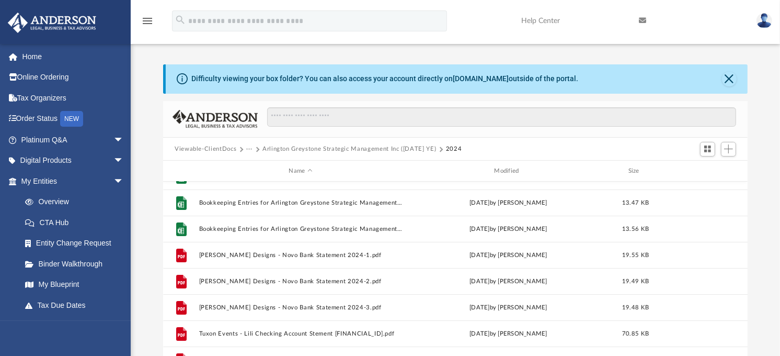
click at [420, 149] on button "Arlington Greystone Strategic Management Inc (1120 March YE)" at bounding box center [350, 148] width 174 height 9
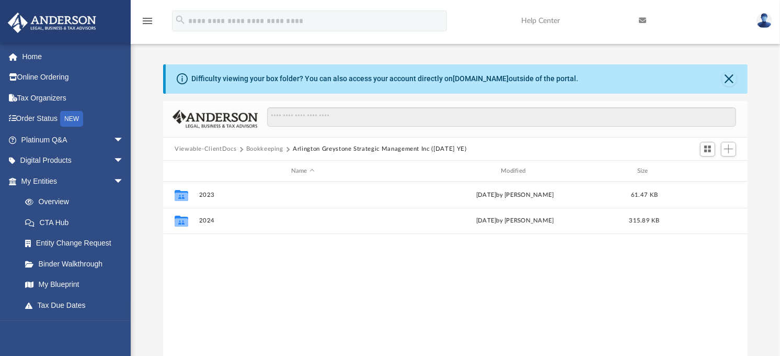
click at [262, 148] on button "Bookkeeping" at bounding box center [264, 148] width 37 height 9
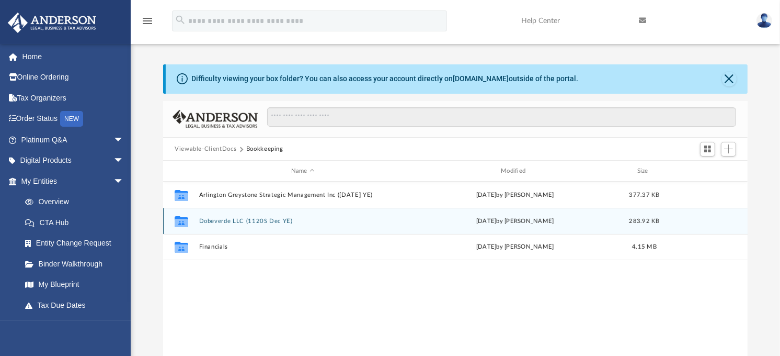
click at [244, 220] on button "Dobeverde LLC (1120S Dec YE)" at bounding box center [303, 221] width 208 height 7
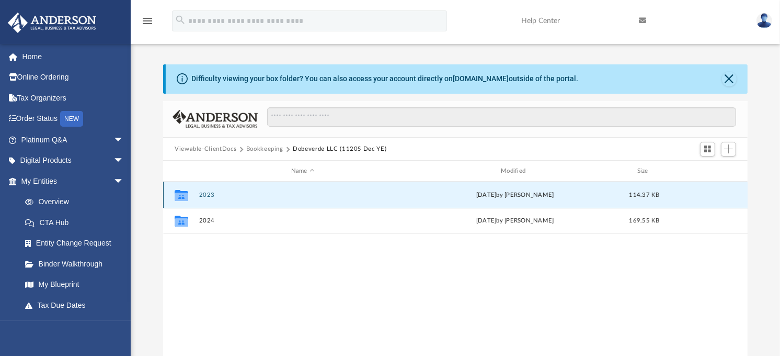
click at [204, 194] on button "2023" at bounding box center [303, 194] width 208 height 7
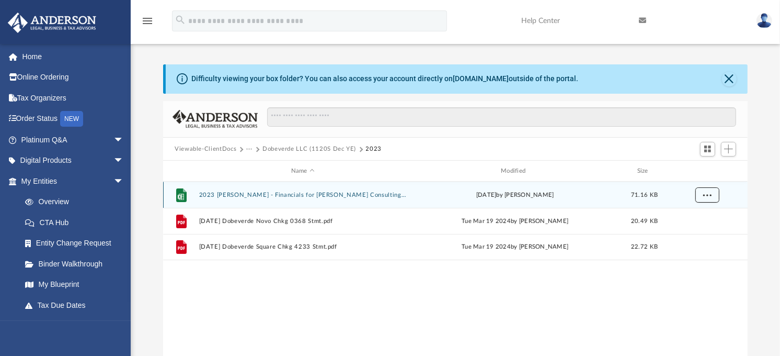
click at [713, 198] on button "More options" at bounding box center [708, 195] width 24 height 16
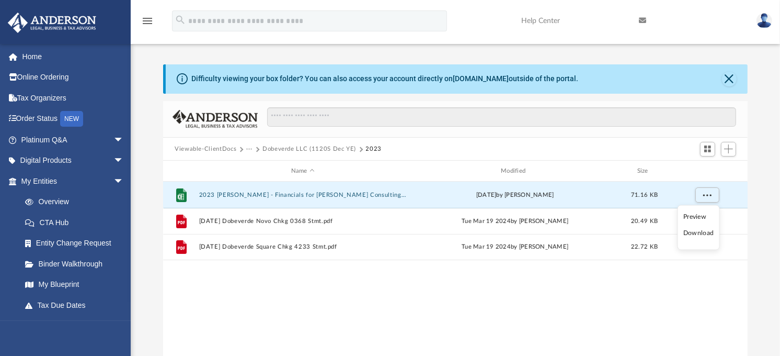
click at [704, 233] on li "Download" at bounding box center [699, 233] width 30 height 11
click at [412, 309] on div "File 2023 MIlheim - Financials for Anderson Consulting (Tax Prep Info for Perso…" at bounding box center [455, 289] width 585 height 217
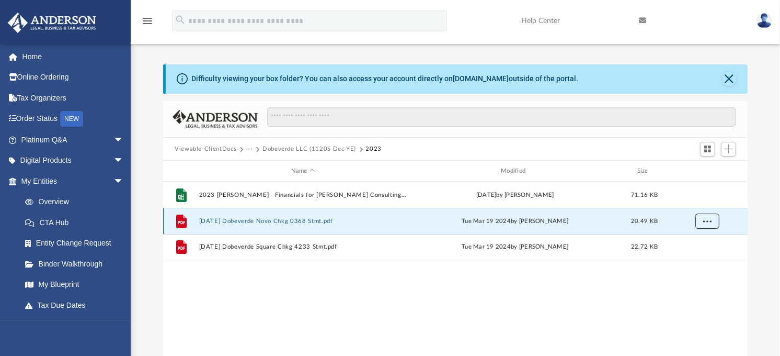
click at [702, 220] on button "More options" at bounding box center [708, 221] width 24 height 16
click at [697, 259] on li "Download" at bounding box center [699, 259] width 30 height 11
click at [371, 309] on div "File 2023 MIlheim - Financials for Anderson Consulting (Tax Prep Info for Perso…" at bounding box center [455, 289] width 585 height 217
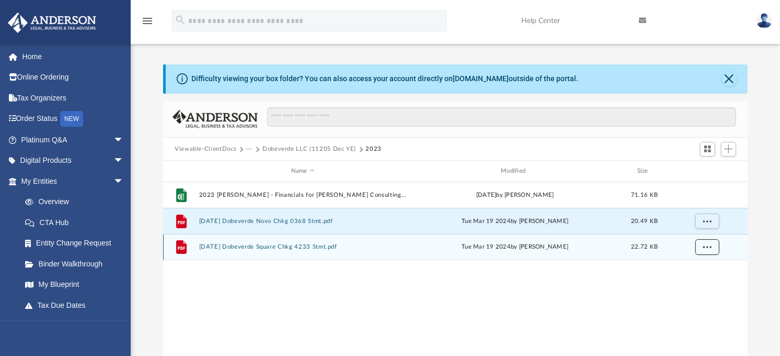
click at [714, 249] on button "More options" at bounding box center [708, 247] width 24 height 16
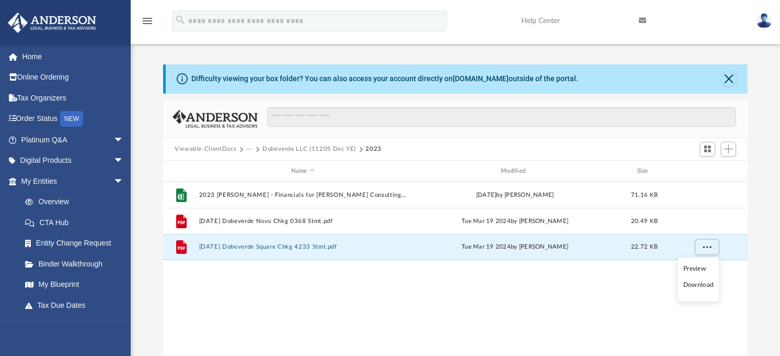
click at [698, 286] on li "Download" at bounding box center [699, 284] width 30 height 11
click at [334, 320] on div "File 2023 MIlheim - Financials for Anderson Consulting (Tax Prep Info for Perso…" at bounding box center [455, 289] width 585 height 217
click at [335, 149] on button "Dobeverde LLC (1120S Dec YE)" at bounding box center [310, 148] width 94 height 9
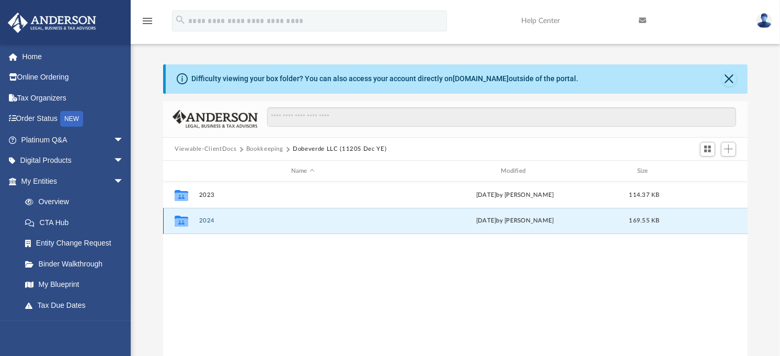
click at [206, 220] on button "2024" at bounding box center [303, 221] width 208 height 7
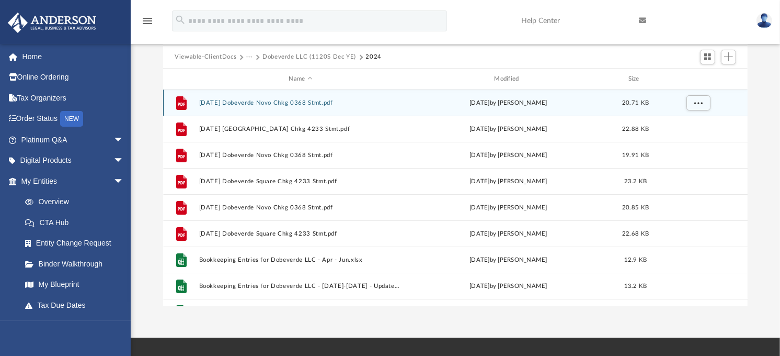
scroll to position [102, 0]
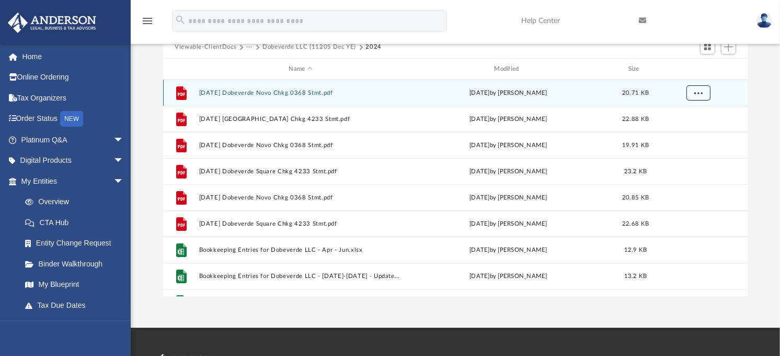
click at [704, 96] on button "More options" at bounding box center [699, 93] width 24 height 16
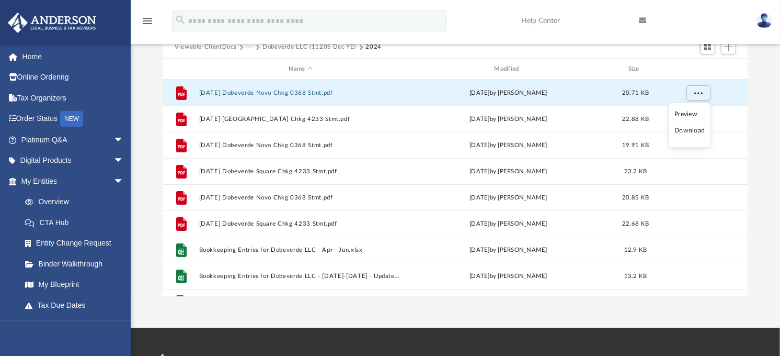
click at [699, 131] on li "Download" at bounding box center [690, 130] width 30 height 11
click at [770, 184] on div "Difficulty viewing your box folder? You can also access your account directly o…" at bounding box center [456, 129] width 650 height 334
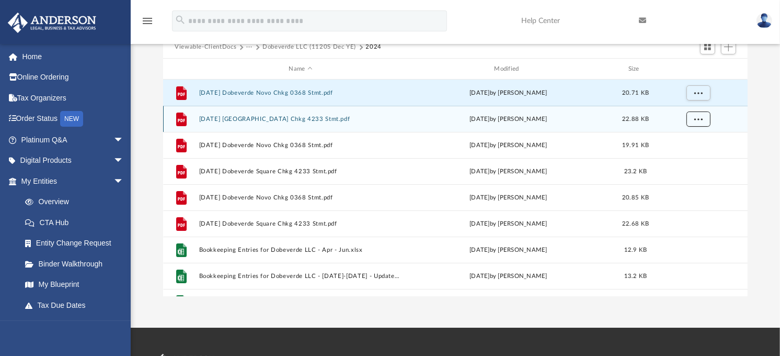
click at [701, 116] on button "More options" at bounding box center [699, 119] width 24 height 16
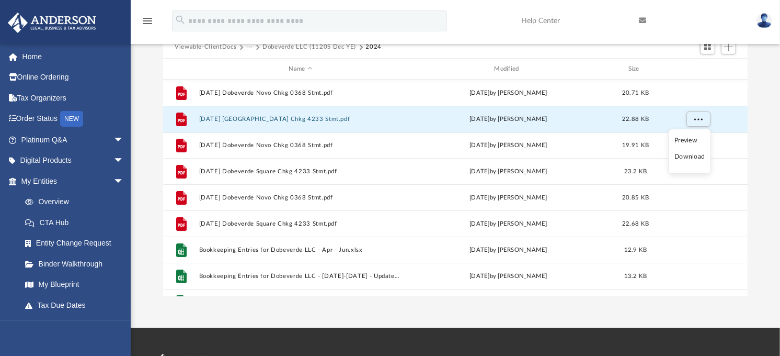
click at [694, 157] on li "Download" at bounding box center [690, 156] width 30 height 11
click at [767, 239] on div "Difficulty viewing your box folder? You can also access your account directly o…" at bounding box center [456, 129] width 650 height 334
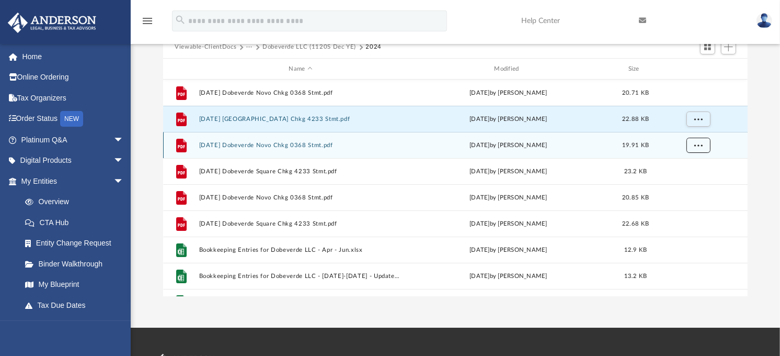
click at [700, 144] on span "More options" at bounding box center [699, 145] width 8 height 6
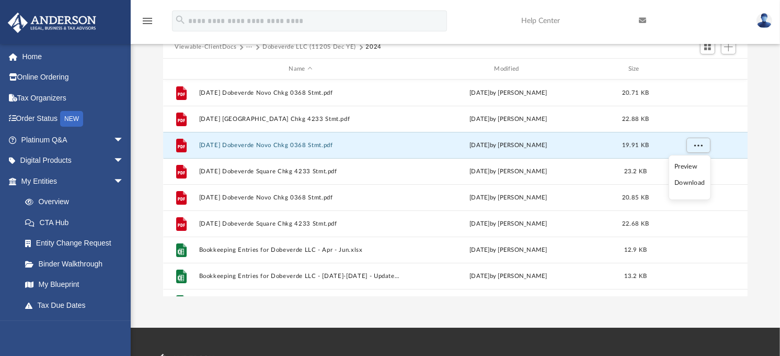
click at [692, 185] on li "Download" at bounding box center [690, 182] width 30 height 11
click at [770, 234] on div "Difficulty viewing your box folder? You can also access your account directly o…" at bounding box center [456, 129] width 650 height 334
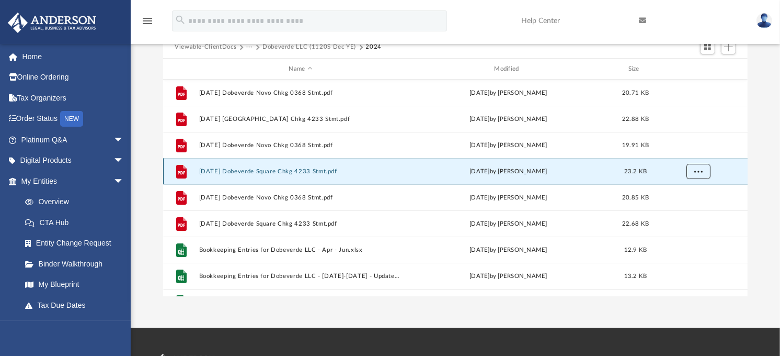
click at [698, 168] on button "More options" at bounding box center [699, 172] width 24 height 16
click at [690, 211] on li "Download" at bounding box center [690, 208] width 30 height 11
click at [759, 207] on div "Difficulty viewing your box folder? You can also access your account directly o…" at bounding box center [456, 129] width 650 height 334
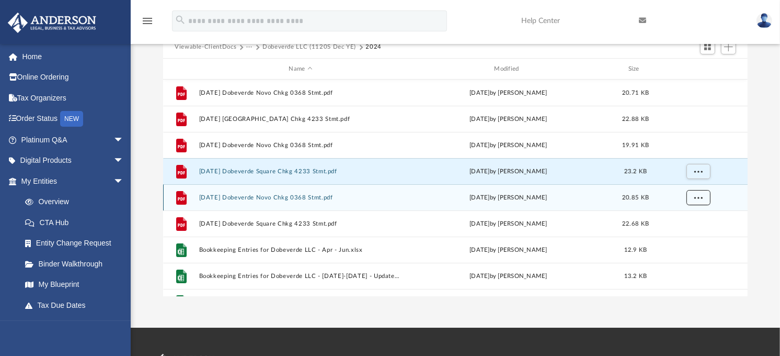
click at [701, 199] on span "More options" at bounding box center [699, 198] width 8 height 6
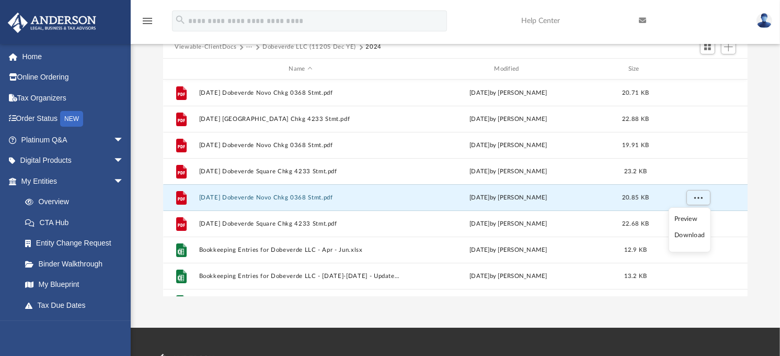
click at [689, 236] on li "Download" at bounding box center [690, 235] width 30 height 11
click at [770, 243] on div "Difficulty viewing your box folder? You can also access your account directly o…" at bounding box center [456, 129] width 650 height 334
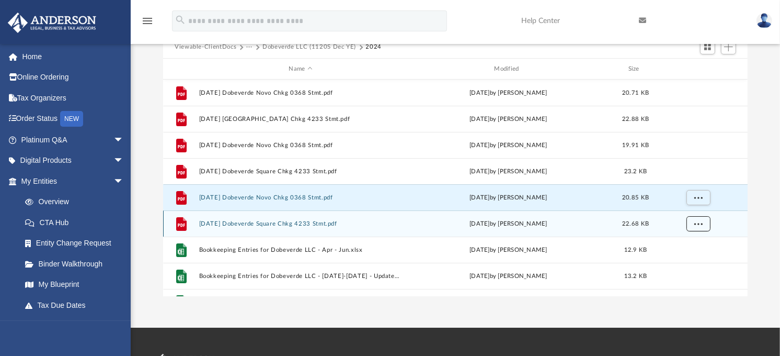
click at [698, 223] on span "More options" at bounding box center [699, 224] width 8 height 6
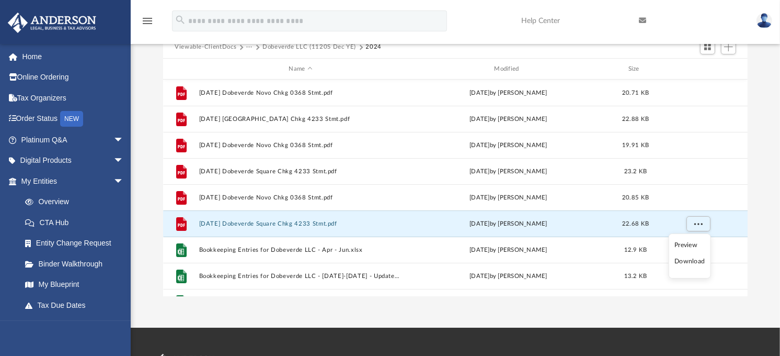
click at [689, 262] on li "Download" at bounding box center [690, 261] width 30 height 11
click at [765, 210] on div "Difficulty viewing your box folder? You can also access your account directly o…" at bounding box center [456, 129] width 650 height 334
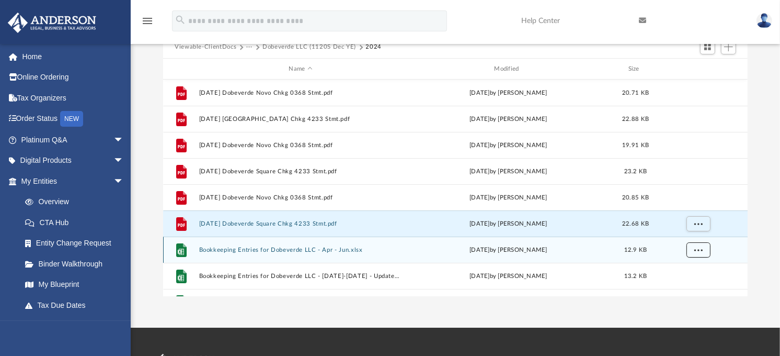
click at [703, 255] on button "More options" at bounding box center [699, 250] width 24 height 16
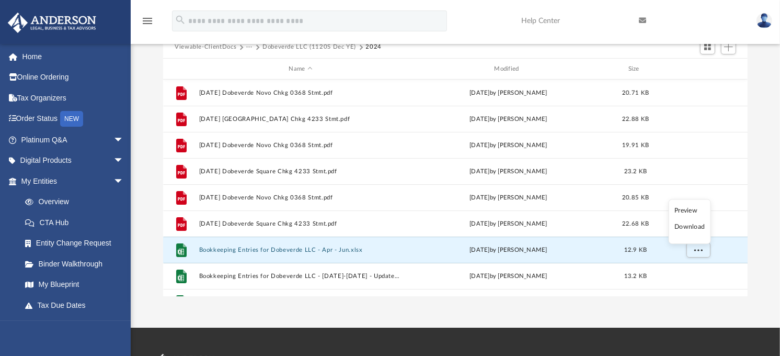
click at [689, 228] on li "Download" at bounding box center [690, 227] width 30 height 11
click at [758, 244] on div "Difficulty viewing your box folder? You can also access your account directly o…" at bounding box center [456, 129] width 650 height 334
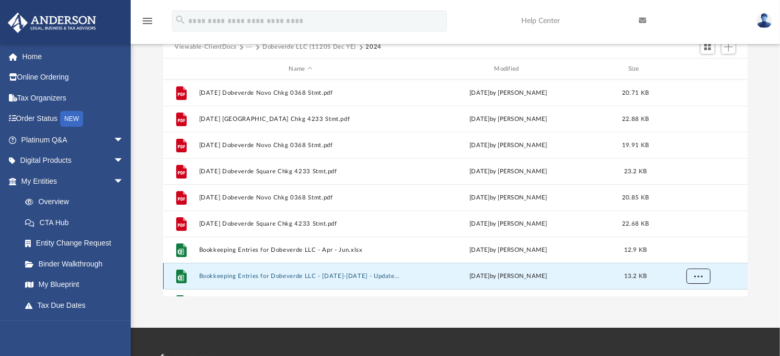
click at [695, 280] on button "More options" at bounding box center [699, 276] width 24 height 16
click at [691, 253] on li "Download" at bounding box center [690, 253] width 30 height 11
click at [769, 274] on div "Difficulty viewing your box folder? You can also access your account directly o…" at bounding box center [456, 129] width 650 height 334
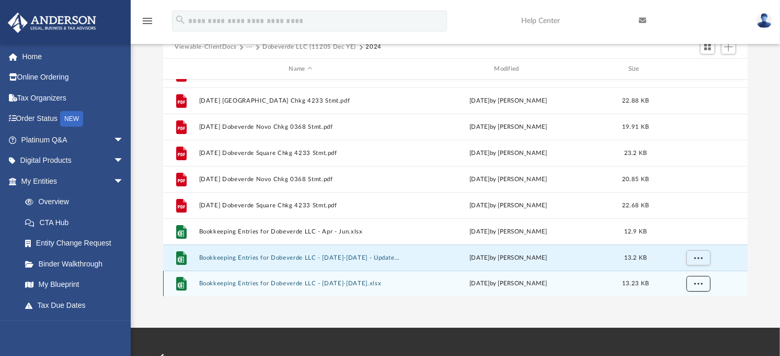
click at [707, 284] on button "More options" at bounding box center [699, 284] width 24 height 16
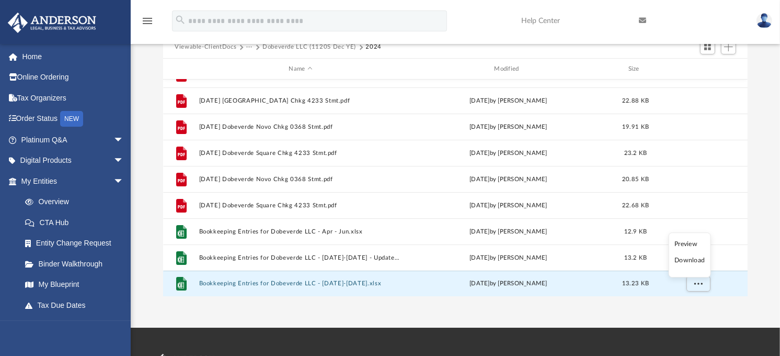
click at [697, 259] on li "Download" at bounding box center [690, 260] width 30 height 11
click at [767, 257] on div "Difficulty viewing your box folder? You can also access your account directly o…" at bounding box center [456, 129] width 650 height 334
click at [328, 48] on button "Dobeverde LLC (1120S Dec YE)" at bounding box center [310, 46] width 94 height 9
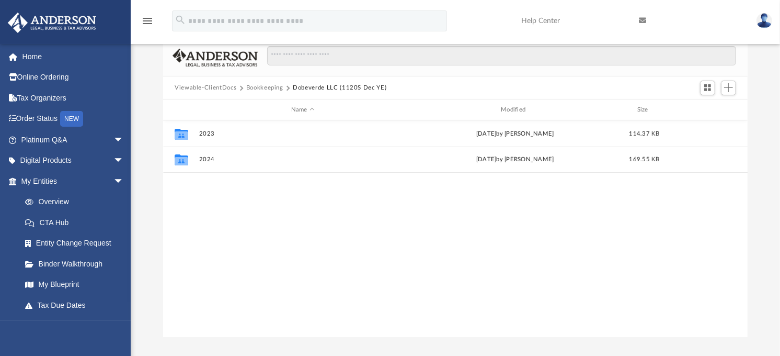
scroll to position [44, 0]
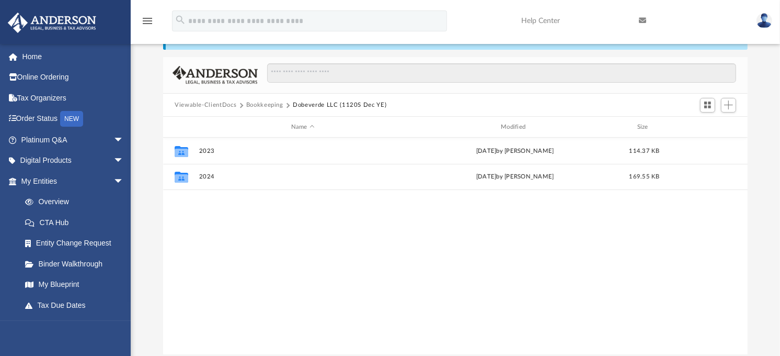
click at [259, 105] on button "Bookkeeping" at bounding box center [264, 104] width 37 height 9
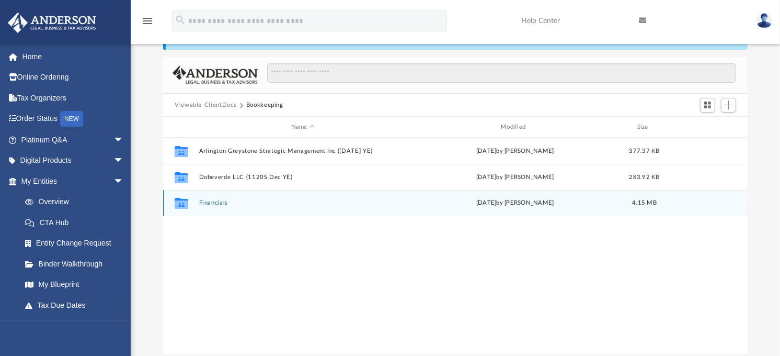
click at [217, 204] on button "Financials" at bounding box center [303, 203] width 208 height 7
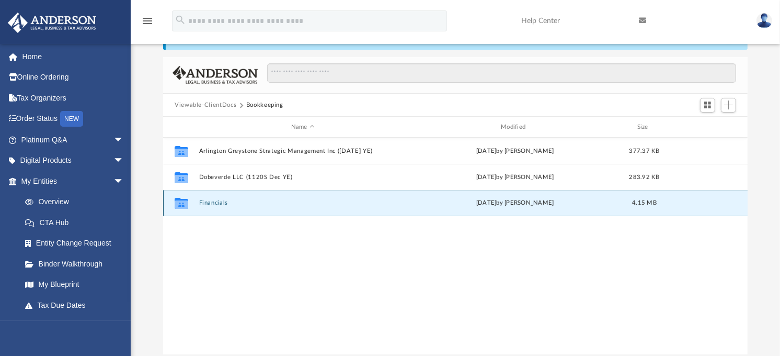
click at [217, 204] on button "Financials" at bounding box center [303, 203] width 208 height 7
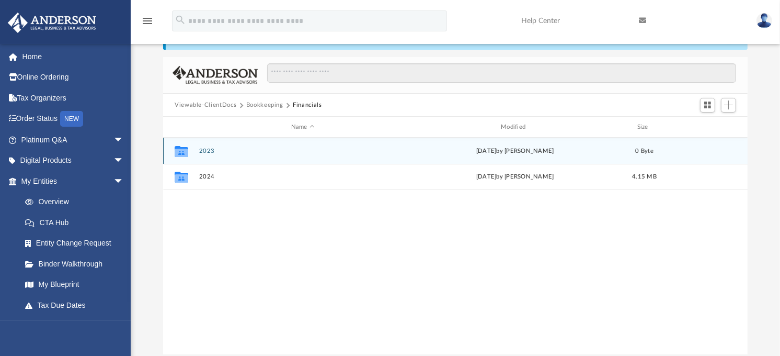
click at [210, 153] on button "2023" at bounding box center [303, 150] width 208 height 7
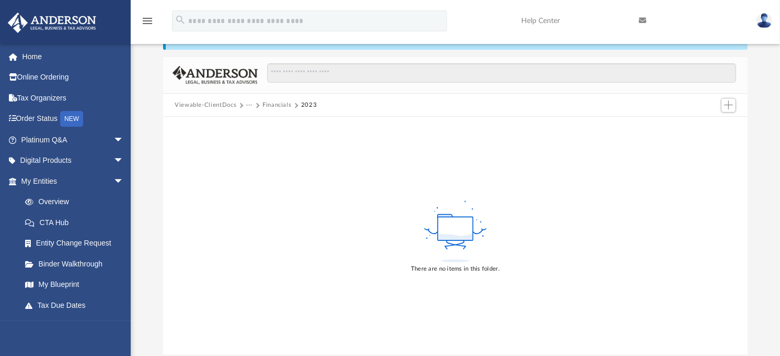
click at [274, 106] on button "Financials" at bounding box center [277, 104] width 29 height 9
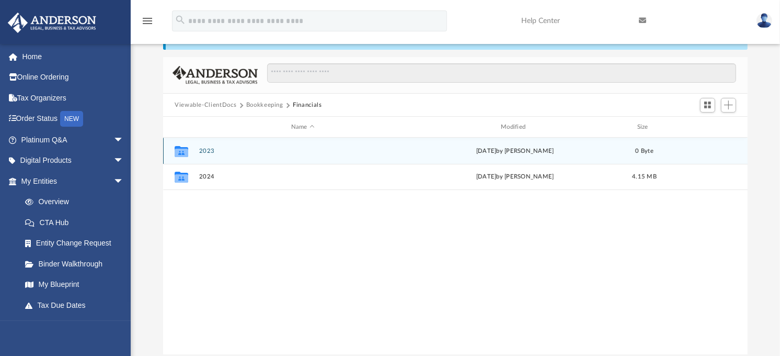
scroll to position [228, 576]
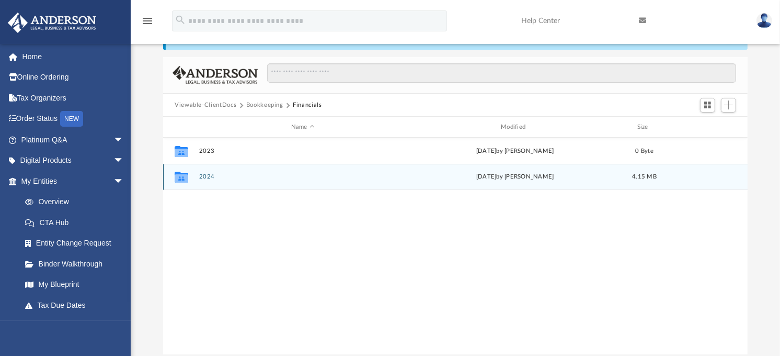
click at [206, 175] on button "2024" at bounding box center [303, 177] width 208 height 7
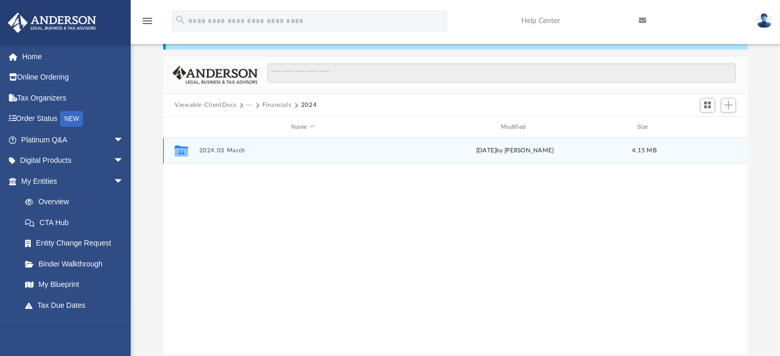
click at [223, 152] on button "2024.03 March" at bounding box center [303, 150] width 208 height 7
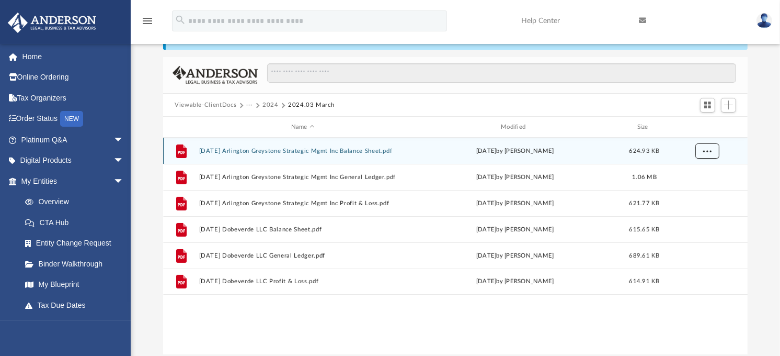
click at [707, 153] on span "More options" at bounding box center [707, 151] width 8 height 6
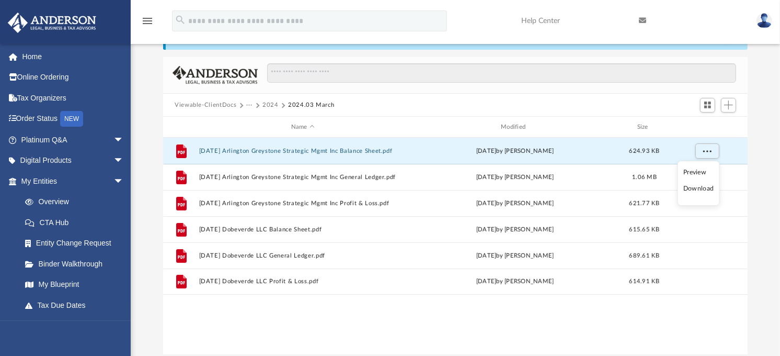
click at [709, 192] on li "Download" at bounding box center [699, 188] width 30 height 11
click at [767, 221] on div "Difficulty viewing your box folder? You can also access your account directly o…" at bounding box center [456, 187] width 650 height 334
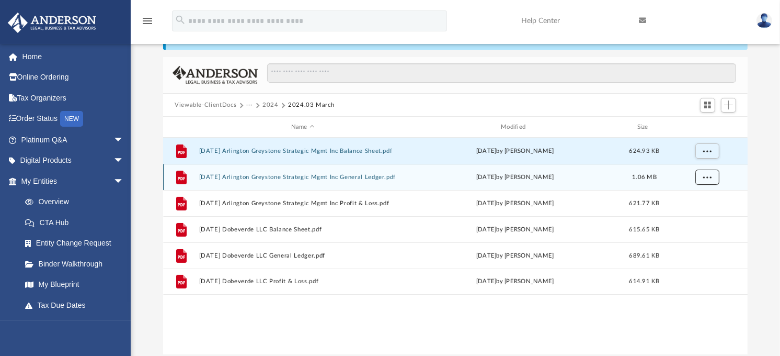
click at [712, 176] on button "More options" at bounding box center [708, 177] width 24 height 16
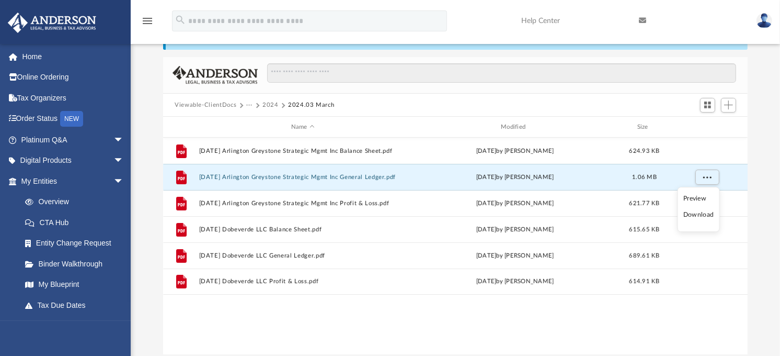
click at [699, 218] on li "Download" at bounding box center [699, 214] width 30 height 11
click at [759, 200] on div "Difficulty viewing your box folder? You can also access your account directly o…" at bounding box center [456, 187] width 650 height 334
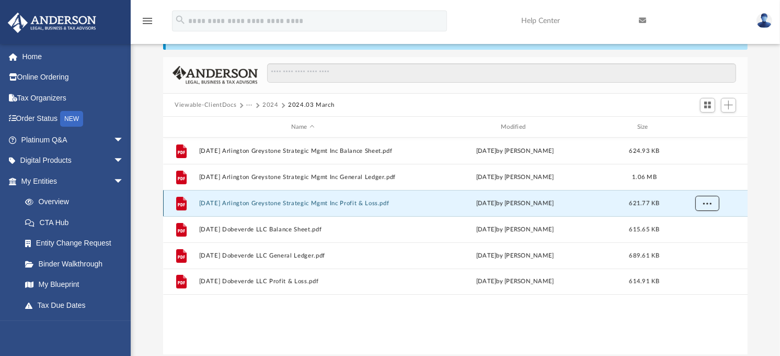
click at [709, 204] on span "More options" at bounding box center [707, 203] width 8 height 6
click at [703, 241] on li "Download" at bounding box center [699, 240] width 30 height 11
click at [775, 200] on div "Difficulty viewing your box folder? You can also access your account directly o…" at bounding box center [456, 187] width 650 height 334
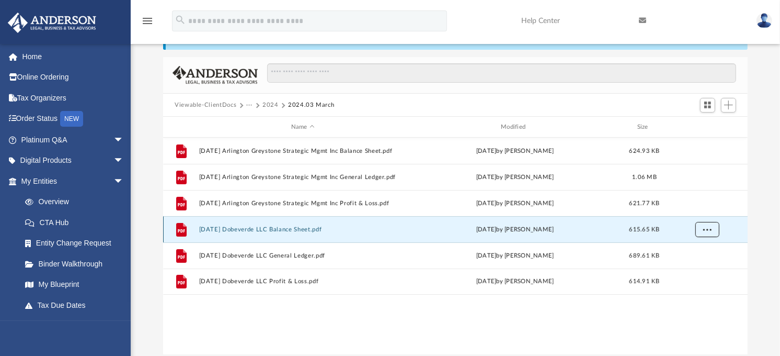
click at [712, 229] on button "More options" at bounding box center [708, 230] width 24 height 16
click at [707, 266] on li "Download" at bounding box center [699, 267] width 30 height 11
click at [765, 242] on div "Difficulty viewing your box folder? You can also access your account directly o…" at bounding box center [456, 187] width 650 height 334
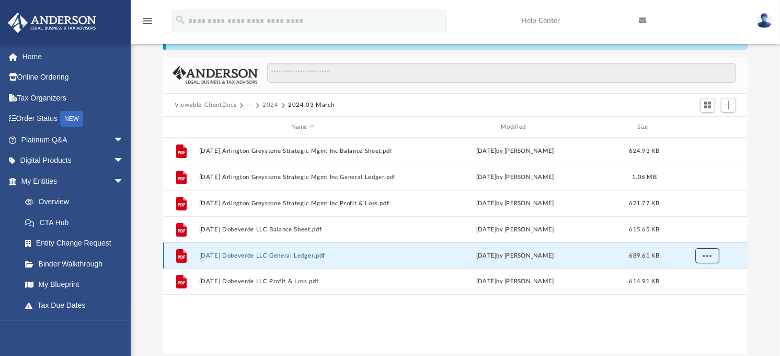
click at [703, 259] on button "More options" at bounding box center [708, 256] width 24 height 16
click at [705, 295] on li "Download" at bounding box center [699, 293] width 30 height 11
click at [761, 244] on div "Difficulty viewing your box folder? You can also access your account directly o…" at bounding box center [456, 187] width 650 height 334
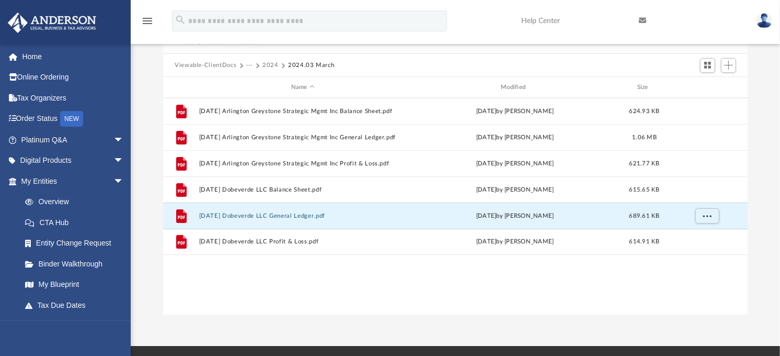
scroll to position [102, 0]
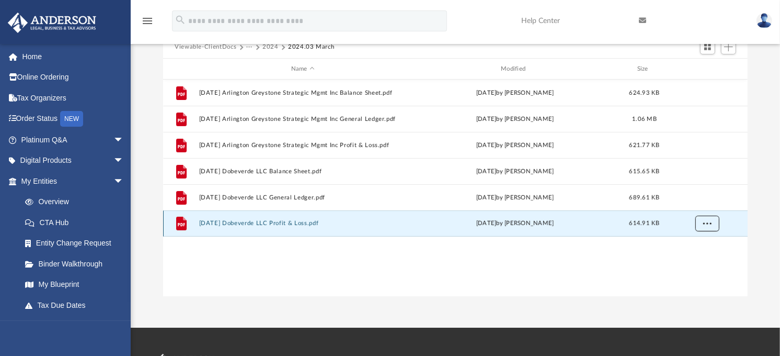
click at [704, 224] on span "More options" at bounding box center [707, 223] width 8 height 6
click at [705, 260] on li "Download" at bounding box center [699, 261] width 30 height 11
click at [764, 296] on div "App mmilheim@asu.edu Sign Out christopherzebradesign@gmail.com Home Online Orde…" at bounding box center [390, 112] width 780 height 429
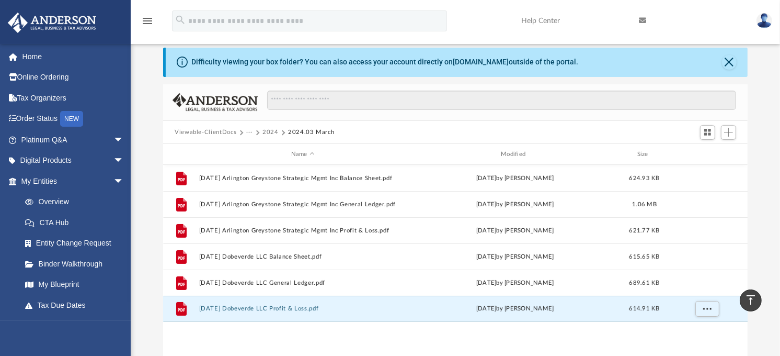
scroll to position [0, 0]
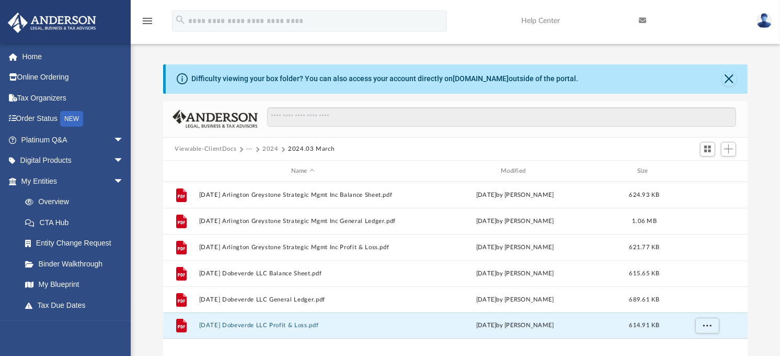
click at [248, 148] on button "···" at bounding box center [249, 148] width 7 height 9
click at [223, 147] on button "Viewable-ClientDocs" at bounding box center [206, 148] width 62 height 9
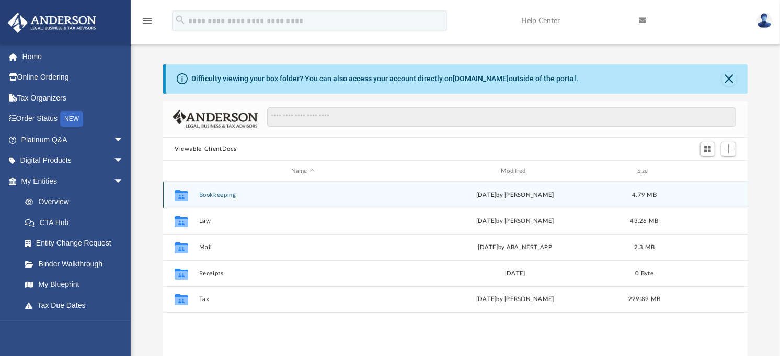
click at [223, 195] on button "Bookkeeping" at bounding box center [303, 194] width 208 height 7
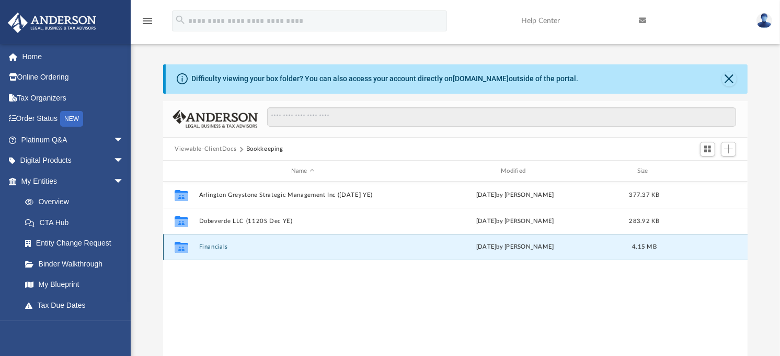
click at [213, 248] on button "Financials" at bounding box center [303, 247] width 208 height 7
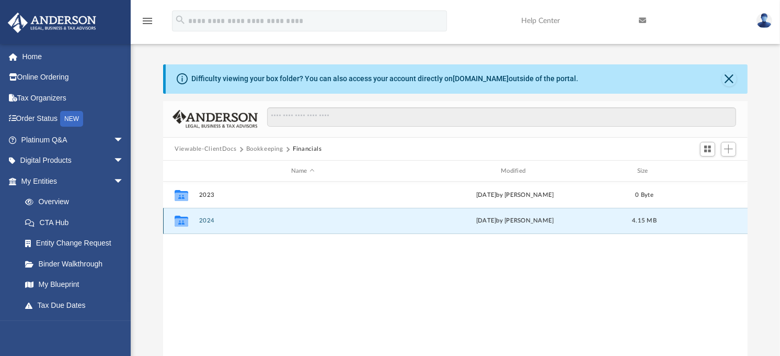
click at [204, 224] on button "2024" at bounding box center [303, 221] width 208 height 7
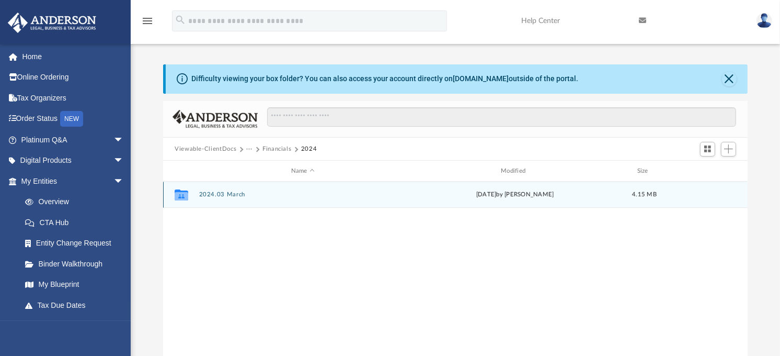
click at [222, 196] on button "2024.03 March" at bounding box center [303, 194] width 208 height 7
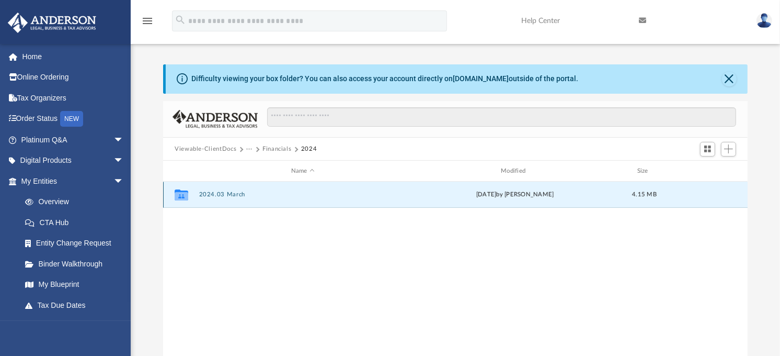
click at [222, 196] on button "2024.03 March" at bounding box center [303, 194] width 208 height 7
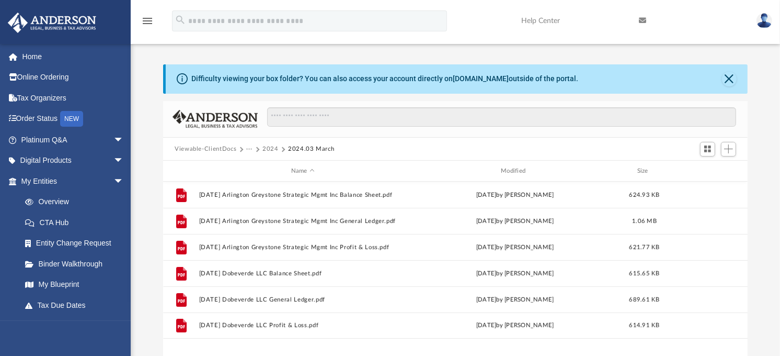
click at [269, 148] on button "2024" at bounding box center [271, 148] width 16 height 9
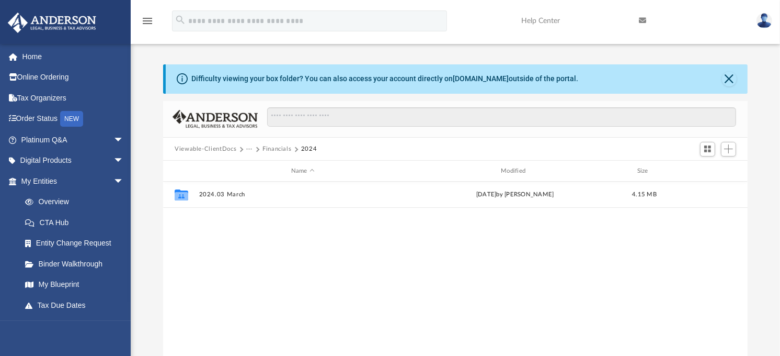
click at [250, 149] on button "···" at bounding box center [249, 148] width 7 height 9
click at [358, 152] on div "Viewable-ClientDocs ··· Financials 2024" at bounding box center [455, 149] width 585 height 23
click at [278, 147] on button "Financials" at bounding box center [277, 148] width 29 height 9
click at [269, 147] on button "Bookkeeping" at bounding box center [264, 148] width 37 height 9
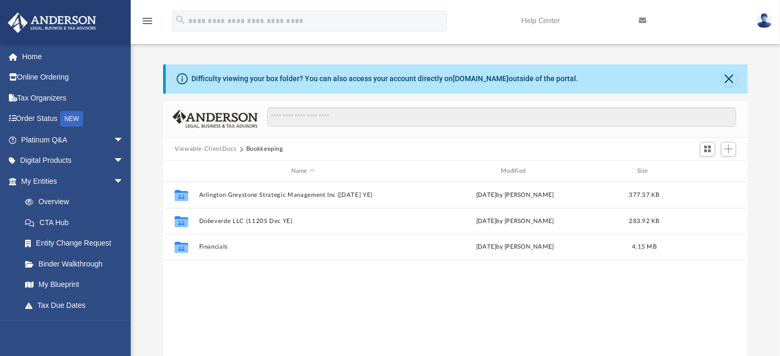
click at [226, 147] on button "Viewable-ClientDocs" at bounding box center [206, 148] width 62 height 9
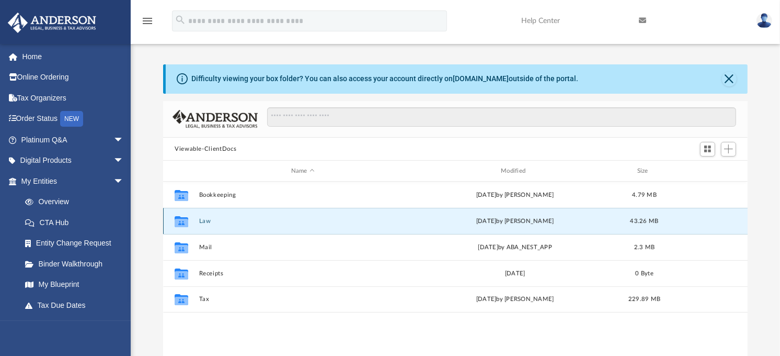
click at [202, 221] on button "Law" at bounding box center [303, 221] width 208 height 7
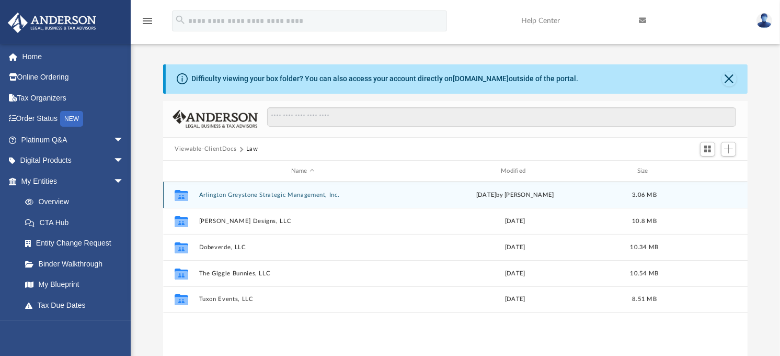
click at [229, 191] on button "Arlington Greystone Strategic Management, Inc." at bounding box center [303, 194] width 208 height 7
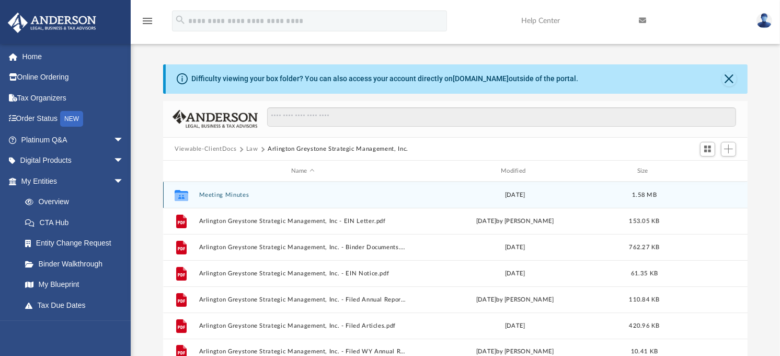
click at [206, 195] on button "Meeting Minutes" at bounding box center [303, 194] width 208 height 7
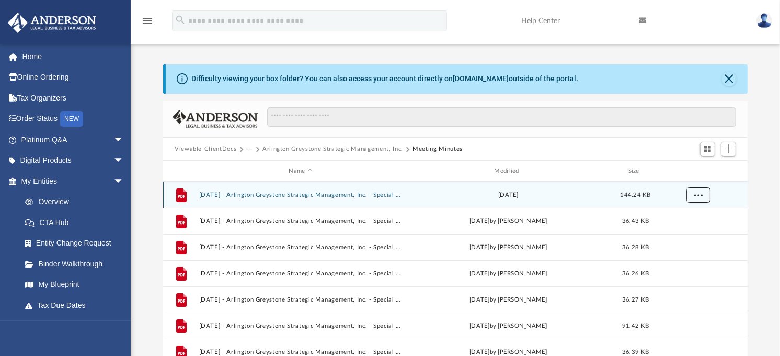
click at [698, 198] on button "More options" at bounding box center [699, 195] width 24 height 16
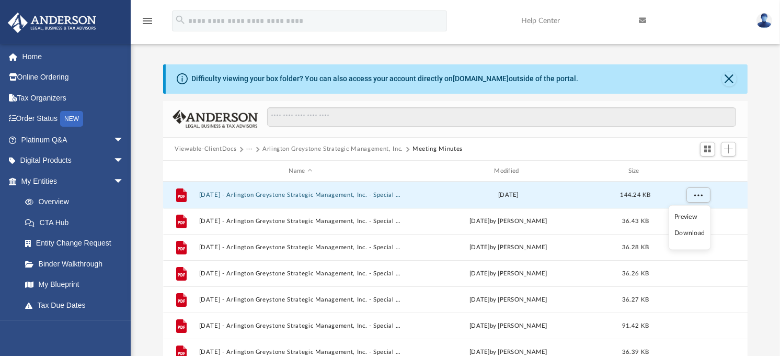
click at [684, 235] on li "Download" at bounding box center [690, 233] width 30 height 11
click at [696, 196] on span "More options" at bounding box center [699, 195] width 8 height 6
click at [759, 197] on div "Difficulty viewing your box folder? You can also access your account directly o…" at bounding box center [456, 231] width 650 height 334
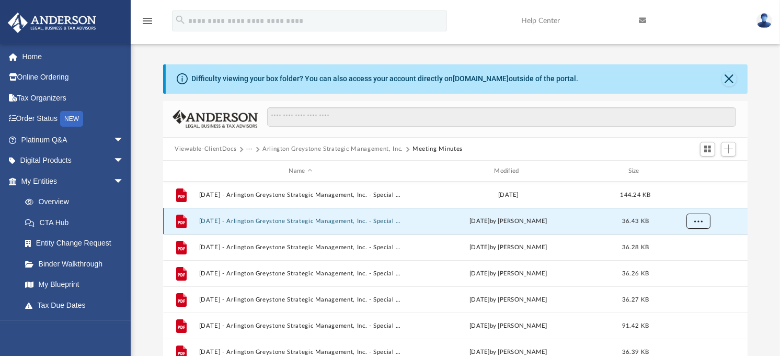
click at [696, 221] on span "More options" at bounding box center [699, 221] width 8 height 6
click at [687, 259] on li "Download" at bounding box center [690, 259] width 30 height 11
click at [771, 254] on div "Difficulty viewing your box folder? You can also access your account directly o…" at bounding box center [456, 231] width 650 height 334
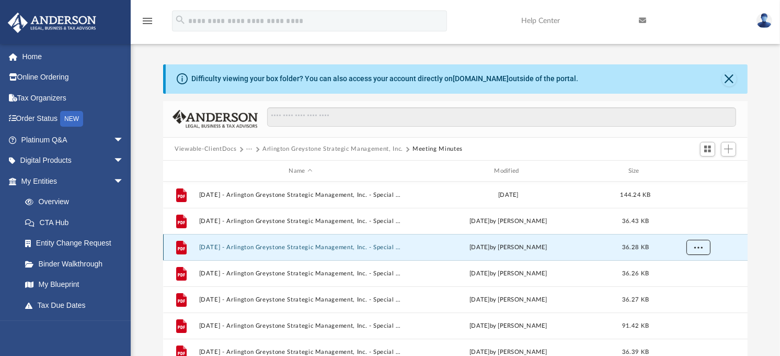
click at [696, 248] on span "More options" at bounding box center [699, 247] width 8 height 6
click at [687, 288] on li "Download" at bounding box center [690, 285] width 30 height 11
click at [772, 262] on div "Difficulty viewing your box folder? You can also access your account directly o…" at bounding box center [456, 231] width 650 height 334
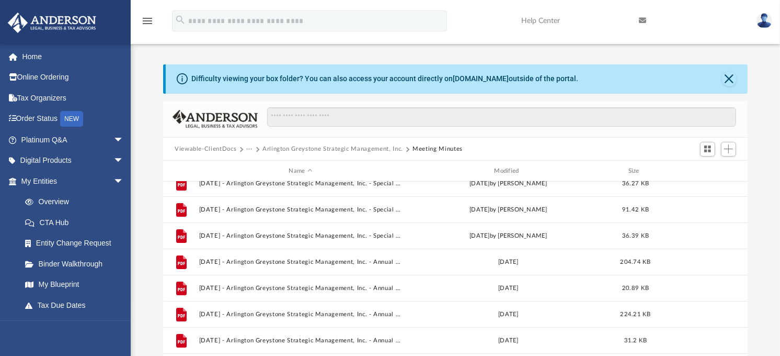
scroll to position [58, 0]
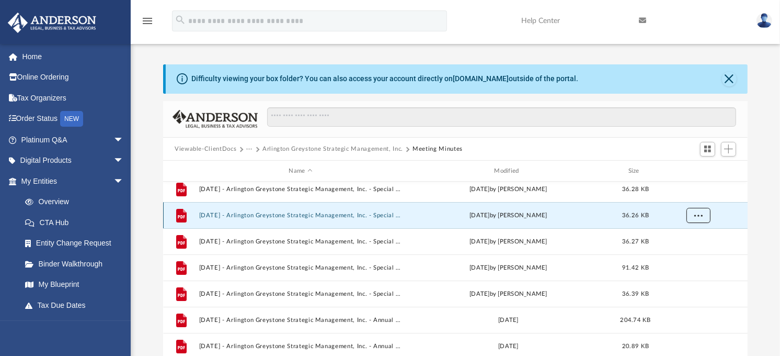
click at [704, 216] on button "More options" at bounding box center [699, 216] width 24 height 16
click at [699, 254] on li "Download" at bounding box center [690, 253] width 30 height 11
click at [765, 235] on div "Difficulty viewing your box folder? You can also access your account directly o…" at bounding box center [456, 231] width 650 height 334
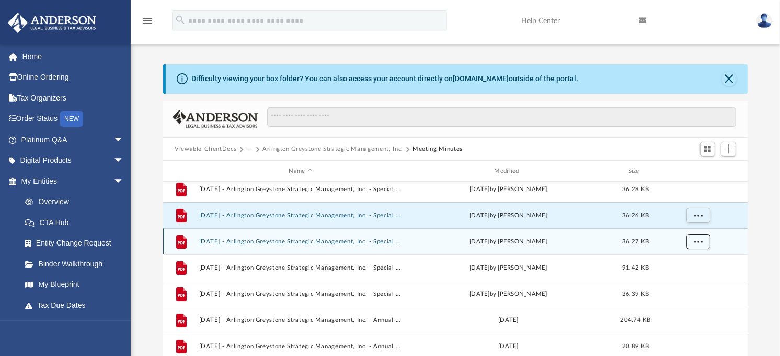
click at [699, 243] on span "More options" at bounding box center [699, 241] width 8 height 6
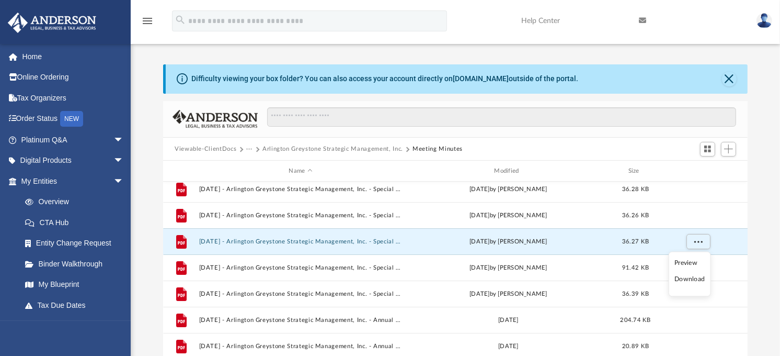
click at [692, 279] on li "Download" at bounding box center [690, 279] width 30 height 11
click at [770, 249] on div "Difficulty viewing your box folder? You can also access your account directly o…" at bounding box center [456, 231] width 650 height 334
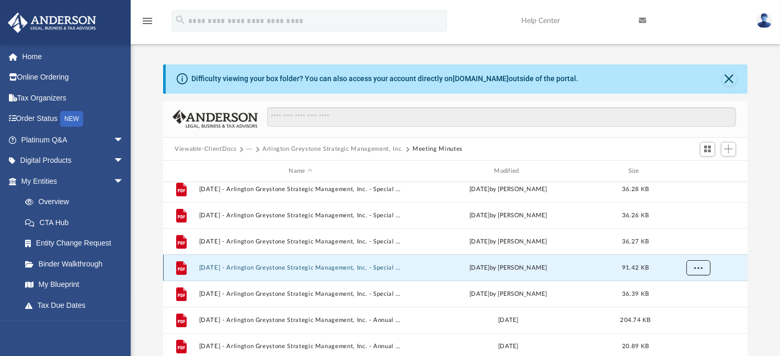
click at [704, 268] on button "More options" at bounding box center [699, 268] width 24 height 16
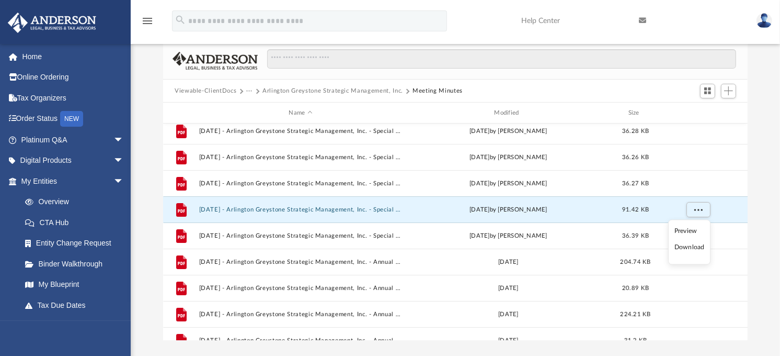
click at [698, 247] on li "Download" at bounding box center [690, 247] width 30 height 11
click at [770, 267] on div "Difficulty viewing your box folder? You can also access your account directly o…" at bounding box center [456, 173] width 650 height 334
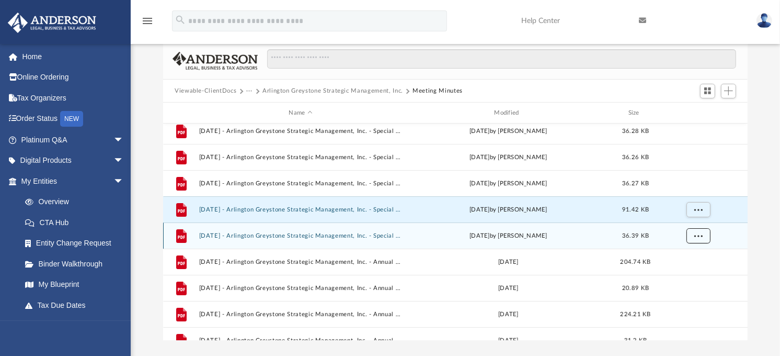
click at [699, 235] on span "More options" at bounding box center [699, 236] width 8 height 6
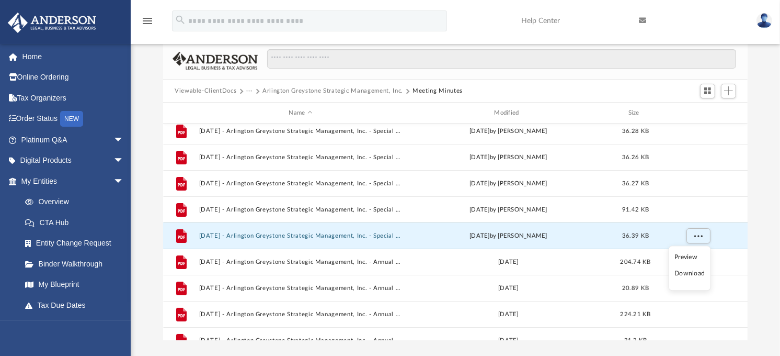
click at [694, 274] on li "Download" at bounding box center [690, 273] width 30 height 11
click at [769, 276] on div "Difficulty viewing your box folder? You can also access your account directly o…" at bounding box center [456, 173] width 650 height 334
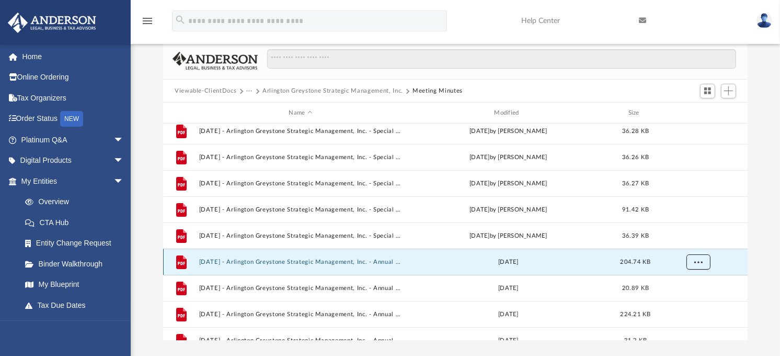
click at [701, 262] on span "More options" at bounding box center [699, 262] width 8 height 6
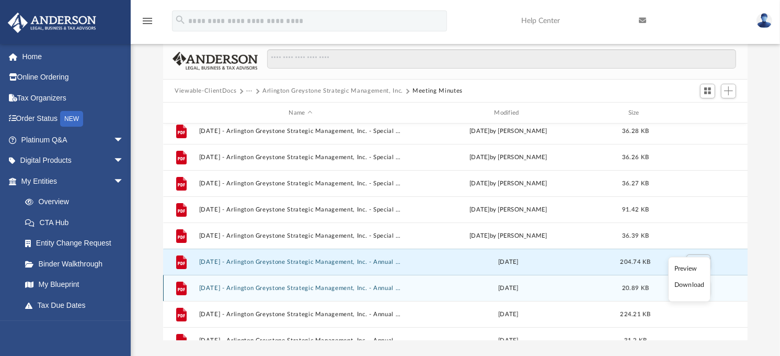
scroll to position [116, 0]
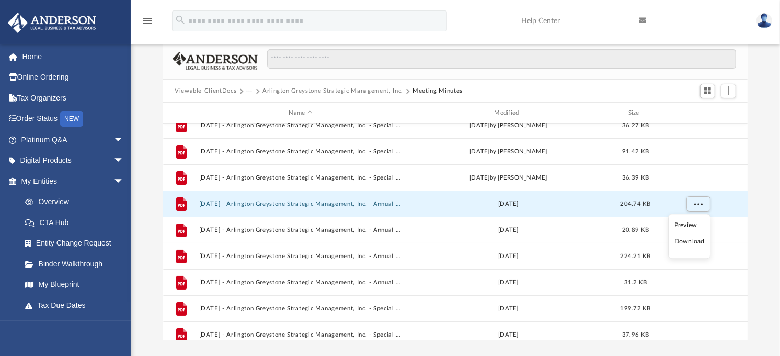
click at [691, 241] on li "Download" at bounding box center [690, 241] width 30 height 11
click at [770, 285] on div "Difficulty viewing your box folder? You can also access your account directly o…" at bounding box center [456, 173] width 650 height 334
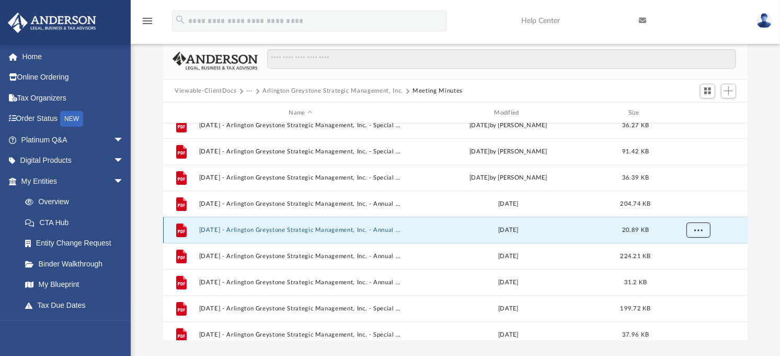
click at [698, 229] on span "More options" at bounding box center [699, 230] width 8 height 6
click at [693, 270] on li "Download" at bounding box center [690, 268] width 30 height 11
click at [767, 177] on div "Difficulty viewing your box folder? You can also access your account directly o…" at bounding box center [456, 173] width 650 height 334
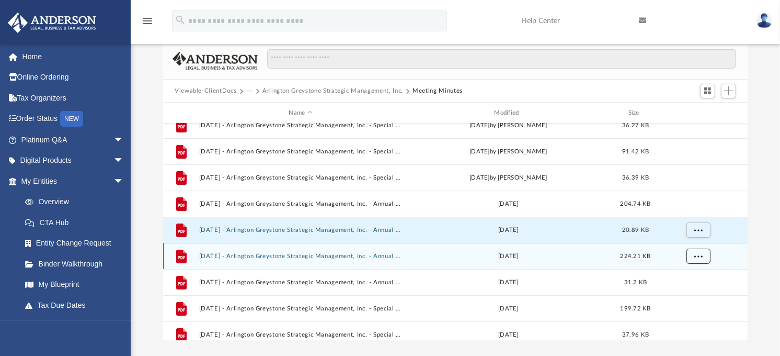
click at [703, 255] on button "More options" at bounding box center [699, 256] width 24 height 16
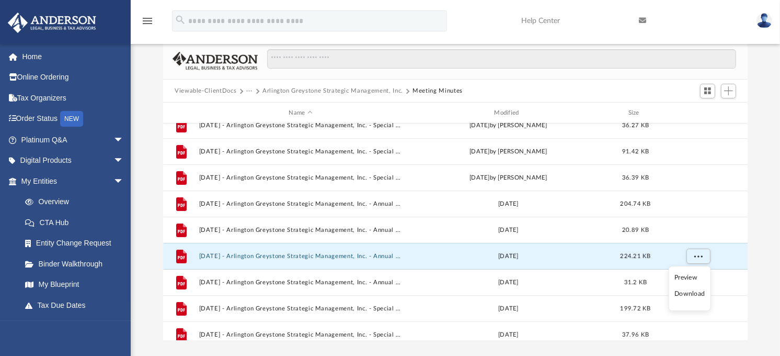
click at [697, 293] on li "Download" at bounding box center [690, 294] width 30 height 11
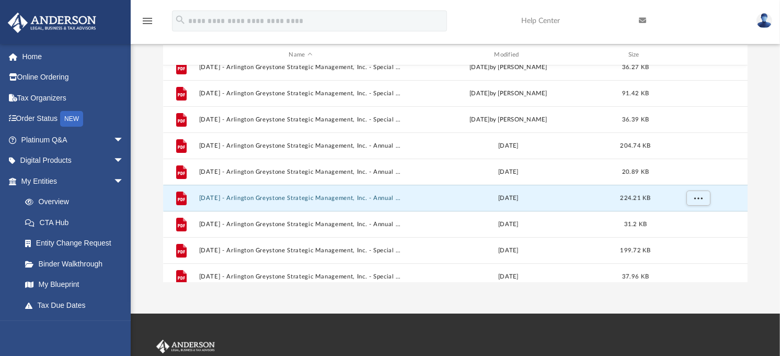
click at [775, 217] on div "Difficulty viewing your box folder? You can also access your account directly o…" at bounding box center [456, 115] width 650 height 334
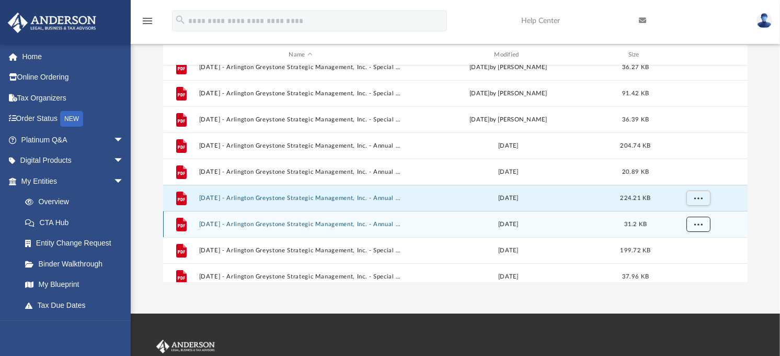
click at [695, 223] on span "More options" at bounding box center [699, 224] width 8 height 6
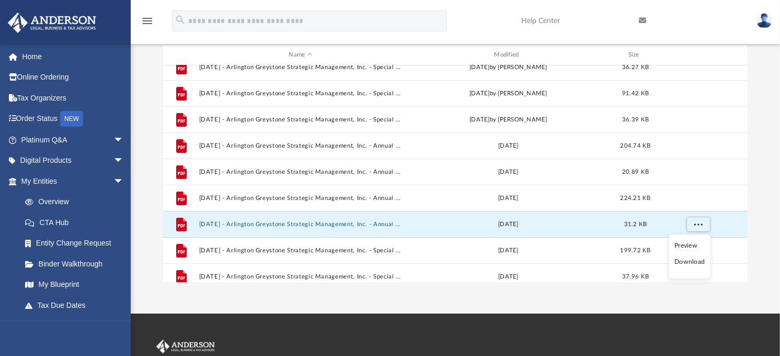
click at [696, 264] on li "Download" at bounding box center [690, 261] width 30 height 11
click at [773, 232] on div "Difficulty viewing your box folder? You can also access your account directly o…" at bounding box center [456, 115] width 650 height 334
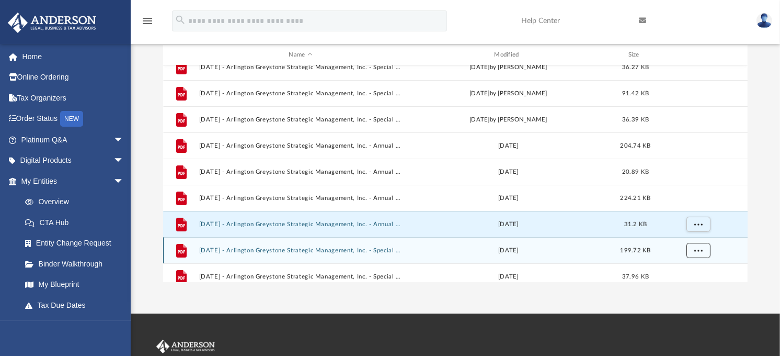
click at [700, 246] on button "More options" at bounding box center [699, 251] width 24 height 16
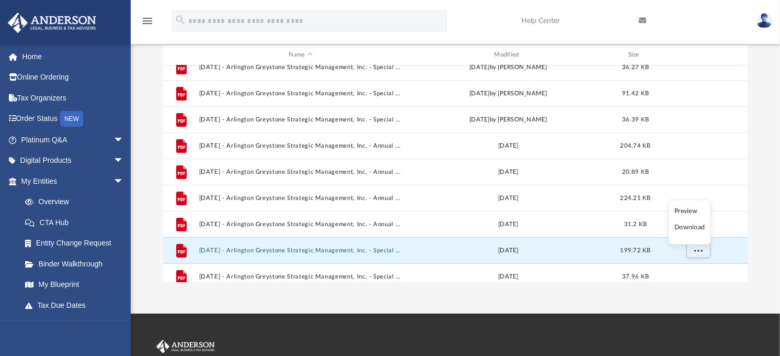
click at [695, 230] on li "Download" at bounding box center [690, 227] width 30 height 11
click at [770, 232] on div "Difficulty viewing your box folder? You can also access your account directly o…" at bounding box center [456, 115] width 650 height 334
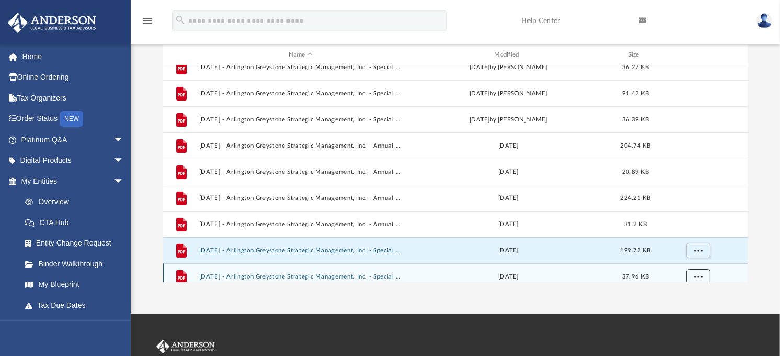
click at [697, 274] on div "File 2023.11.11 - Arlington Greystone Strategic Management, Inc. - Special Dire…" at bounding box center [455, 173] width 585 height 217
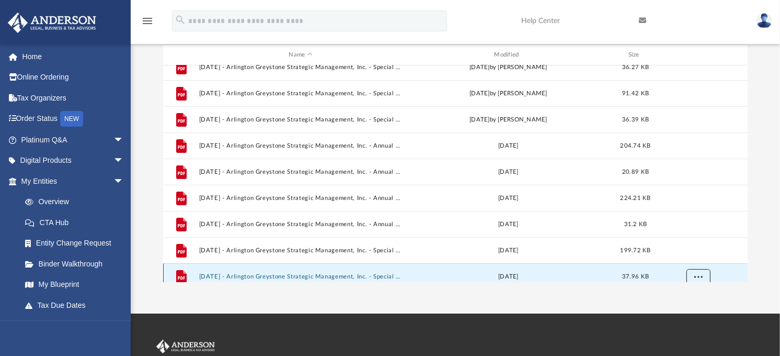
scroll to position [123, 0]
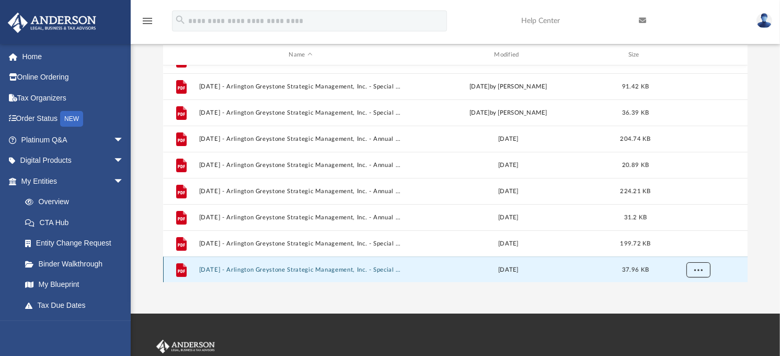
click at [701, 269] on span "More options" at bounding box center [699, 270] width 8 height 6
click at [698, 249] on li "Download" at bounding box center [690, 246] width 30 height 11
click at [768, 228] on div "Difficulty viewing your box folder? You can also access your account directly o…" at bounding box center [456, 115] width 650 height 334
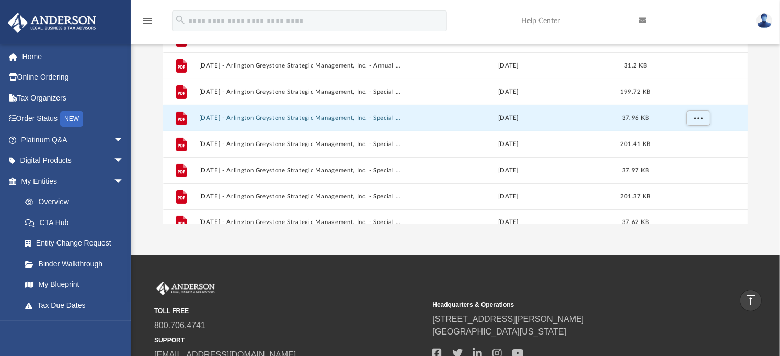
scroll to position [228, 0]
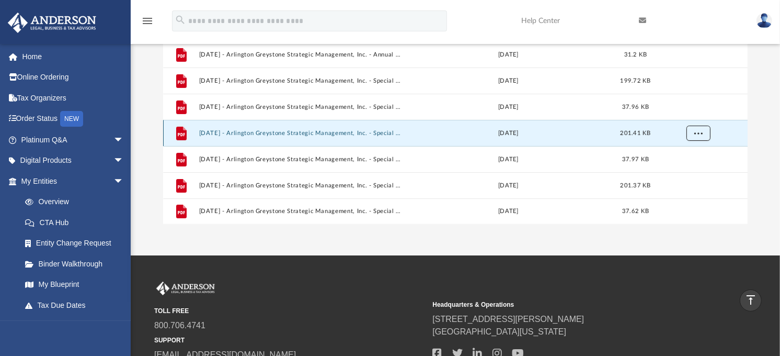
click at [699, 133] on span "More options" at bounding box center [699, 133] width 8 height 6
click at [692, 173] on li "Download" at bounding box center [690, 170] width 30 height 11
drag, startPoint x: 762, startPoint y: 227, endPoint x: 755, endPoint y: 227, distance: 7.3
click at [762, 227] on div "App mmilheim@asu.edu Sign Out christopherzebradesign@gmail.com Home Online Orde…" at bounding box center [390, 40] width 780 height 429
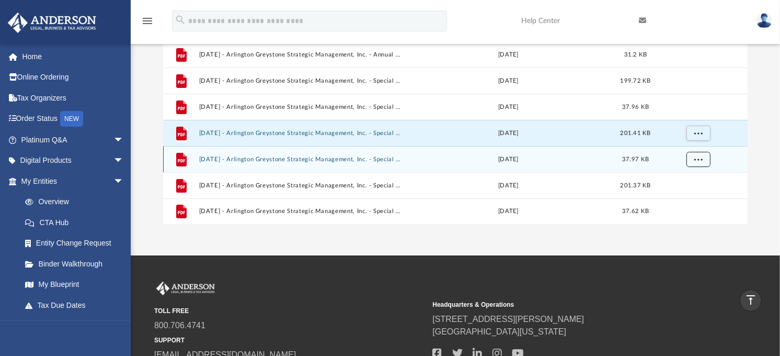
click at [702, 162] on button "More options" at bounding box center [699, 160] width 24 height 16
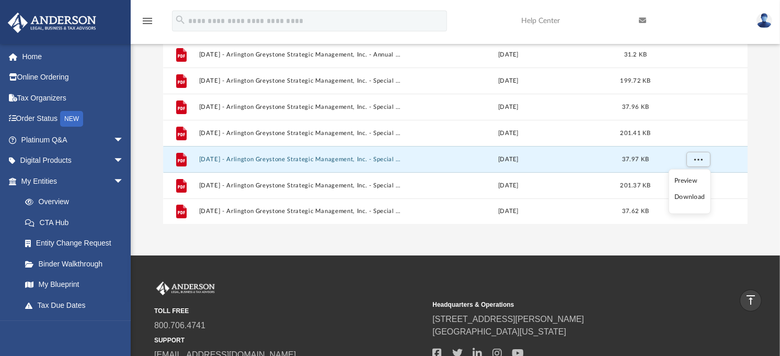
click at [699, 199] on li "Download" at bounding box center [690, 196] width 30 height 11
click at [766, 212] on div "Difficulty viewing your box folder? You can also access your account directly o…" at bounding box center [456, 57] width 650 height 334
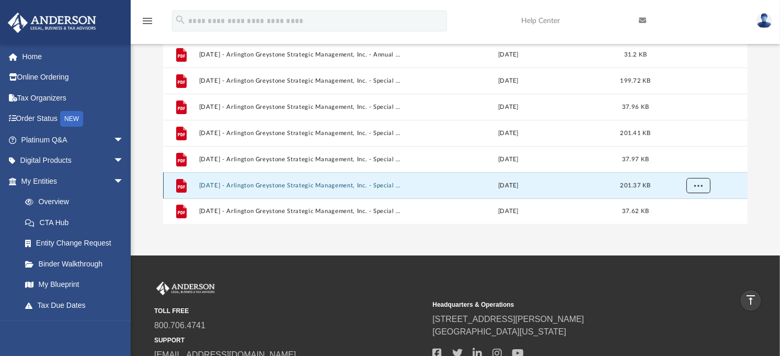
click at [706, 185] on button "More options" at bounding box center [699, 186] width 24 height 16
click at [693, 162] on li "Download" at bounding box center [690, 162] width 30 height 11
click at [775, 201] on div "Difficulty viewing your box folder? You can also access your account directly o…" at bounding box center [456, 57] width 650 height 334
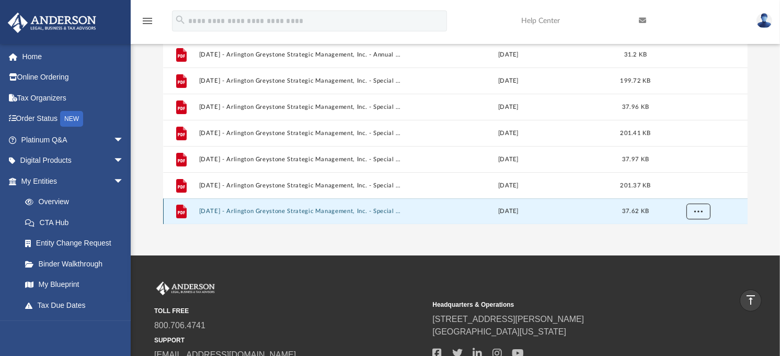
click at [699, 211] on span "More options" at bounding box center [699, 211] width 8 height 6
click at [689, 187] on li "Download" at bounding box center [690, 188] width 30 height 11
click at [765, 206] on div "Difficulty viewing your box folder? You can also access your account directly o…" at bounding box center [456, 57] width 650 height 334
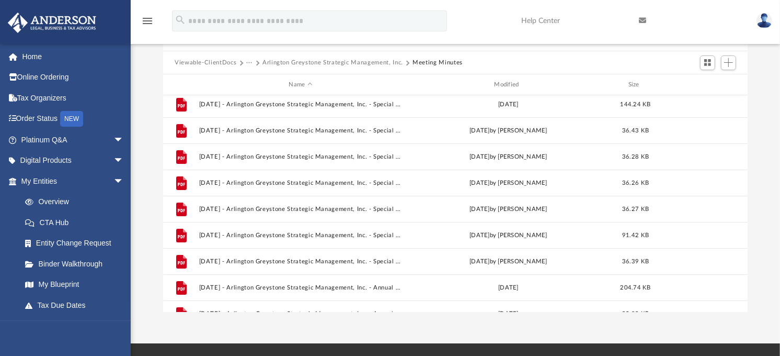
scroll to position [0, 0]
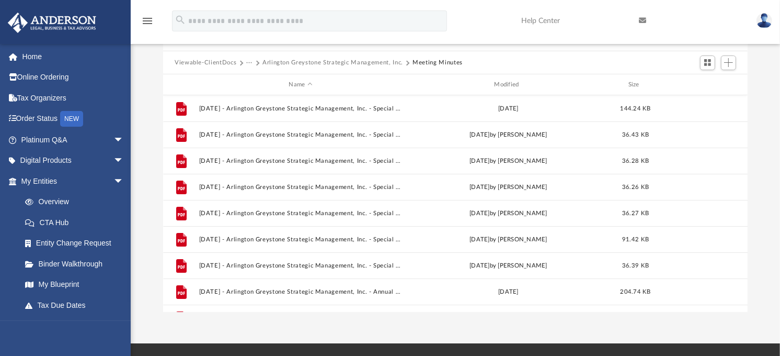
click at [342, 61] on button "Arlington Greystone Strategic Management, Inc." at bounding box center [333, 62] width 141 height 9
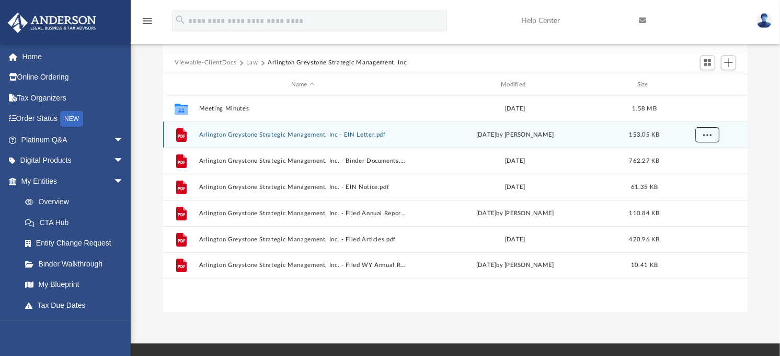
click at [708, 136] on span "More options" at bounding box center [707, 135] width 8 height 6
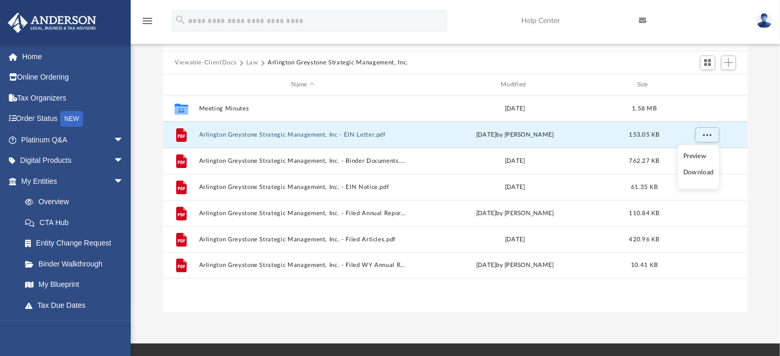
click at [696, 174] on li "Download" at bounding box center [699, 172] width 30 height 11
click at [712, 134] on button "More options" at bounding box center [708, 135] width 24 height 16
click at [698, 173] on li "Download" at bounding box center [699, 172] width 30 height 11
click at [765, 118] on div "Difficulty viewing your box folder? You can also access your account directly o…" at bounding box center [456, 145] width 650 height 334
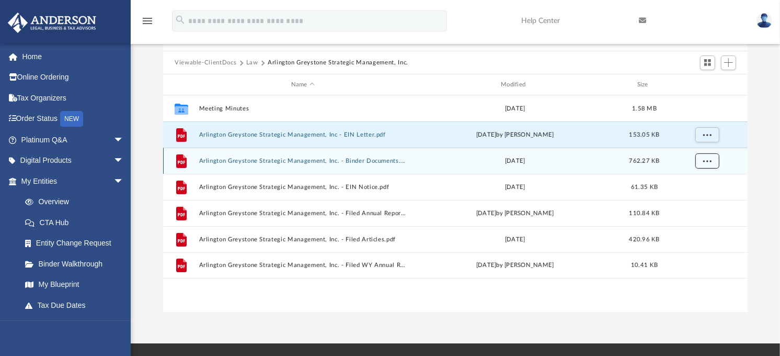
click at [708, 160] on span "More options" at bounding box center [707, 161] width 8 height 6
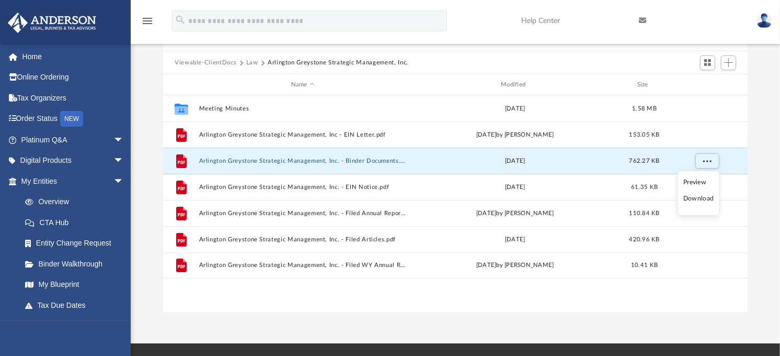
click at [708, 202] on li "Download" at bounding box center [699, 198] width 30 height 11
click at [769, 190] on div "Difficulty viewing your box folder? You can also access your account directly o…" at bounding box center [456, 145] width 650 height 334
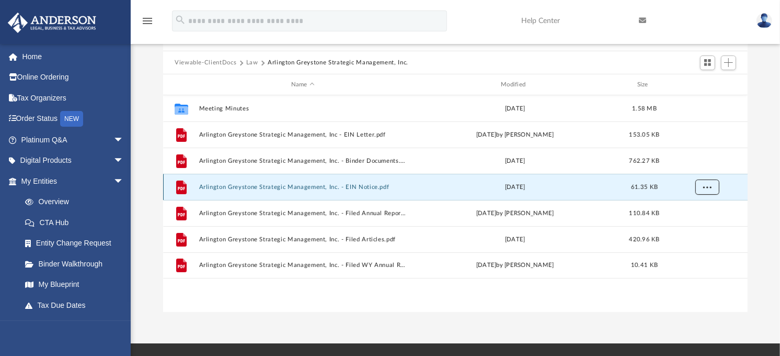
click at [708, 184] on span "More options" at bounding box center [707, 187] width 8 height 6
click at [702, 224] on li "Download" at bounding box center [699, 224] width 30 height 11
click at [766, 231] on div "Difficulty viewing your box folder? You can also access your account directly o…" at bounding box center [456, 145] width 650 height 334
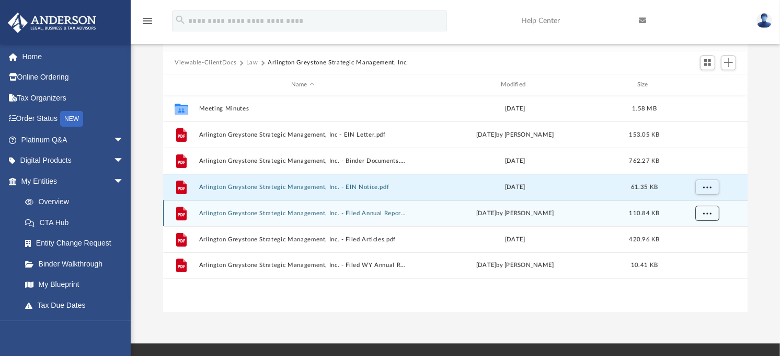
click at [715, 215] on button "More options" at bounding box center [708, 214] width 24 height 16
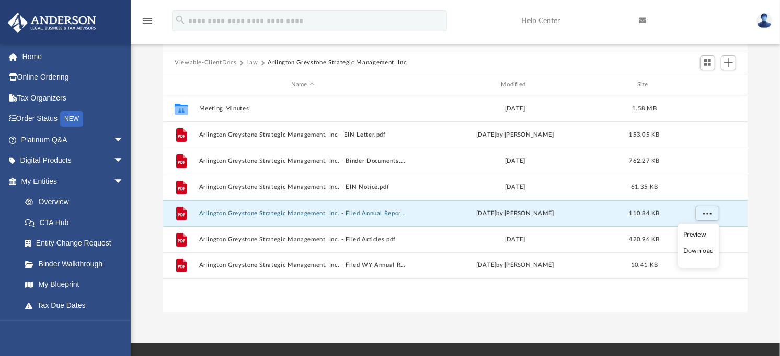
click at [701, 252] on li "Download" at bounding box center [699, 250] width 30 height 11
click at [765, 281] on div "Difficulty viewing your box folder? You can also access your account directly o…" at bounding box center [456, 145] width 650 height 334
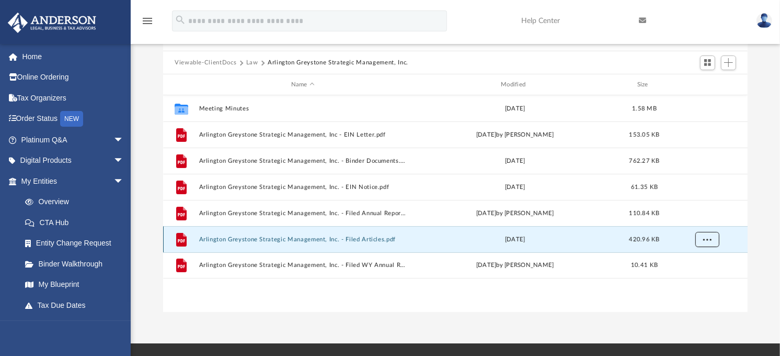
click at [711, 242] on span "More options" at bounding box center [707, 239] width 8 height 6
click at [706, 276] on li "Download" at bounding box center [699, 276] width 30 height 11
click at [774, 264] on div "Difficulty viewing your box folder? You can also access your account directly o…" at bounding box center [456, 145] width 650 height 334
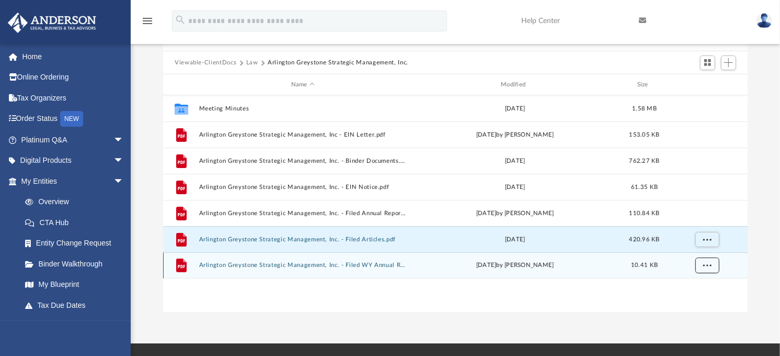
click at [713, 265] on button "More options" at bounding box center [708, 265] width 24 height 16
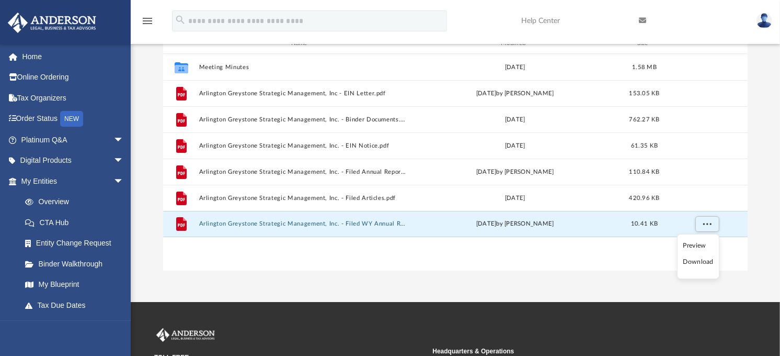
scroll to position [144, 0]
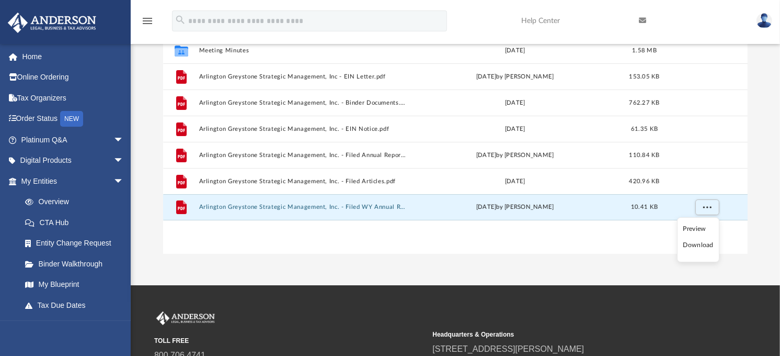
click at [698, 246] on li "Download" at bounding box center [699, 245] width 30 height 11
click at [765, 162] on div "Difficulty viewing your box folder? You can also access your account directly o…" at bounding box center [456, 87] width 650 height 334
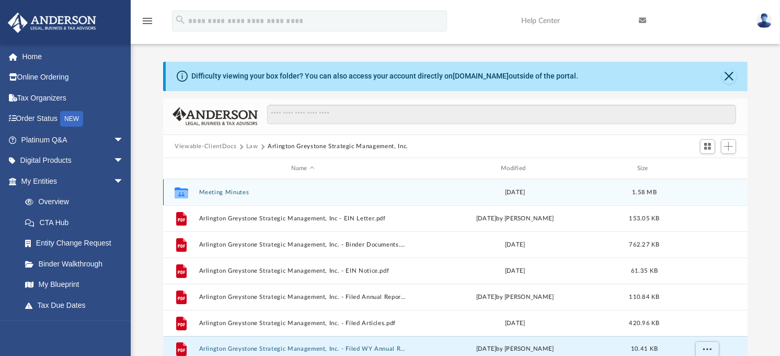
scroll to position [0, 0]
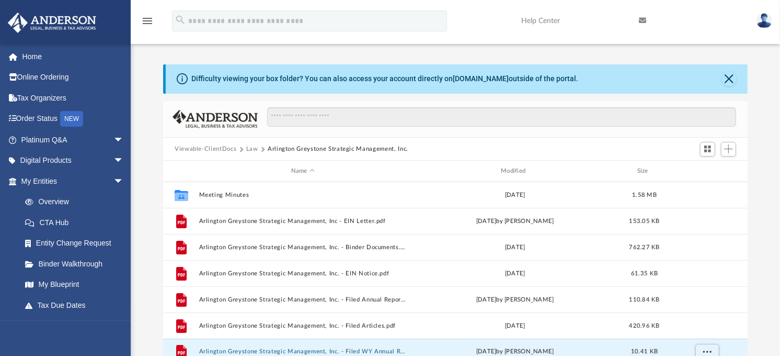
click at [281, 148] on button "Arlington Greystone Strategic Management, Inc." at bounding box center [338, 148] width 141 height 9
click at [250, 149] on button "Law" at bounding box center [252, 148] width 12 height 9
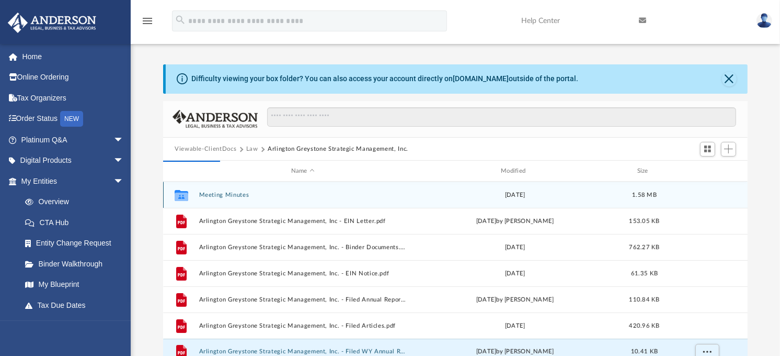
scroll to position [8, 0]
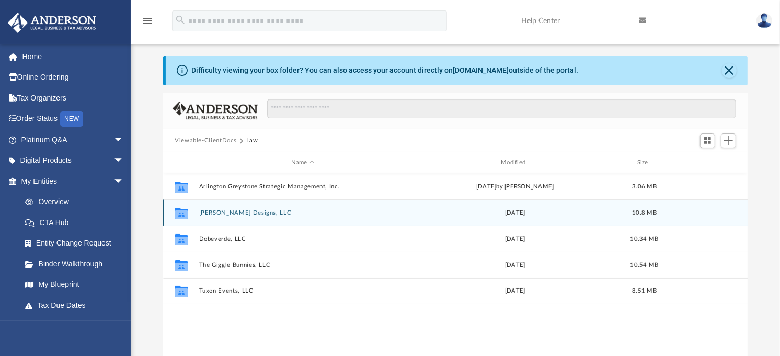
click at [274, 212] on button "Christopher Zebra Designs, LLC" at bounding box center [303, 212] width 208 height 7
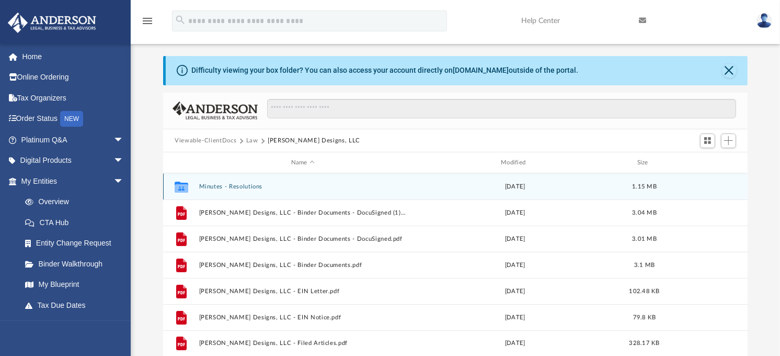
click at [238, 189] on button "Minutes - Resolutions" at bounding box center [303, 186] width 208 height 7
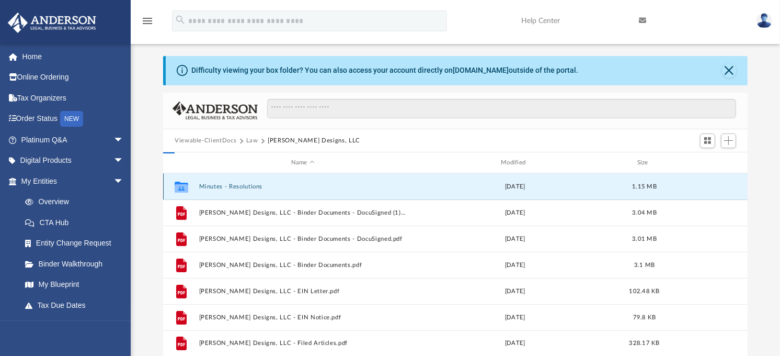
click at [238, 189] on button "Minutes - Resolutions" at bounding box center [303, 186] width 208 height 7
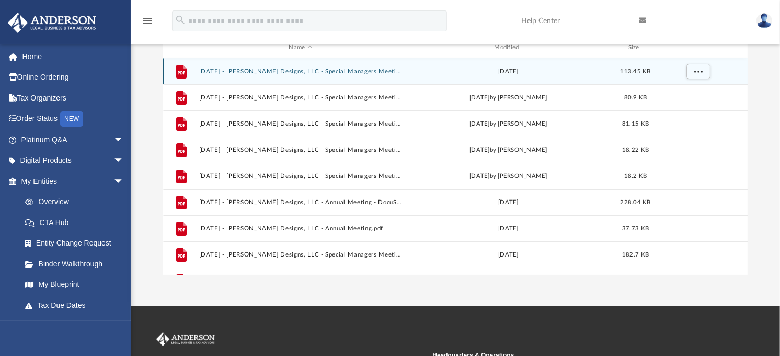
scroll to position [124, 0]
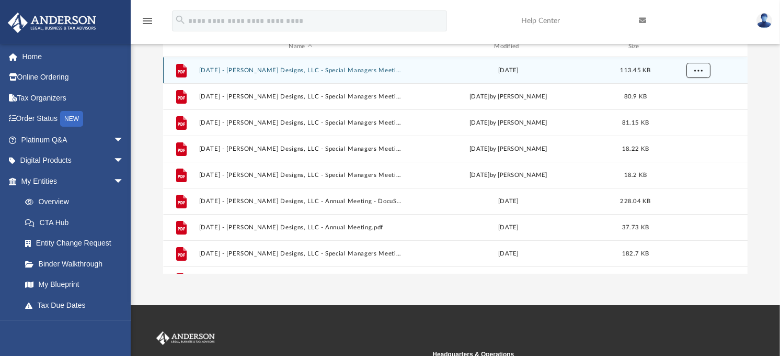
click at [699, 70] on span "More options" at bounding box center [699, 70] width 8 height 6
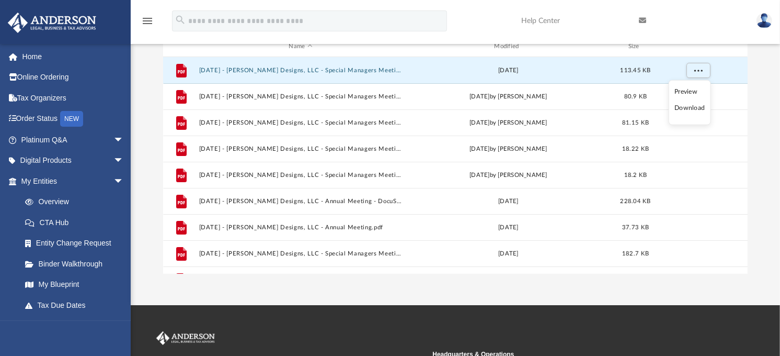
click at [691, 107] on li "Download" at bounding box center [690, 108] width 30 height 11
click at [769, 181] on div "Difficulty viewing your box folder? You can also access your account directly o…" at bounding box center [456, 107] width 650 height 334
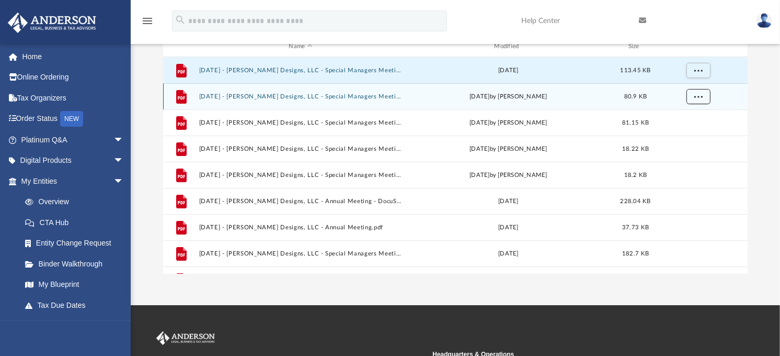
click at [703, 97] on button "More options" at bounding box center [699, 97] width 24 height 16
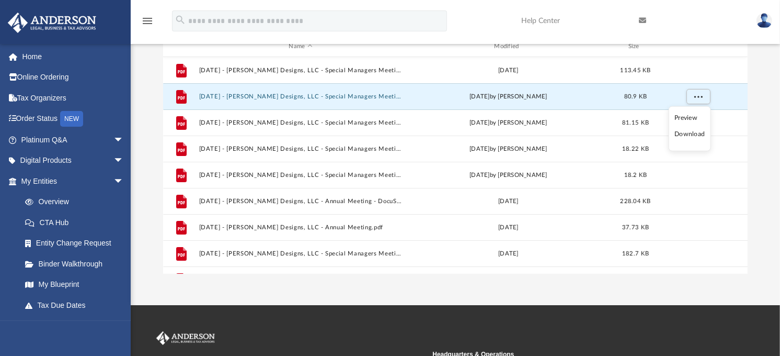
click at [699, 134] on li "Download" at bounding box center [690, 134] width 30 height 11
click at [761, 146] on div "Difficulty viewing your box folder? You can also access your account directly o…" at bounding box center [456, 107] width 650 height 334
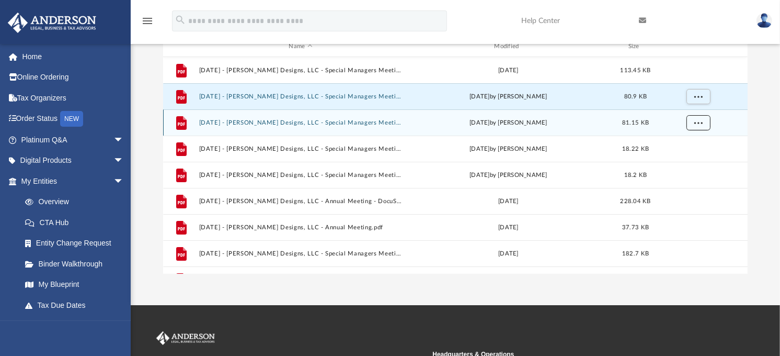
click at [695, 124] on span "More options" at bounding box center [699, 123] width 8 height 6
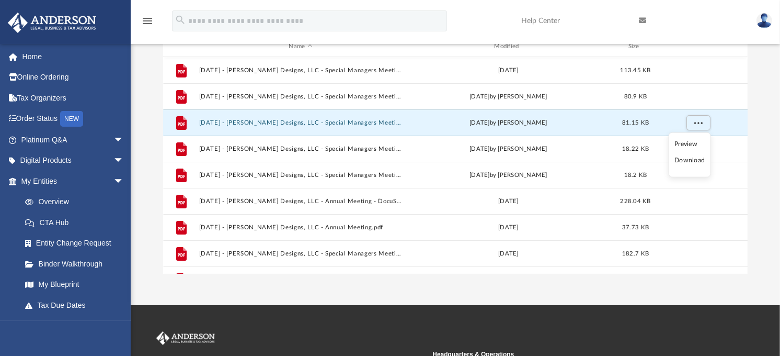
click at [689, 160] on li "Download" at bounding box center [690, 160] width 30 height 11
click at [757, 145] on div "Difficulty viewing your box folder? You can also access your account directly o…" at bounding box center [456, 107] width 650 height 334
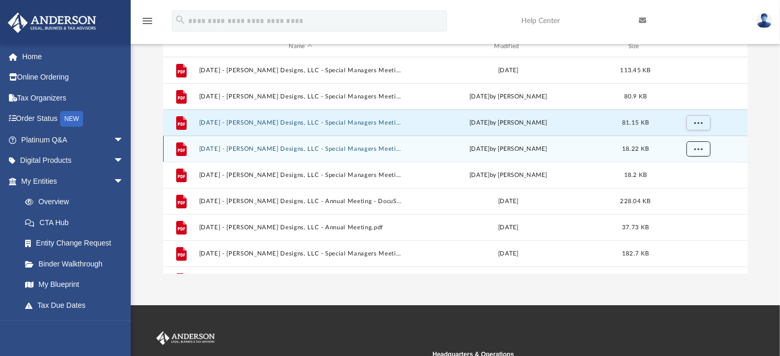
click at [701, 150] on span "More options" at bounding box center [699, 149] width 8 height 6
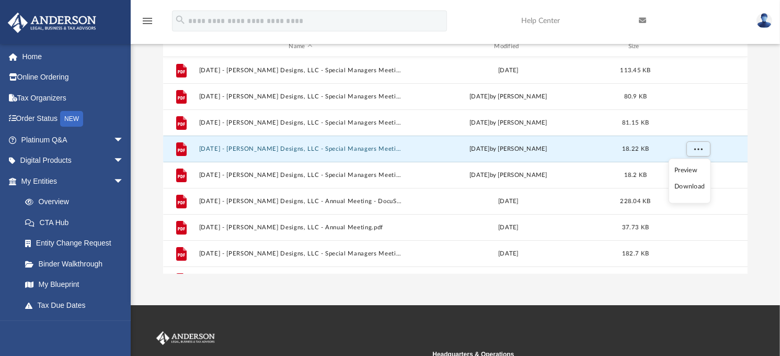
click at [695, 186] on li "Download" at bounding box center [690, 186] width 30 height 11
click at [770, 242] on div "Difficulty viewing your box folder? You can also access your account directly o…" at bounding box center [456, 107] width 650 height 334
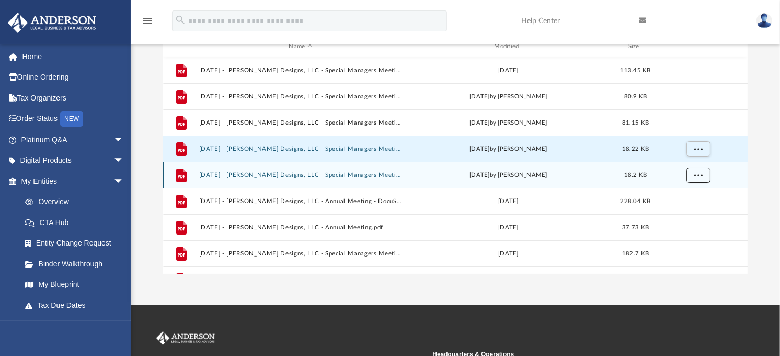
click at [697, 178] on button "More options" at bounding box center [699, 175] width 24 height 16
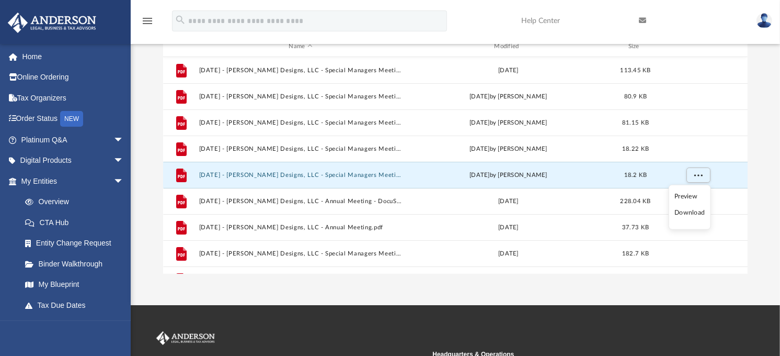
click at [697, 213] on li "Download" at bounding box center [690, 212] width 30 height 11
click at [761, 191] on div "Difficulty viewing your box folder? You can also access your account directly o…" at bounding box center [456, 107] width 650 height 334
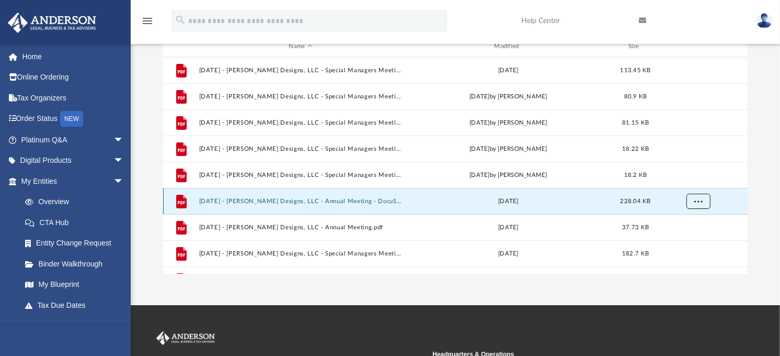
click at [692, 200] on button "More options" at bounding box center [699, 202] width 24 height 16
click at [691, 241] on li "Download" at bounding box center [690, 238] width 30 height 11
click at [760, 201] on div "Difficulty viewing your box folder? You can also access your account directly o…" at bounding box center [456, 107] width 650 height 334
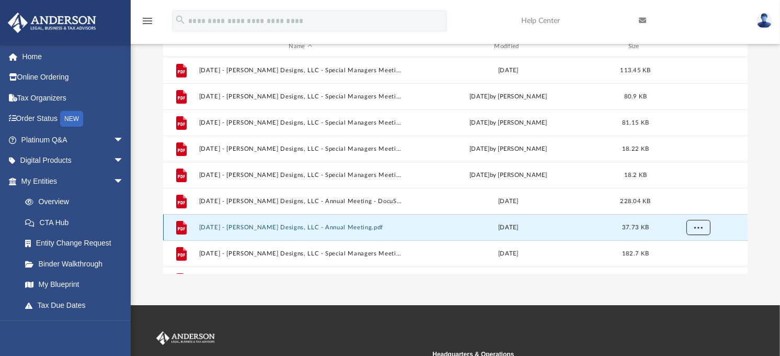
click at [697, 228] on span "More options" at bounding box center [699, 227] width 8 height 6
click at [693, 204] on li "Download" at bounding box center [690, 204] width 30 height 11
click at [763, 157] on div "Difficulty viewing your box folder? You can also access your account directly o…" at bounding box center [456, 107] width 650 height 334
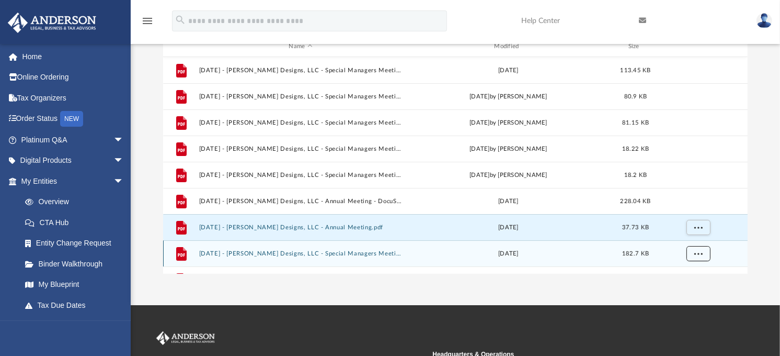
click at [702, 254] on button "More options" at bounding box center [699, 254] width 24 height 16
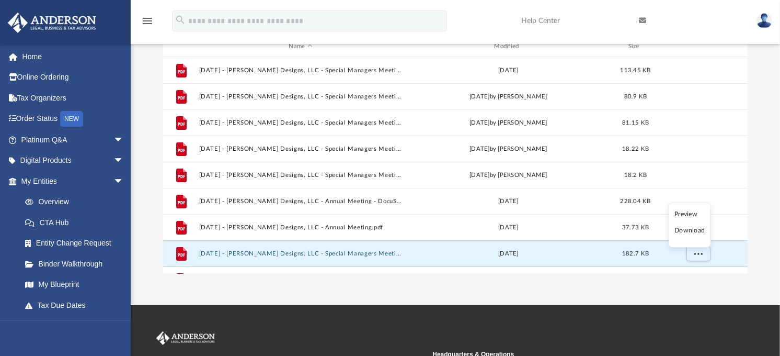
click at [690, 231] on li "Download" at bounding box center [690, 230] width 30 height 11
click at [766, 134] on div "Difficulty viewing your box folder? You can also access your account directly o…" at bounding box center [456, 107] width 650 height 334
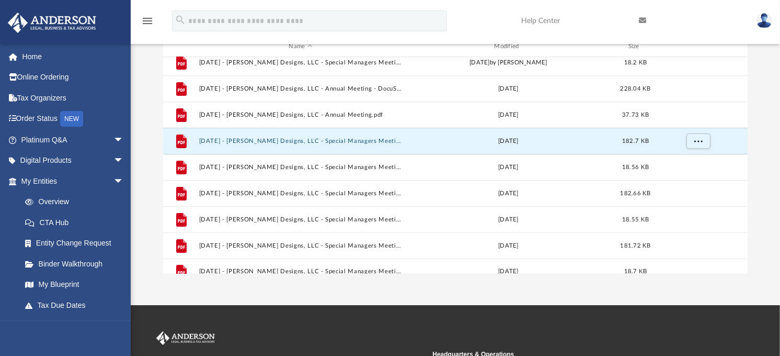
scroll to position [123, 0]
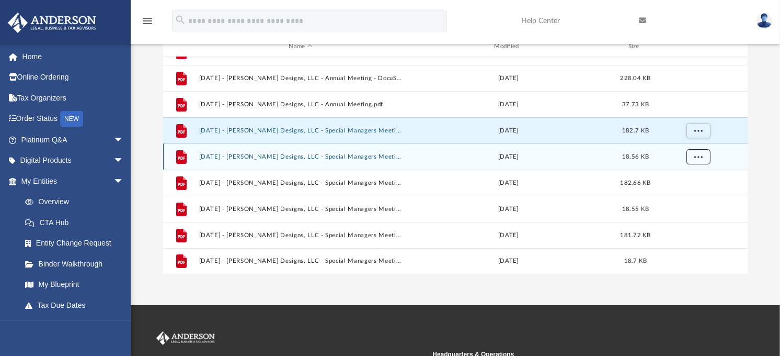
click at [695, 157] on span "More options" at bounding box center [699, 157] width 8 height 6
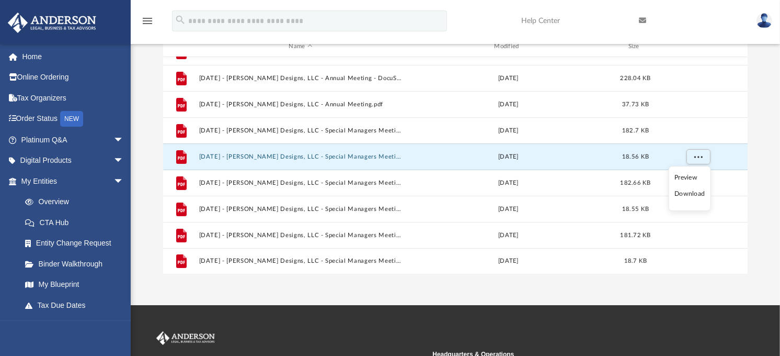
click at [692, 197] on li "Download" at bounding box center [690, 193] width 30 height 11
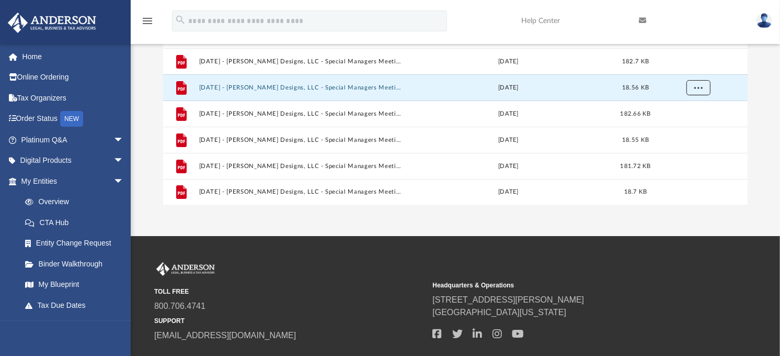
scroll to position [195, 0]
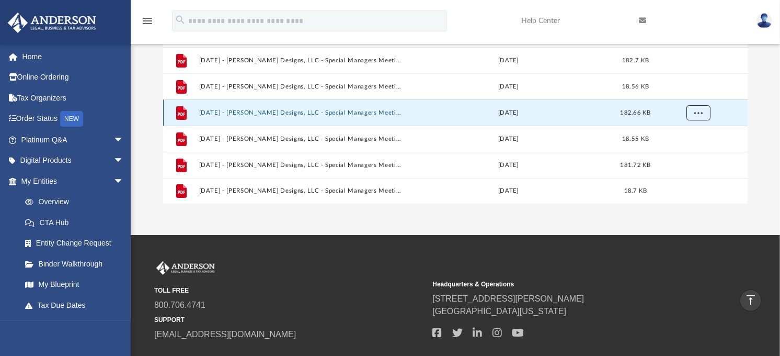
click at [699, 111] on span "More options" at bounding box center [699, 113] width 8 height 6
click at [694, 150] on li "Download" at bounding box center [690, 150] width 30 height 11
click at [768, 185] on div "Difficulty viewing your box folder? You can also access your account directly o…" at bounding box center [456, 37] width 650 height 334
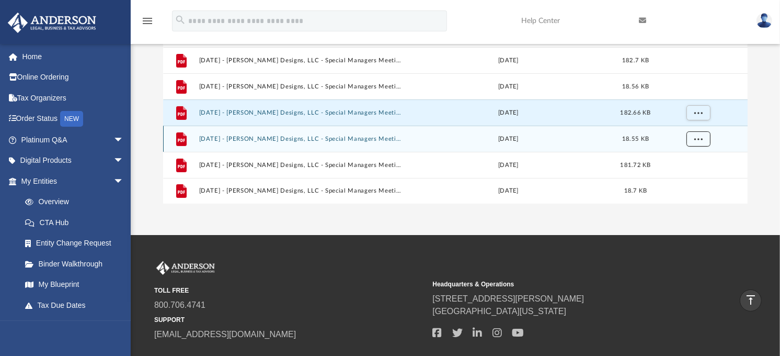
click at [696, 139] on span "More options" at bounding box center [699, 139] width 8 height 6
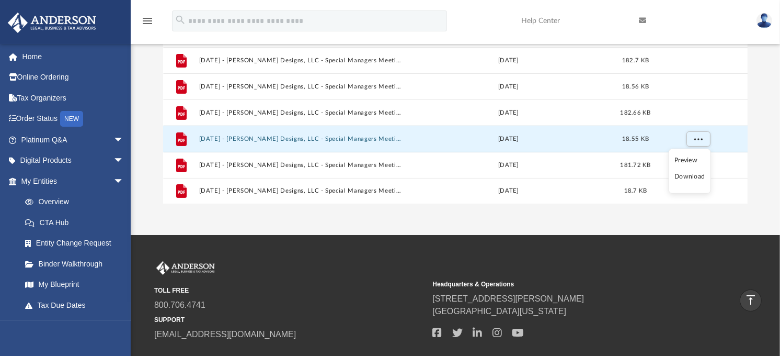
click at [693, 179] on li "Download" at bounding box center [690, 176] width 30 height 11
click at [766, 199] on div "Difficulty viewing your box folder? You can also access your account directly o…" at bounding box center [456, 37] width 650 height 334
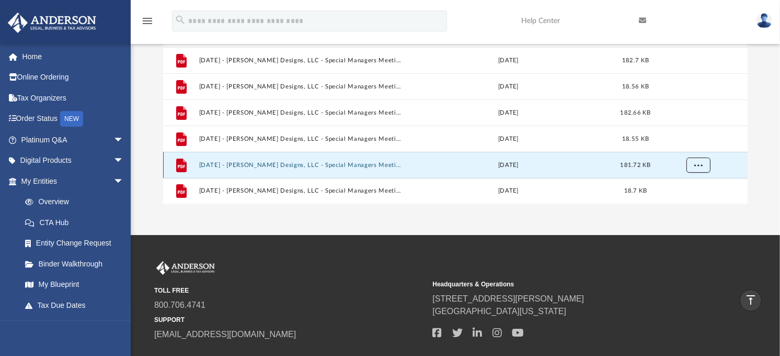
click at [702, 165] on button "More options" at bounding box center [699, 165] width 24 height 16
click at [694, 143] on li "Download" at bounding box center [690, 142] width 30 height 11
click at [774, 164] on div "Difficulty viewing your box folder? You can also access your account directly o…" at bounding box center [456, 37] width 650 height 334
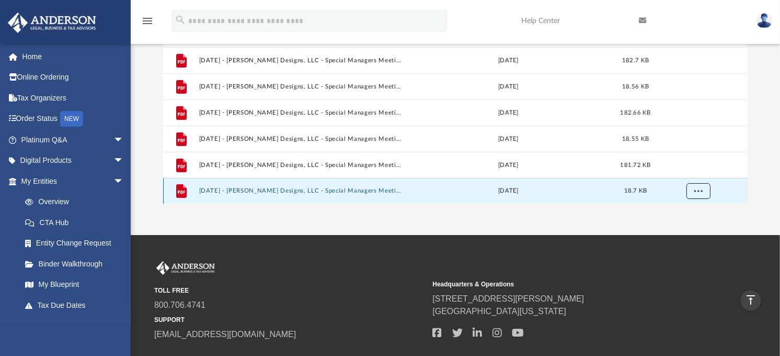
click at [705, 190] on button "More options" at bounding box center [699, 191] width 24 height 16
click at [696, 170] on li "Download" at bounding box center [690, 168] width 30 height 11
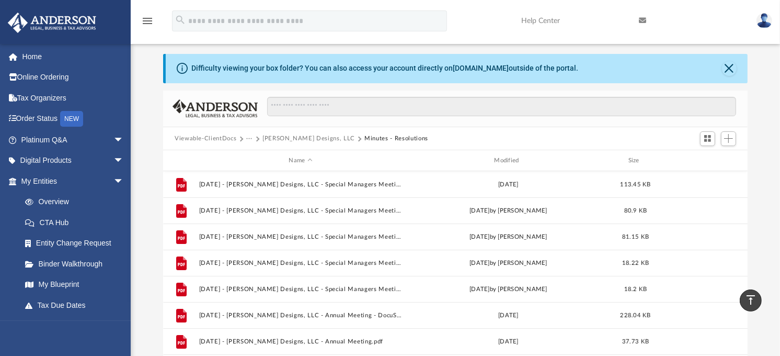
scroll to position [0, 0]
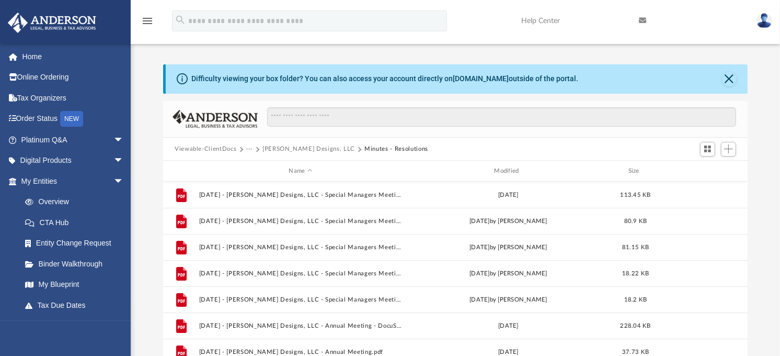
click at [323, 149] on button "Christopher Zebra Designs, LLC" at bounding box center [309, 148] width 93 height 9
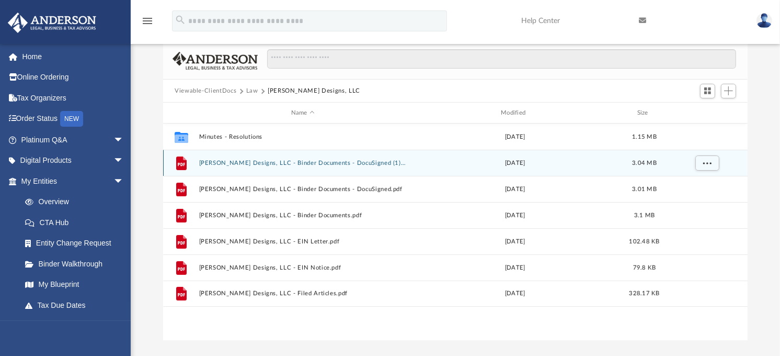
scroll to position [116, 0]
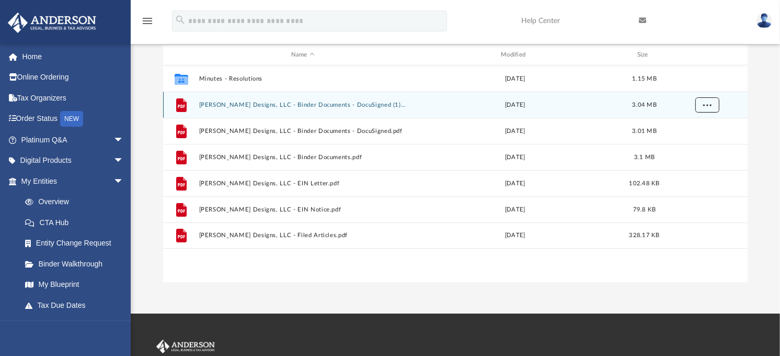
click at [709, 106] on span "More options" at bounding box center [707, 105] width 8 height 6
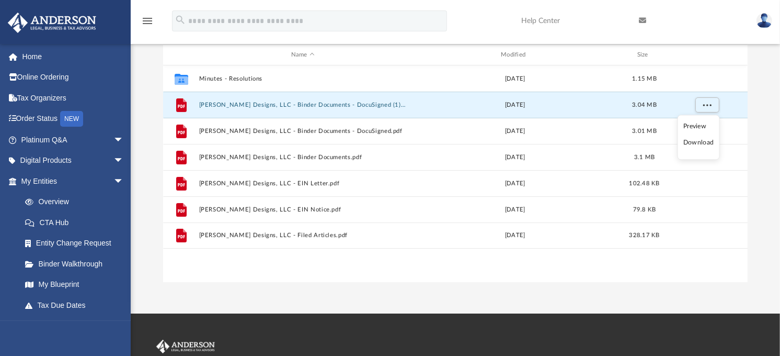
click at [702, 146] on li "Download" at bounding box center [699, 143] width 30 height 11
click at [761, 149] on div "Difficulty viewing your box folder? You can also access your account directly o…" at bounding box center [456, 115] width 650 height 334
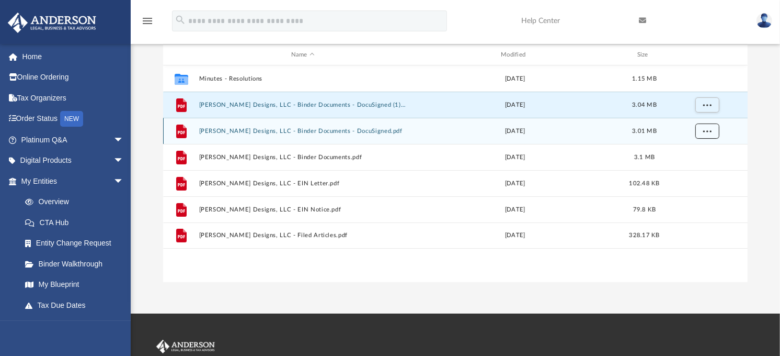
click at [707, 134] on button "More options" at bounding box center [708, 131] width 24 height 16
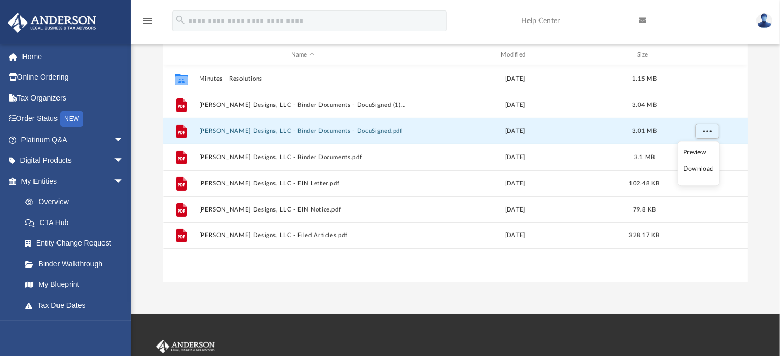
click at [702, 170] on li "Download" at bounding box center [699, 169] width 30 height 11
click at [767, 187] on div "Difficulty viewing your box folder? You can also access your account directly o…" at bounding box center [456, 115] width 650 height 334
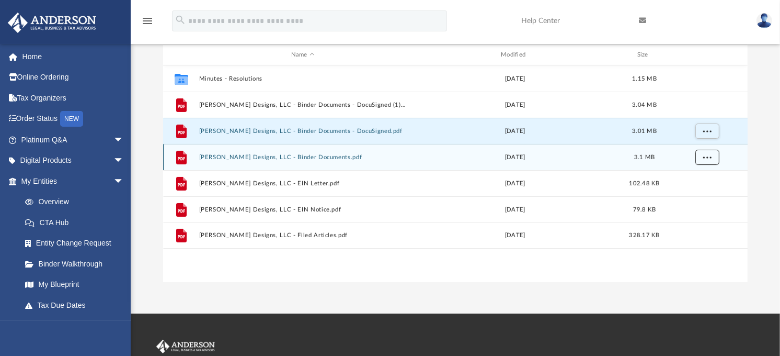
click at [714, 157] on button "More options" at bounding box center [708, 158] width 24 height 16
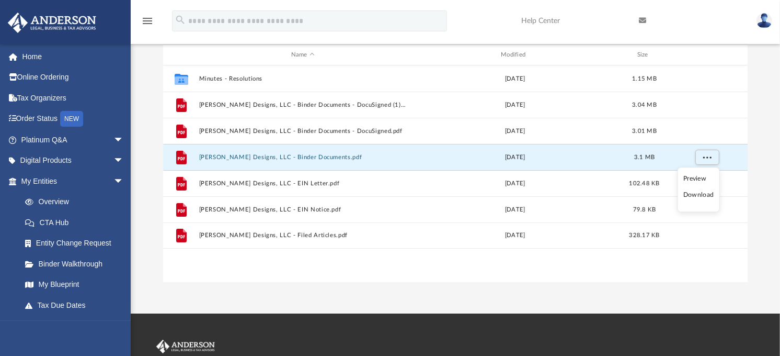
click at [710, 199] on li "Download" at bounding box center [699, 195] width 30 height 11
click at [775, 221] on div "Difficulty viewing your box folder? You can also access your account directly o…" at bounding box center [456, 115] width 650 height 334
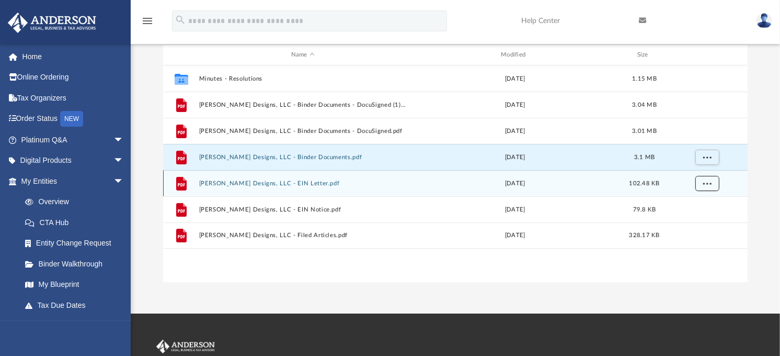
click at [715, 184] on button "More options" at bounding box center [708, 184] width 24 height 16
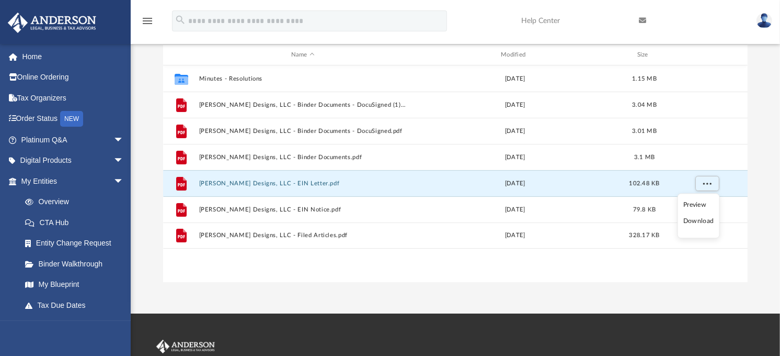
click at [702, 221] on li "Download" at bounding box center [699, 221] width 30 height 11
click at [774, 235] on div "Difficulty viewing your box folder? You can also access your account directly o…" at bounding box center [456, 115] width 650 height 334
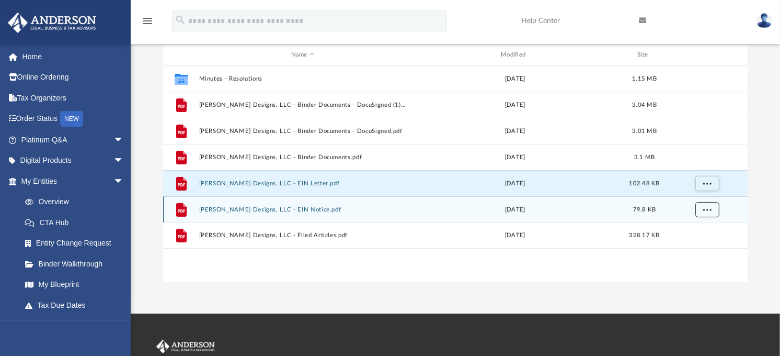
click at [710, 210] on span "More options" at bounding box center [707, 210] width 8 height 6
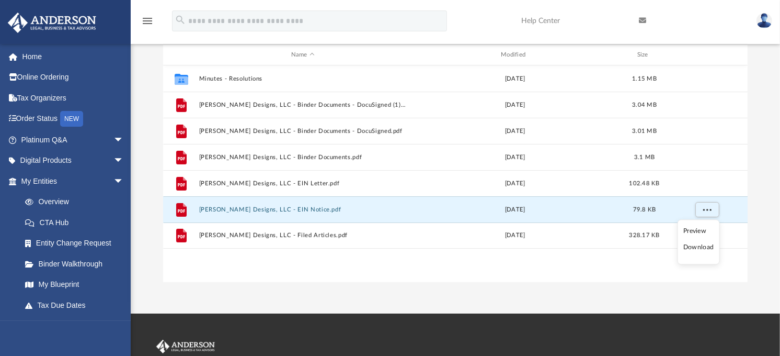
click at [703, 248] on li "Download" at bounding box center [699, 247] width 30 height 11
click at [761, 127] on div "Difficulty viewing your box folder? You can also access your account directly o…" at bounding box center [456, 115] width 650 height 334
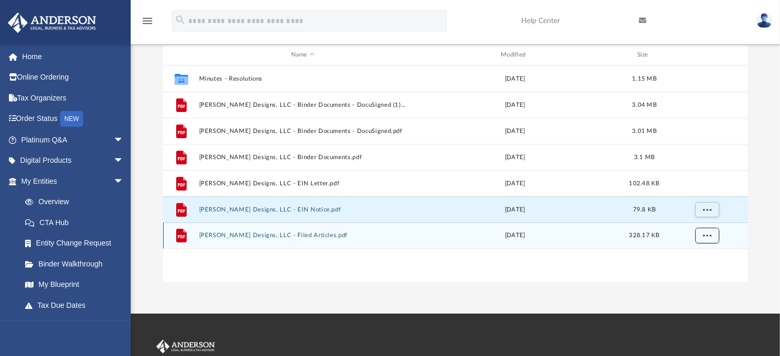
click at [710, 240] on button "More options" at bounding box center [708, 236] width 24 height 16
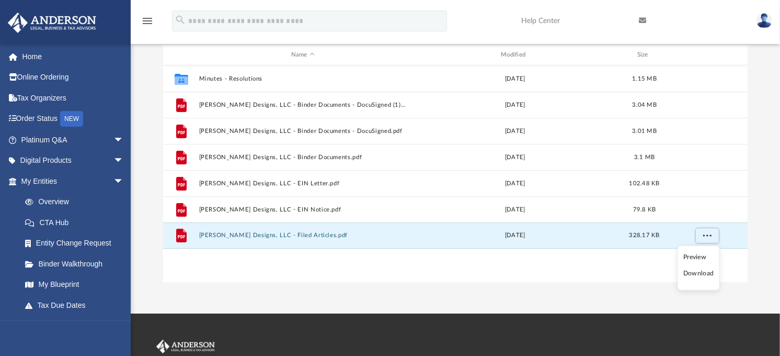
click at [707, 275] on li "Download" at bounding box center [699, 273] width 30 height 11
click at [763, 176] on div "Difficulty viewing your box folder? You can also access your account directly o…" at bounding box center [456, 115] width 650 height 334
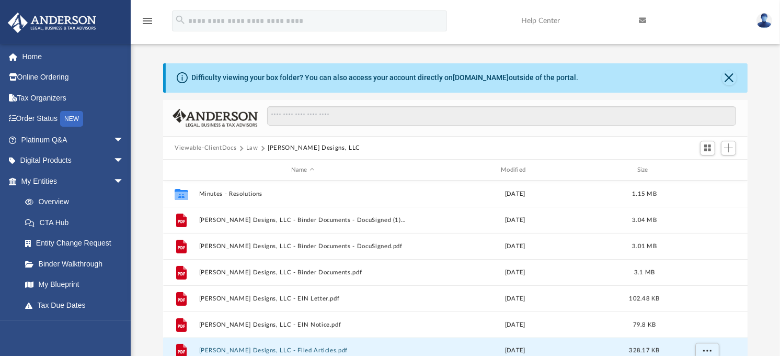
scroll to position [0, 0]
click at [254, 148] on button "Law" at bounding box center [252, 148] width 12 height 9
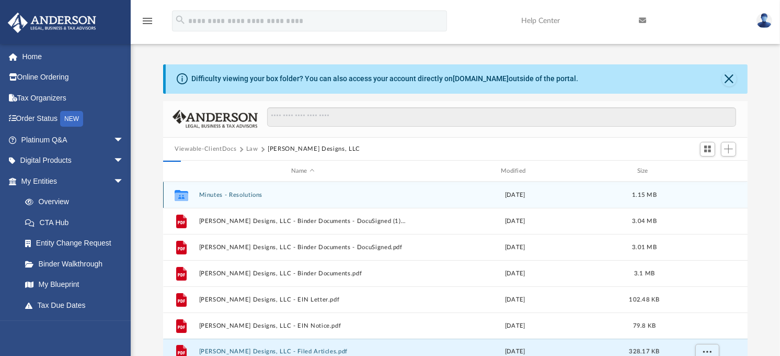
scroll to position [8, 0]
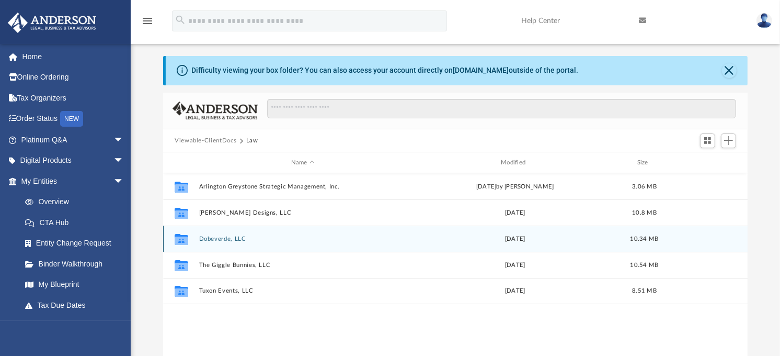
click at [223, 239] on button "Dobeverde, LLC" at bounding box center [303, 238] width 208 height 7
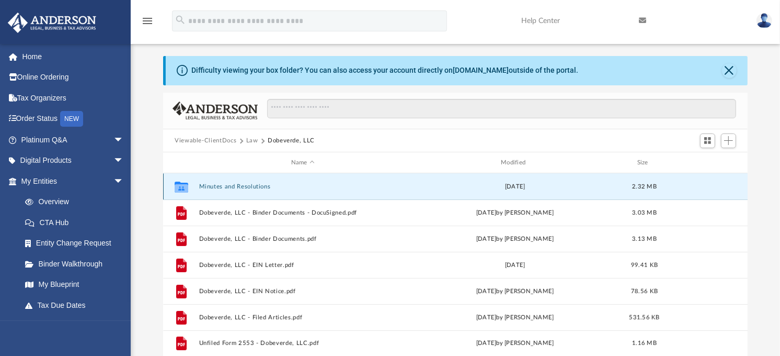
click at [221, 186] on button "Minutes and Resolutions" at bounding box center [303, 186] width 208 height 7
click at [222, 186] on button "Minutes and Resolutions" at bounding box center [303, 186] width 208 height 7
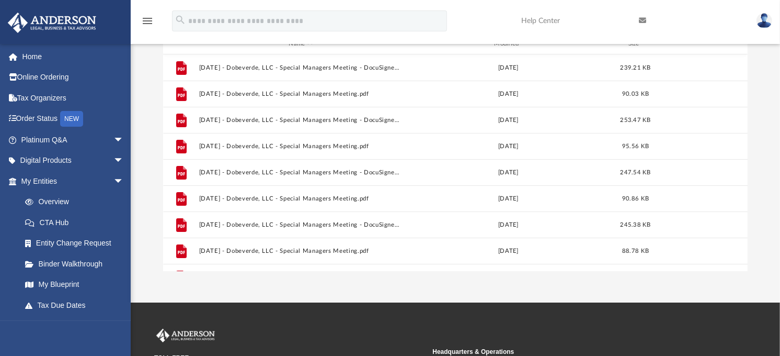
scroll to position [128, 0]
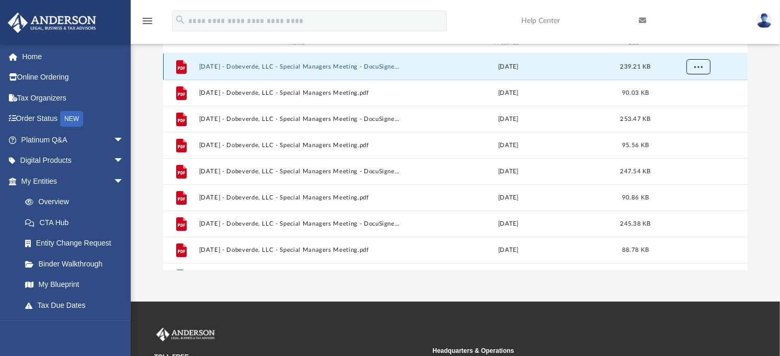
click at [696, 66] on span "More options" at bounding box center [699, 67] width 8 height 6
click at [689, 106] on li "Download" at bounding box center [690, 104] width 30 height 11
click at [773, 97] on div "Difficulty viewing your box folder? You can also access your account directly o…" at bounding box center [456, 103] width 650 height 334
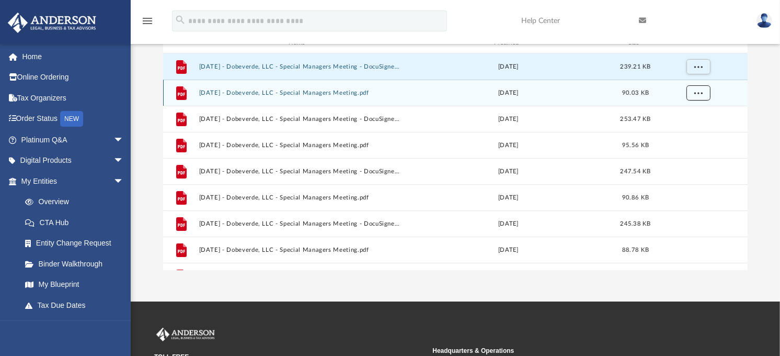
click at [699, 92] on span "More options" at bounding box center [699, 93] width 8 height 6
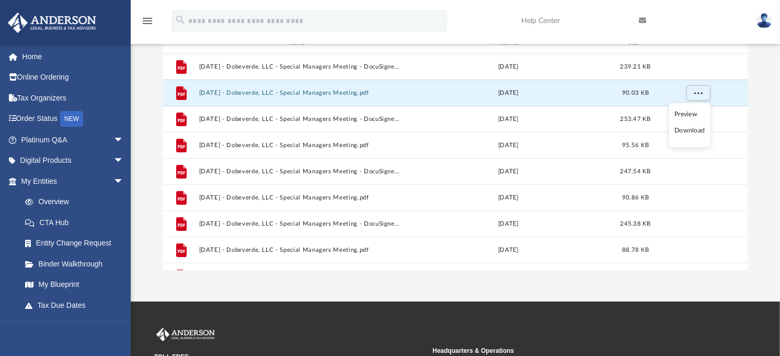
click at [693, 132] on li "Download" at bounding box center [690, 130] width 30 height 11
click at [775, 160] on div "Difficulty viewing your box folder? You can also access your account directly o…" at bounding box center [456, 103] width 650 height 334
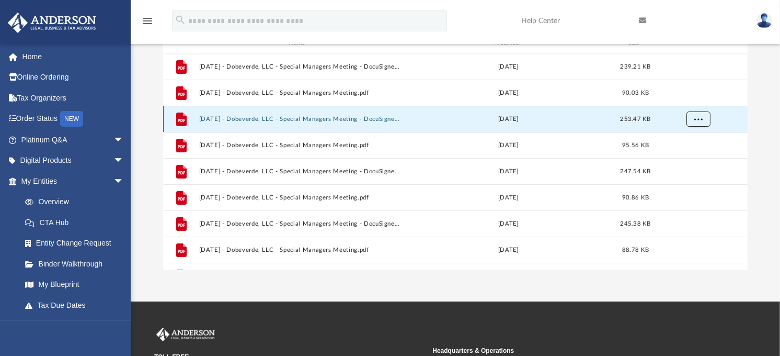
click at [703, 122] on button "More options" at bounding box center [699, 119] width 24 height 16
click at [695, 160] on li "Download" at bounding box center [690, 156] width 30 height 11
click at [766, 171] on div "Difficulty viewing your box folder? You can also access your account directly o…" at bounding box center [456, 103] width 650 height 334
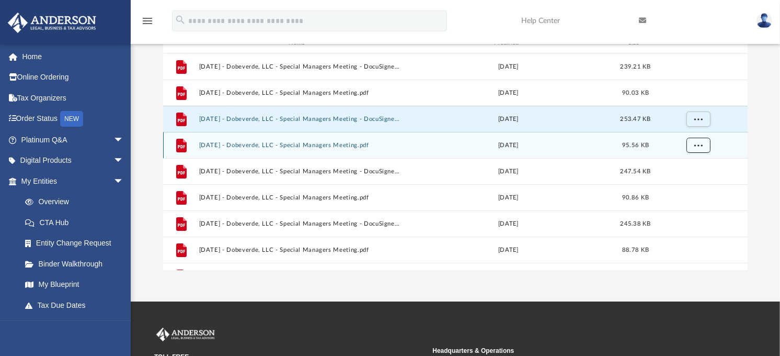
click at [699, 142] on span "More options" at bounding box center [699, 145] width 8 height 6
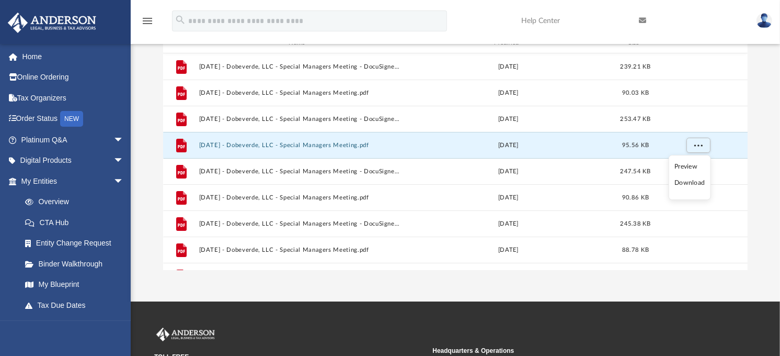
click at [692, 186] on li "Download" at bounding box center [690, 182] width 30 height 11
click at [766, 158] on div "Difficulty viewing your box folder? You can also access your account directly o…" at bounding box center [456, 103] width 650 height 334
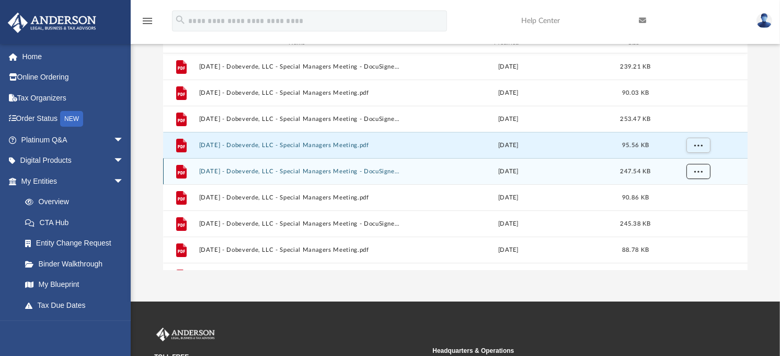
click at [701, 170] on span "More options" at bounding box center [699, 171] width 8 height 6
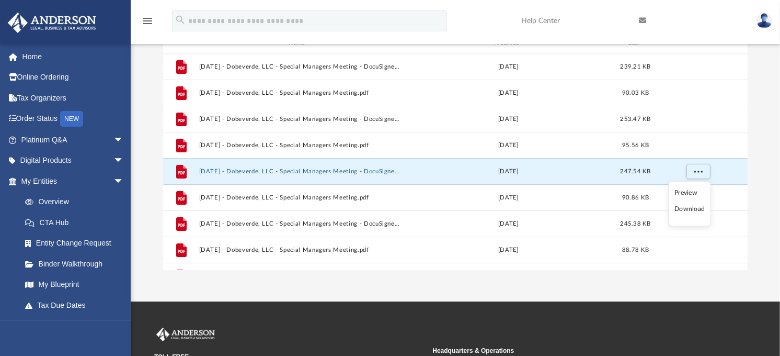
click at [697, 210] on li "Download" at bounding box center [690, 208] width 30 height 11
click at [768, 188] on div "Difficulty viewing your box folder? You can also access your account directly o…" at bounding box center [456, 103] width 650 height 334
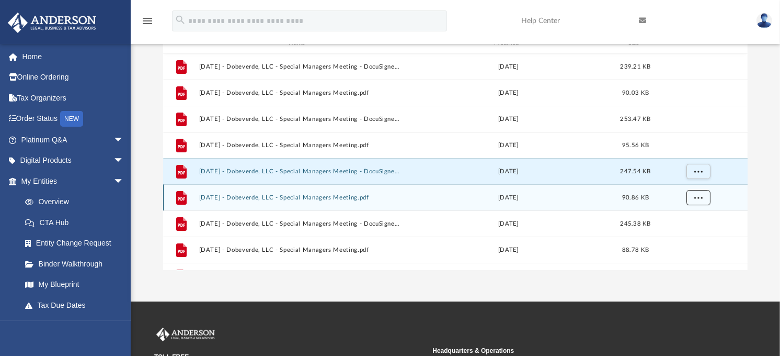
click at [702, 200] on button "More options" at bounding box center [699, 198] width 24 height 16
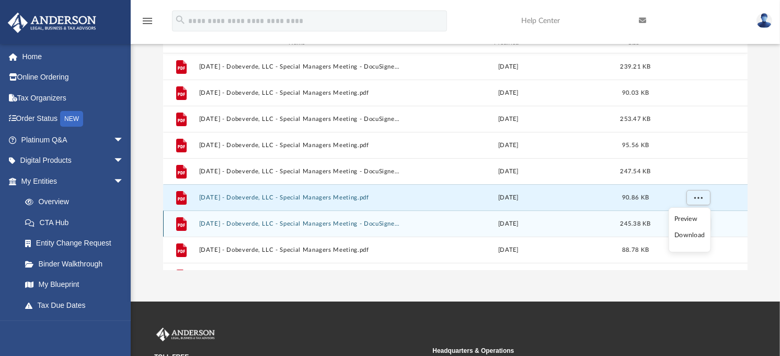
click at [694, 236] on li "Download" at bounding box center [690, 235] width 30 height 11
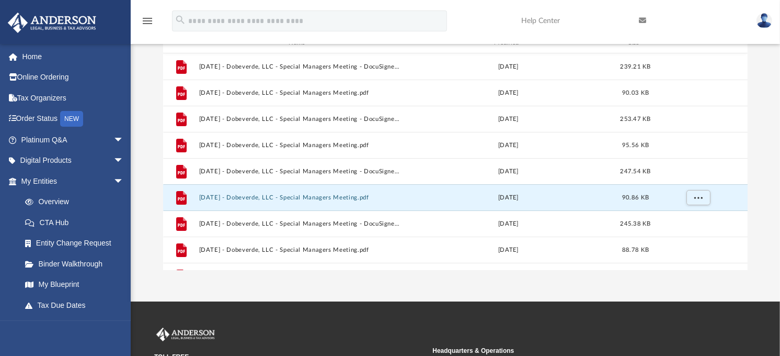
click at [770, 218] on div "Difficulty viewing your box folder? You can also access your account directly o…" at bounding box center [456, 103] width 650 height 334
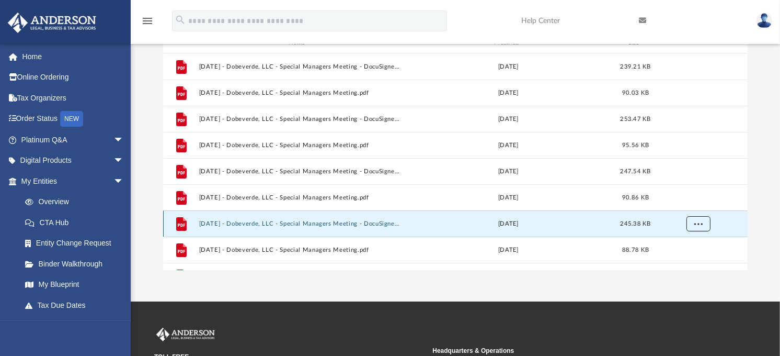
drag, startPoint x: 699, startPoint y: 225, endPoint x: 712, endPoint y: 232, distance: 14.3
click at [700, 225] on span "More options" at bounding box center [699, 224] width 8 height 6
click at [691, 201] on li "Download" at bounding box center [690, 201] width 30 height 11
click at [764, 232] on div "Difficulty viewing your box folder? You can also access your account directly o…" at bounding box center [456, 103] width 650 height 334
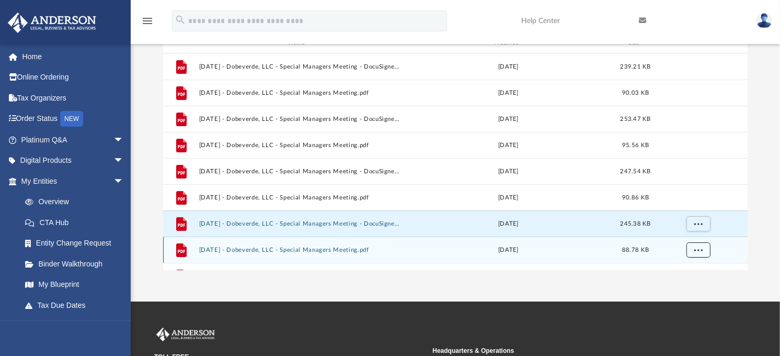
click at [696, 251] on span "More options" at bounding box center [699, 250] width 8 height 6
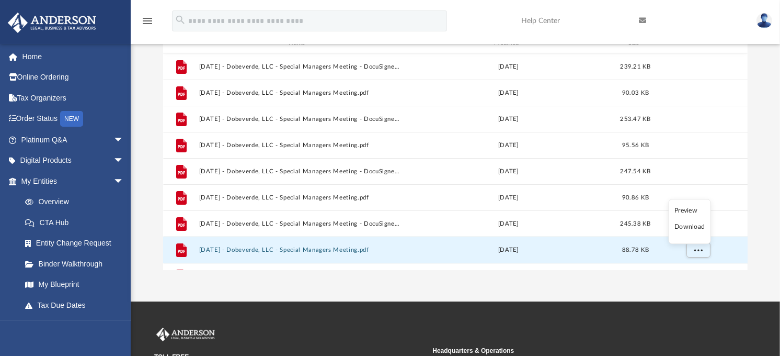
click at [691, 226] on li "Download" at bounding box center [690, 227] width 30 height 11
click at [762, 240] on div "Difficulty viewing your box folder? You can also access your account directly o…" at bounding box center [456, 103] width 650 height 334
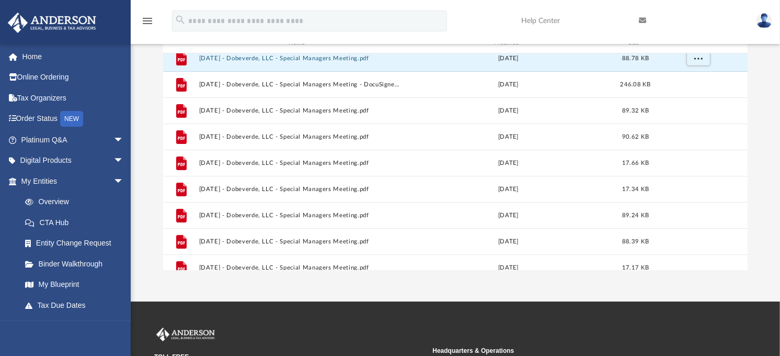
scroll to position [209, 0]
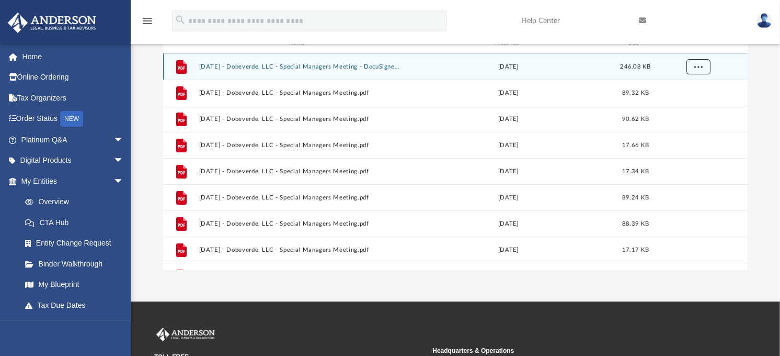
click at [699, 66] on span "More options" at bounding box center [699, 67] width 8 height 6
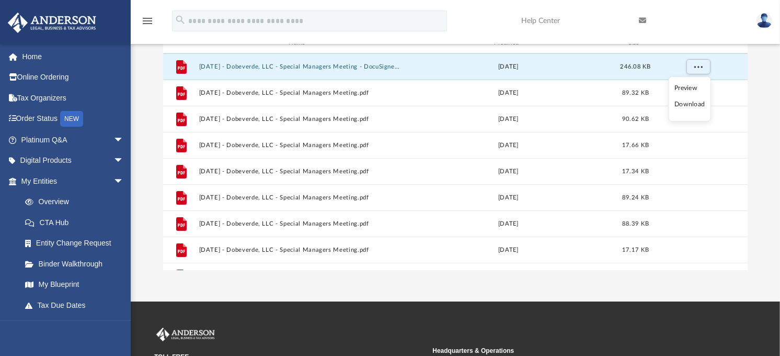
click at [693, 105] on li "Download" at bounding box center [690, 104] width 30 height 11
click at [761, 122] on div "Difficulty viewing your box folder? You can also access your account directly o…" at bounding box center [456, 103] width 650 height 334
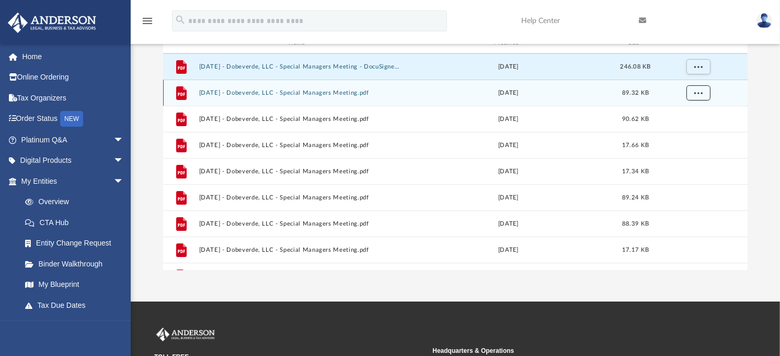
click at [696, 95] on span "More options" at bounding box center [699, 93] width 8 height 6
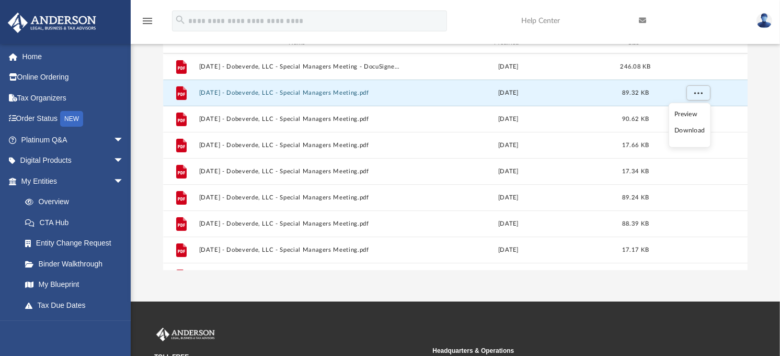
click at [693, 131] on li "Download" at bounding box center [690, 130] width 30 height 11
click at [760, 192] on div "Difficulty viewing your box folder? You can also access your account directly o…" at bounding box center [456, 103] width 650 height 334
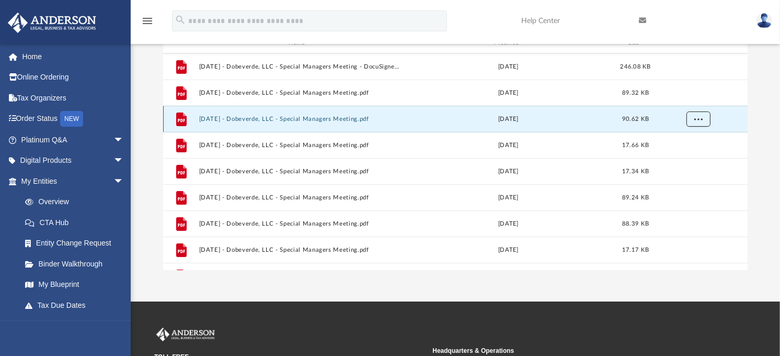
click at [704, 117] on button "More options" at bounding box center [699, 119] width 24 height 16
click at [696, 158] on li "Download" at bounding box center [690, 156] width 30 height 11
click at [769, 178] on div "Difficulty viewing your box folder? You can also access your account directly o…" at bounding box center [456, 103] width 650 height 334
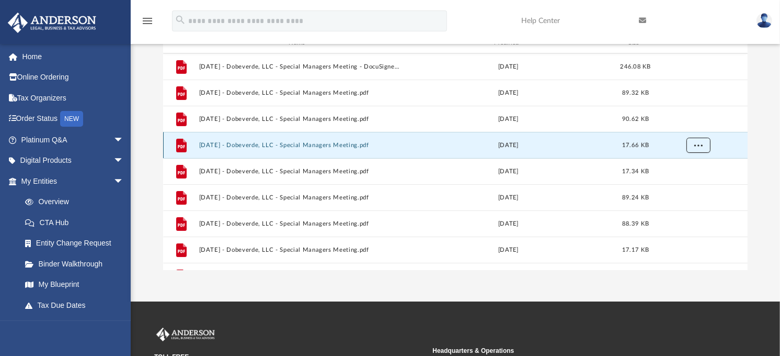
click at [703, 148] on button "More options" at bounding box center [699, 146] width 24 height 16
click at [697, 184] on li "Download" at bounding box center [690, 182] width 30 height 11
click at [767, 219] on div "Difficulty viewing your box folder? You can also access your account directly o…" at bounding box center [456, 103] width 650 height 334
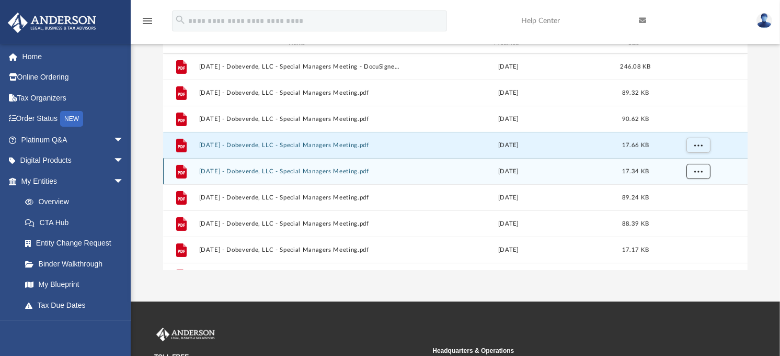
click at [702, 174] on button "More options" at bounding box center [699, 172] width 24 height 16
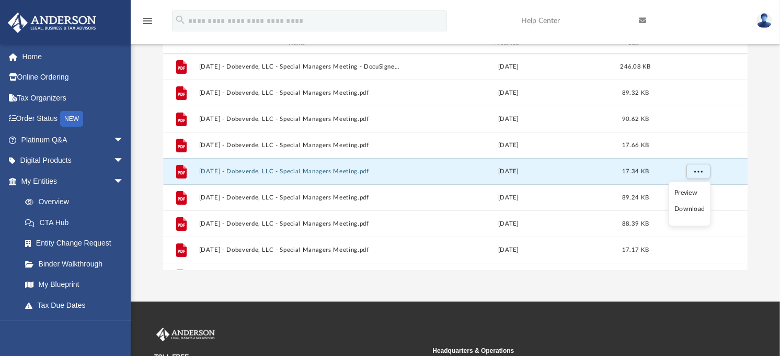
click at [696, 211] on li "Download" at bounding box center [690, 208] width 30 height 11
click at [768, 215] on div "Difficulty viewing your box folder? You can also access your account directly o…" at bounding box center [456, 103] width 650 height 334
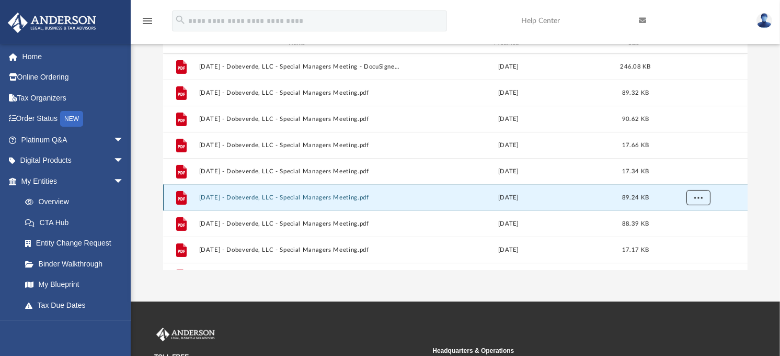
click at [703, 196] on button "More options" at bounding box center [699, 198] width 24 height 16
click at [691, 235] on li "Download" at bounding box center [690, 235] width 30 height 11
click at [771, 249] on div "Difficulty viewing your box folder? You can also access your account directly o…" at bounding box center [456, 103] width 650 height 334
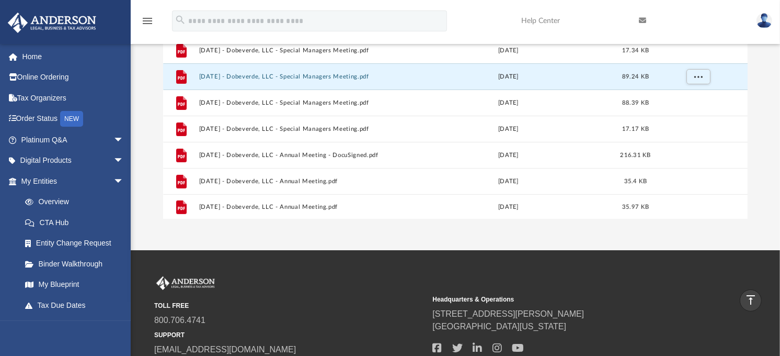
scroll to position [280, 0]
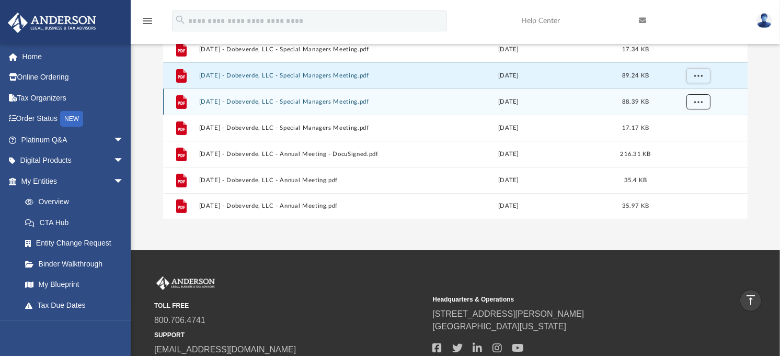
click at [699, 101] on span "More options" at bounding box center [699, 102] width 8 height 6
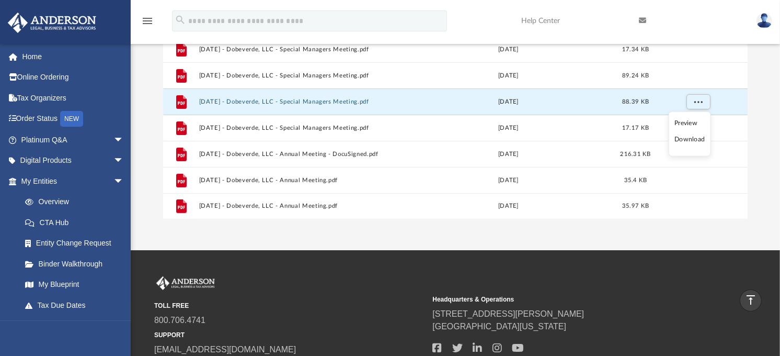
click at [697, 140] on li "Download" at bounding box center [690, 139] width 30 height 11
click at [775, 186] on div "Difficulty viewing your box folder? You can also access your account directly o…" at bounding box center [456, 52] width 650 height 334
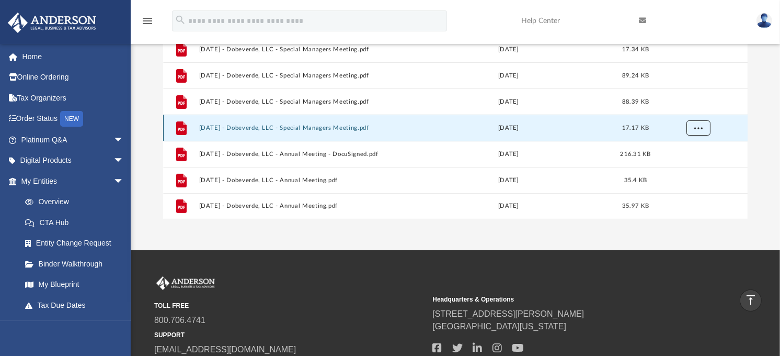
click at [701, 127] on span "More options" at bounding box center [699, 128] width 8 height 6
click at [696, 166] on li "Download" at bounding box center [690, 165] width 30 height 11
click at [766, 164] on div "Difficulty viewing your box folder? You can also access your account directly o…" at bounding box center [456, 52] width 650 height 334
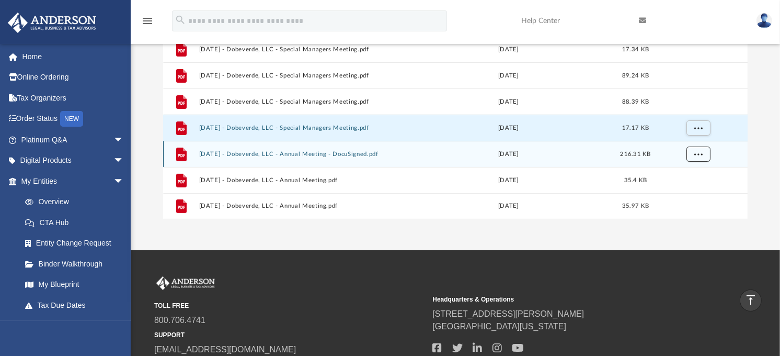
click at [697, 157] on button "More options" at bounding box center [699, 154] width 24 height 16
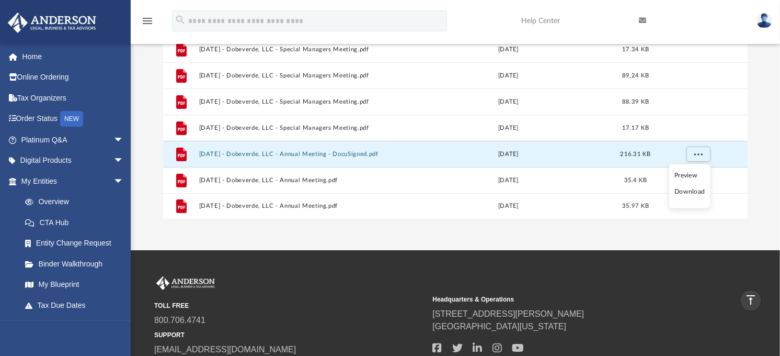
click at [696, 195] on li "Download" at bounding box center [690, 191] width 30 height 11
click at [765, 189] on div "Difficulty viewing your box folder? You can also access your account directly o…" at bounding box center [456, 52] width 650 height 334
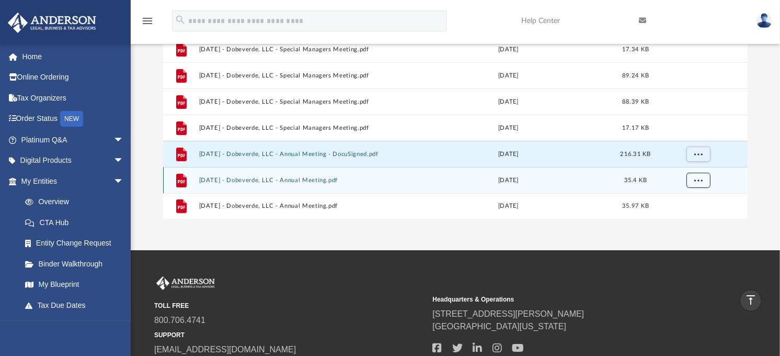
click at [703, 179] on button "More options" at bounding box center [699, 181] width 24 height 16
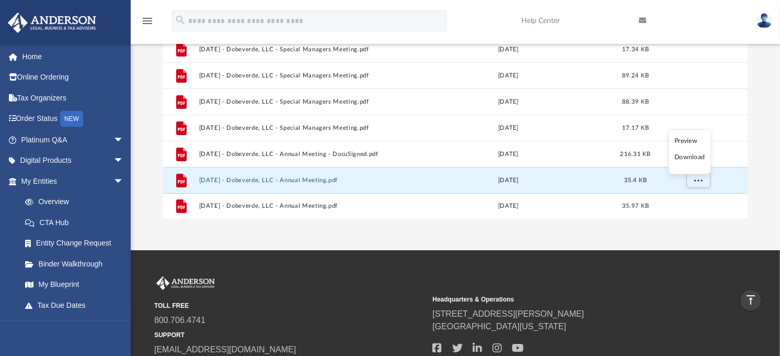
click at [691, 157] on li "Download" at bounding box center [690, 157] width 30 height 11
click at [763, 210] on div "Difficulty viewing your box folder? You can also access your account directly o…" at bounding box center [456, 52] width 650 height 334
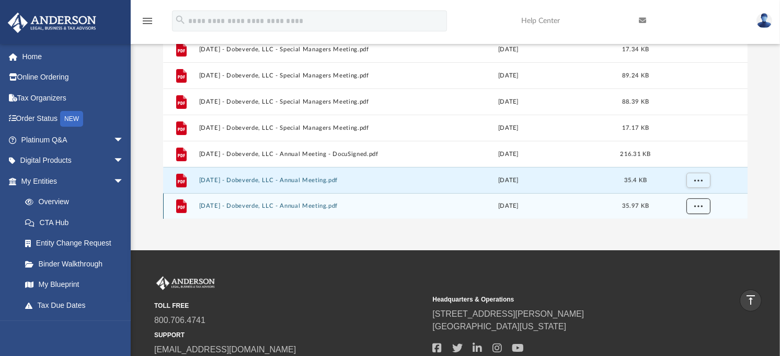
click at [702, 201] on button "More options" at bounding box center [699, 206] width 24 height 16
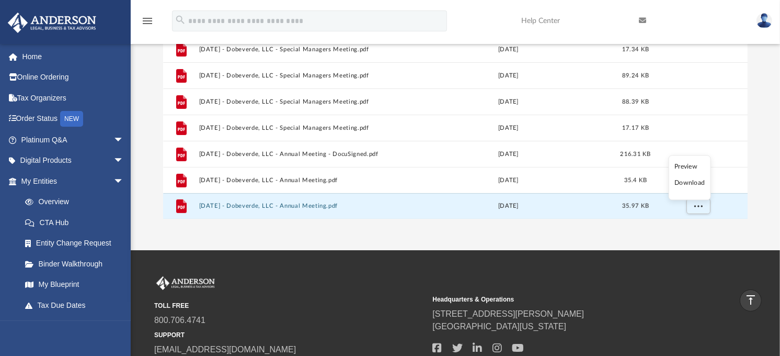
click at [687, 183] on li "Download" at bounding box center [690, 183] width 30 height 11
click at [765, 192] on div "Difficulty viewing your box folder? You can also access your account directly o…" at bounding box center [456, 52] width 650 height 334
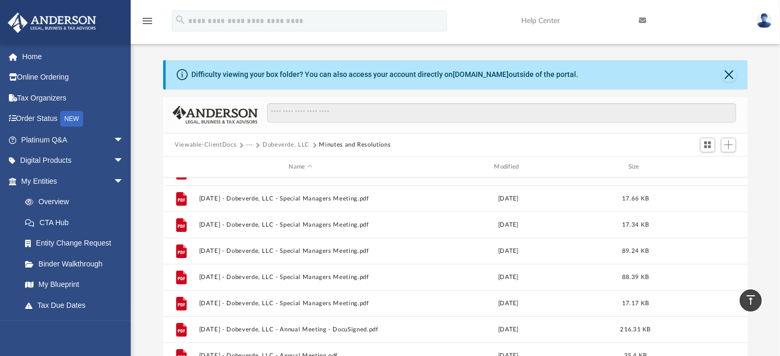
scroll to position [0, 0]
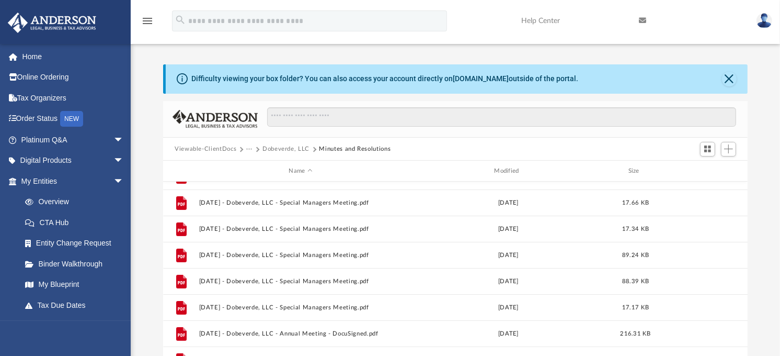
click at [283, 146] on button "Dobeverde, LLC" at bounding box center [286, 148] width 47 height 9
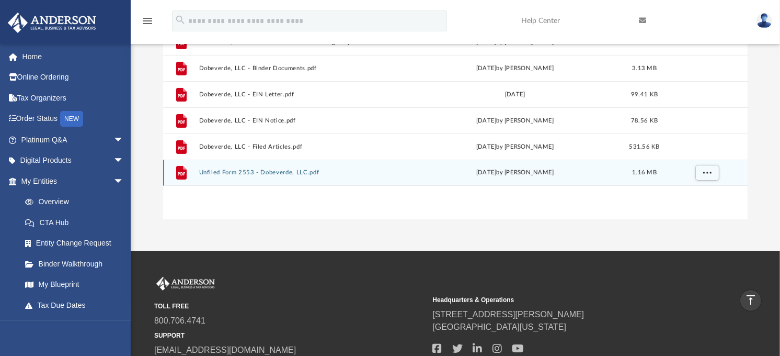
scroll to position [124, 0]
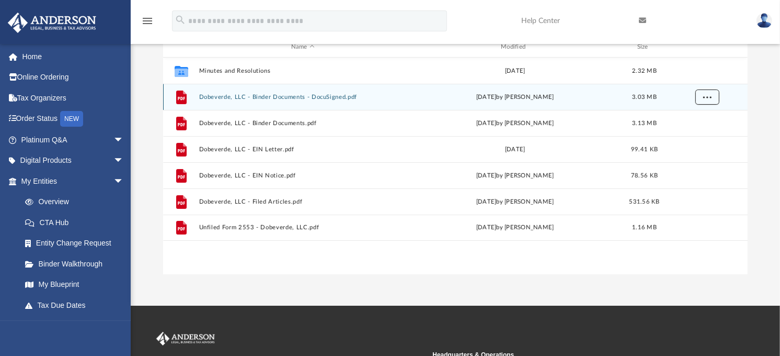
click at [710, 97] on span "More options" at bounding box center [707, 97] width 8 height 6
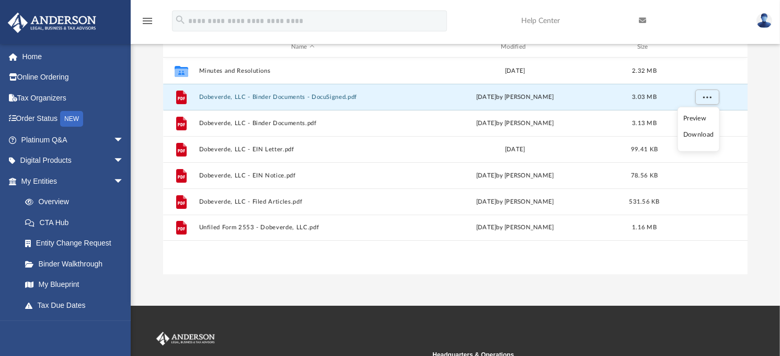
click at [706, 136] on li "Download" at bounding box center [699, 134] width 30 height 11
click at [764, 131] on div "Difficulty viewing your box folder? You can also access your account directly o…" at bounding box center [456, 107] width 650 height 334
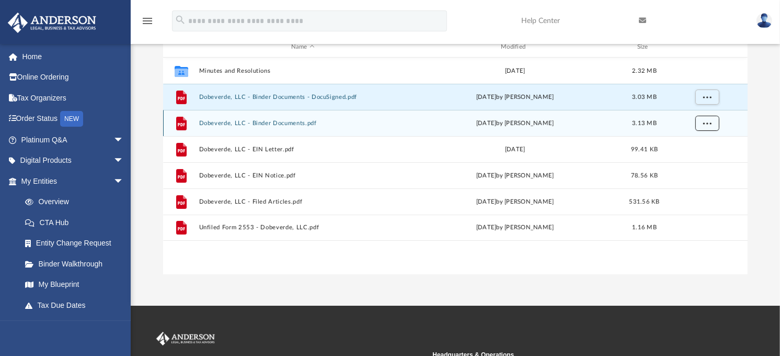
click at [710, 122] on span "More options" at bounding box center [707, 123] width 8 height 6
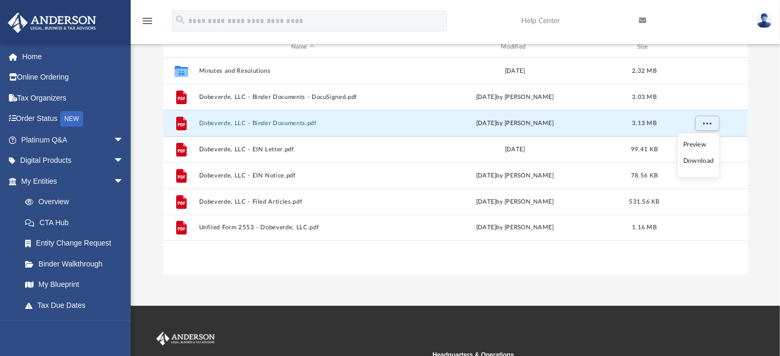
click at [702, 164] on li "Download" at bounding box center [699, 160] width 30 height 11
click at [762, 150] on div "Difficulty viewing your box folder? You can also access your account directly o…" at bounding box center [456, 107] width 650 height 334
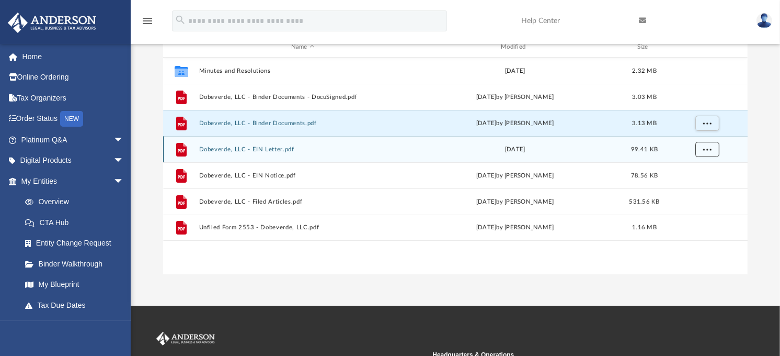
click at [707, 148] on span "More options" at bounding box center [707, 149] width 8 height 6
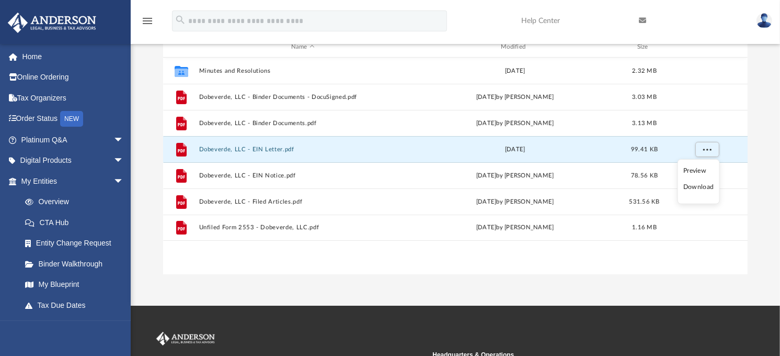
click at [697, 186] on li "Download" at bounding box center [699, 186] width 30 height 11
click at [769, 211] on div "Difficulty viewing your box folder? You can also access your account directly o…" at bounding box center [456, 107] width 650 height 334
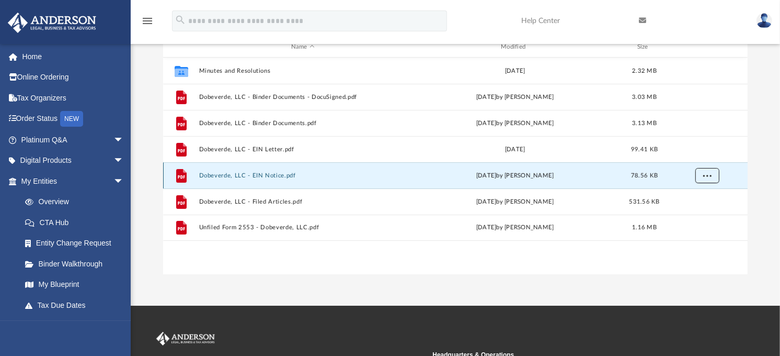
click at [708, 176] on span "More options" at bounding box center [707, 176] width 8 height 6
click at [705, 212] on li "Download" at bounding box center [699, 213] width 30 height 11
click at [760, 200] on div "Difficulty viewing your box folder? You can also access your account directly o…" at bounding box center [456, 107] width 650 height 334
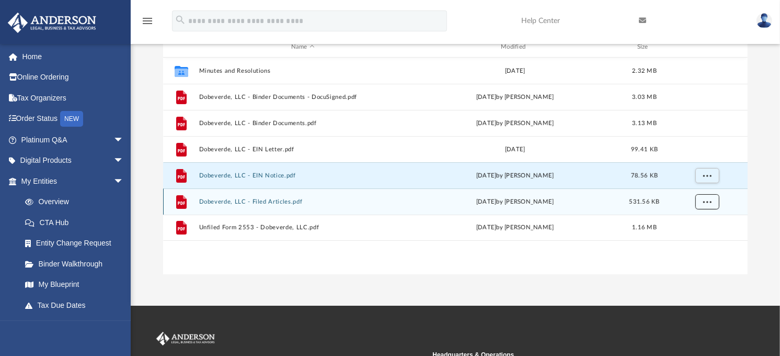
click at [710, 205] on button "More options" at bounding box center [708, 202] width 24 height 16
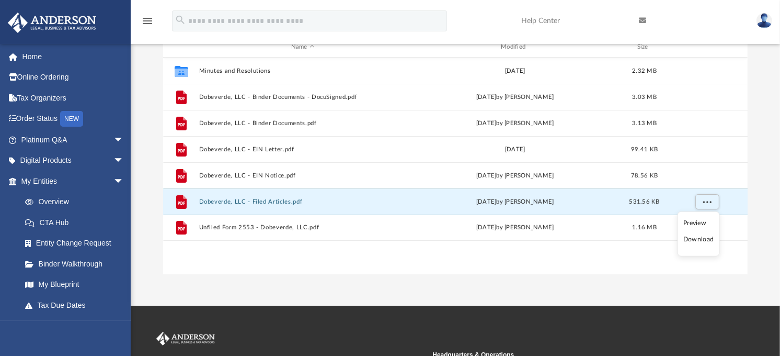
click at [701, 241] on li "Download" at bounding box center [699, 239] width 30 height 11
click at [763, 248] on div "Difficulty viewing your box folder? You can also access your account directly o…" at bounding box center [456, 107] width 650 height 334
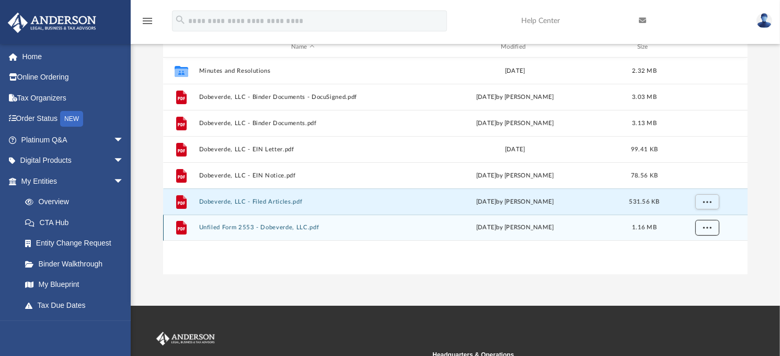
click at [709, 228] on span "More options" at bounding box center [707, 227] width 8 height 6
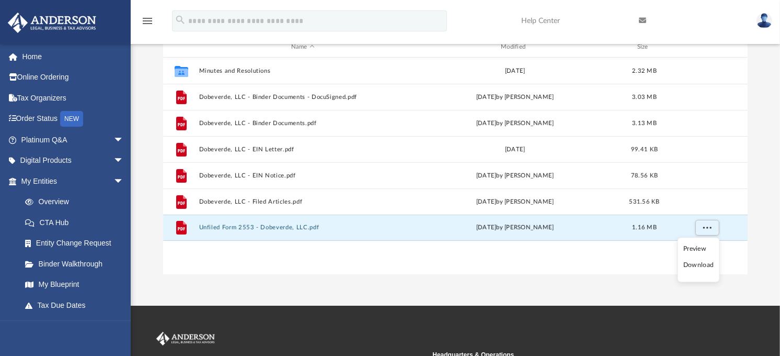
click at [708, 267] on li "Download" at bounding box center [699, 265] width 30 height 11
click at [767, 215] on div "Difficulty viewing your box folder? You can also access your account directly o…" at bounding box center [456, 107] width 650 height 334
click at [710, 230] on button "More options" at bounding box center [708, 228] width 24 height 16
click at [766, 226] on div "Difficulty viewing your box folder? You can also access your account directly o…" at bounding box center [456, 107] width 650 height 334
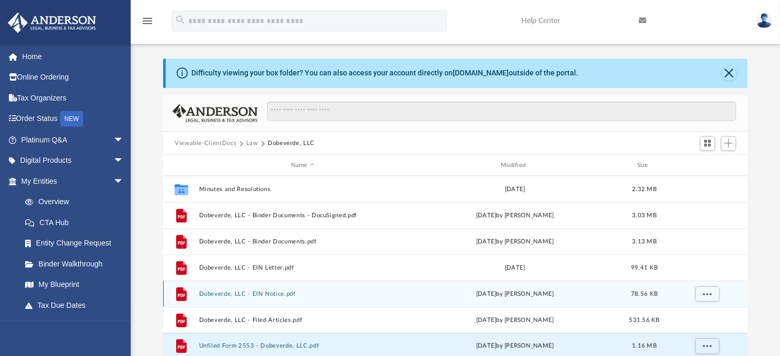
scroll to position [0, 0]
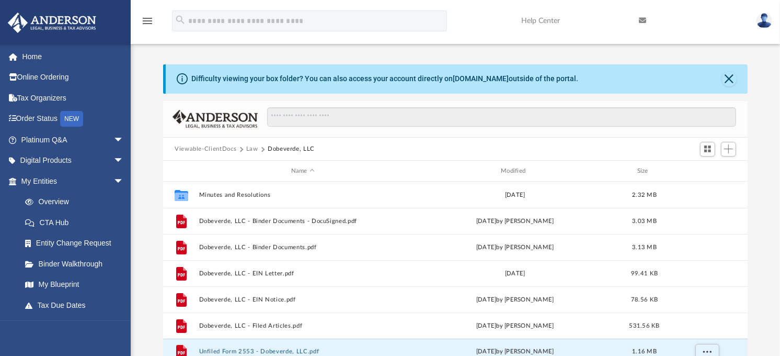
click at [246, 147] on button "Law" at bounding box center [252, 148] width 12 height 9
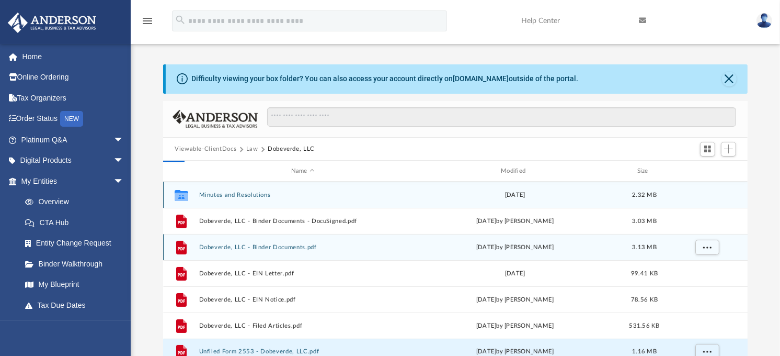
scroll to position [8, 0]
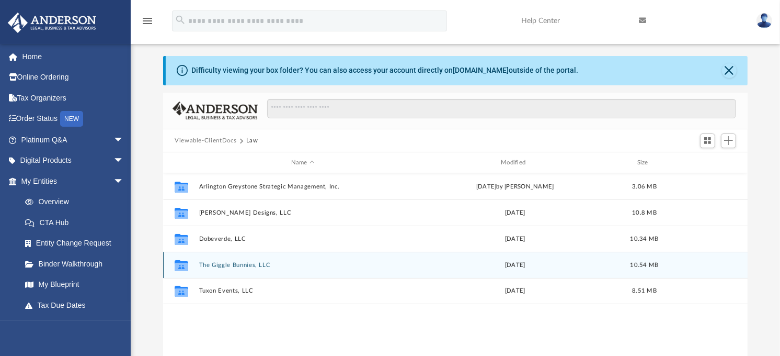
click at [250, 264] on button "The Giggle Bunnies, LLC" at bounding box center [303, 265] width 208 height 7
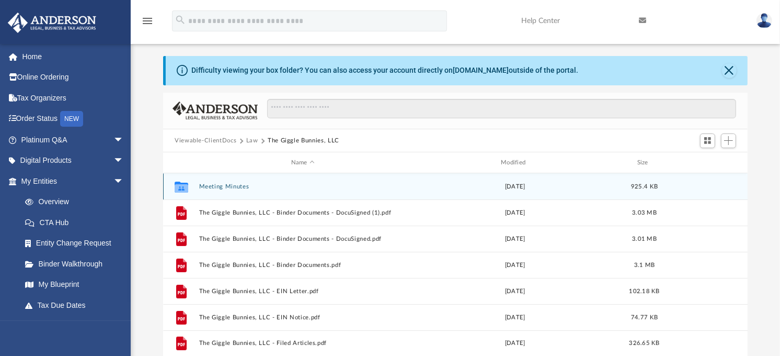
click at [223, 186] on button "Meeting Minutes" at bounding box center [303, 186] width 208 height 7
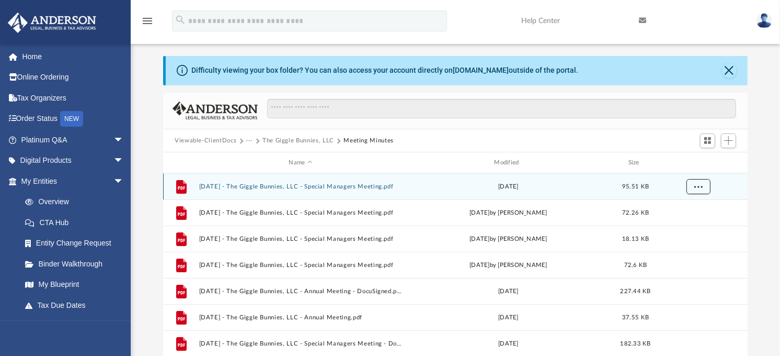
click at [703, 185] on button "More options" at bounding box center [699, 187] width 24 height 16
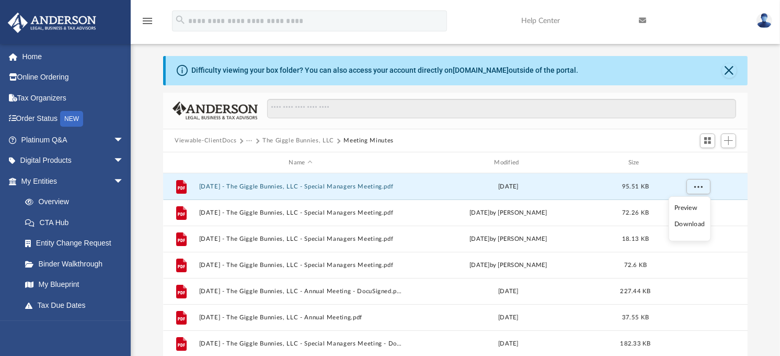
click at [691, 227] on li "Download" at bounding box center [690, 224] width 30 height 11
click at [766, 222] on div "Difficulty viewing your box folder? You can also access your account directly o…" at bounding box center [456, 223] width 650 height 334
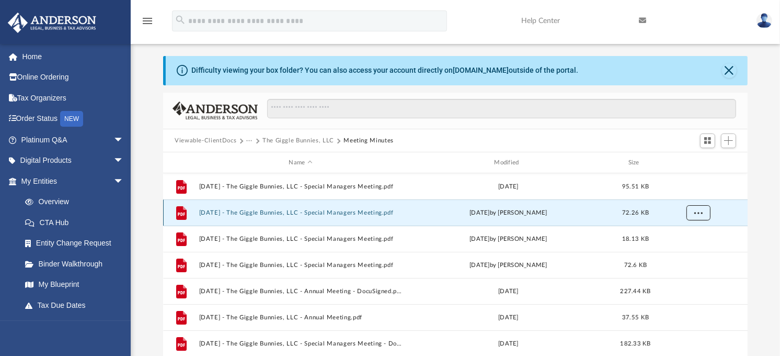
click at [696, 215] on span "More options" at bounding box center [699, 213] width 8 height 6
click at [694, 250] on li "Download" at bounding box center [690, 250] width 30 height 11
click at [764, 253] on div "Difficulty viewing your box folder? You can also access your account directly o…" at bounding box center [456, 223] width 650 height 334
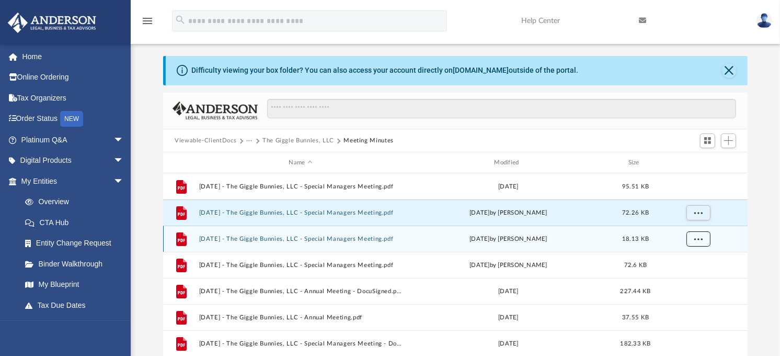
click at [695, 242] on button "More options" at bounding box center [699, 239] width 24 height 16
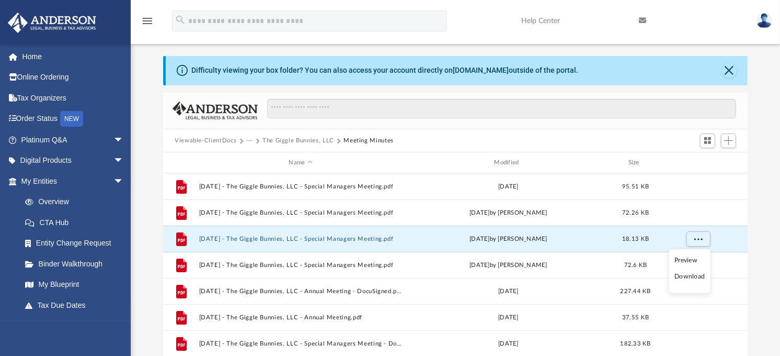
click at [689, 278] on li "Download" at bounding box center [690, 276] width 30 height 11
click at [765, 262] on div "Difficulty viewing your box folder? You can also access your account directly o…" at bounding box center [456, 223] width 650 height 334
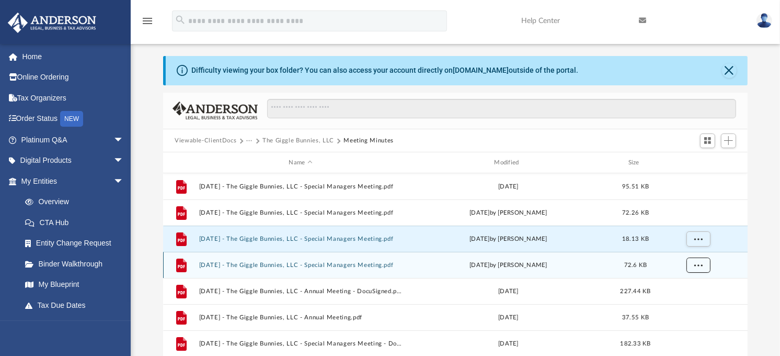
click at [704, 264] on button "More options" at bounding box center [699, 265] width 24 height 16
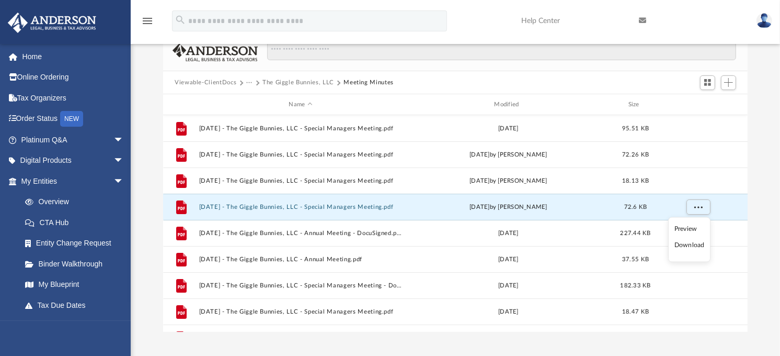
scroll to position [124, 0]
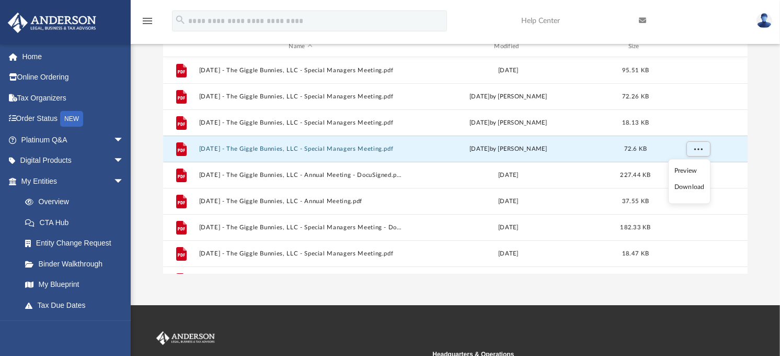
click at [693, 190] on li "Download" at bounding box center [690, 186] width 30 height 11
click at [759, 228] on div "Difficulty viewing your box folder? You can also access your account directly o…" at bounding box center [456, 107] width 650 height 334
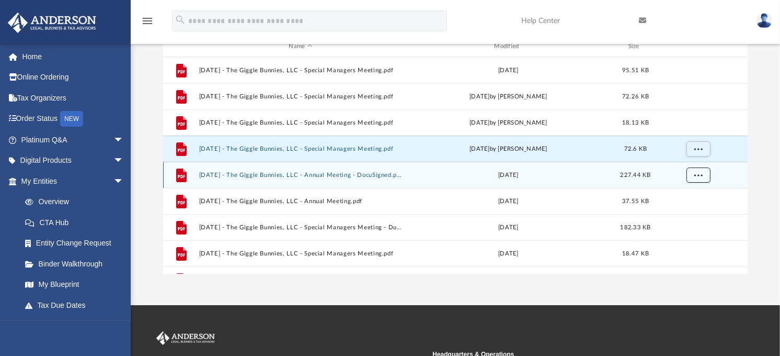
click at [705, 173] on button "More options" at bounding box center [699, 175] width 24 height 16
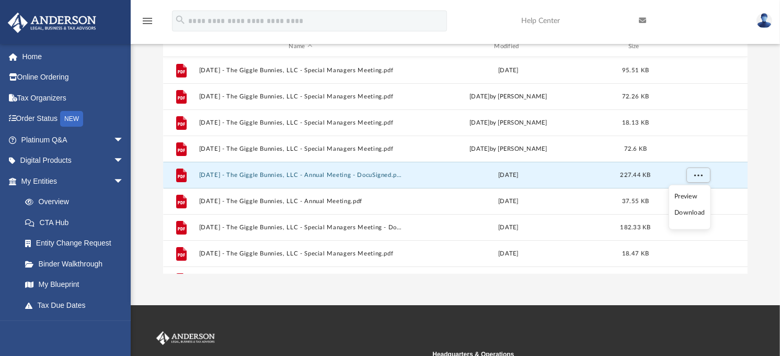
click at [698, 213] on li "Download" at bounding box center [690, 212] width 30 height 11
click at [760, 117] on div "Difficulty viewing your box folder? You can also access your account directly o…" at bounding box center [456, 107] width 650 height 334
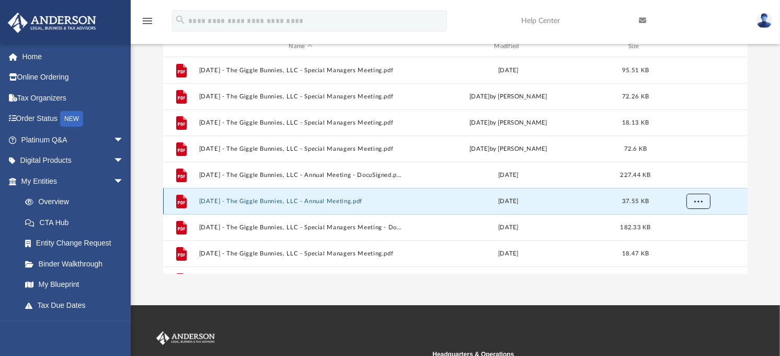
click at [696, 201] on span "More options" at bounding box center [699, 201] width 8 height 6
click at [701, 241] on li "Download" at bounding box center [690, 238] width 30 height 11
click at [760, 145] on div "Difficulty viewing your box folder? You can also access your account directly o…" at bounding box center [456, 107] width 650 height 334
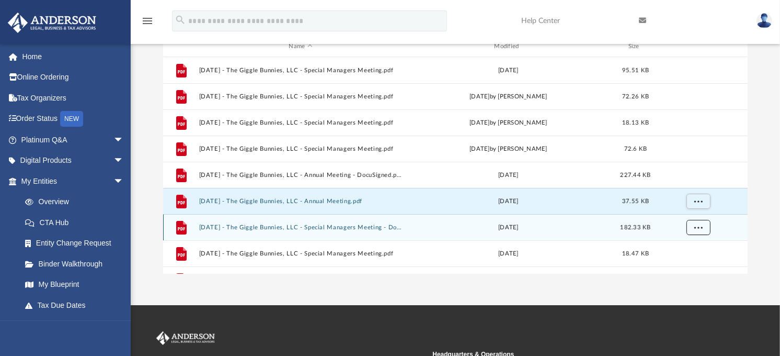
click at [696, 228] on span "More options" at bounding box center [699, 227] width 8 height 6
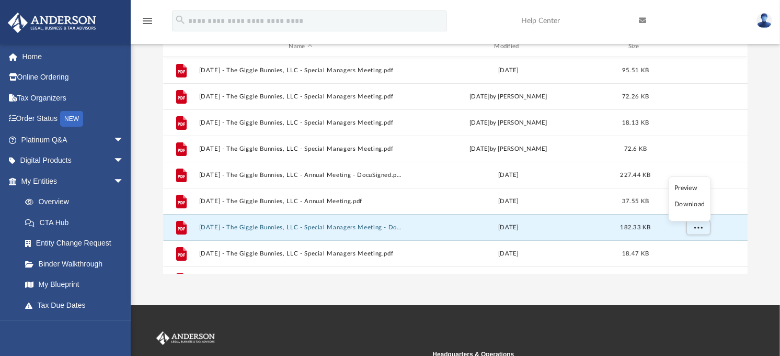
click at [686, 206] on li "Download" at bounding box center [690, 204] width 30 height 11
click at [764, 124] on div "Difficulty viewing your box folder? You can also access your account directly o…" at bounding box center [456, 107] width 650 height 334
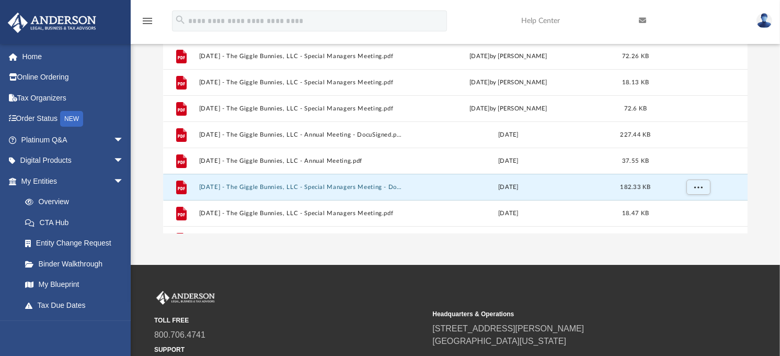
scroll to position [183, 0]
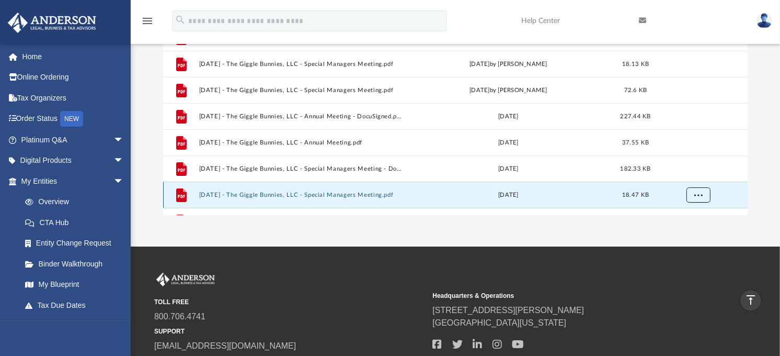
click at [702, 197] on span "More options" at bounding box center [699, 195] width 8 height 6
click at [689, 174] on li "Download" at bounding box center [690, 172] width 30 height 11
click at [771, 200] on div "Difficulty viewing your box folder? You can also access your account directly o…" at bounding box center [456, 48] width 650 height 334
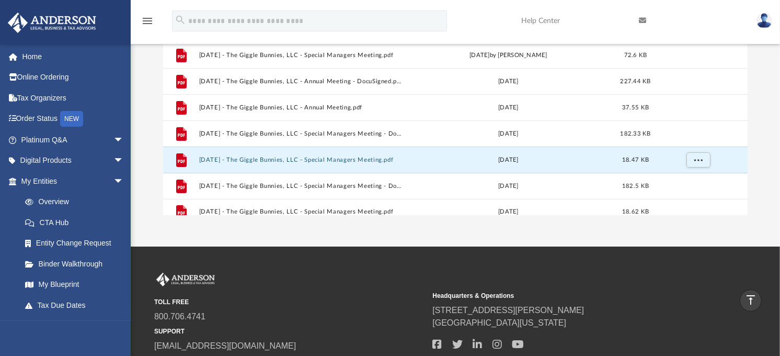
scroll to position [44, 0]
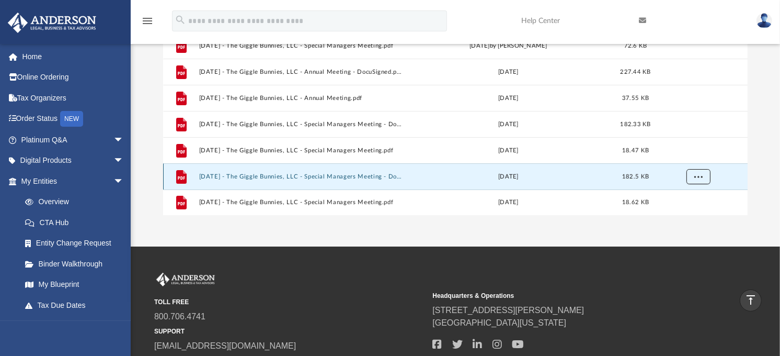
click at [698, 176] on span "More options" at bounding box center [699, 177] width 8 height 6
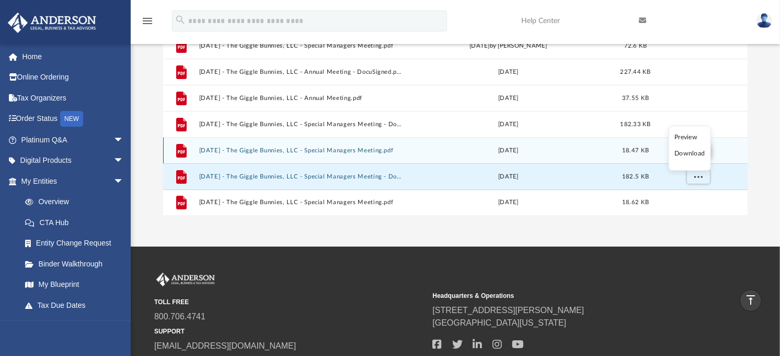
click at [689, 155] on li "Download" at bounding box center [690, 154] width 30 height 11
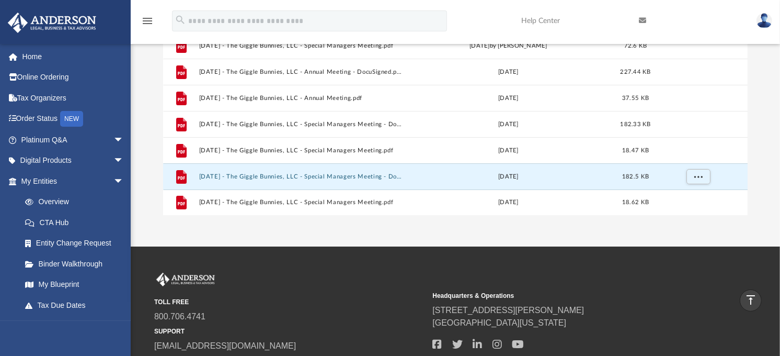
click at [764, 189] on div "Difficulty viewing your box folder? You can also access your account directly o…" at bounding box center [456, 48] width 650 height 334
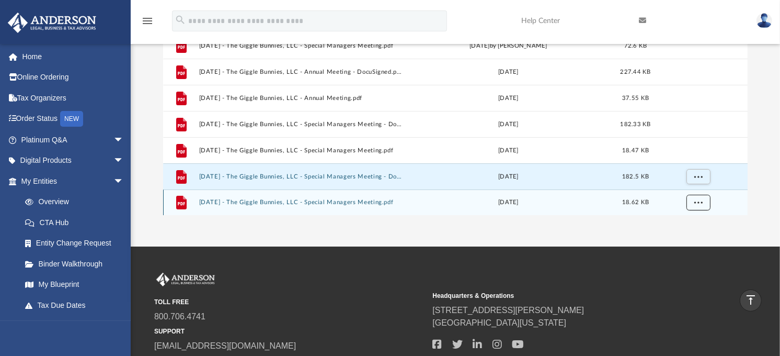
click at [702, 201] on span "More options" at bounding box center [699, 202] width 8 height 6
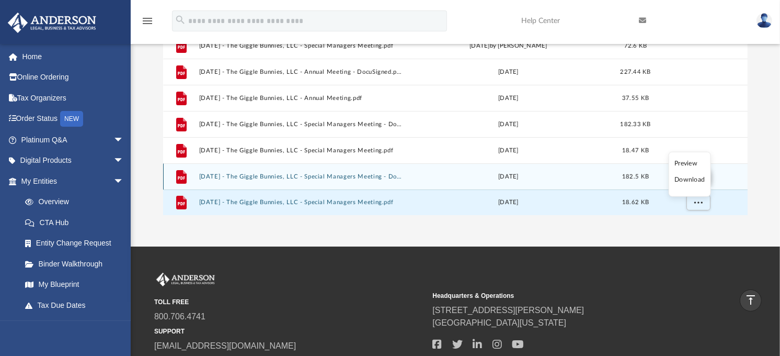
click at [698, 181] on li "Download" at bounding box center [690, 179] width 30 height 11
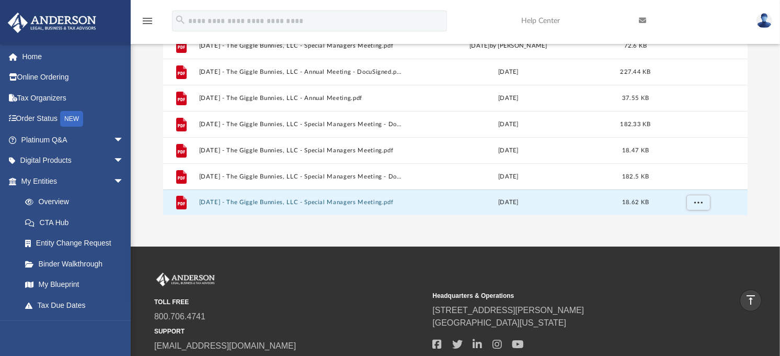
scroll to position [0, 0]
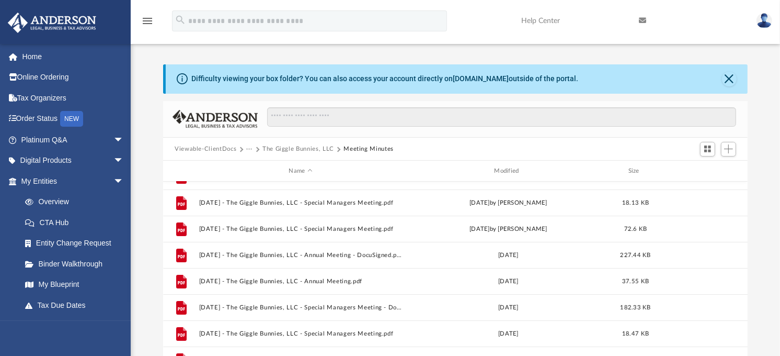
click at [752, 160] on div "Difficulty viewing your box folder? You can also access your account directly o…" at bounding box center [456, 231] width 650 height 334
click at [315, 150] on button "The Giggle Bunnies, LLC" at bounding box center [299, 148] width 72 height 9
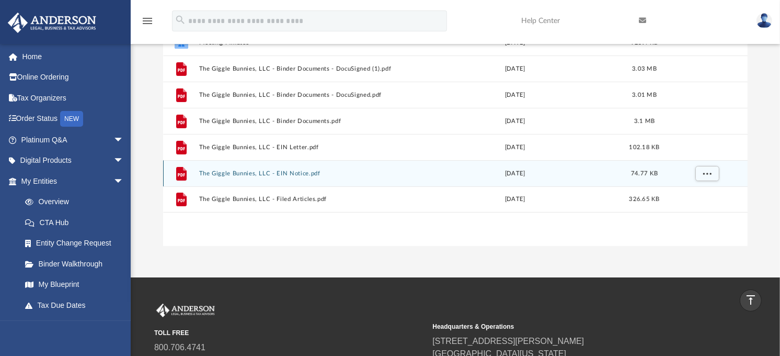
scroll to position [124, 0]
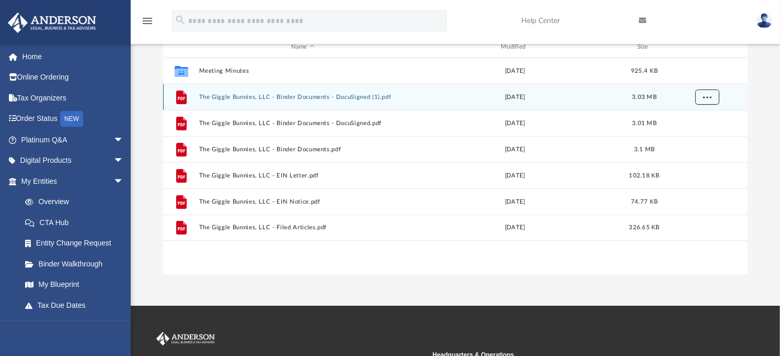
click at [714, 99] on button "More options" at bounding box center [708, 97] width 24 height 16
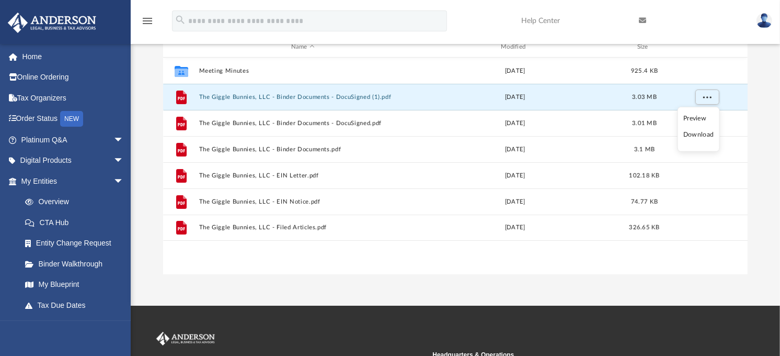
click at [701, 136] on li "Download" at bounding box center [699, 134] width 30 height 11
click at [766, 147] on div "Difficulty viewing your box folder? You can also access your account directly o…" at bounding box center [456, 107] width 650 height 334
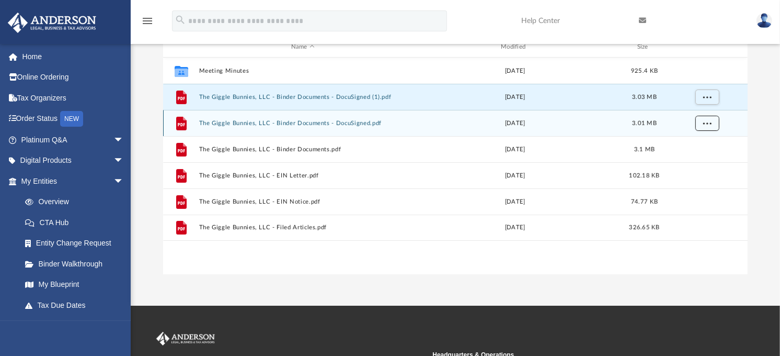
click at [711, 122] on span "More options" at bounding box center [707, 123] width 8 height 6
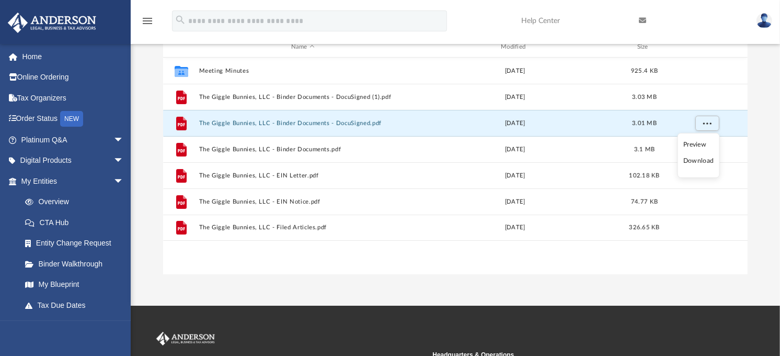
click at [696, 164] on li "Download" at bounding box center [699, 160] width 30 height 11
click at [772, 165] on div "Difficulty viewing your box folder? You can also access your account directly o…" at bounding box center [456, 107] width 650 height 334
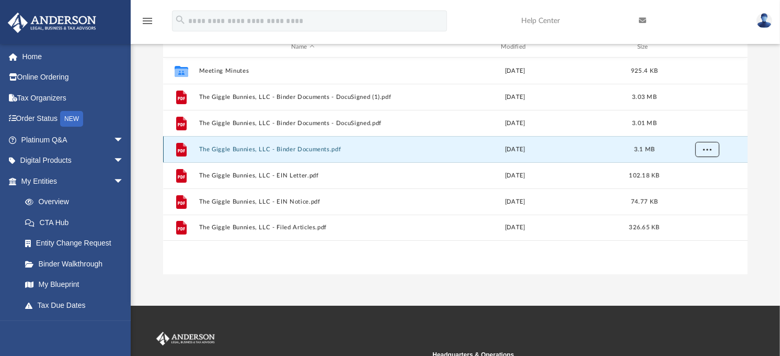
drag, startPoint x: 711, startPoint y: 148, endPoint x: 718, endPoint y: 154, distance: 8.9
click at [712, 149] on button "More options" at bounding box center [708, 150] width 24 height 16
click at [701, 189] on li "Download" at bounding box center [699, 186] width 30 height 11
click at [777, 197] on div "Difficulty viewing your box folder? You can also access your account directly o…" at bounding box center [456, 107] width 650 height 334
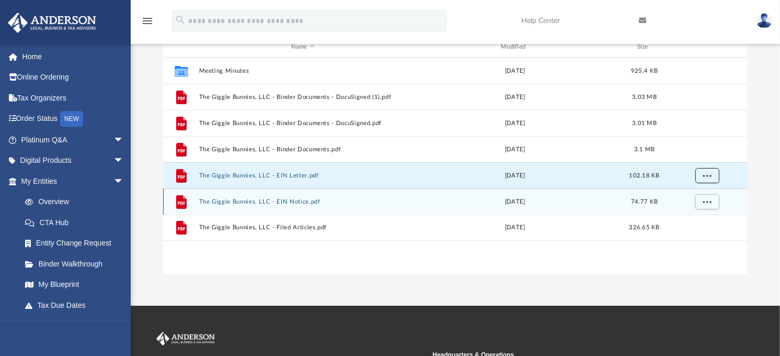
drag, startPoint x: 710, startPoint y: 178, endPoint x: 725, endPoint y: 192, distance: 20.7
click at [710, 179] on button "More options" at bounding box center [708, 176] width 24 height 16
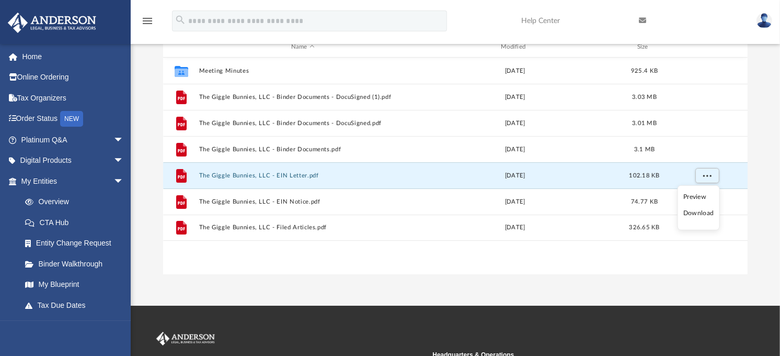
click at [708, 213] on li "Download" at bounding box center [699, 213] width 30 height 11
click at [768, 244] on div "Difficulty viewing your box folder? You can also access your account directly o…" at bounding box center [456, 107] width 650 height 334
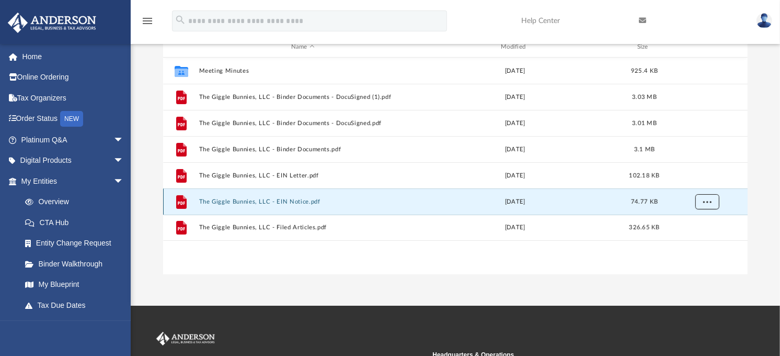
click at [710, 204] on button "More options" at bounding box center [708, 202] width 24 height 16
click at [704, 241] on li "Download" at bounding box center [699, 239] width 30 height 11
click at [770, 246] on div "Difficulty viewing your box folder? You can also access your account directly o…" at bounding box center [456, 107] width 650 height 334
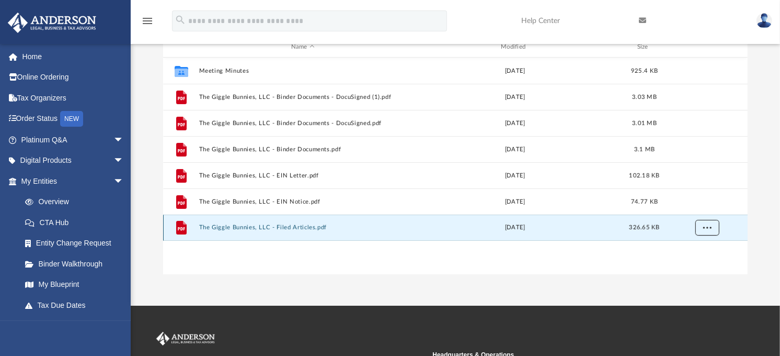
click at [705, 228] on span "More options" at bounding box center [707, 227] width 8 height 6
click at [704, 264] on li "Download" at bounding box center [699, 265] width 30 height 11
click at [771, 145] on div "Difficulty viewing your box folder? You can also access your account directly o…" at bounding box center [456, 107] width 650 height 334
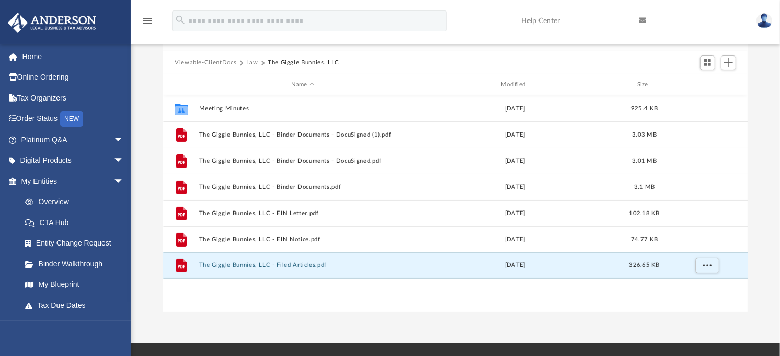
scroll to position [66, 0]
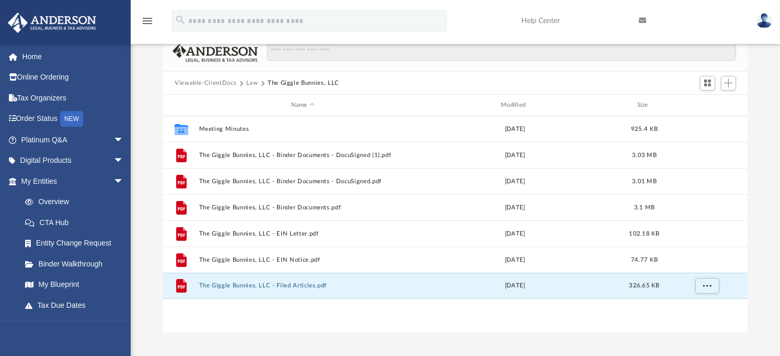
drag, startPoint x: 253, startPoint y: 82, endPoint x: 259, endPoint y: 90, distance: 10.0
click at [253, 82] on button "Law" at bounding box center [252, 82] width 12 height 9
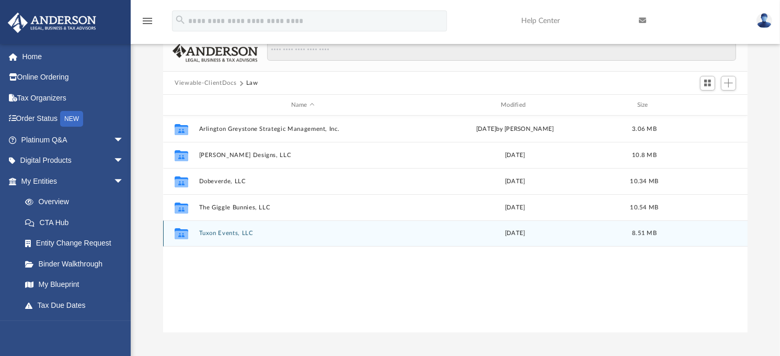
click at [231, 232] on button "Tuxon Events, LLC" at bounding box center [303, 233] width 208 height 7
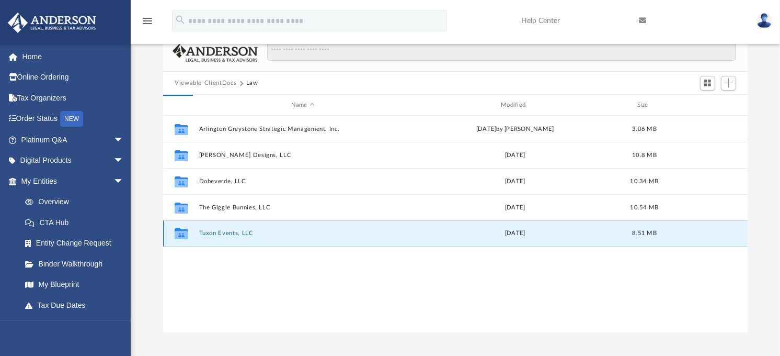
click at [234, 234] on button "Tuxon Events, LLC" at bounding box center [303, 233] width 208 height 7
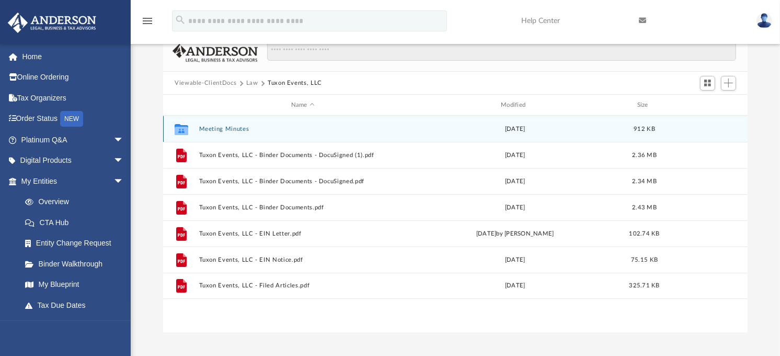
click at [246, 132] on button "Meeting Minutes" at bounding box center [303, 129] width 208 height 7
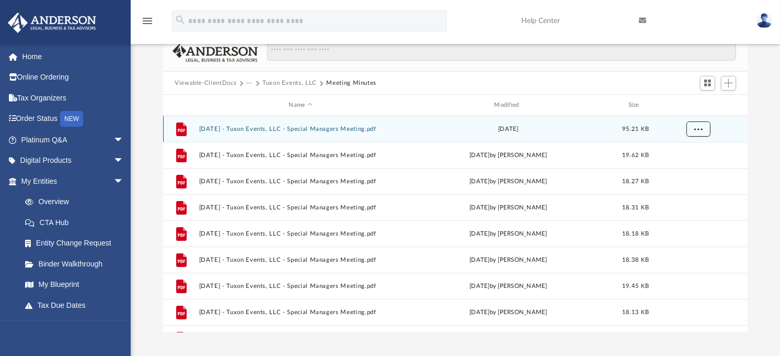
click at [701, 131] on span "More options" at bounding box center [699, 129] width 8 height 6
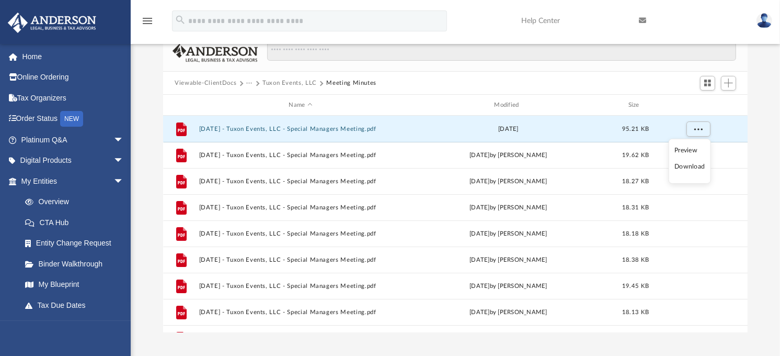
click at [695, 168] on li "Download" at bounding box center [690, 166] width 30 height 11
click at [765, 165] on div "Difficulty viewing your box folder? You can also access your account directly o…" at bounding box center [456, 165] width 650 height 334
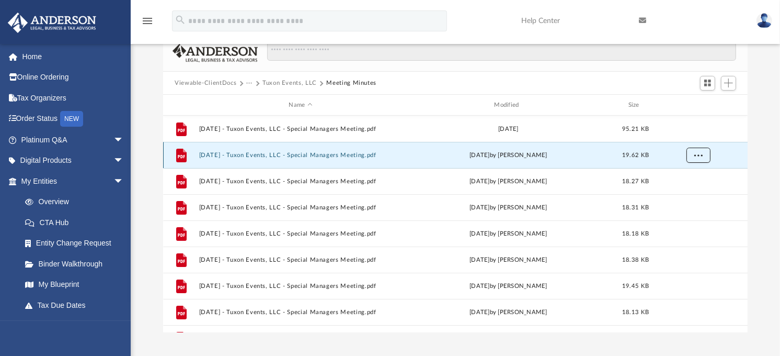
click at [706, 155] on button "More options" at bounding box center [699, 155] width 24 height 16
click at [694, 195] on li "Download" at bounding box center [690, 192] width 30 height 11
click at [766, 136] on div "Difficulty viewing your box folder? You can also access your account directly o…" at bounding box center [456, 165] width 650 height 334
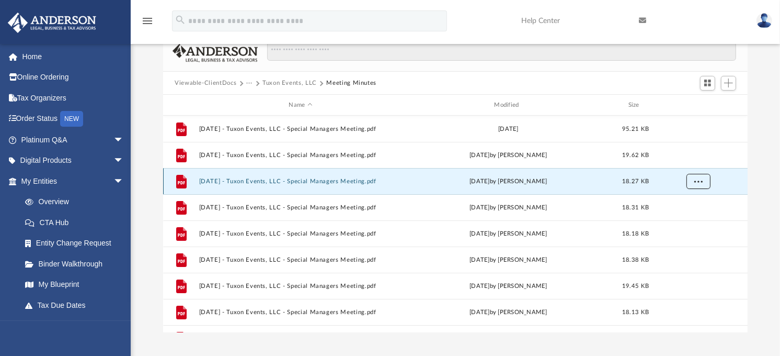
click at [701, 185] on button "More options" at bounding box center [699, 182] width 24 height 16
click at [702, 221] on li "Download" at bounding box center [690, 218] width 30 height 11
click at [772, 168] on div "Difficulty viewing your box folder? You can also access your account directly o…" at bounding box center [456, 165] width 650 height 334
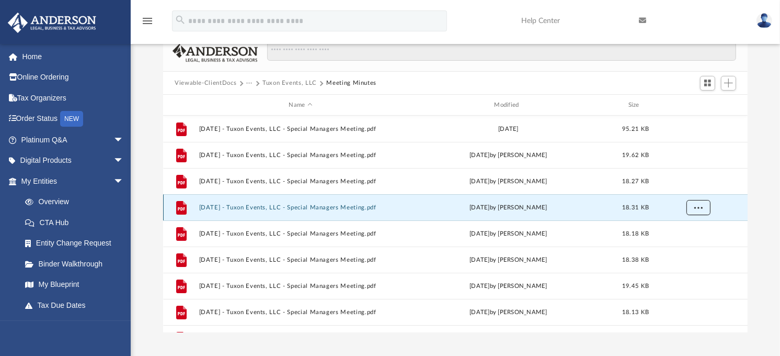
click at [693, 207] on button "More options" at bounding box center [699, 208] width 24 height 16
click at [697, 247] on li "Download" at bounding box center [690, 245] width 30 height 11
click at [771, 215] on div "Difficulty viewing your box folder? You can also access your account directly o…" at bounding box center [456, 165] width 650 height 334
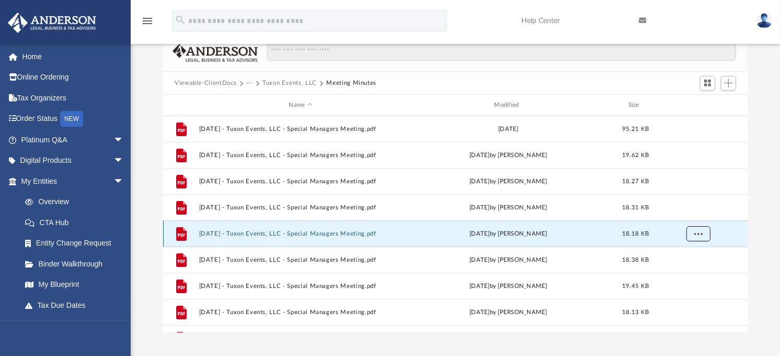
click at [702, 234] on button "More options" at bounding box center [699, 234] width 24 height 16
click at [695, 271] on li "Download" at bounding box center [690, 271] width 30 height 11
click at [772, 234] on div "Difficulty viewing your box folder? You can also access your account directly o…" at bounding box center [456, 165] width 650 height 334
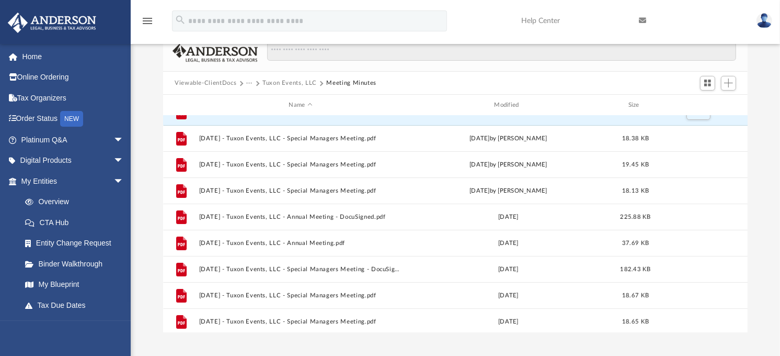
scroll to position [124, 0]
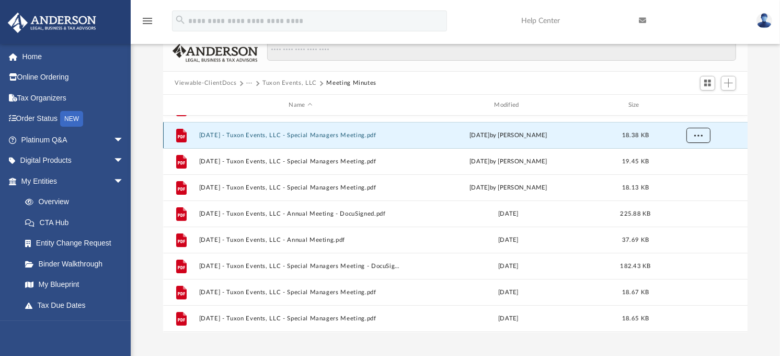
click at [705, 138] on button "More options" at bounding box center [699, 136] width 24 height 16
click at [697, 176] on li "Download" at bounding box center [690, 172] width 30 height 11
click at [765, 205] on div "Difficulty viewing your box folder? You can also access your account directly o…" at bounding box center [456, 165] width 650 height 334
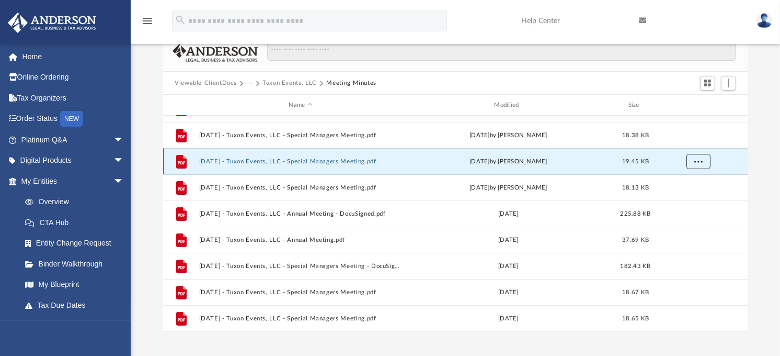
click at [699, 161] on span "More options" at bounding box center [699, 161] width 8 height 6
click at [692, 201] on li "Download" at bounding box center [690, 198] width 30 height 11
click at [763, 217] on div "Difficulty viewing your box folder? You can also access your account directly o…" at bounding box center [456, 165] width 650 height 334
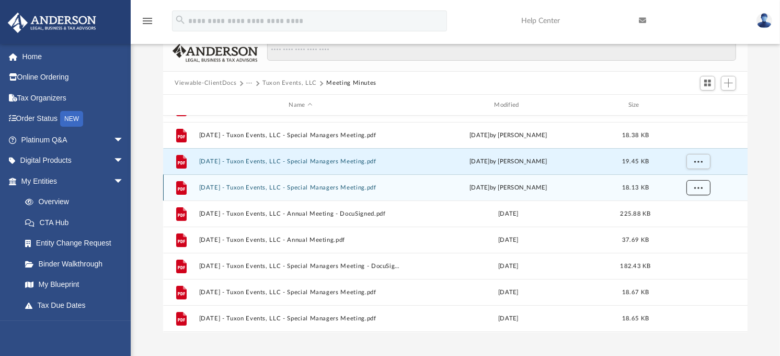
click at [700, 190] on button "More options" at bounding box center [699, 188] width 24 height 16
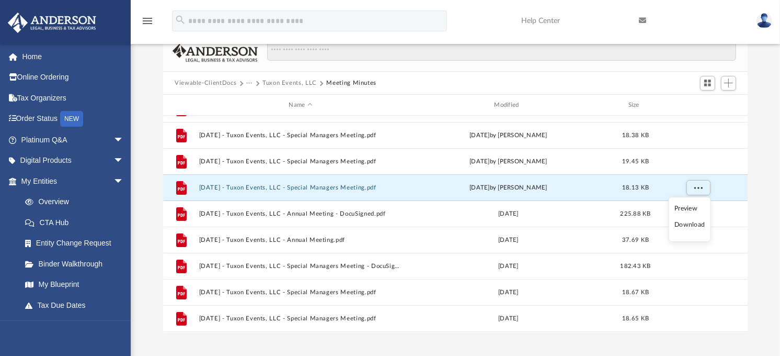
click at [690, 226] on li "Download" at bounding box center [690, 224] width 30 height 11
click at [764, 236] on div "Difficulty viewing your box folder? You can also access your account directly o…" at bounding box center [456, 165] width 650 height 334
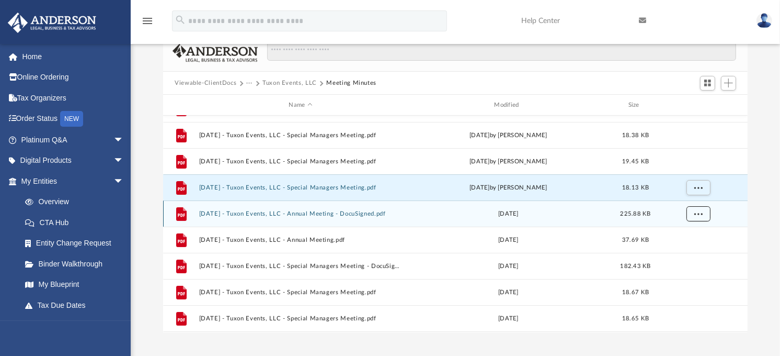
click at [706, 214] on button "More options" at bounding box center [699, 214] width 24 height 16
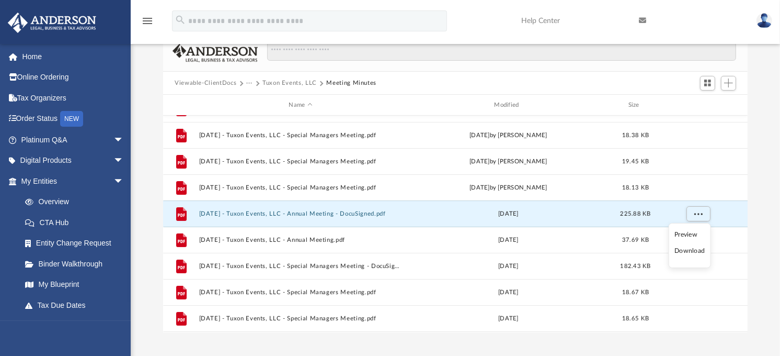
click at [696, 251] on li "Download" at bounding box center [690, 250] width 30 height 11
click at [771, 262] on div "Difficulty viewing your box folder? You can also access your account directly o…" at bounding box center [456, 165] width 650 height 334
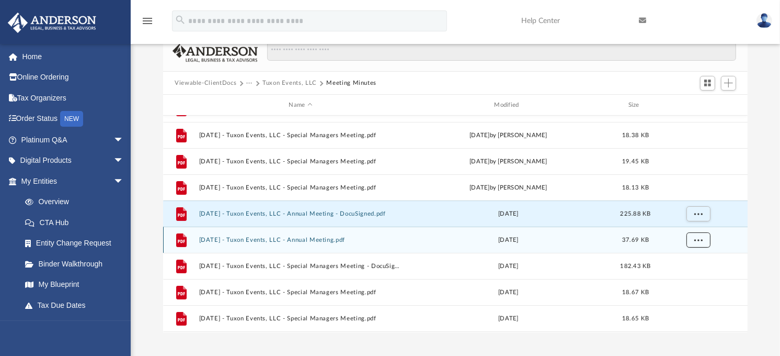
click at [700, 238] on span "More options" at bounding box center [699, 240] width 8 height 6
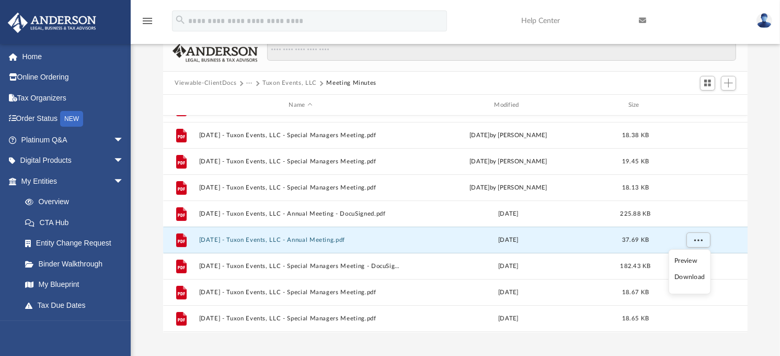
click at [691, 278] on li "Download" at bounding box center [690, 276] width 30 height 11
click at [769, 238] on div "Difficulty viewing your box folder? You can also access your account directly o…" at bounding box center [456, 165] width 650 height 334
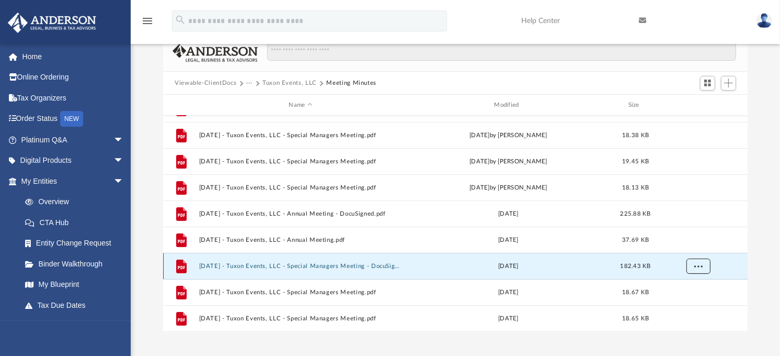
drag, startPoint x: 704, startPoint y: 264, endPoint x: 713, endPoint y: 267, distance: 9.4
click at [705, 264] on button "More options" at bounding box center [699, 266] width 24 height 16
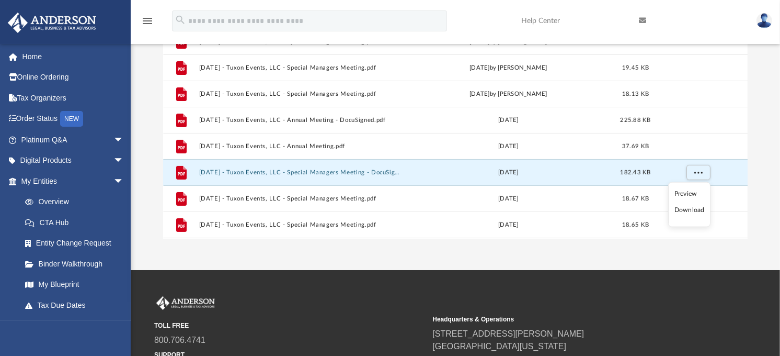
scroll to position [162, 0]
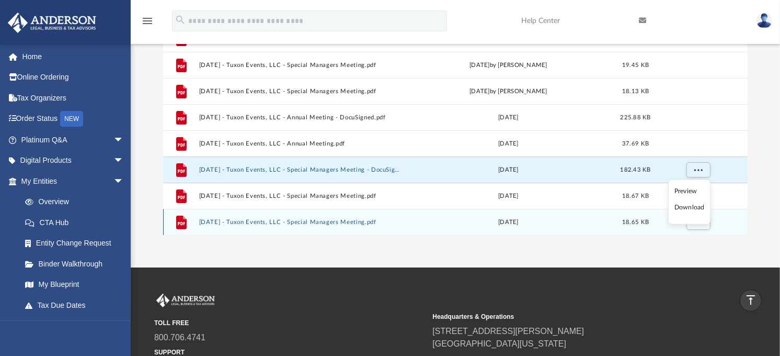
click at [697, 209] on li "Download" at bounding box center [690, 207] width 30 height 11
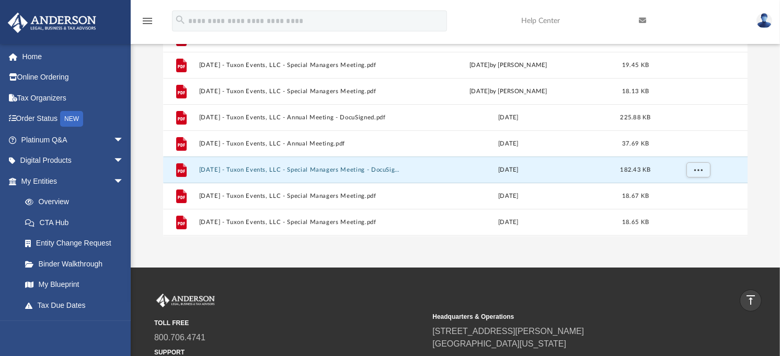
click at [770, 212] on div "Difficulty viewing your box folder? You can also access your account directly o…" at bounding box center [456, 69] width 650 height 334
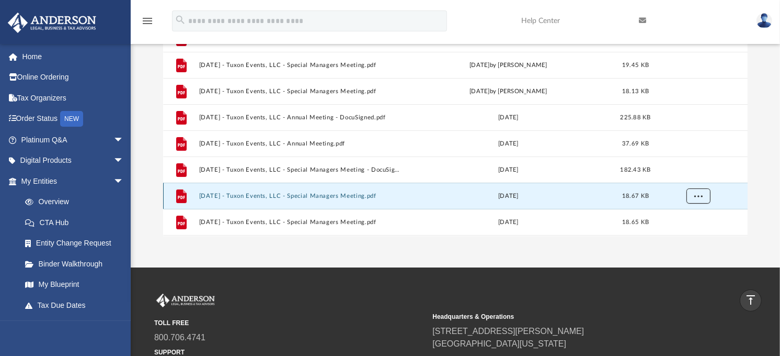
click at [704, 195] on button "More options" at bounding box center [699, 196] width 24 height 16
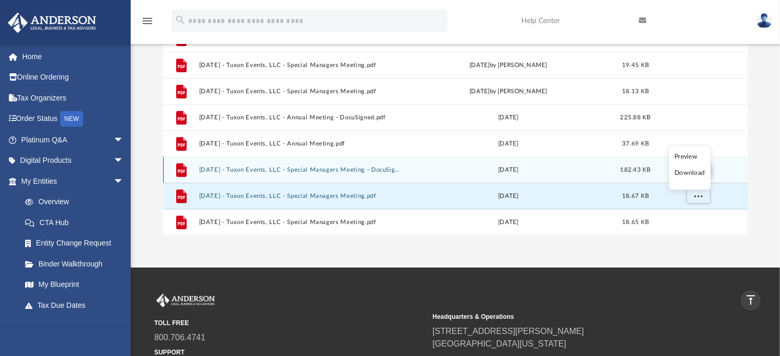
click at [699, 175] on li "Download" at bounding box center [690, 172] width 30 height 11
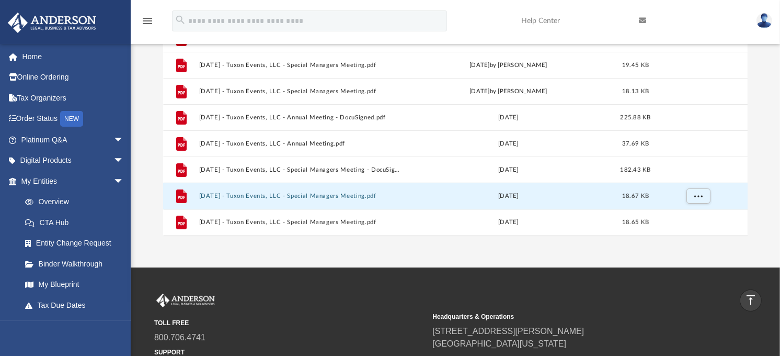
click at [769, 207] on div "Difficulty viewing your box folder? You can also access your account directly o…" at bounding box center [456, 69] width 650 height 334
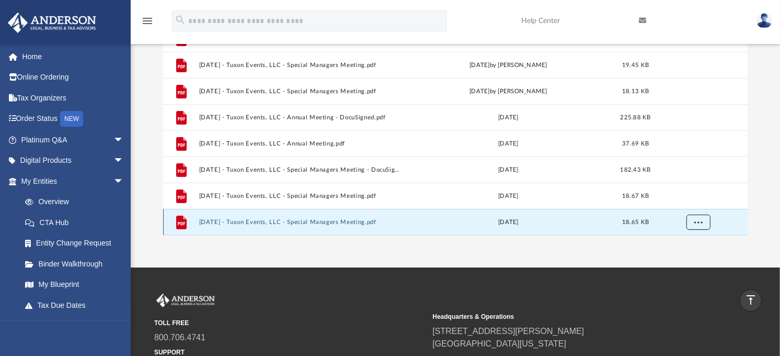
click at [701, 217] on button "More options" at bounding box center [699, 222] width 24 height 16
click at [691, 200] on li "Download" at bounding box center [690, 199] width 30 height 11
click at [771, 211] on div "Difficulty viewing your box folder? You can also access your account directly o…" at bounding box center [456, 69] width 650 height 334
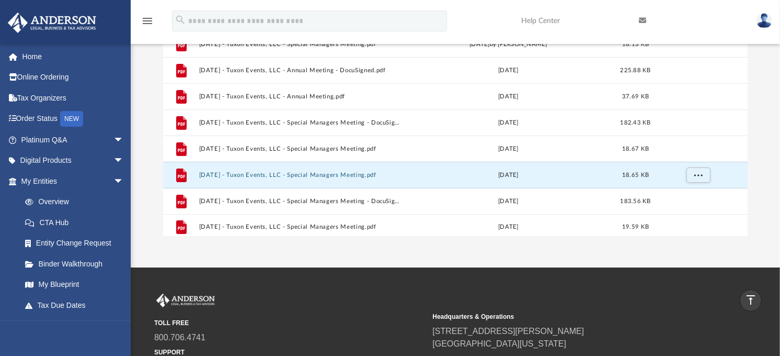
scroll to position [175, 0]
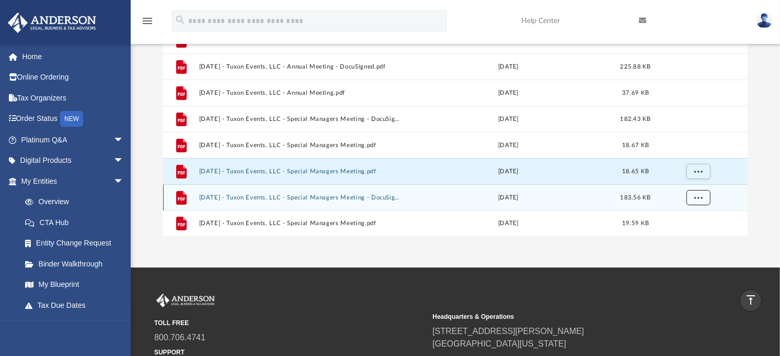
click at [696, 200] on span "More options" at bounding box center [699, 198] width 8 height 6
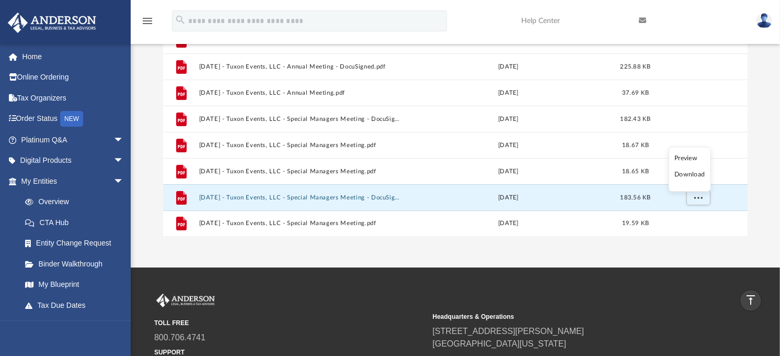
click at [692, 175] on li "Download" at bounding box center [690, 174] width 30 height 11
click at [765, 191] on div "Difficulty viewing your box folder? You can also access your account directly o…" at bounding box center [456, 69] width 650 height 334
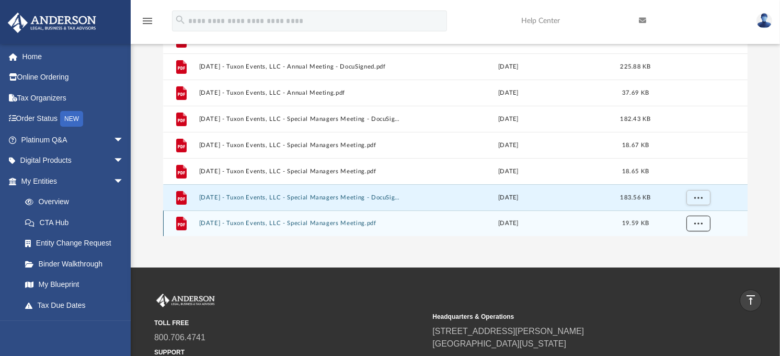
click at [699, 222] on span "More options" at bounding box center [699, 223] width 8 height 6
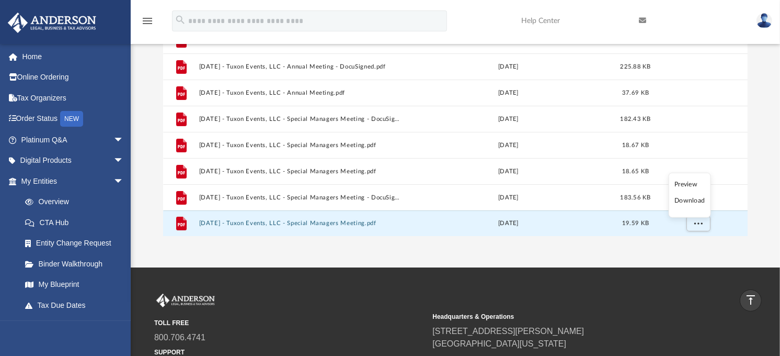
click at [693, 200] on li "Download" at bounding box center [690, 200] width 30 height 11
click at [761, 202] on div "Difficulty viewing your box folder? You can also access your account directly o…" at bounding box center [456, 69] width 650 height 334
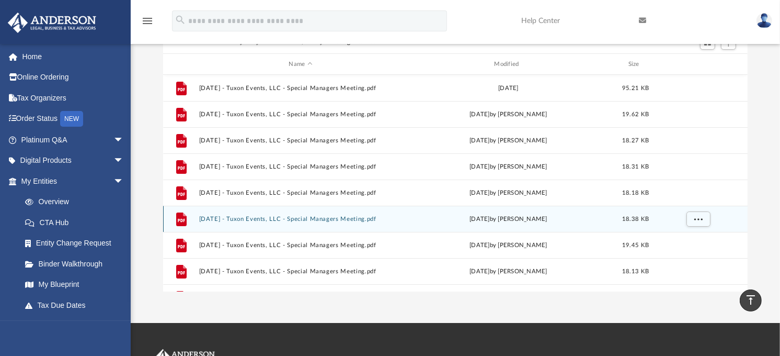
scroll to position [0, 0]
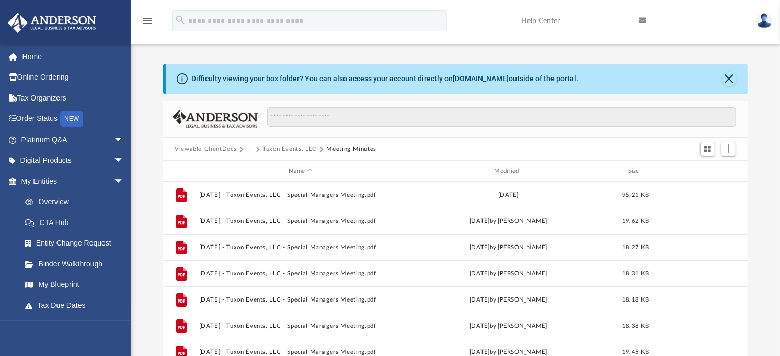
click at [300, 149] on button "Tuxon Events, LLC" at bounding box center [290, 148] width 54 height 9
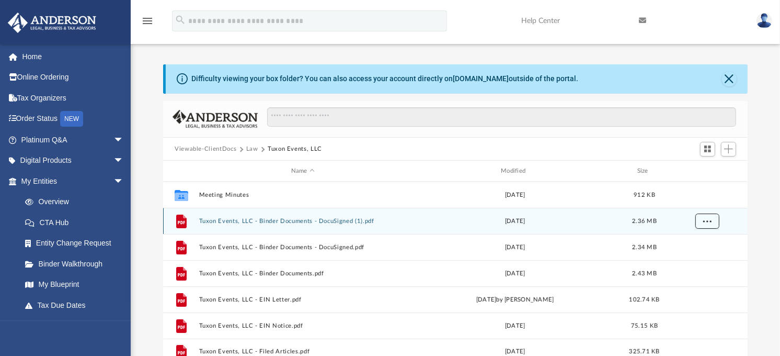
click at [704, 223] on span "More options" at bounding box center [707, 221] width 8 height 6
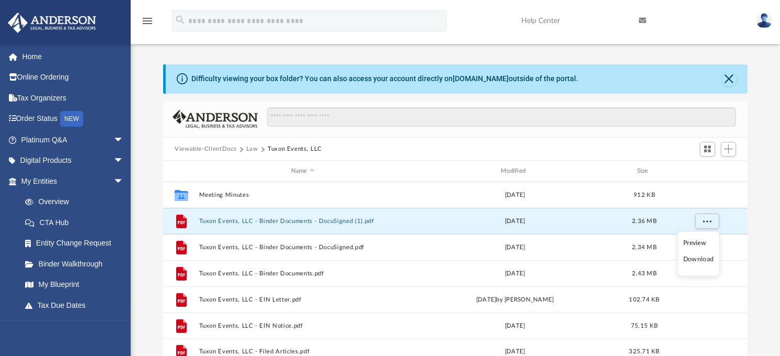
click at [698, 260] on li "Download" at bounding box center [699, 259] width 30 height 11
click at [766, 187] on div "Difficulty viewing your box folder? You can also access your account directly o…" at bounding box center [456, 231] width 650 height 334
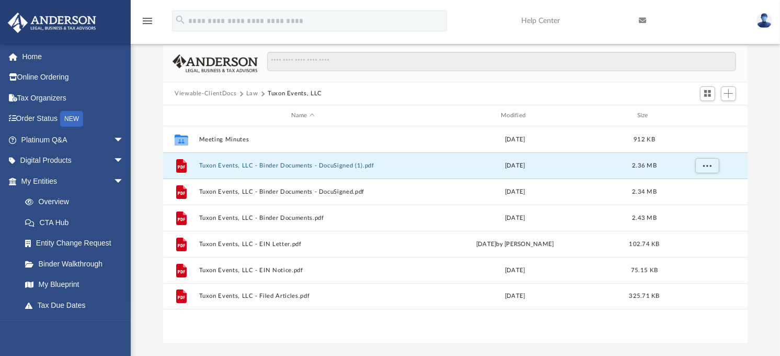
scroll to position [58, 0]
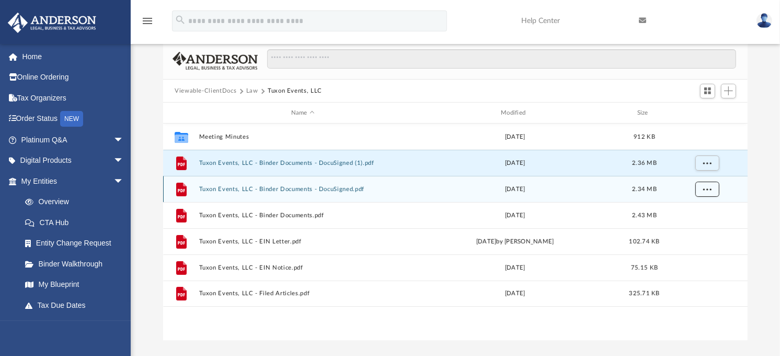
click at [703, 189] on span "More options" at bounding box center [707, 189] width 8 height 6
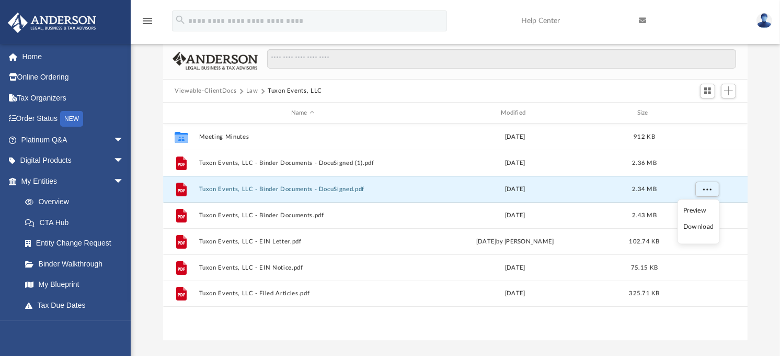
click at [699, 229] on li "Download" at bounding box center [699, 227] width 30 height 11
drag, startPoint x: 771, startPoint y: 191, endPoint x: 766, endPoint y: 194, distance: 5.7
click at [771, 191] on div "Difficulty viewing your box folder? You can also access your account directly o…" at bounding box center [456, 173] width 650 height 334
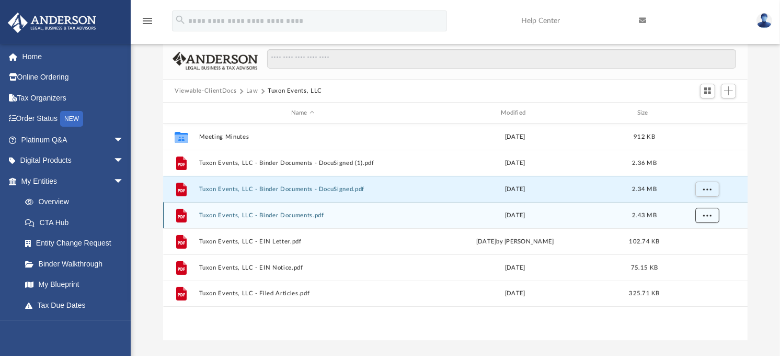
click at [712, 215] on button "More options" at bounding box center [708, 216] width 24 height 16
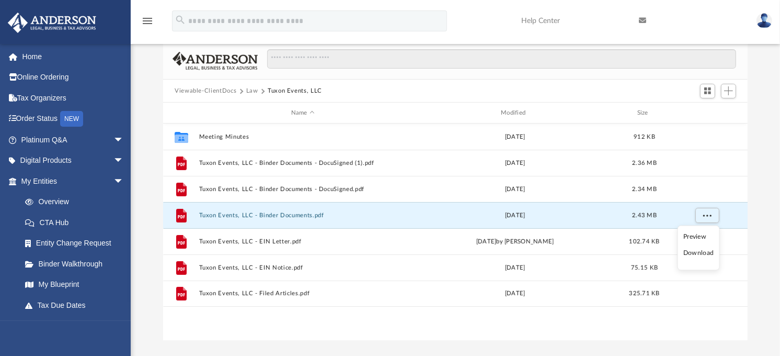
click at [698, 255] on li "Download" at bounding box center [699, 253] width 30 height 11
click at [767, 215] on div "Difficulty viewing your box folder? You can also access your account directly o…" at bounding box center [456, 173] width 650 height 334
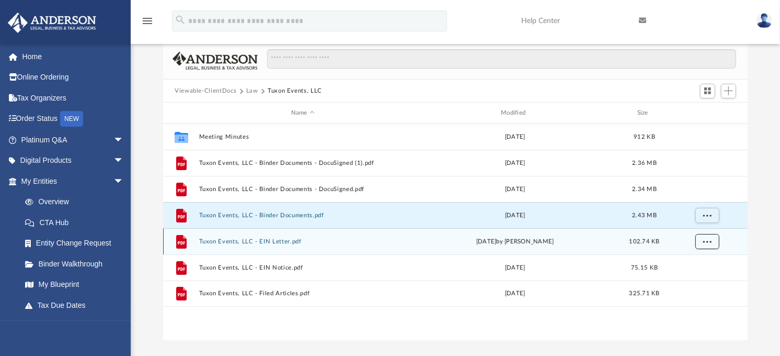
click at [713, 238] on button "More options" at bounding box center [708, 242] width 24 height 16
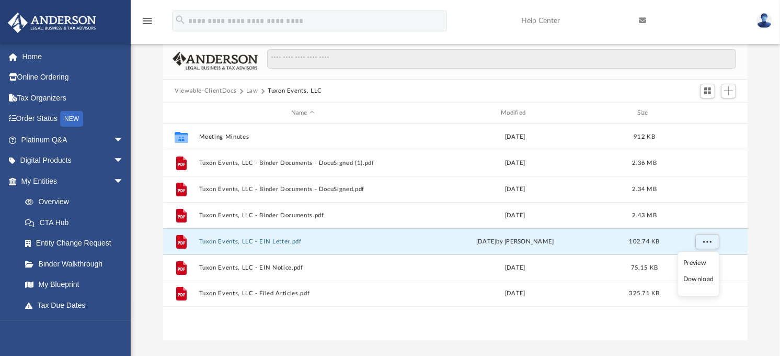
click at [698, 279] on li "Download" at bounding box center [699, 279] width 30 height 11
click at [774, 173] on div "Difficulty viewing your box folder? You can also access your account directly o…" at bounding box center [456, 173] width 650 height 334
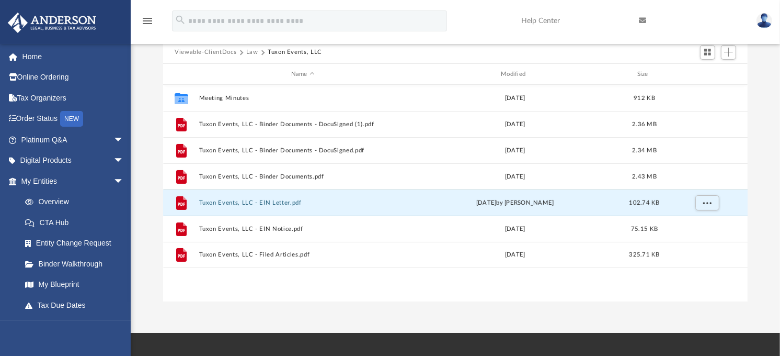
scroll to position [116, 0]
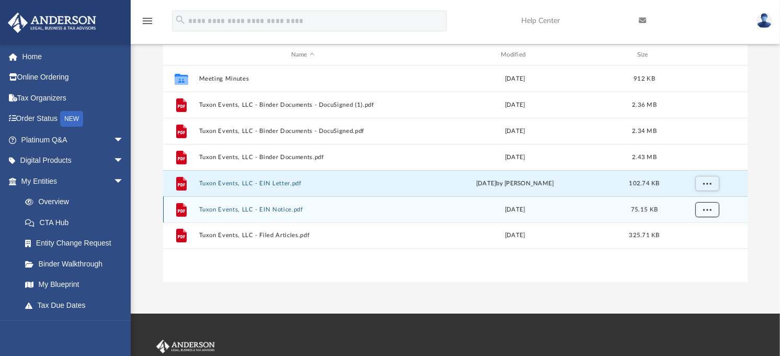
click at [701, 210] on button "More options" at bounding box center [708, 210] width 24 height 16
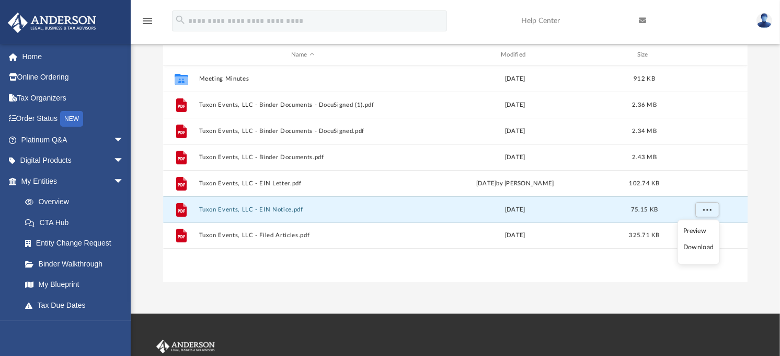
click at [703, 248] on li "Download" at bounding box center [699, 247] width 30 height 11
click at [775, 190] on div "Difficulty viewing your box folder? You can also access your account directly o…" at bounding box center [456, 115] width 650 height 334
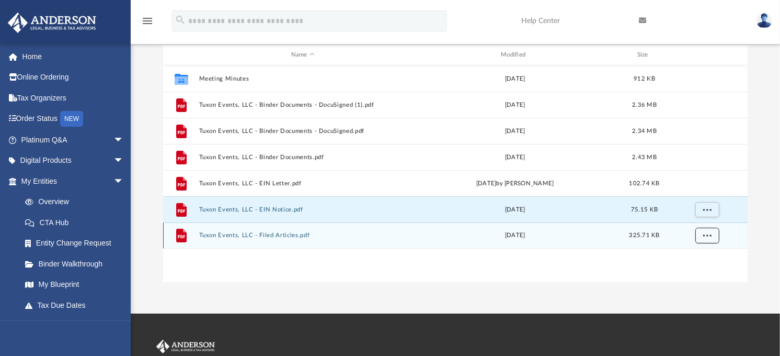
click at [715, 237] on button "More options" at bounding box center [708, 236] width 24 height 16
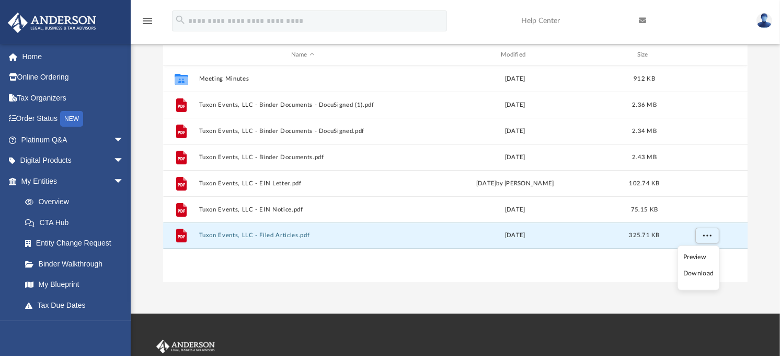
click at [705, 274] on li "Download" at bounding box center [699, 273] width 30 height 11
click at [710, 233] on span "More options" at bounding box center [707, 235] width 8 height 6
click at [700, 274] on li "Download" at bounding box center [699, 273] width 30 height 11
click at [279, 272] on div "Collaborated Folder Meeting Minutes Mon Jul 29 2024 912 KB File Tuxon Events, L…" at bounding box center [455, 173] width 585 height 217
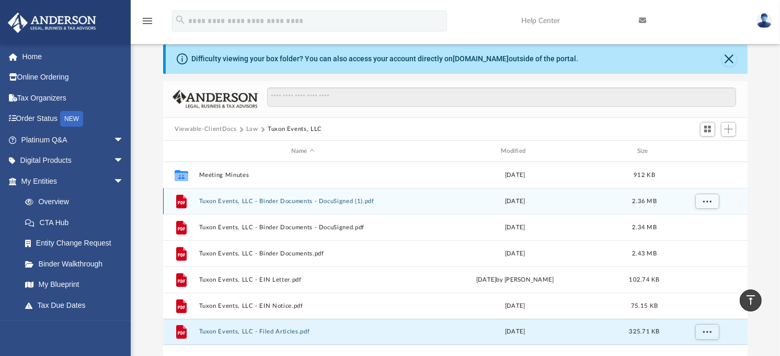
scroll to position [0, 0]
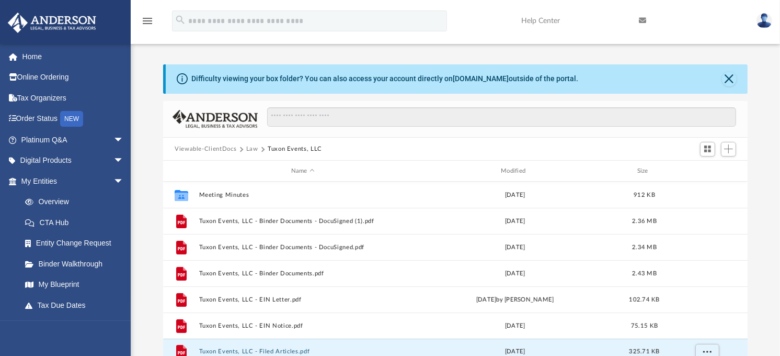
drag, startPoint x: 249, startPoint y: 148, endPoint x: 247, endPoint y: 155, distance: 7.3
click at [249, 149] on button "Law" at bounding box center [252, 148] width 12 height 9
click at [251, 149] on button "Law" at bounding box center [252, 148] width 12 height 9
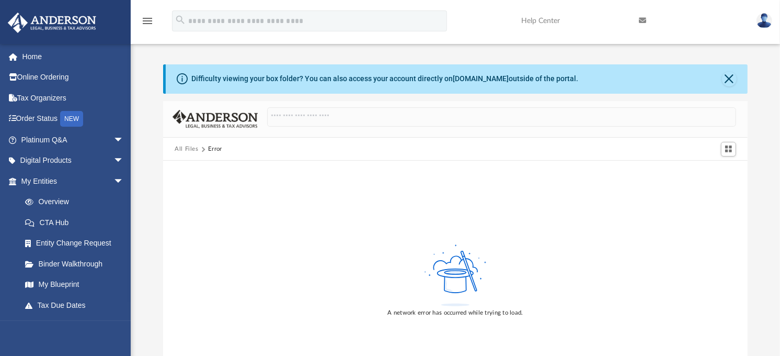
drag, startPoint x: 186, startPoint y: 149, endPoint x: 186, endPoint y: 158, distance: 9.4
click at [186, 149] on button "All Files" at bounding box center [187, 148] width 24 height 9
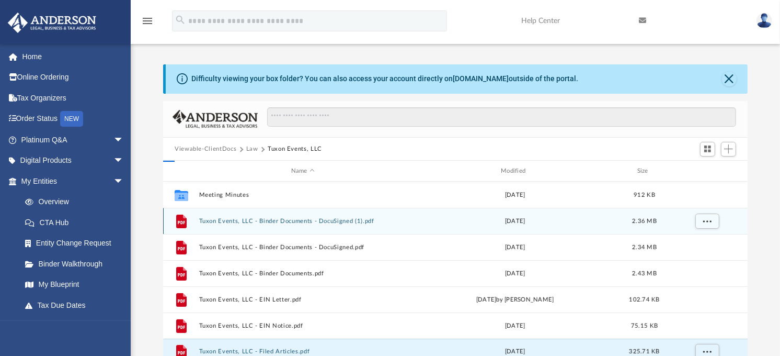
scroll to position [228, 576]
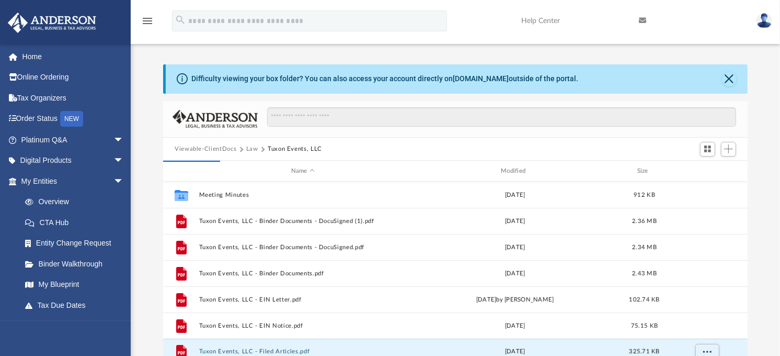
click at [249, 147] on button "Law" at bounding box center [252, 148] width 12 height 9
click at [217, 147] on button "Viewable-ClientDocs" at bounding box center [206, 148] width 62 height 9
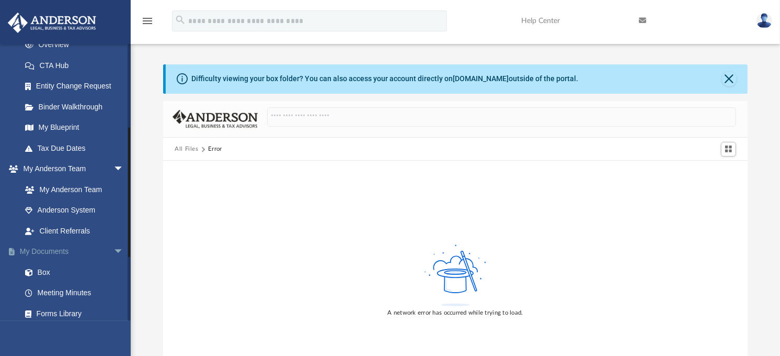
scroll to position [174, 0]
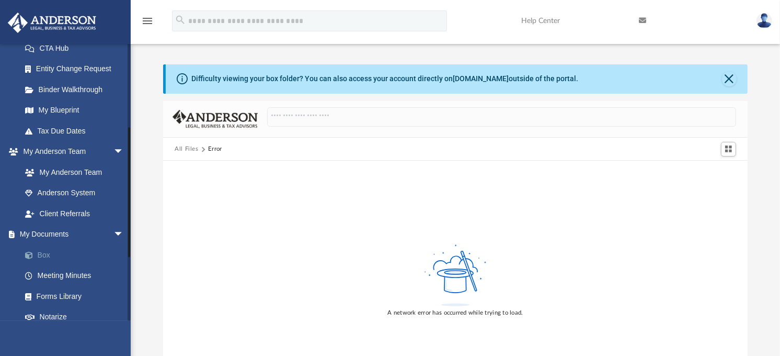
click at [46, 255] on link "Box" at bounding box center [77, 254] width 125 height 21
click at [731, 80] on button "Close" at bounding box center [729, 79] width 15 height 15
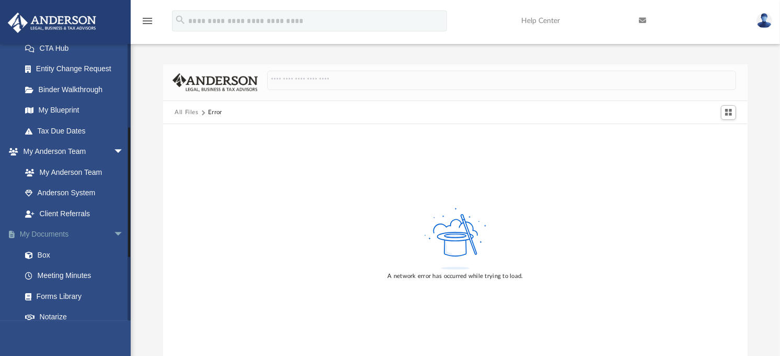
click at [53, 234] on link "My Documents arrow_drop_down" at bounding box center [73, 234] width 132 height 21
click at [37, 149] on link "My Anderson Team arrow_drop_down" at bounding box center [73, 151] width 132 height 21
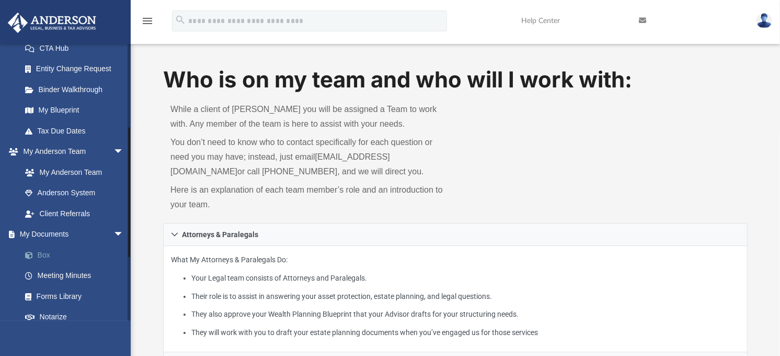
click at [48, 253] on link "Box" at bounding box center [77, 254] width 125 height 21
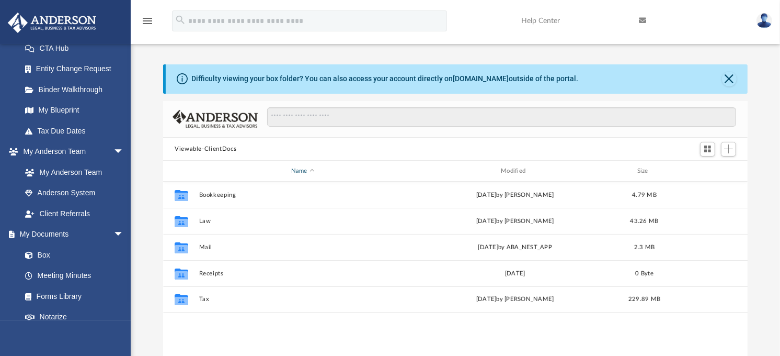
scroll to position [228, 576]
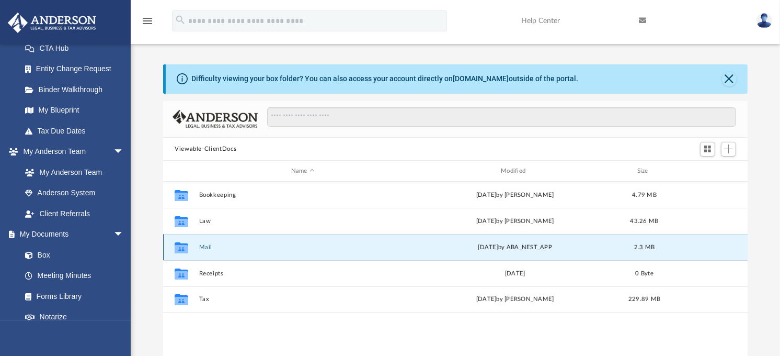
click at [202, 246] on button "Mail" at bounding box center [303, 247] width 208 height 7
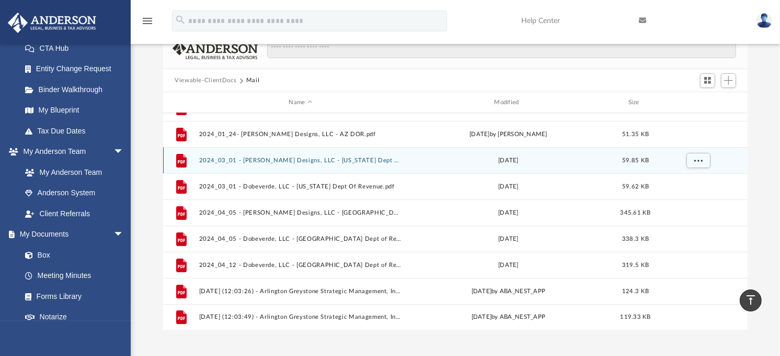
scroll to position [0, 0]
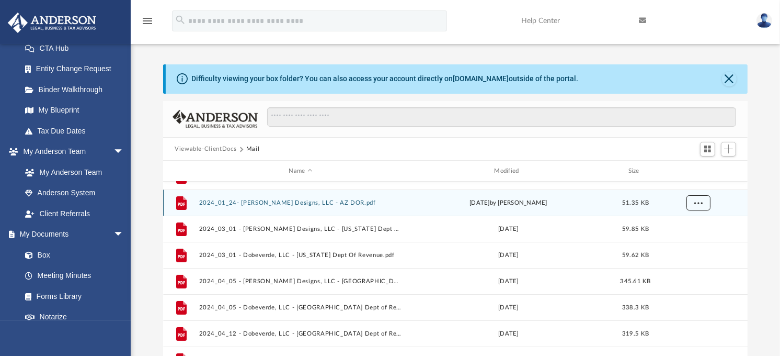
click at [693, 204] on button "More options" at bounding box center [699, 203] width 24 height 16
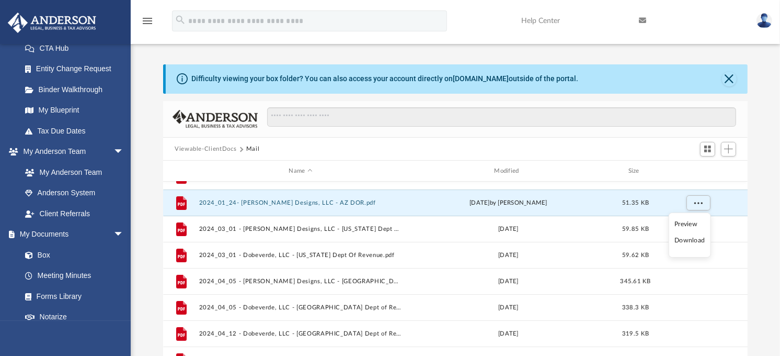
click at [693, 241] on li "Download" at bounding box center [690, 240] width 30 height 11
click at [775, 183] on div "Difficulty viewing your box folder? You can also access your account directly o…" at bounding box center [456, 231] width 650 height 334
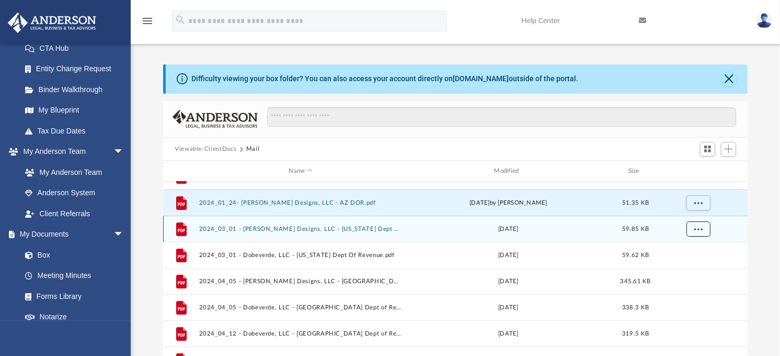
click at [697, 228] on span "More options" at bounding box center [699, 229] width 8 height 6
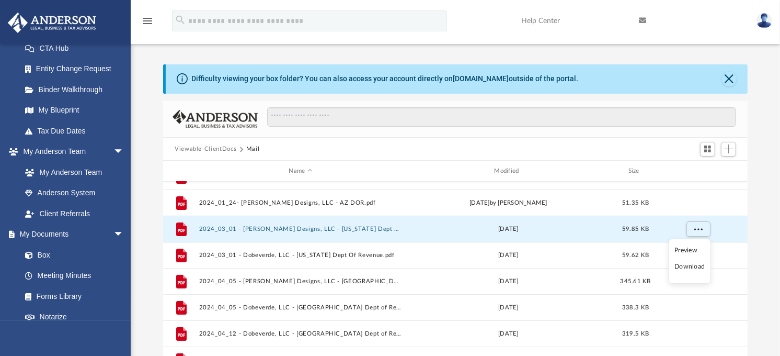
click at [684, 268] on li "Download" at bounding box center [690, 266] width 30 height 11
click at [769, 237] on div "Difficulty viewing your box folder? You can also access your account directly o…" at bounding box center [456, 231] width 650 height 334
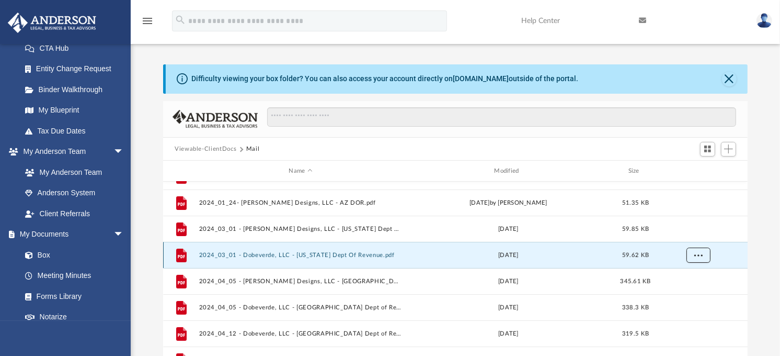
click at [700, 255] on span "More options" at bounding box center [699, 255] width 8 height 6
click at [690, 294] on li "Download" at bounding box center [690, 292] width 30 height 11
click at [764, 139] on div "Difficulty viewing your box folder? You can also access your account directly o…" at bounding box center [456, 231] width 650 height 334
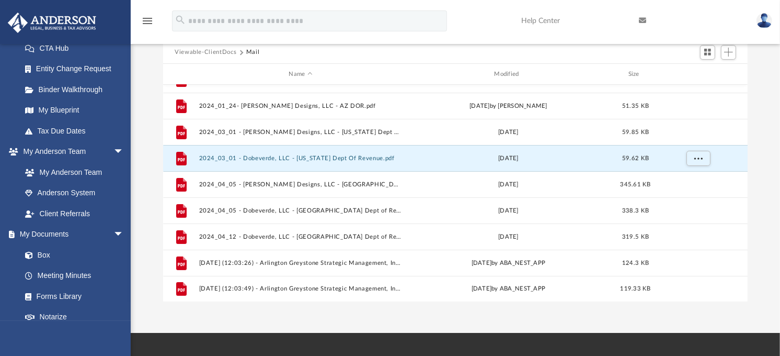
scroll to position [116, 0]
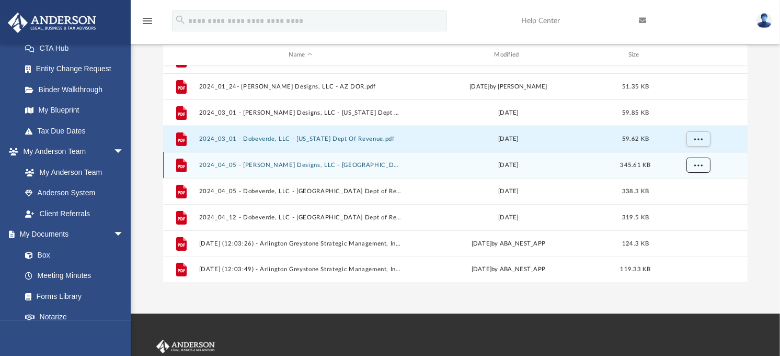
click at [704, 169] on button "More options" at bounding box center [699, 165] width 24 height 16
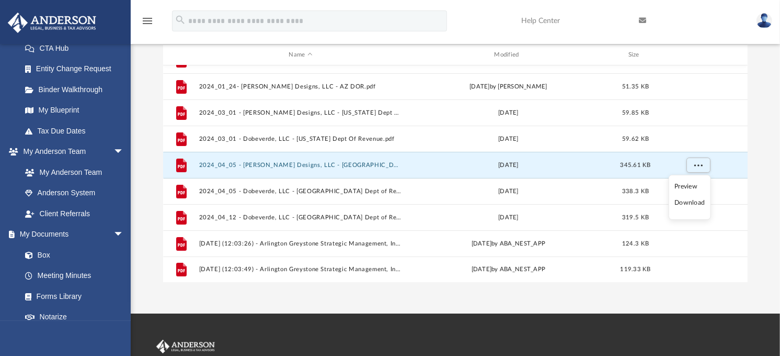
click at [696, 204] on li "Download" at bounding box center [690, 202] width 30 height 11
click at [774, 178] on div "Difficulty viewing your box folder? You can also access your account directly o…" at bounding box center [456, 115] width 650 height 334
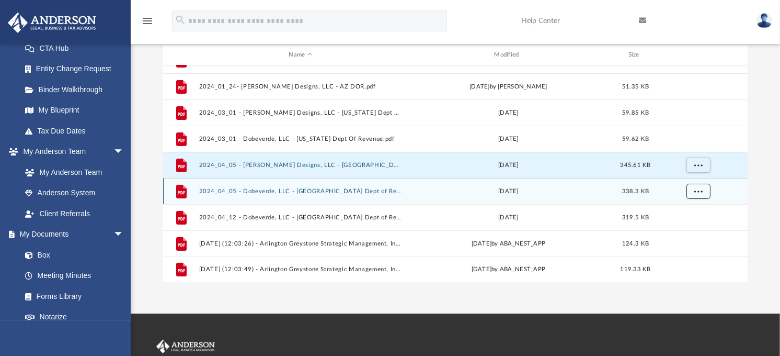
click at [703, 191] on button "More options" at bounding box center [699, 192] width 24 height 16
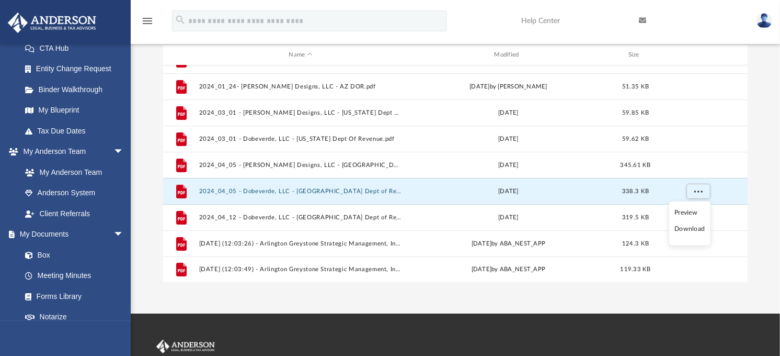
click at [701, 228] on li "Download" at bounding box center [690, 228] width 30 height 11
drag, startPoint x: 772, startPoint y: 225, endPoint x: 767, endPoint y: 229, distance: 6.1
click at [772, 225] on div "Difficulty viewing your box folder? You can also access your account directly o…" at bounding box center [456, 115] width 650 height 334
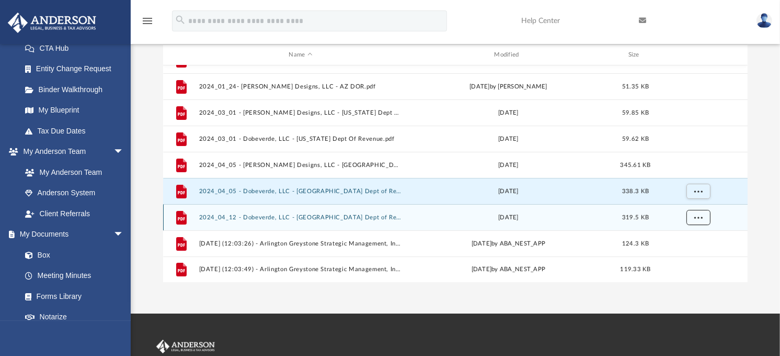
click at [699, 218] on span "More options" at bounding box center [699, 217] width 8 height 6
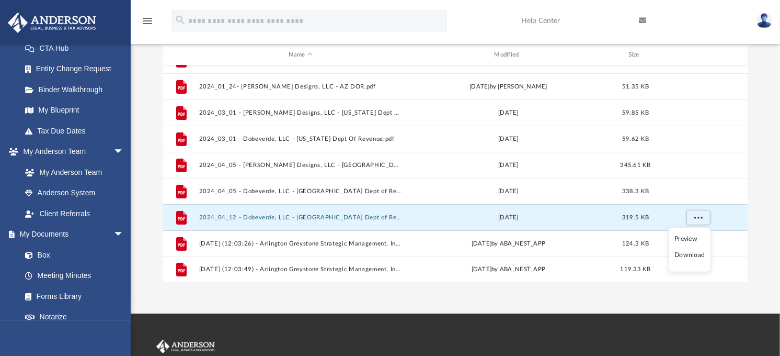
click at [691, 257] on li "Download" at bounding box center [690, 254] width 30 height 11
click at [758, 259] on div "Difficulty viewing your box folder? You can also access your account directly o…" at bounding box center [456, 115] width 650 height 334
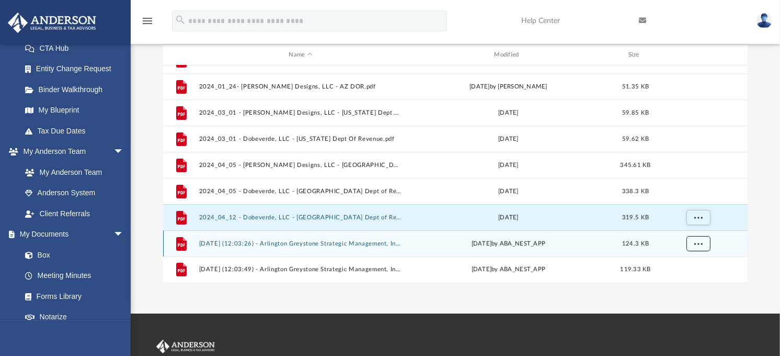
click at [698, 244] on span "More options" at bounding box center [699, 244] width 8 height 6
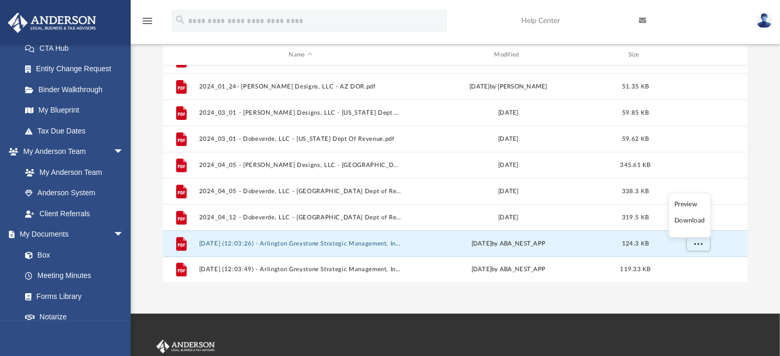
click at [698, 220] on li "Download" at bounding box center [690, 220] width 30 height 11
click at [761, 259] on div "Difficulty viewing your box folder? You can also access your account directly o…" at bounding box center [456, 115] width 650 height 334
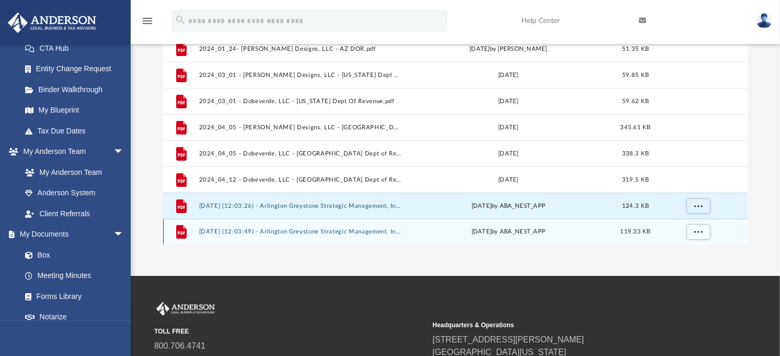
scroll to position [174, 0]
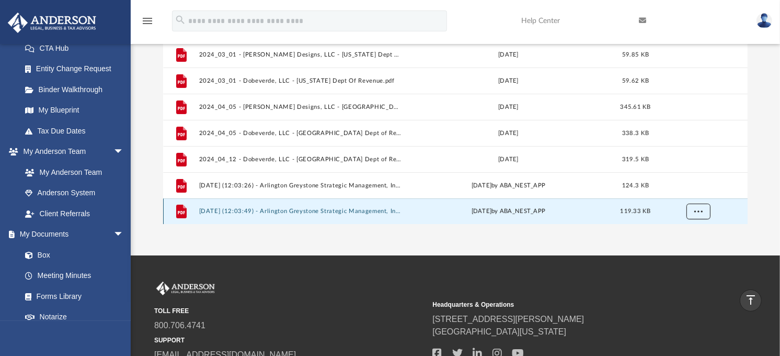
click at [702, 209] on button "More options" at bounding box center [699, 211] width 24 height 16
click at [697, 189] on li "Download" at bounding box center [690, 188] width 30 height 11
click at [765, 204] on div "Difficulty viewing your box folder? You can also access your account directly o…" at bounding box center [456, 57] width 650 height 334
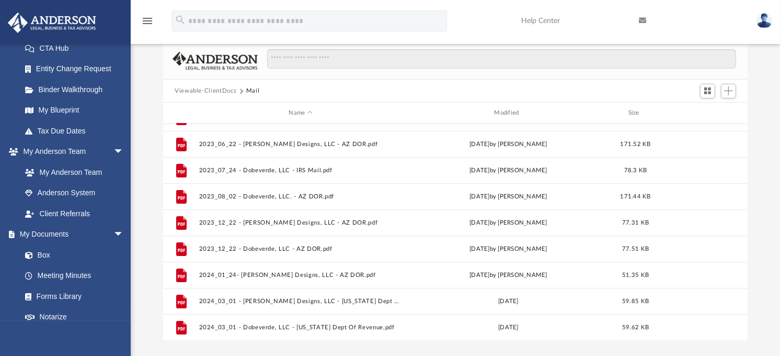
scroll to position [0, 0]
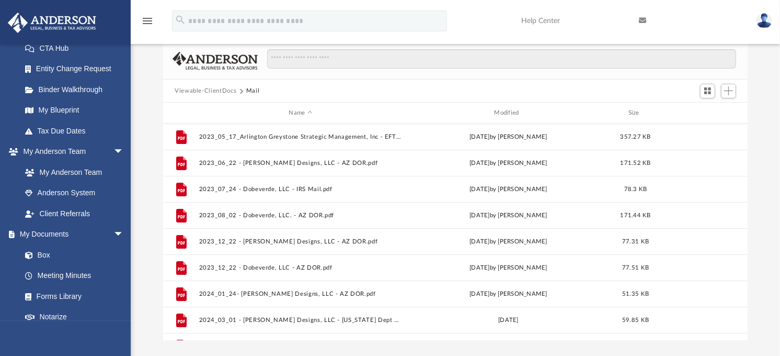
click at [223, 90] on button "Viewable-ClientDocs" at bounding box center [206, 90] width 62 height 9
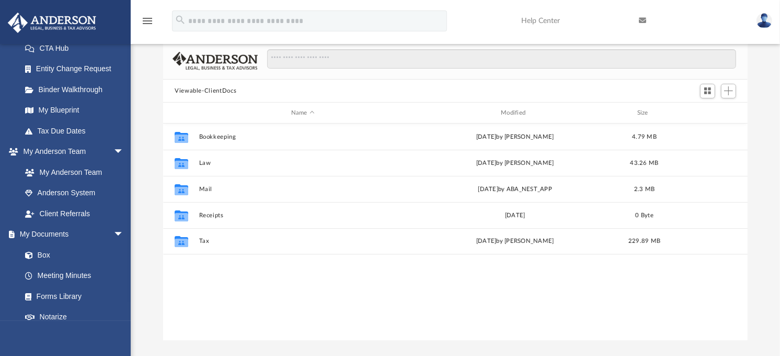
click at [401, 316] on div "Collaborated Folder Bookkeeping Fri Jul 5 2024 by Melinda Milheim 4.79 MB Colla…" at bounding box center [455, 231] width 585 height 217
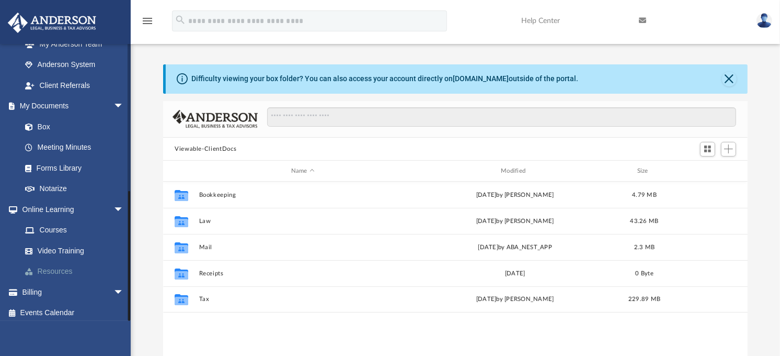
scroll to position [306, 0]
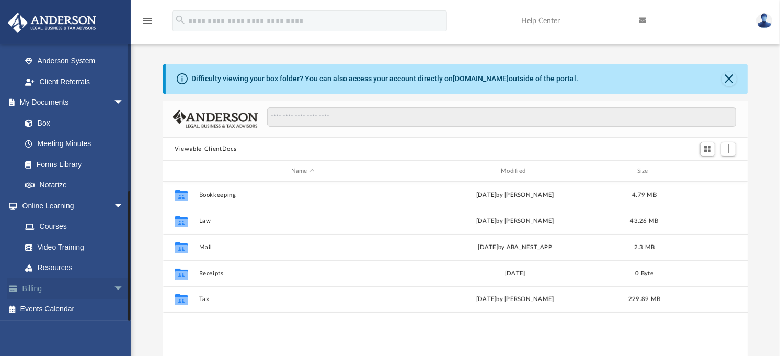
click at [40, 286] on link "Billing arrow_drop_down" at bounding box center [73, 288] width 132 height 21
click at [113, 287] on span "arrow_drop_down" at bounding box center [123, 288] width 21 height 21
click at [62, 310] on link "$ Open Invoices" at bounding box center [77, 309] width 125 height 21
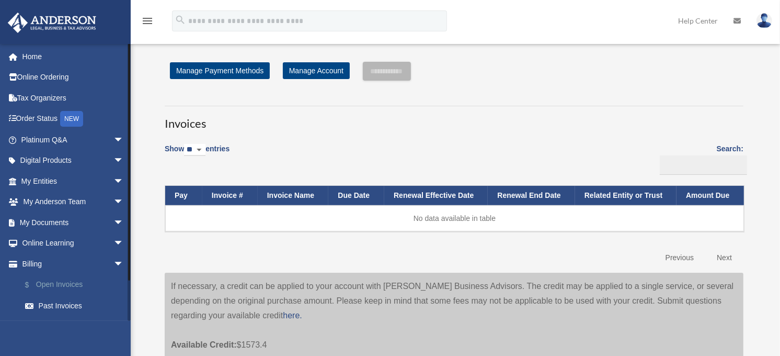
click at [42, 285] on link "$ Open Invoices" at bounding box center [77, 284] width 125 height 21
click at [70, 304] on link "Past Invoices" at bounding box center [77, 305] width 125 height 21
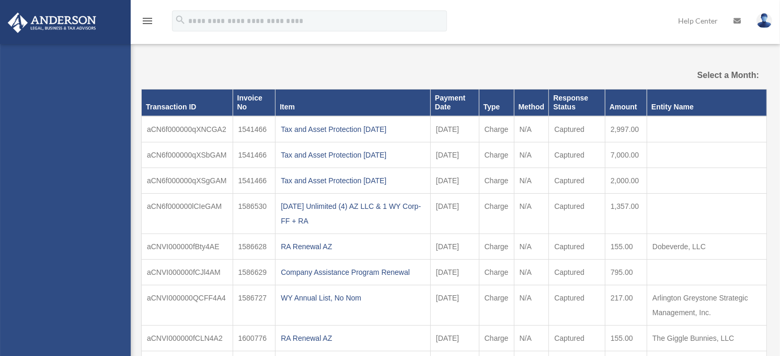
select select
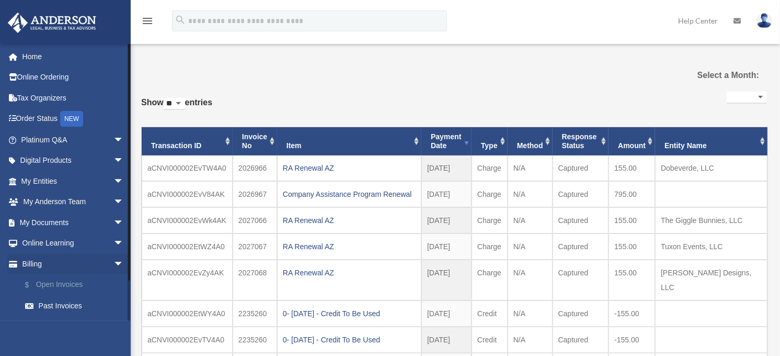
click at [50, 284] on link "$ Open Invoices" at bounding box center [77, 284] width 125 height 21
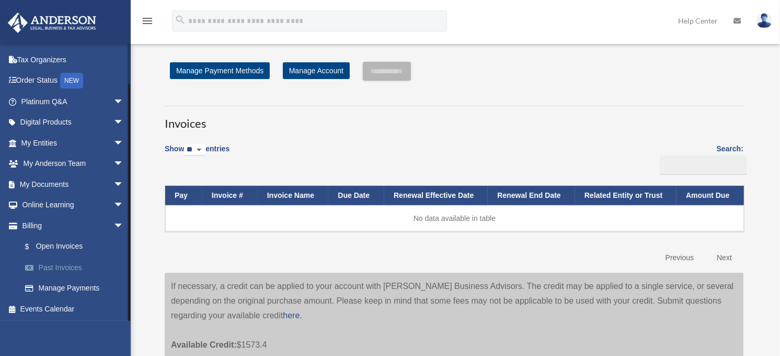
scroll to position [58, 0]
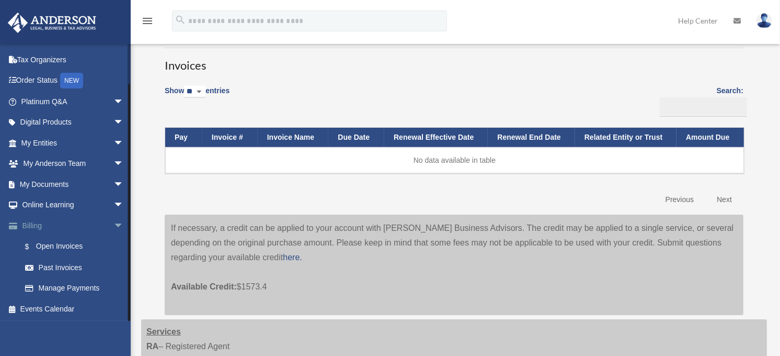
click at [27, 223] on link "Billing arrow_drop_down" at bounding box center [73, 225] width 132 height 21
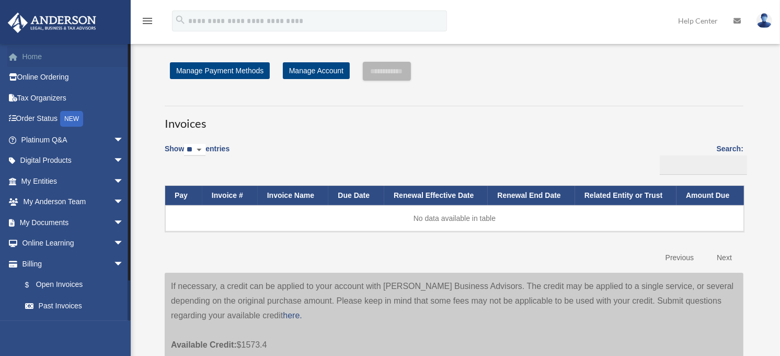
click at [33, 59] on link "Home" at bounding box center [73, 56] width 132 height 21
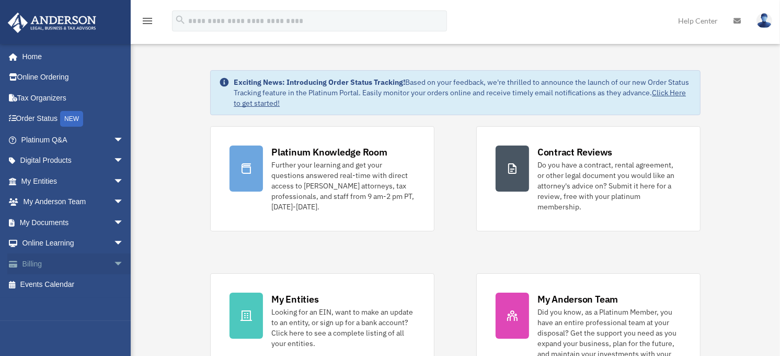
click at [38, 262] on link "Billing arrow_drop_down" at bounding box center [73, 263] width 132 height 21
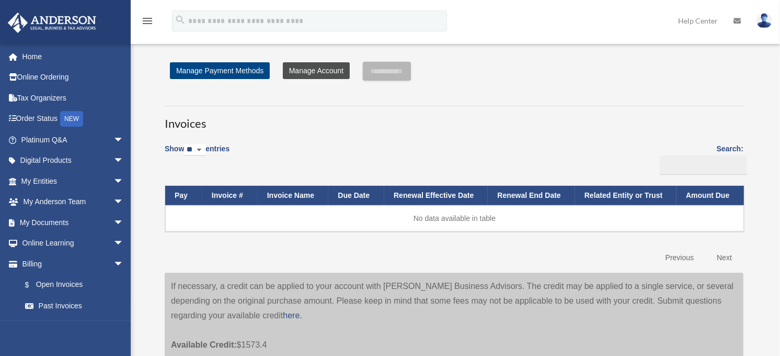
click at [312, 71] on link "Manage Account" at bounding box center [316, 70] width 67 height 17
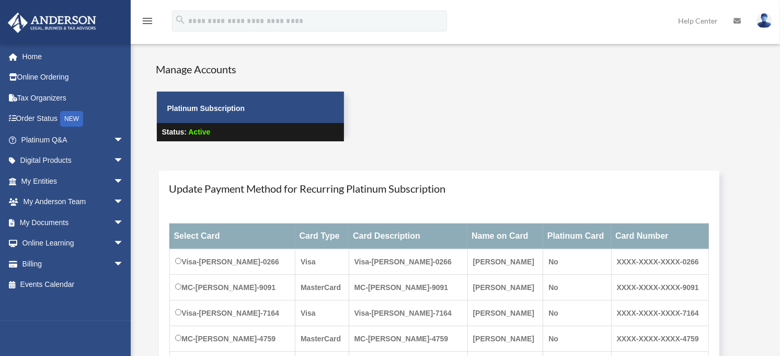
click at [763, 17] on img at bounding box center [765, 20] width 16 height 15
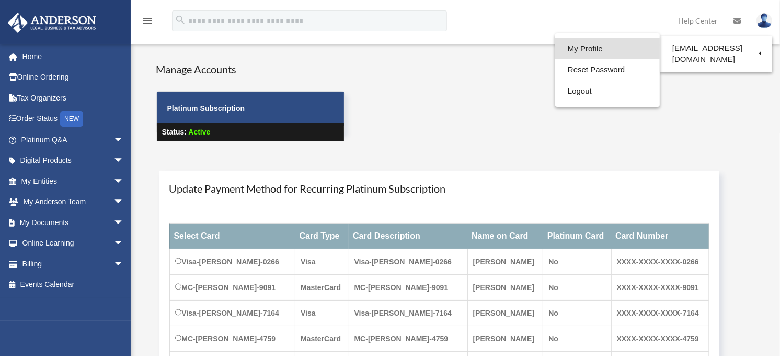
click at [610, 48] on link "My Profile" at bounding box center [607, 48] width 105 height 21
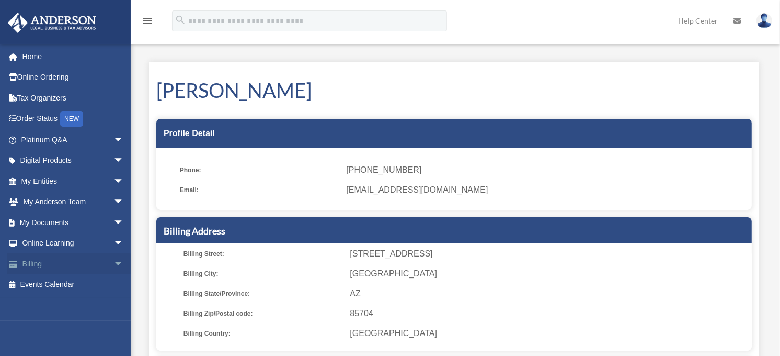
click at [35, 263] on link "Billing arrow_drop_down" at bounding box center [73, 263] width 132 height 21
click at [38, 56] on link "Home" at bounding box center [73, 56] width 132 height 21
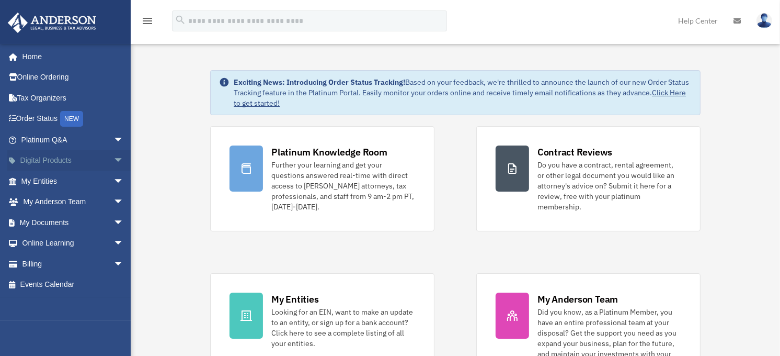
click at [113, 158] on span "arrow_drop_down" at bounding box center [123, 160] width 21 height 21
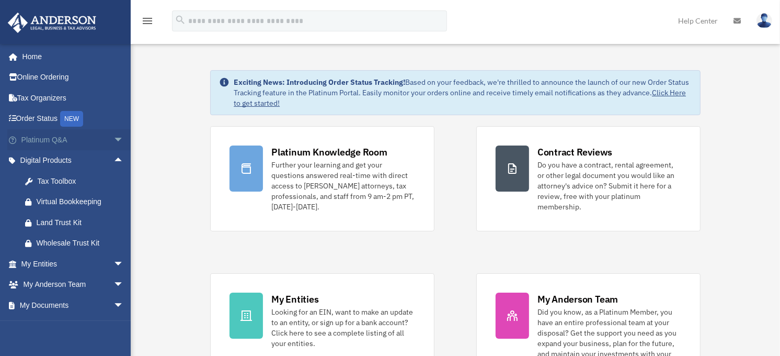
click at [113, 140] on span "arrow_drop_down" at bounding box center [123, 139] width 21 height 21
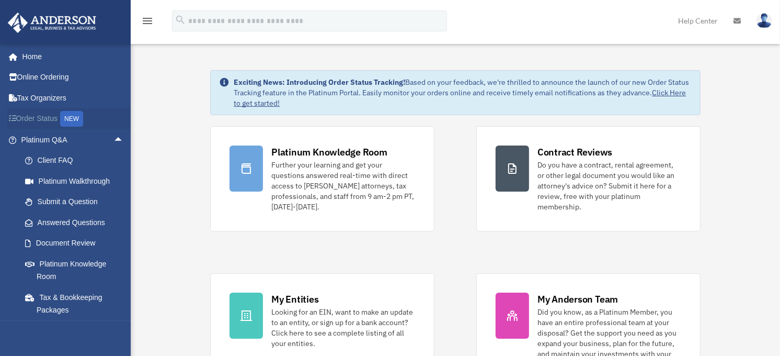
drag, startPoint x: 108, startPoint y: 140, endPoint x: 114, endPoint y: 121, distance: 19.8
click at [114, 121] on link "Order Status NEW" at bounding box center [73, 118] width 132 height 21
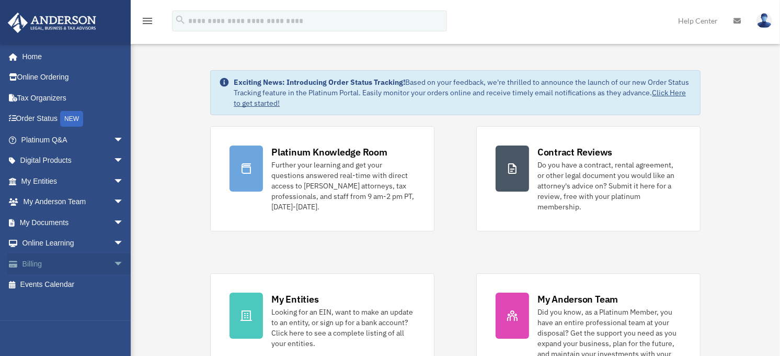
click at [36, 263] on link "Billing arrow_drop_down" at bounding box center [73, 263] width 132 height 21
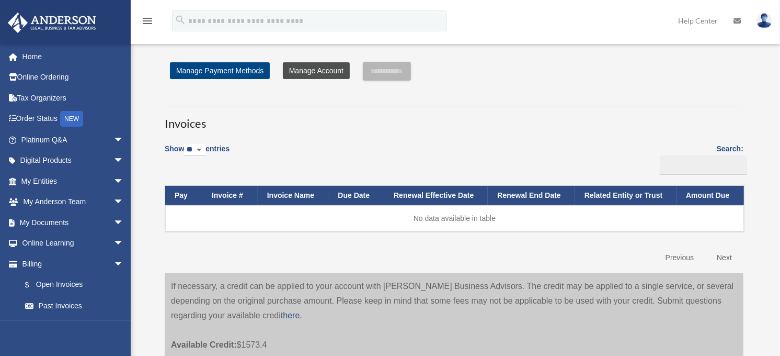
click at [323, 72] on link "Manage Account" at bounding box center [316, 70] width 67 height 17
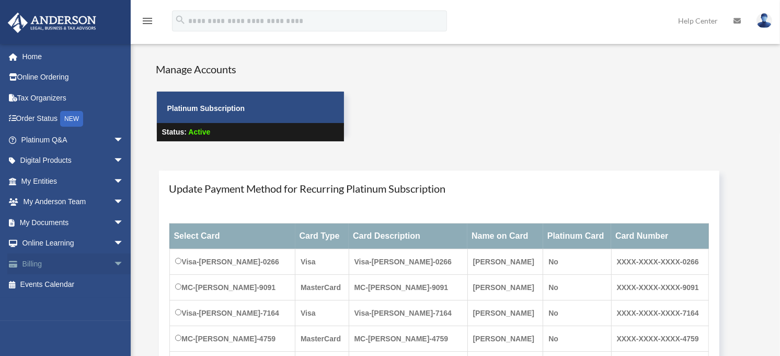
click at [113, 262] on span "arrow_drop_down" at bounding box center [123, 263] width 21 height 21
click at [388, 103] on div "Manage Accounts Platinum Subscription Status: Active" at bounding box center [455, 111] width 612 height 98
click at [154, 38] on div "menu search Site Menu add [EMAIL_ADDRESS][DOMAIN_NAME] My Profile Reset Passwor…" at bounding box center [390, 26] width 765 height 36
click at [661, 150] on div "Manage Accounts Platinum Subscription Status: Active" at bounding box center [455, 111] width 612 height 98
click at [34, 262] on link "Billing arrow_drop_up" at bounding box center [73, 263] width 132 height 21
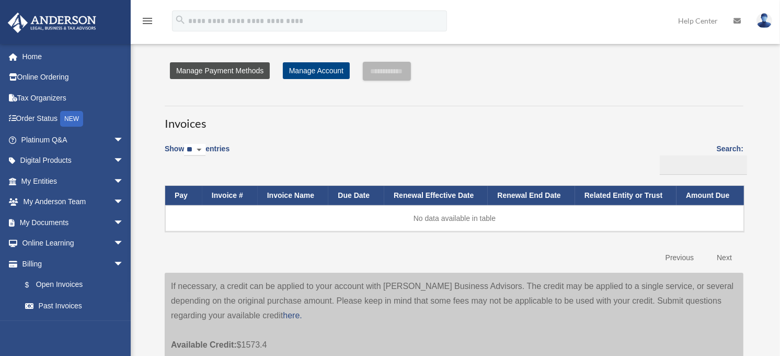
click at [230, 71] on link "Manage Payment Methods" at bounding box center [220, 70] width 100 height 17
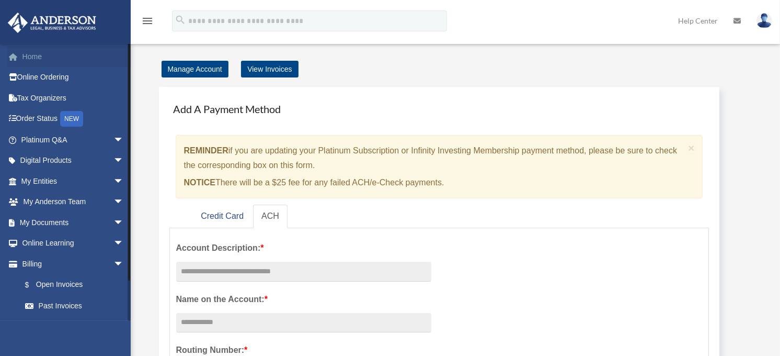
click at [23, 60] on link "Home" at bounding box center [73, 56] width 132 height 21
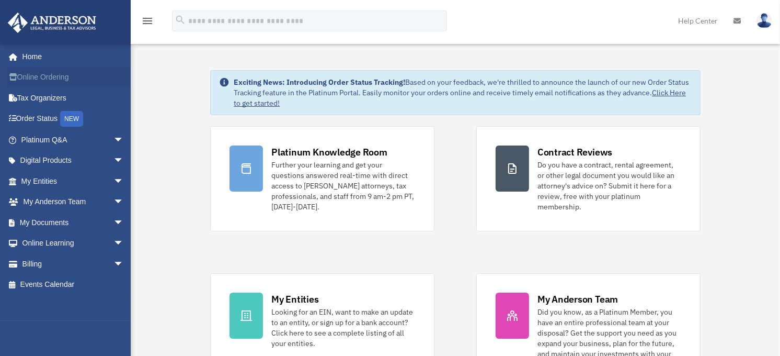
click at [50, 78] on link "Online Ordering" at bounding box center [73, 77] width 132 height 21
click at [34, 76] on link "Online Ordering" at bounding box center [73, 77] width 132 height 21
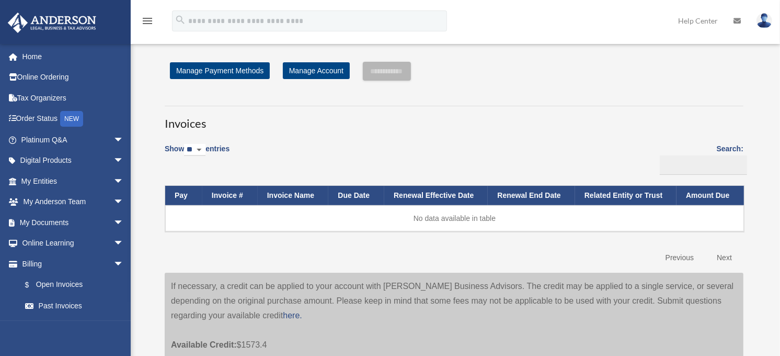
click at [765, 22] on img at bounding box center [765, 20] width 16 height 15
click at [586, 17] on div "menu search Site Menu add [EMAIL_ADDRESS][DOMAIN_NAME] My Profile Reset Passwor…" at bounding box center [390, 26] width 765 height 36
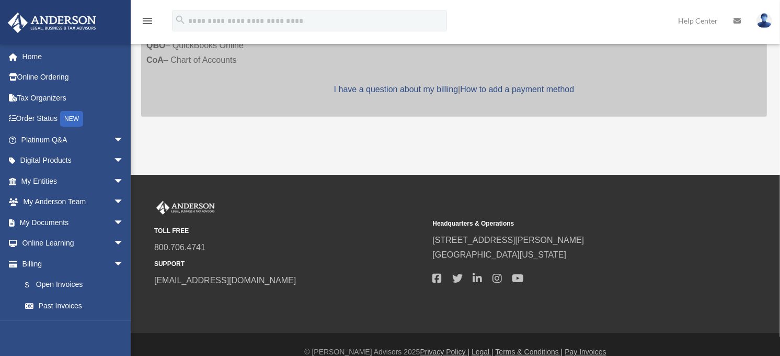
scroll to position [464, 0]
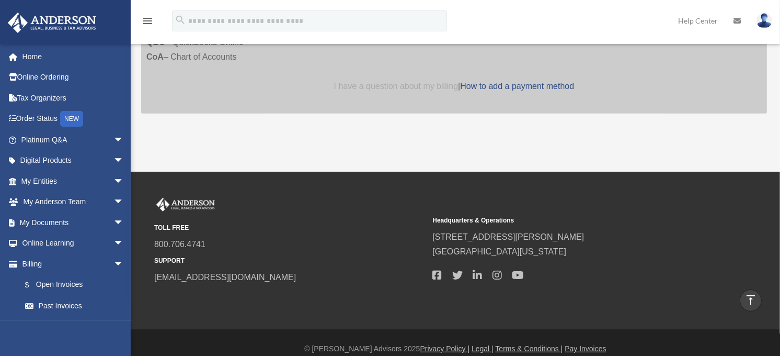
click at [431, 86] on link "I have a question about my billing" at bounding box center [396, 86] width 124 height 9
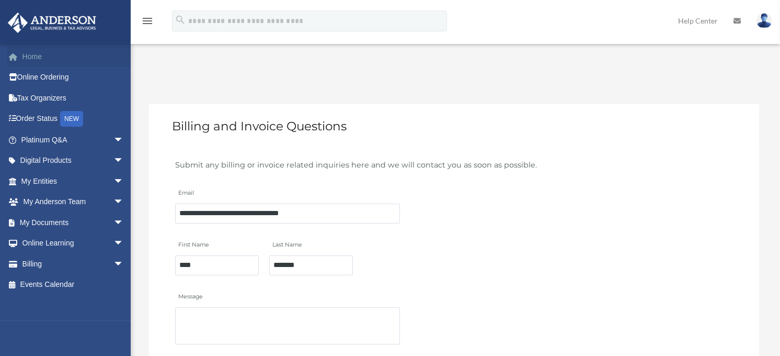
click at [30, 58] on link "Home" at bounding box center [73, 56] width 132 height 21
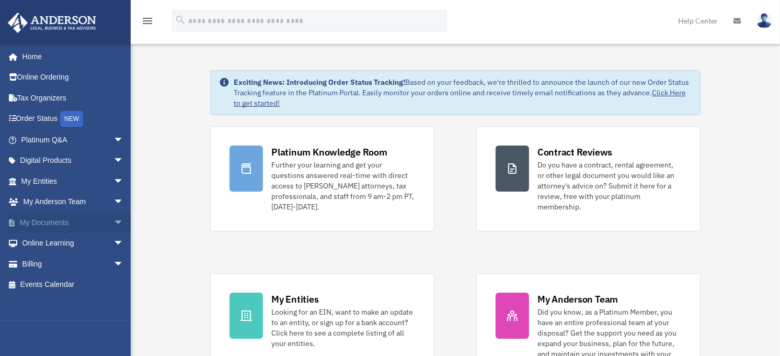
click at [64, 221] on link "My Documents arrow_drop_down" at bounding box center [73, 222] width 132 height 21
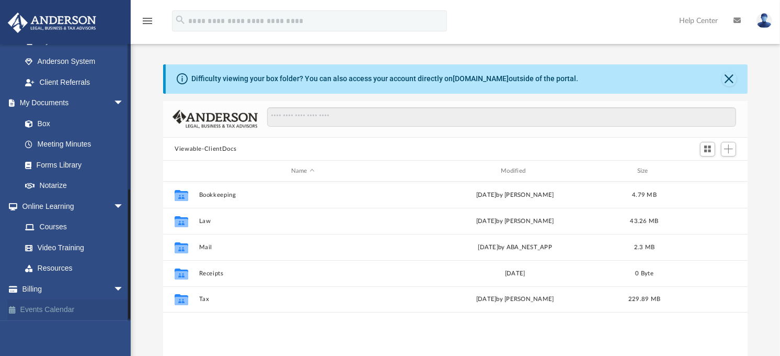
scroll to position [306, 0]
click at [33, 283] on link "Billing arrow_drop_down" at bounding box center [73, 288] width 132 height 21
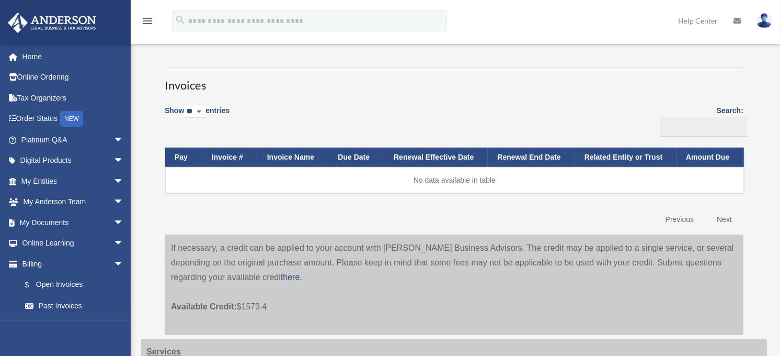
scroll to position [58, 0]
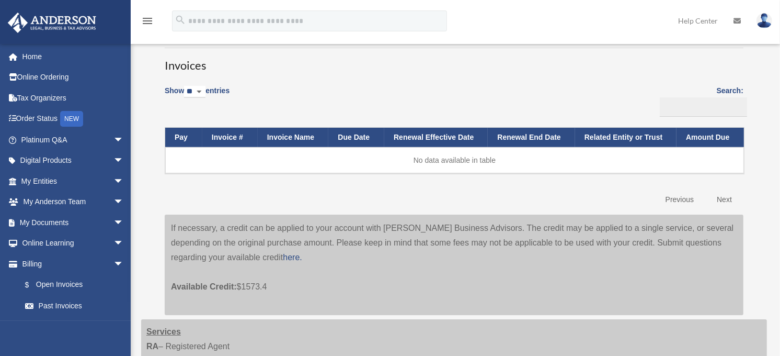
click at [587, 16] on div "menu search Site Menu add christopherzebradesign@gmail.com My Profile Reset Pas…" at bounding box center [390, 26] width 765 height 36
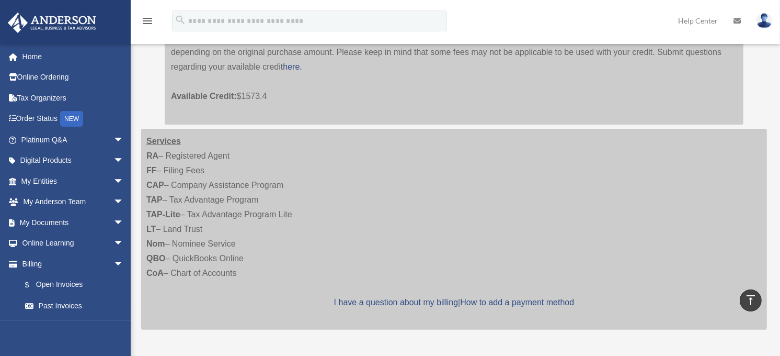
scroll to position [406, 0]
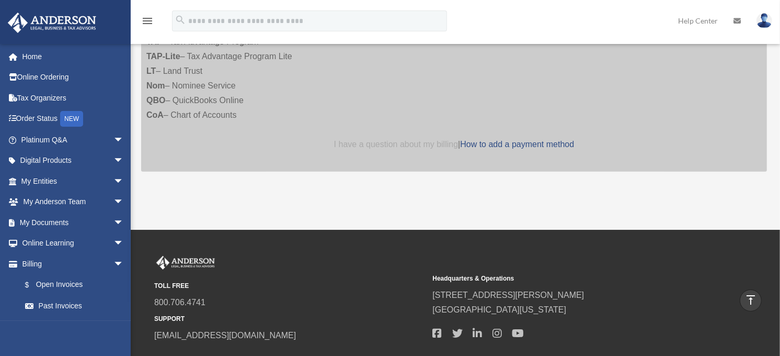
click at [369, 144] on link "I have a question about my billing" at bounding box center [396, 144] width 124 height 9
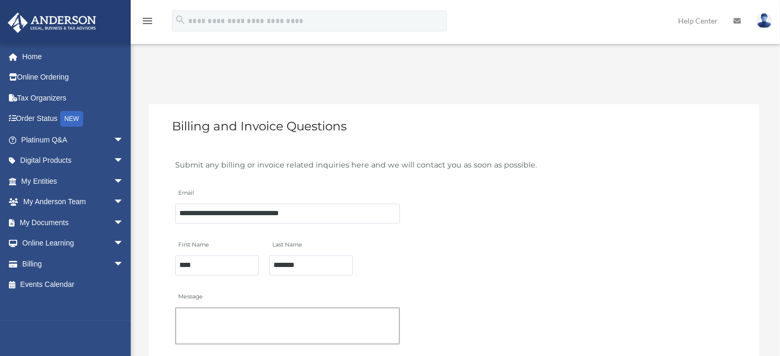
click at [222, 310] on textarea "Message" at bounding box center [287, 325] width 225 height 37
type textarea "*"
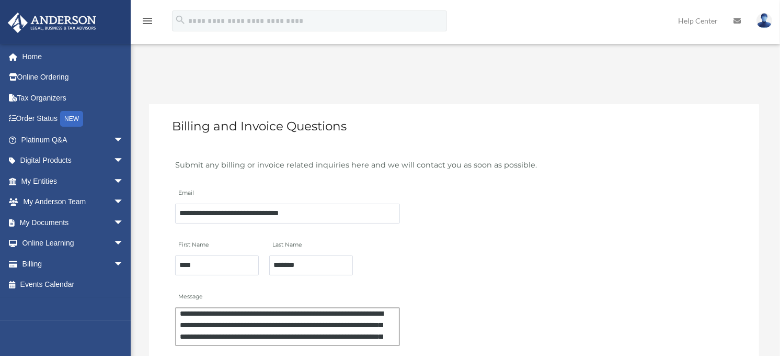
click at [309, 321] on textarea "**********" at bounding box center [287, 326] width 225 height 38
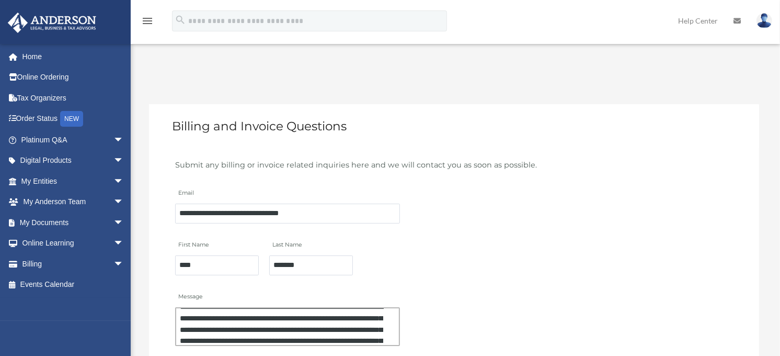
scroll to position [58, 0]
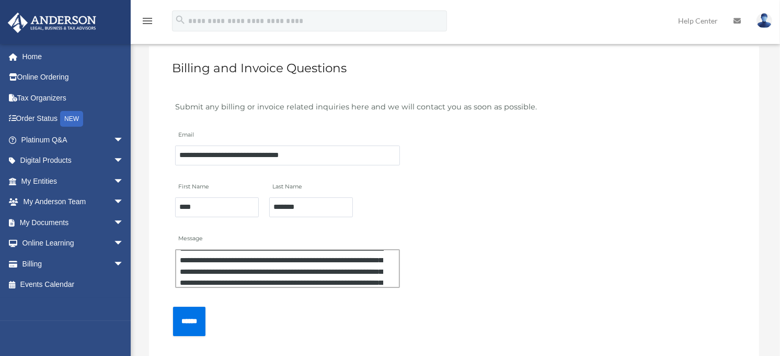
drag, startPoint x: 202, startPoint y: 277, endPoint x: 404, endPoint y: 279, distance: 202.4
click at [404, 279] on div "**********" at bounding box center [454, 258] width 566 height 63
click at [380, 275] on textarea "**********" at bounding box center [287, 268] width 225 height 38
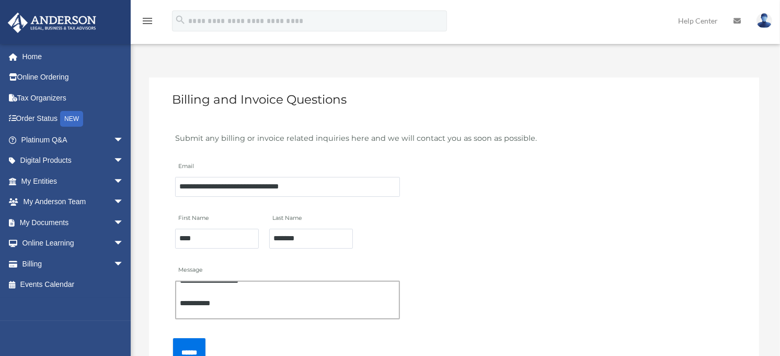
scroll to position [0, 0]
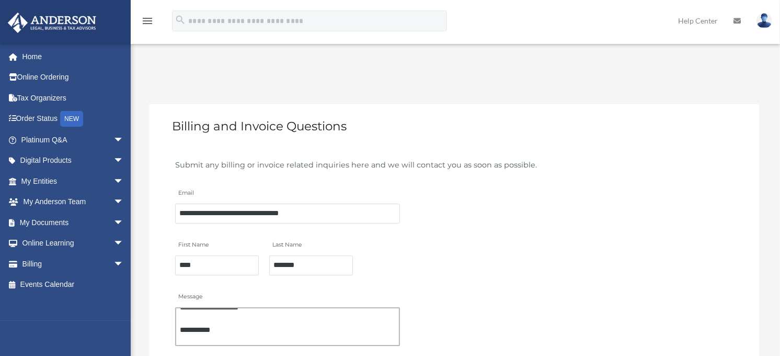
click at [238, 316] on textarea "**********" at bounding box center [287, 326] width 225 height 38
paste textarea "**********"
click at [232, 315] on textarea "**********" at bounding box center [287, 326] width 225 height 38
click at [230, 327] on textarea "**********" at bounding box center [287, 326] width 225 height 38
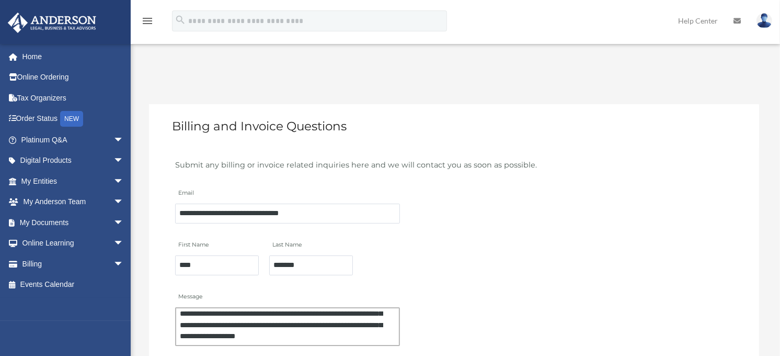
scroll to position [27, 0]
click at [320, 320] on textarea "**********" at bounding box center [287, 326] width 225 height 38
click at [345, 321] on textarea "**********" at bounding box center [287, 326] width 225 height 38
drag, startPoint x: 377, startPoint y: 331, endPoint x: 178, endPoint y: 335, distance: 198.8
click at [178, 335] on textarea "**********" at bounding box center [287, 326] width 225 height 38
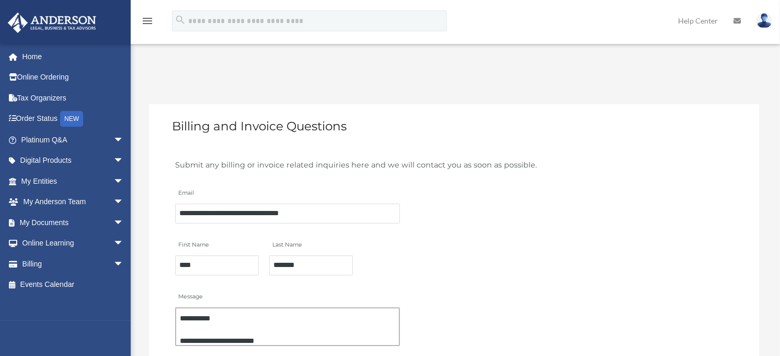
scroll to position [78, 0]
click at [300, 331] on textarea "**********" at bounding box center [287, 326] width 225 height 38
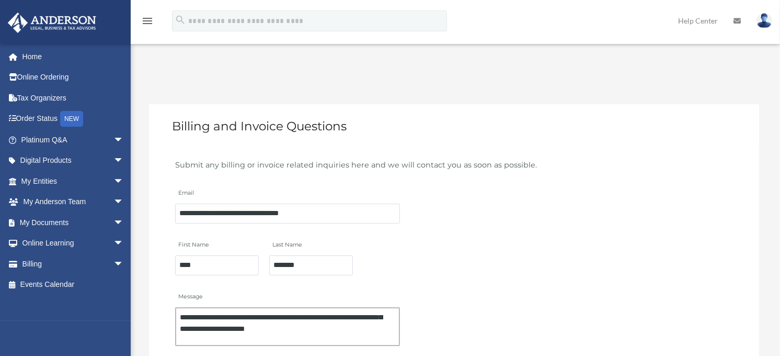
scroll to position [33, 0]
click at [325, 324] on textarea "**********" at bounding box center [287, 326] width 225 height 38
click at [336, 334] on textarea "**********" at bounding box center [287, 326] width 225 height 38
drag, startPoint x: 206, startPoint y: 334, endPoint x: 180, endPoint y: 290, distance: 50.9
click at [180, 290] on div "**********" at bounding box center [454, 316] width 566 height 63
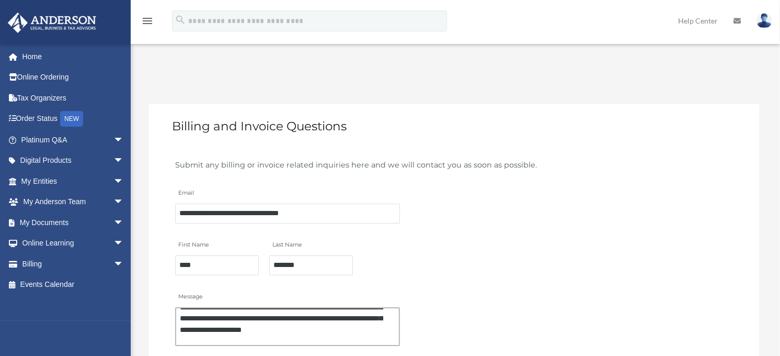
click at [314, 317] on textarea "**********" at bounding box center [287, 326] width 225 height 38
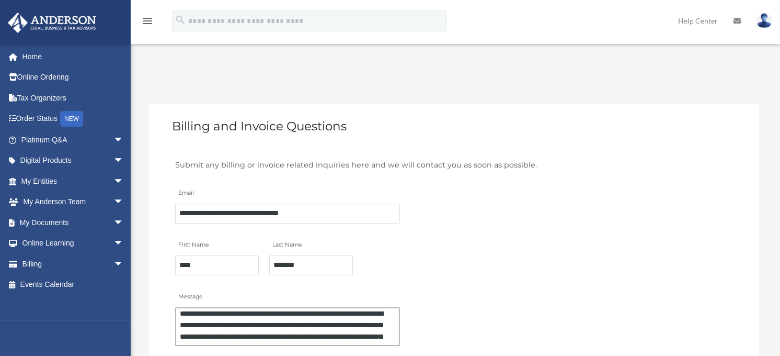
scroll to position [22, 0]
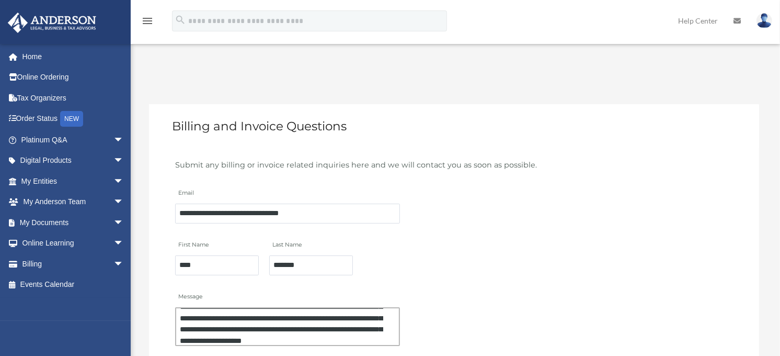
drag, startPoint x: 178, startPoint y: 307, endPoint x: 387, endPoint y: 336, distance: 210.7
click at [387, 336] on textarea "**********" at bounding box center [287, 326] width 225 height 38
click at [391, 335] on textarea "**********" at bounding box center [287, 326] width 225 height 38
drag, startPoint x: 391, startPoint y: 335, endPoint x: 181, endPoint y: 290, distance: 214.9
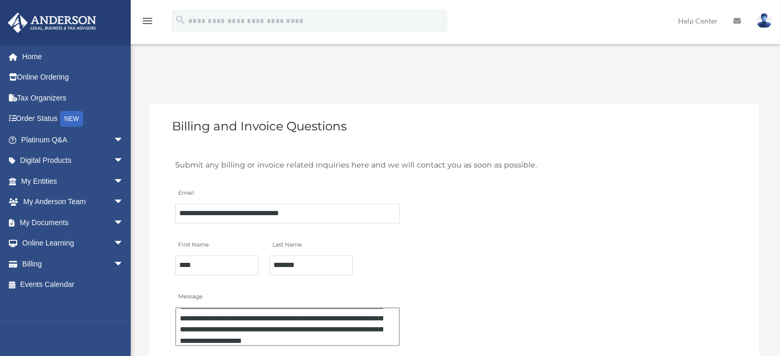
click at [181, 290] on div "**********" at bounding box center [454, 316] width 566 height 63
type textarea "**********"
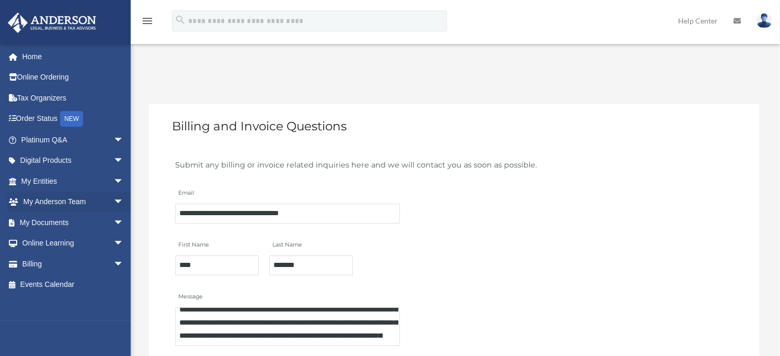
scroll to position [23, 0]
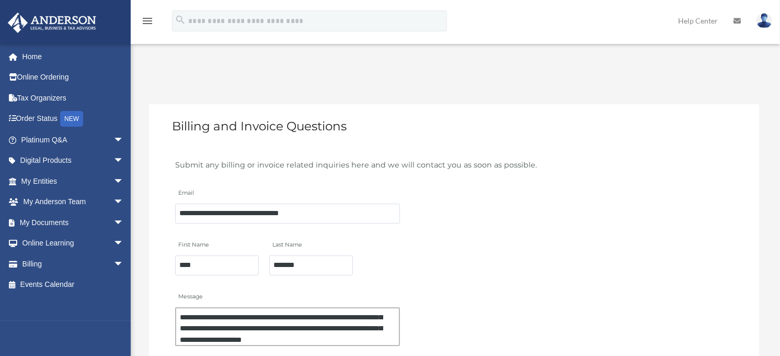
click at [297, 323] on textarea "**********" at bounding box center [287, 326] width 225 height 38
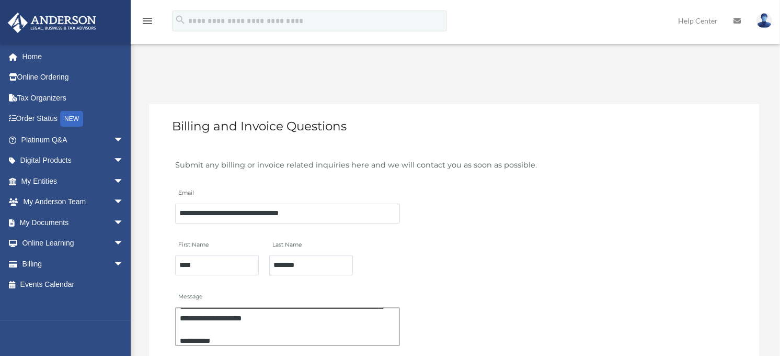
scroll to position [55, 0]
drag, startPoint x: 178, startPoint y: 314, endPoint x: 223, endPoint y: 341, distance: 52.3
click at [223, 341] on textarea "**********" at bounding box center [287, 326] width 225 height 38
click at [610, 262] on div "First Name **** Last Name *******" at bounding box center [454, 251] width 566 height 52
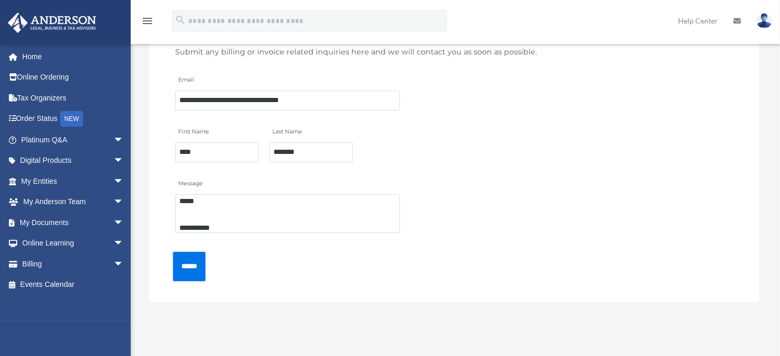
scroll to position [116, 0]
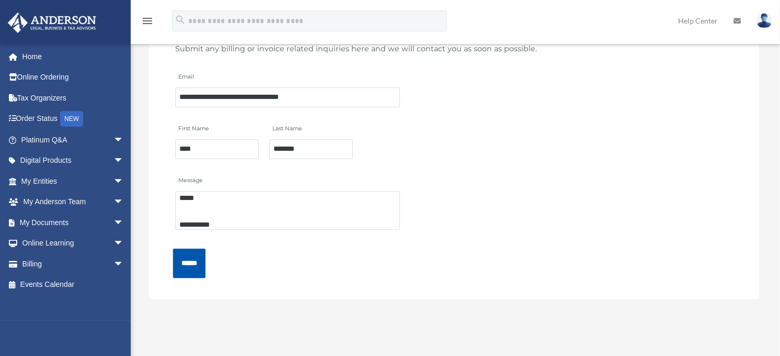
drag, startPoint x: 202, startPoint y: 257, endPoint x: 276, endPoint y: 255, distance: 73.8
click at [202, 256] on input "******" at bounding box center [189, 262] width 32 height 29
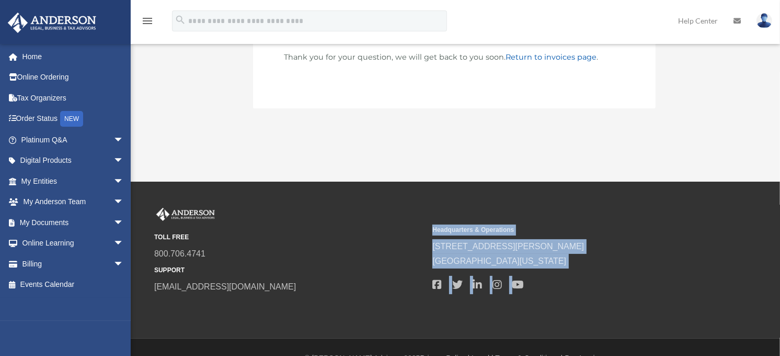
scroll to position [84, 0]
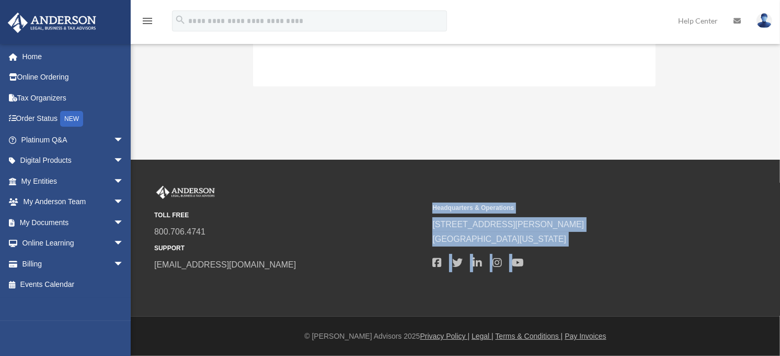
drag, startPoint x: 263, startPoint y: 348, endPoint x: 222, endPoint y: 351, distance: 40.9
click at [222, 351] on div "TOLL FREE 800.706.4741 SUPPORT [EMAIL_ADDRESS][DOMAIN_NAME] Headquarters & Oper…" at bounding box center [390, 258] width 780 height 196
drag, startPoint x: 222, startPoint y: 351, endPoint x: 168, endPoint y: 294, distance: 78.8
click at [168, 294] on div "TOLL FREE 800.706.4741 SUPPORT [EMAIL_ADDRESS][DOMAIN_NAME] Headquarters & Oper…" at bounding box center [390, 238] width 780 height 157
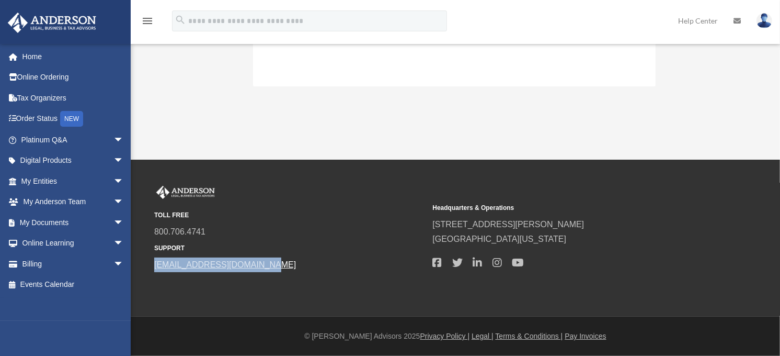
drag, startPoint x: 150, startPoint y: 267, endPoint x: 259, endPoint y: 267, distance: 108.8
click at [259, 267] on div "TOLL FREE 800.706.4741 SUPPORT [EMAIL_ADDRESS][DOMAIN_NAME] Headquarters & Oper…" at bounding box center [455, 229] width 618 height 87
drag, startPoint x: 259, startPoint y: 267, endPoint x: 252, endPoint y: 264, distance: 7.3
copy link "[EMAIL_ADDRESS][DOMAIN_NAME]"
